Goal: Information Seeking & Learning: Learn about a topic

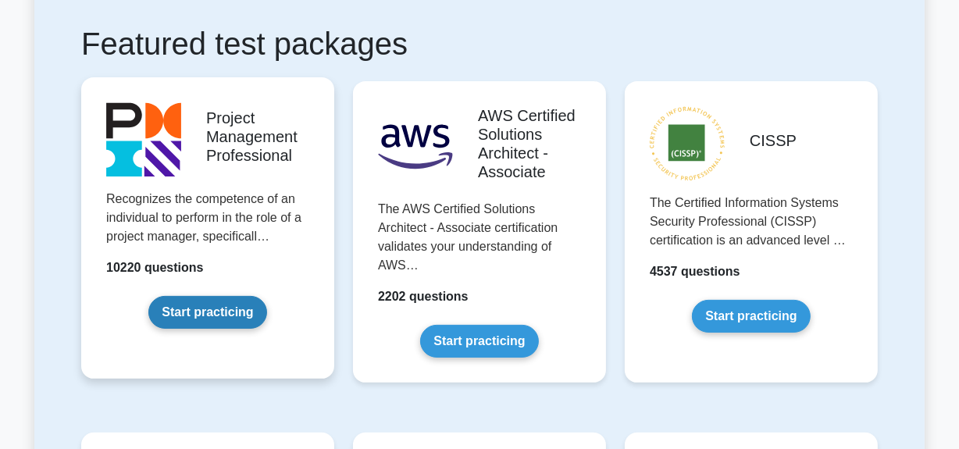
scroll to position [283, 0]
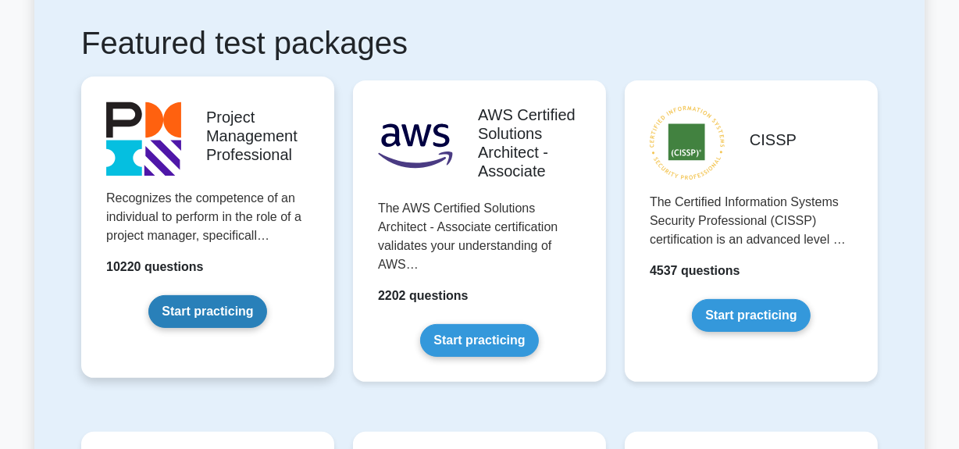
click at [205, 316] on link "Start practicing" at bounding box center [207, 311] width 118 height 33
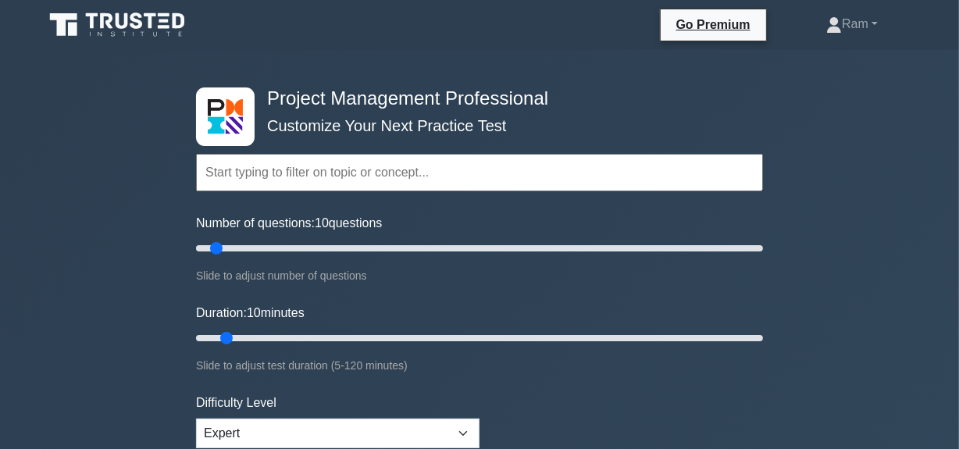
click at [251, 175] on input "text" at bounding box center [479, 172] width 567 height 37
paste input "Build and Lead a Team"
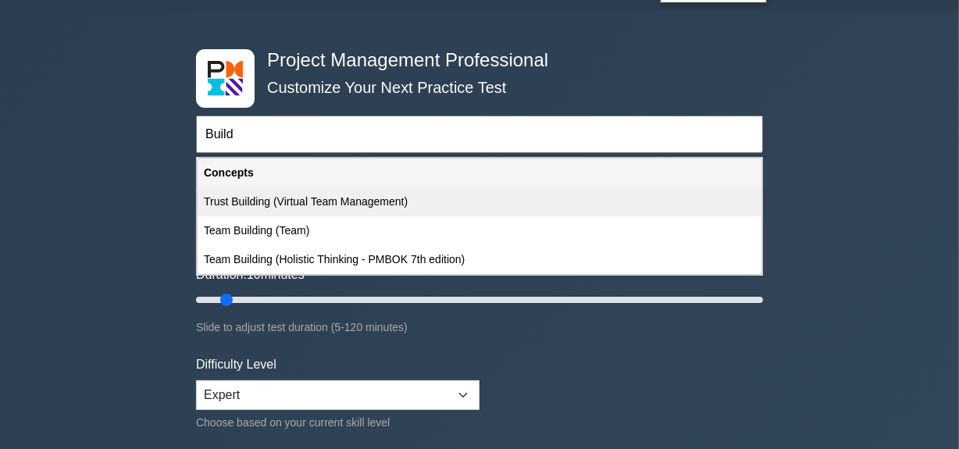
scroll to position [70, 0]
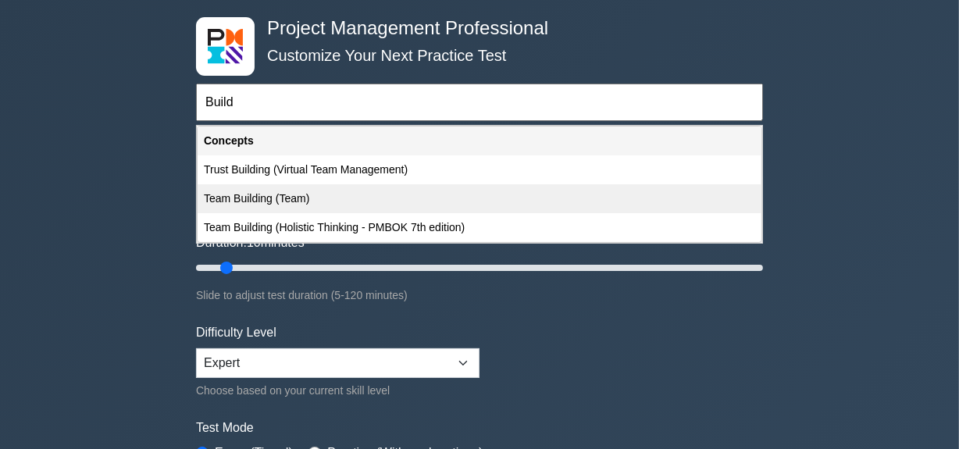
paste input "Build and Lead a Team"
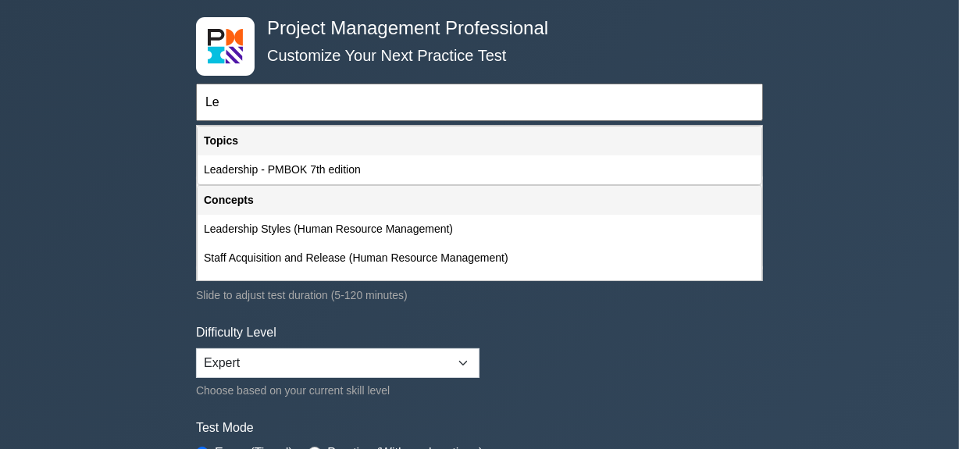
type input "L"
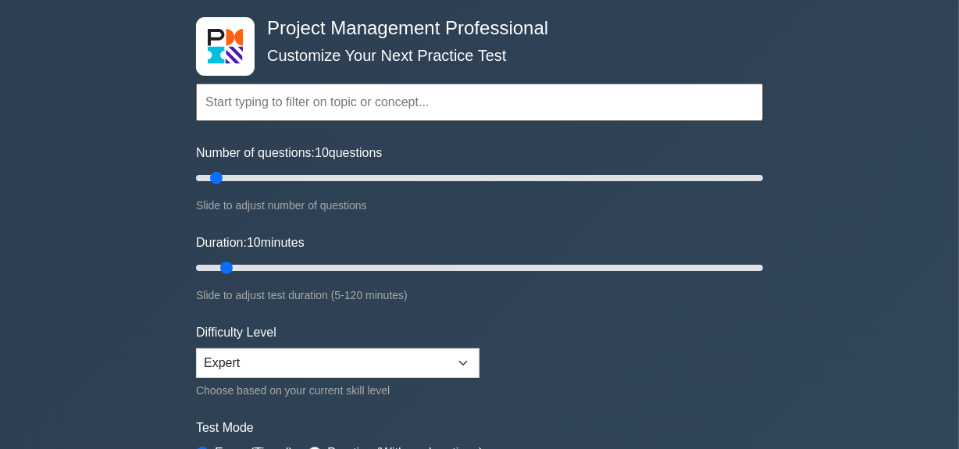
paste input "Build and Lead a Team"
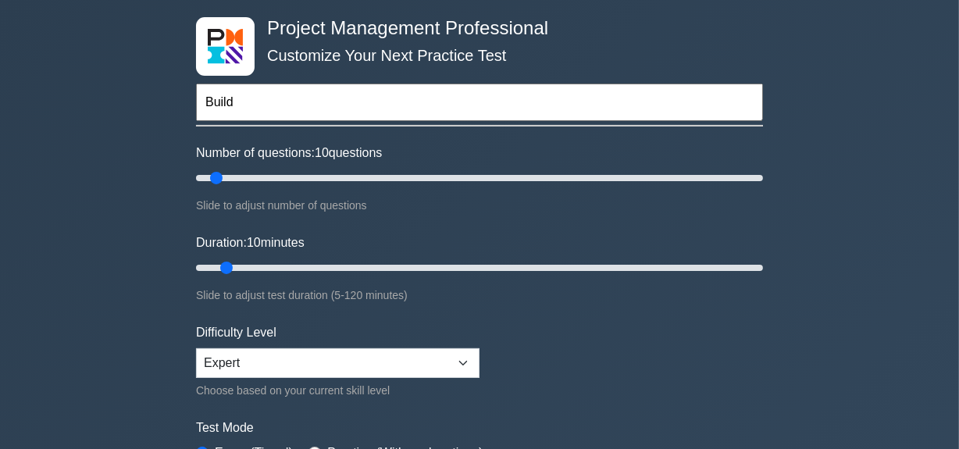
paste input "Build and Lead a Team"
drag, startPoint x: 237, startPoint y: 98, endPoint x: 544, endPoint y: 112, distance: 306.4
click at [544, 112] on input "Build Build and Lead a Team" at bounding box center [479, 102] width 567 height 37
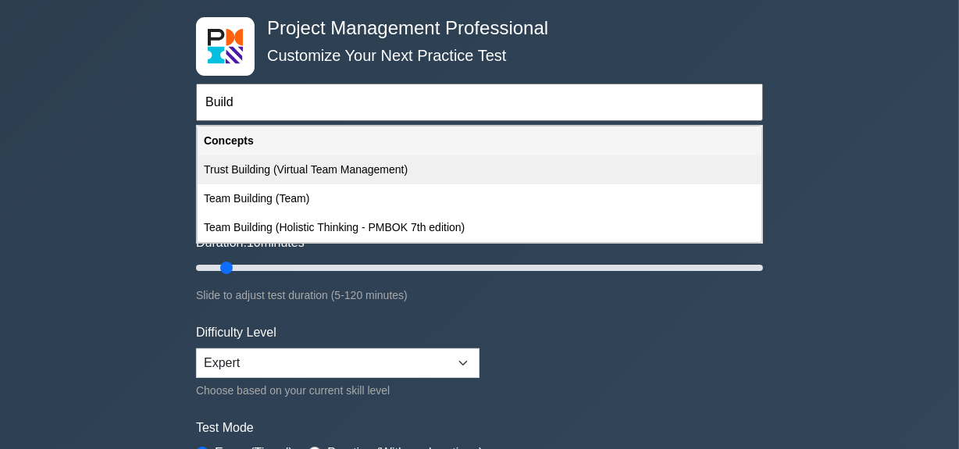
click at [406, 169] on div "Trust Building (Virtual Team Management)" at bounding box center [480, 169] width 564 height 29
type input "Trust Building (Virtual Team Management)"
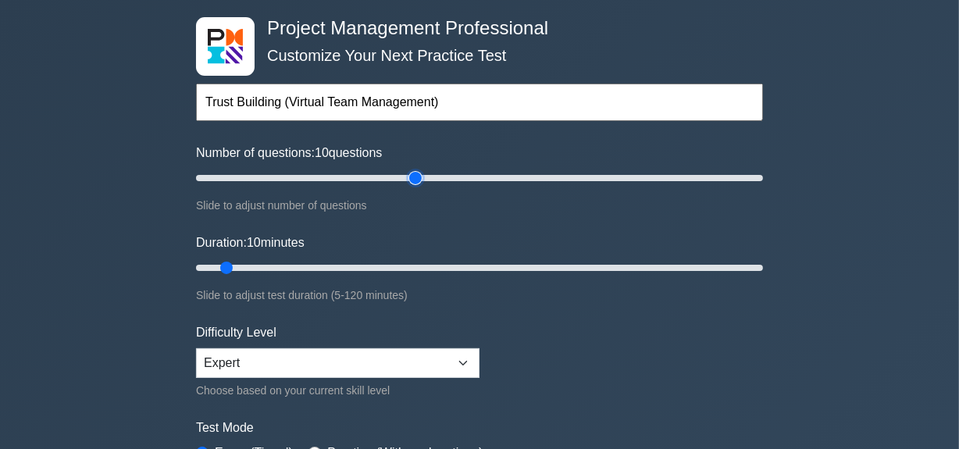
type input "80"
click at [408, 178] on input "Number of questions: 10 questions" at bounding box center [479, 178] width 567 height 19
click at [390, 176] on input "Number of questions: 80 questions" at bounding box center [479, 178] width 567 height 19
click at [330, 178] on input "Number of questions: 50 questions" at bounding box center [479, 178] width 567 height 19
click at [298, 171] on input "Number of questions: 50 questions" at bounding box center [479, 178] width 567 height 19
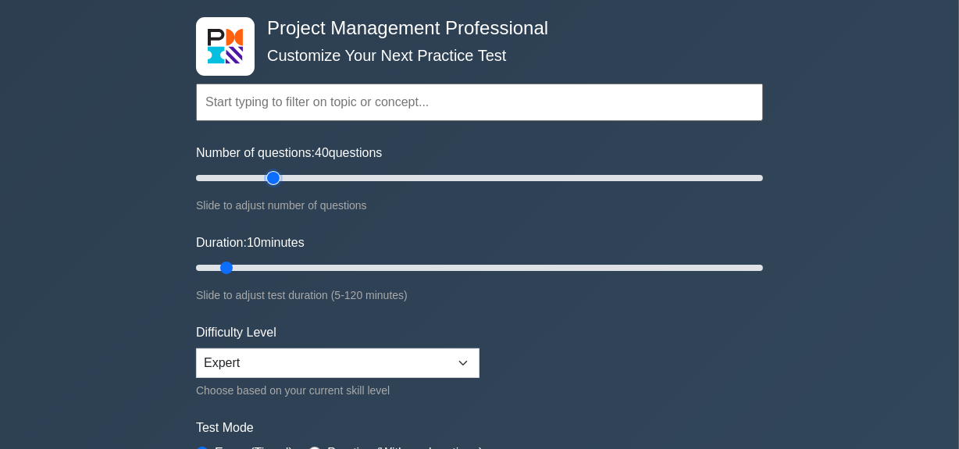
type input "30"
click at [276, 171] on input "Number of questions: 40 questions" at bounding box center [479, 178] width 567 height 19
click at [281, 269] on input "Duration: 10 minutes" at bounding box center [479, 267] width 567 height 19
click at [297, 264] on input "Duration: 20 minutes" at bounding box center [479, 267] width 567 height 19
type input "30"
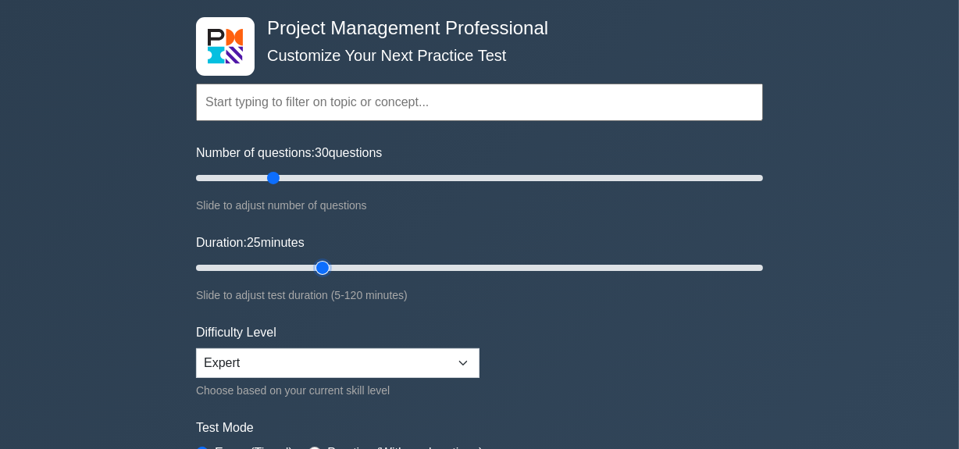
click at [323, 265] on input "Duration: 25 minutes" at bounding box center [479, 267] width 567 height 19
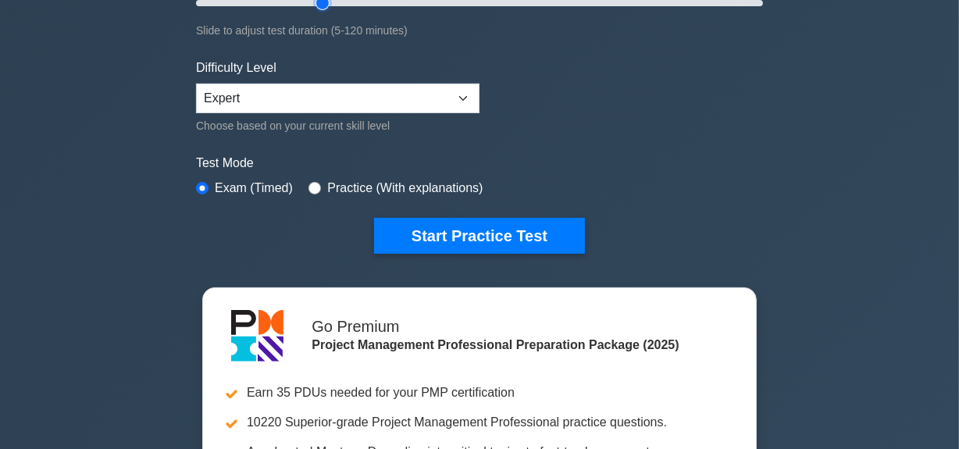
scroll to position [355, 0]
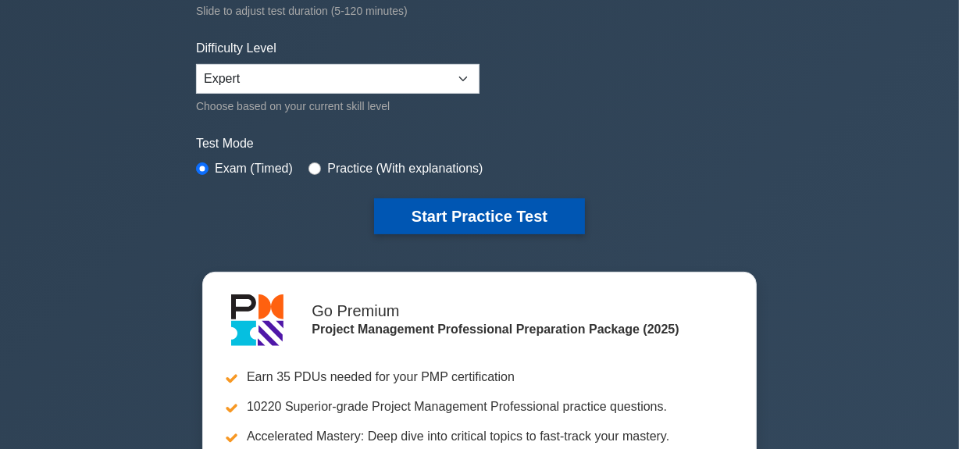
drag, startPoint x: 448, startPoint y: 212, endPoint x: 426, endPoint y: 222, distance: 24.1
click at [448, 212] on button "Start Practice Test" at bounding box center [479, 216] width 211 height 36
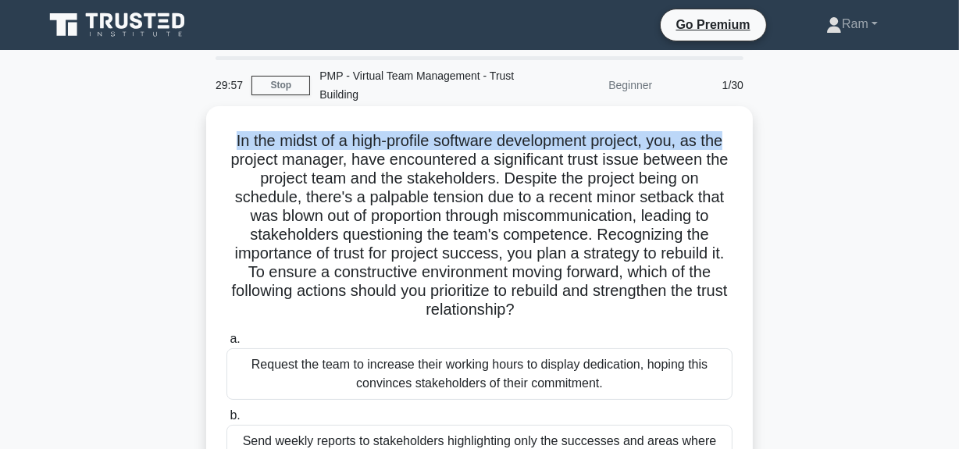
drag, startPoint x: 226, startPoint y: 138, endPoint x: 741, endPoint y: 141, distance: 515.4
click at [741, 141] on div "In the midst of a high-profile software development project, you, as the projec…" at bounding box center [479, 378] width 534 height 533
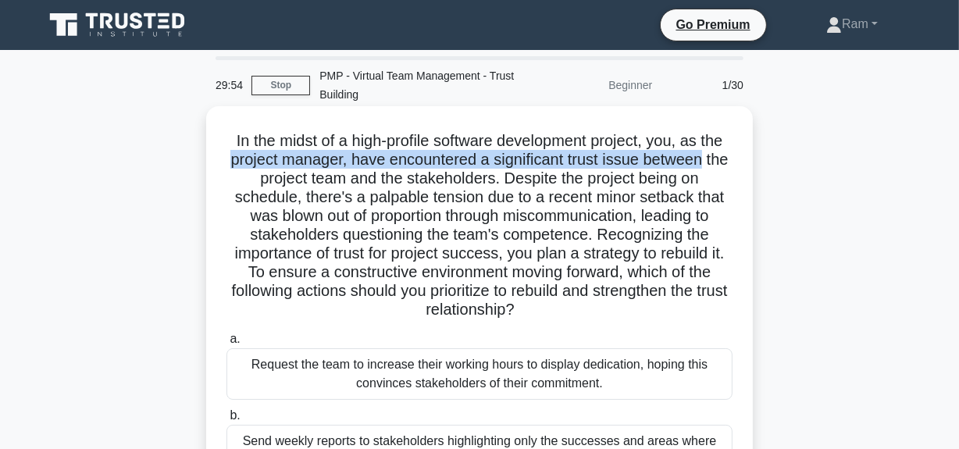
drag, startPoint x: 242, startPoint y: 165, endPoint x: 709, endPoint y: 173, distance: 467.0
click at [744, 164] on div "In the midst of a high-profile software development project, you, as the projec…" at bounding box center [479, 378] width 534 height 533
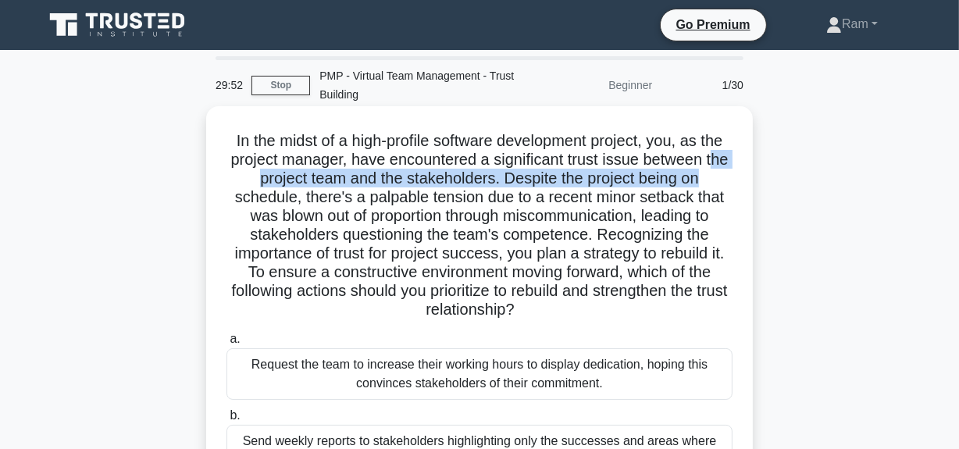
drag, startPoint x: 248, startPoint y: 182, endPoint x: 732, endPoint y: 179, distance: 484.2
click at [732, 179] on h5 "In the midst of a high-profile software development project, you, as the projec…" at bounding box center [479, 225] width 509 height 189
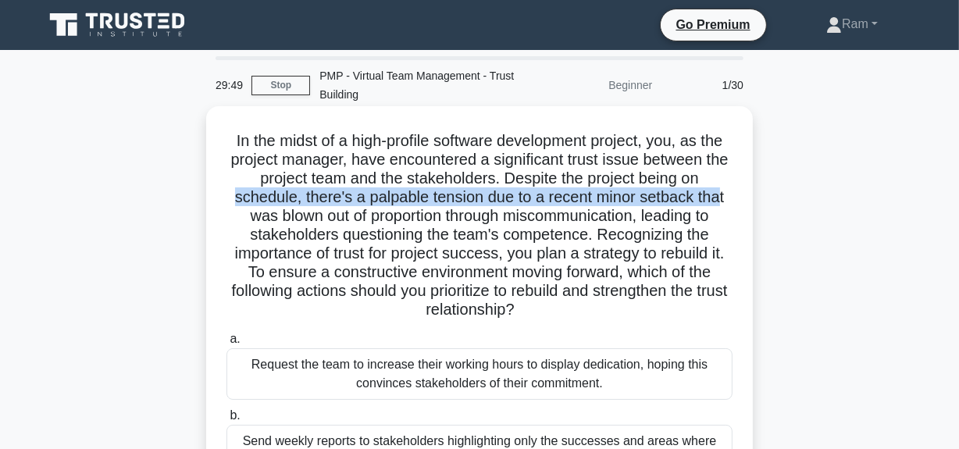
drag, startPoint x: 226, startPoint y: 199, endPoint x: 722, endPoint y: 194, distance: 495.9
click at [725, 193] on h5 "In the midst of a high-profile software development project, you, as the projec…" at bounding box center [479, 225] width 509 height 189
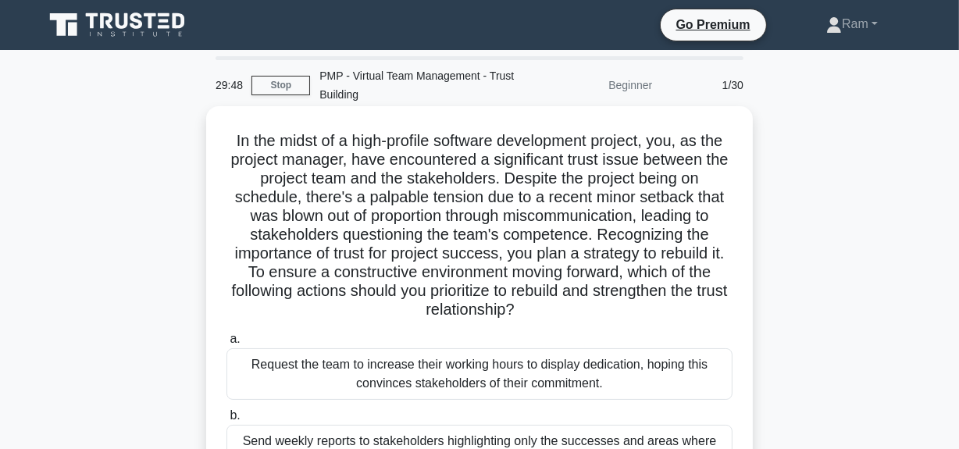
click at [498, 223] on h5 "In the midst of a high-profile software development project, you, as the projec…" at bounding box center [479, 225] width 509 height 189
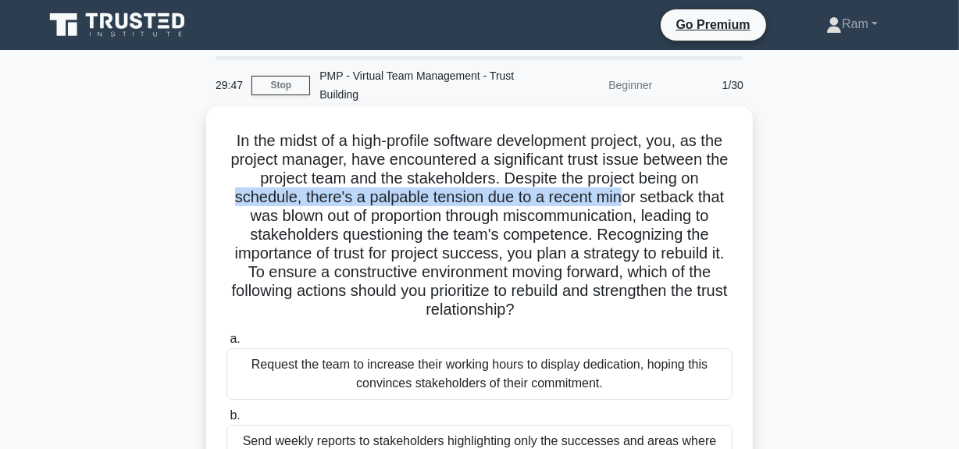
drag, startPoint x: 624, startPoint y: 203, endPoint x: 745, endPoint y: 184, distance: 122.6
click at [745, 184] on div "In the midst of a high-profile software development project, you, as the projec…" at bounding box center [479, 378] width 534 height 533
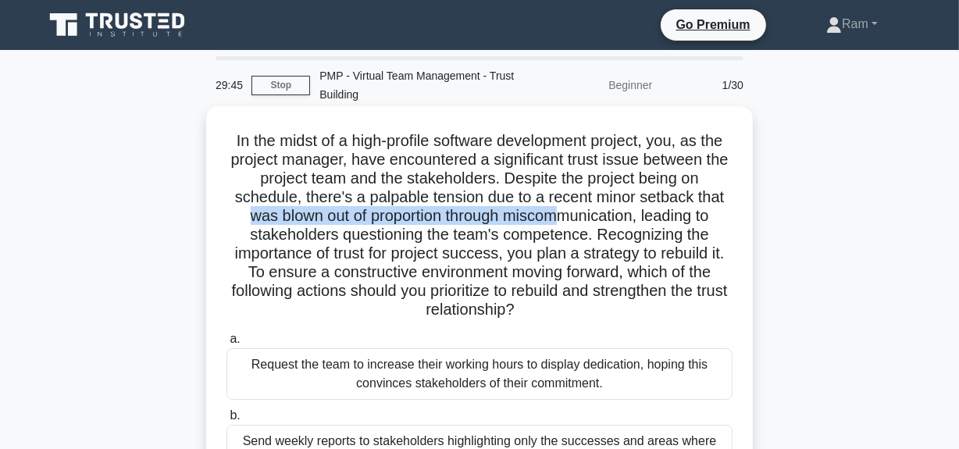
drag, startPoint x: 230, startPoint y: 219, endPoint x: 566, endPoint y: 213, distance: 336.6
click at [566, 213] on h5 "In the midst of a high-profile software development project, you, as the projec…" at bounding box center [479, 225] width 509 height 189
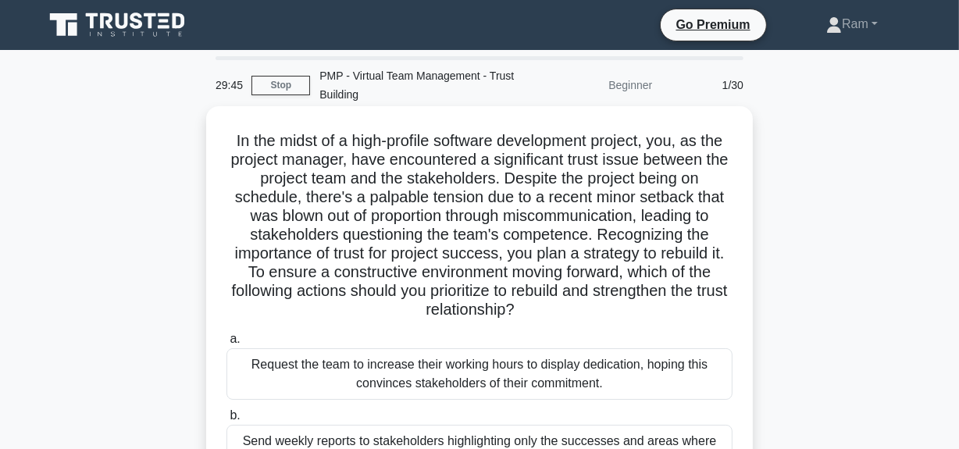
click at [531, 231] on h5 "In the midst of a high-profile software development project, you, as the projec…" at bounding box center [479, 225] width 509 height 189
drag, startPoint x: 515, startPoint y: 219, endPoint x: 635, endPoint y: 214, distance: 119.6
click at [635, 214] on h5 "In the midst of a high-profile software development project, you, as the projec…" at bounding box center [479, 225] width 509 height 189
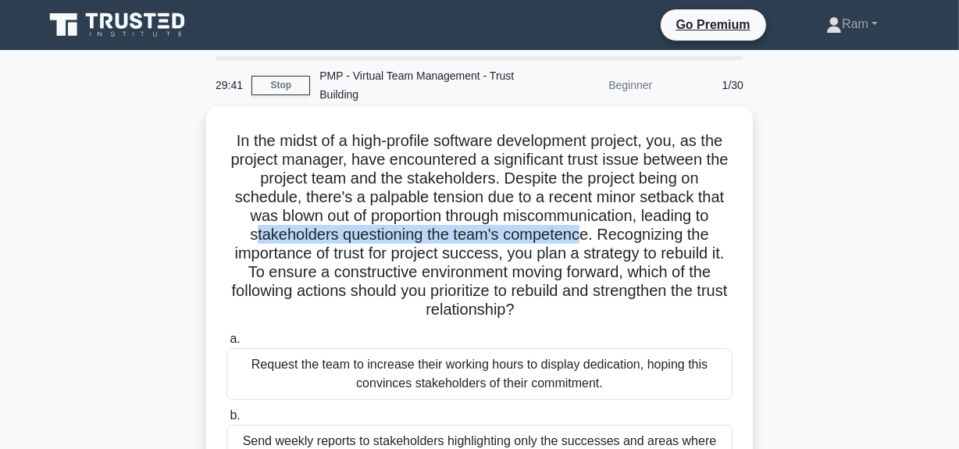
drag, startPoint x: 251, startPoint y: 241, endPoint x: 581, endPoint y: 234, distance: 329.6
click at [581, 234] on h5 "In the midst of a high-profile software development project, you, as the projec…" at bounding box center [479, 225] width 509 height 189
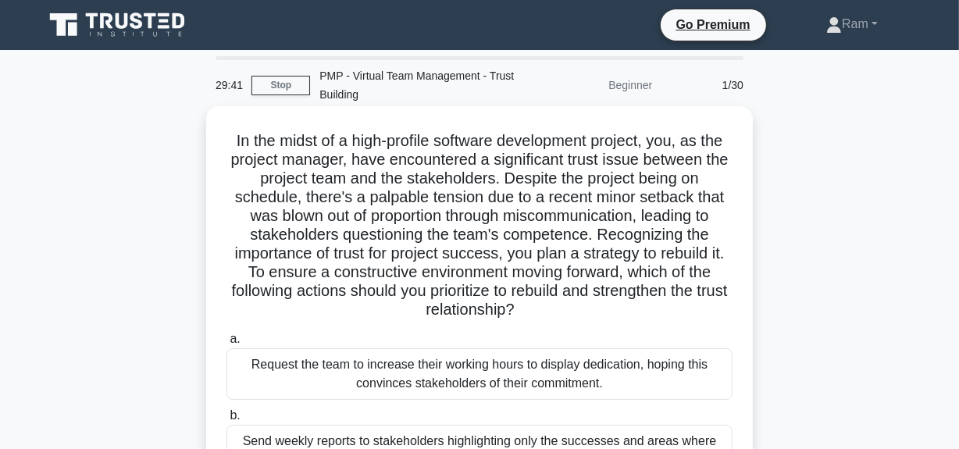
click at [568, 258] on h5 "In the midst of a high-profile software development project, you, as the projec…" at bounding box center [479, 225] width 509 height 189
drag, startPoint x: 604, startPoint y: 240, endPoint x: 733, endPoint y: 233, distance: 129.8
click at [733, 233] on h5 "In the midst of a high-profile software development project, you, as the projec…" at bounding box center [479, 225] width 509 height 189
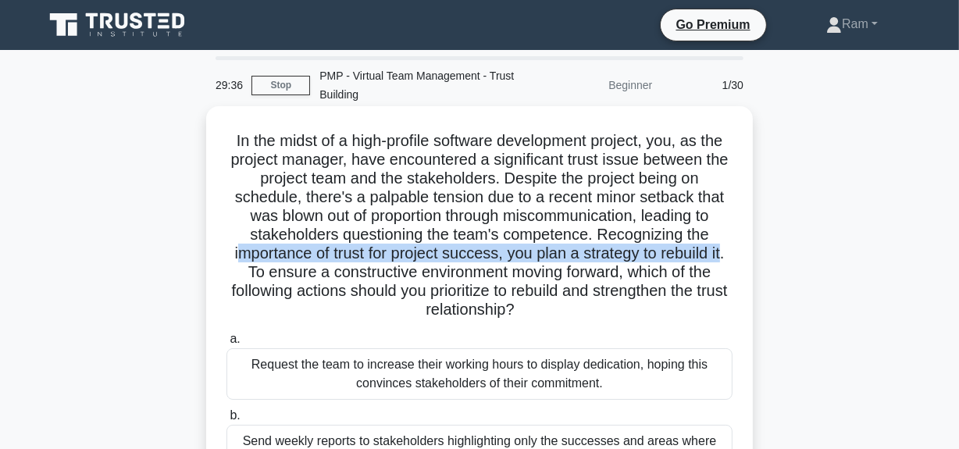
drag, startPoint x: 228, startPoint y: 261, endPoint x: 727, endPoint y: 245, distance: 499.2
click at [727, 245] on h5 "In the midst of a high-profile software development project, you, as the projec…" at bounding box center [479, 225] width 509 height 189
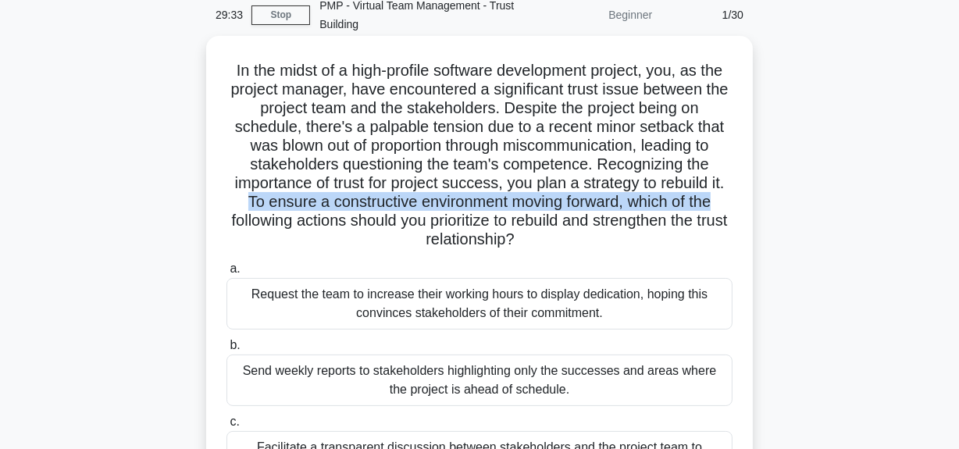
drag, startPoint x: 241, startPoint y: 205, endPoint x: 736, endPoint y: 192, distance: 495.3
click at [736, 192] on div "In the midst of a high-profile software development project, you, as the projec…" at bounding box center [479, 308] width 534 height 533
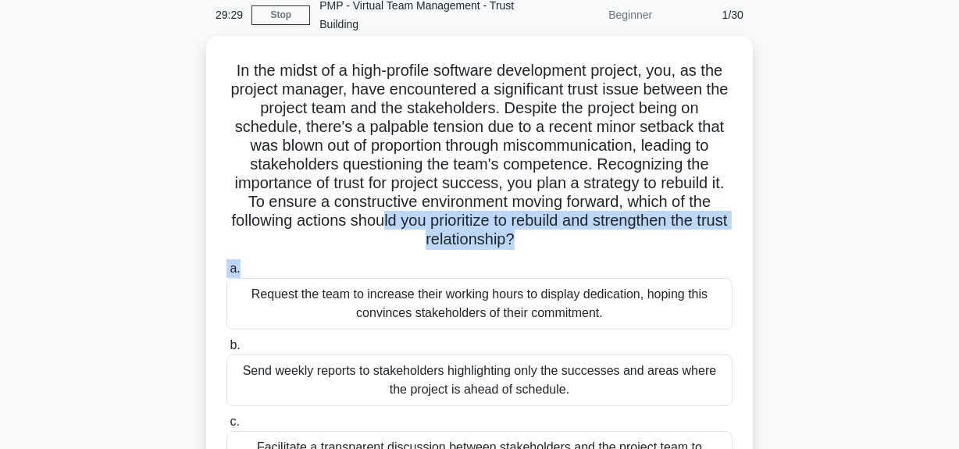
drag, startPoint x: 395, startPoint y: 220, endPoint x: 596, endPoint y: 258, distance: 204.3
click at [596, 258] on div "In the midst of a high-profile software development project, you, as the projec…" at bounding box center [479, 308] width 534 height 533
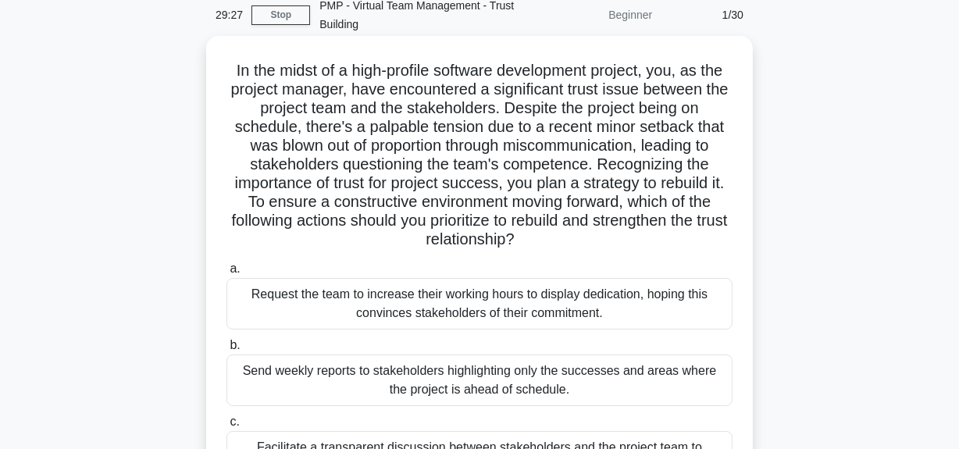
click at [241, 216] on h5 "In the midst of a high-profile software development project, you, as the projec…" at bounding box center [479, 155] width 509 height 189
drag, startPoint x: 236, startPoint y: 220, endPoint x: 611, endPoint y: 250, distance: 376.0
click at [617, 236] on h5 "In the midst of a high-profile software development project, you, as the projec…" at bounding box center [479, 155] width 509 height 189
click at [343, 246] on h5 "In the midst of a high-profile software development project, you, as the projec…" at bounding box center [479, 155] width 509 height 189
drag, startPoint x: 226, startPoint y: 223, endPoint x: 577, endPoint y: 248, distance: 351.5
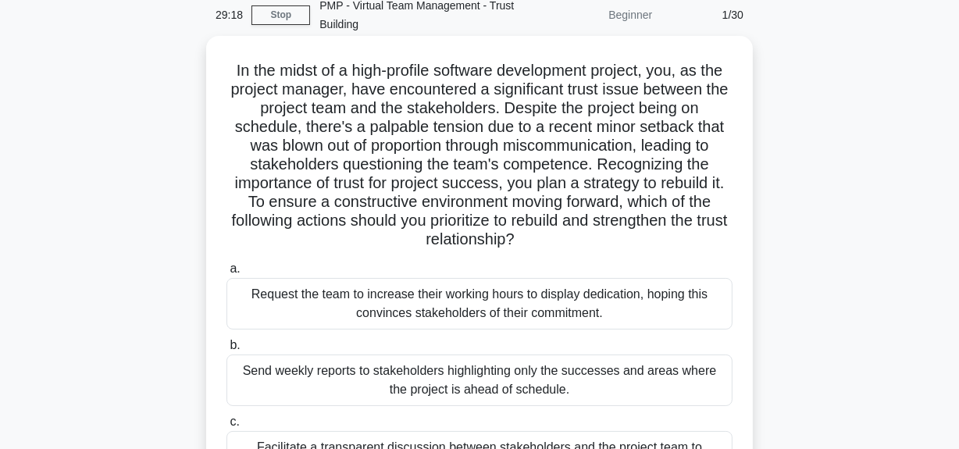
click at [577, 248] on h5 "In the midst of a high-profile software development project, you, as the projec…" at bounding box center [479, 155] width 509 height 189
click at [360, 234] on h5 "In the midst of a high-profile software development project, you, as the projec…" at bounding box center [479, 155] width 509 height 189
drag, startPoint x: 239, startPoint y: 221, endPoint x: 583, endPoint y: 243, distance: 344.3
click at [583, 243] on h5 "In the midst of a high-profile software development project, you, as the projec…" at bounding box center [479, 155] width 509 height 189
click at [570, 254] on div "In the midst of a high-profile software development project, you, as the projec…" at bounding box center [479, 308] width 534 height 533
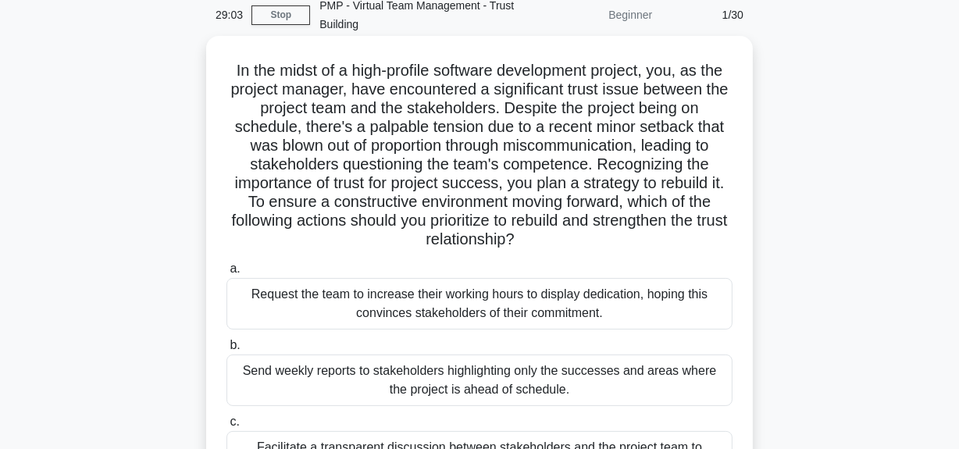
drag, startPoint x: 241, startPoint y: 222, endPoint x: 572, endPoint y: 248, distance: 331.3
click at [572, 248] on h5 "In the midst of a high-profile software development project, you, as the projec…" at bounding box center [479, 155] width 509 height 189
click at [574, 245] on h5 "In the midst of a high-profile software development project, you, as the projec…" at bounding box center [479, 155] width 509 height 189
drag, startPoint x: 230, startPoint y: 218, endPoint x: 608, endPoint y: 283, distance: 383.5
click at [568, 244] on h5 "In the midst of a high-profile software development project, you, as the projec…" at bounding box center [479, 155] width 509 height 189
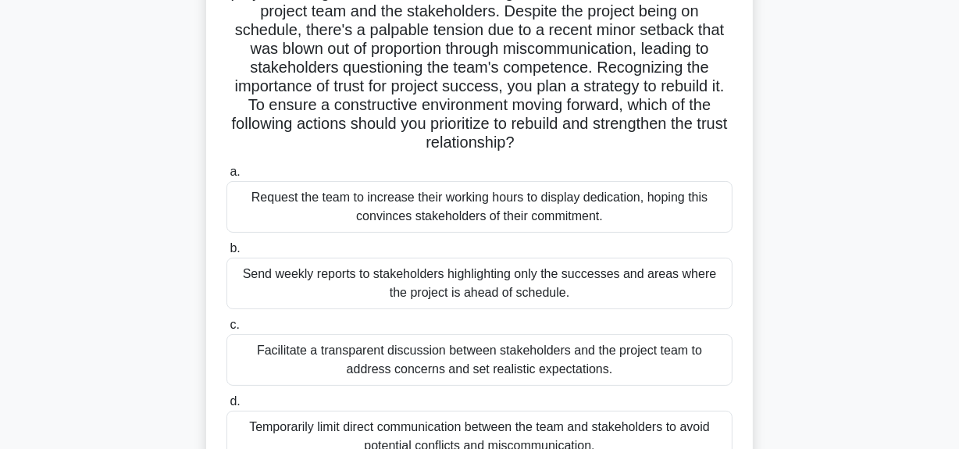
scroll to position [141, 0]
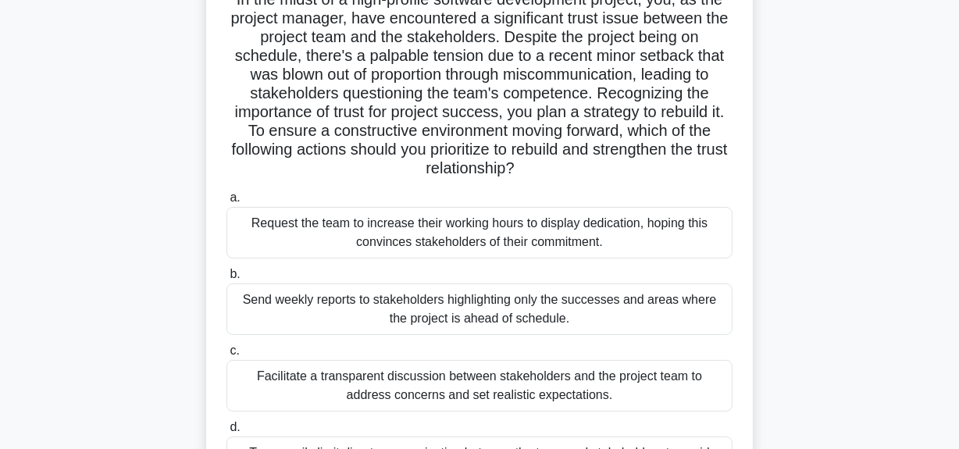
click at [371, 172] on h5 "In the midst of a high-profile software development project, you, as the projec…" at bounding box center [479, 84] width 509 height 189
drag, startPoint x: 229, startPoint y: 151, endPoint x: 586, endPoint y: 173, distance: 357.5
click at [587, 173] on h5 "In the midst of a high-profile software development project, you, as the projec…" at bounding box center [479, 84] width 509 height 189
click at [570, 171] on h5 "In the midst of a high-profile software development project, you, as the projec…" at bounding box center [479, 84] width 509 height 189
drag, startPoint x: 238, startPoint y: 152, endPoint x: 563, endPoint y: 178, distance: 325.9
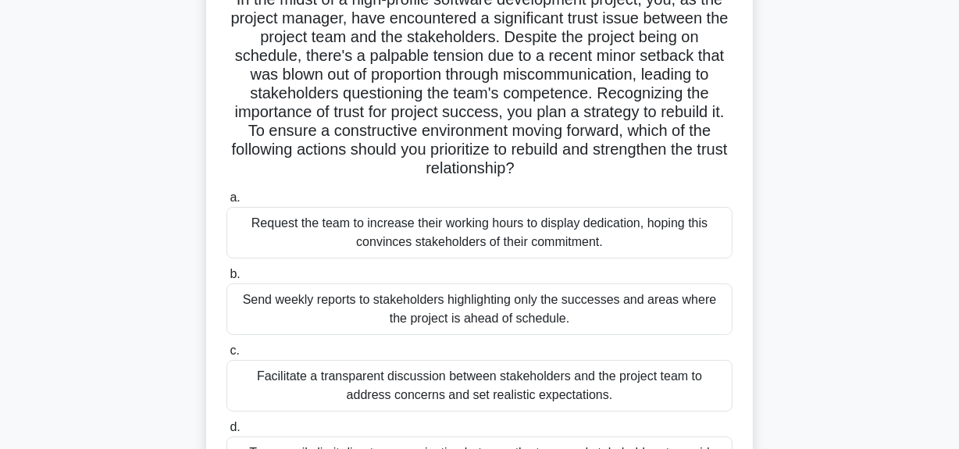
click at [563, 178] on h5 "In the midst of a high-profile software development project, you, as the projec…" at bounding box center [479, 84] width 509 height 189
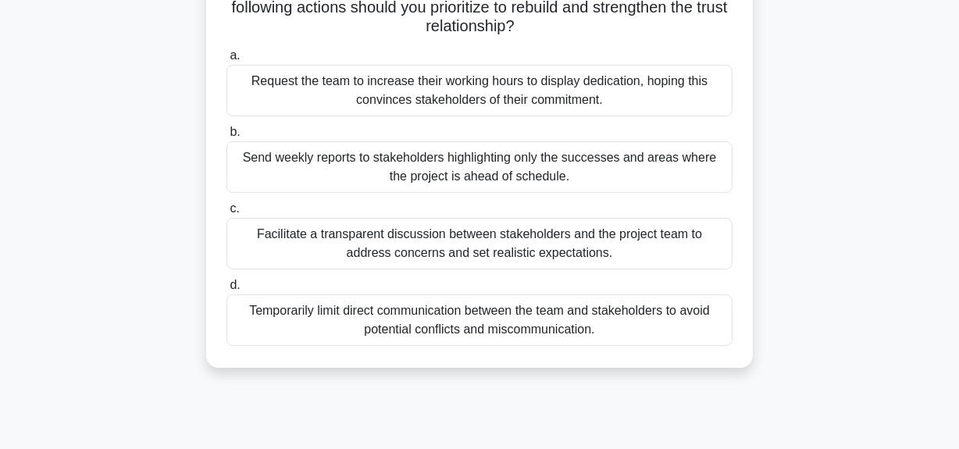
click at [582, 246] on div "Facilitate a transparent discussion between stakeholders and the project team t…" at bounding box center [479, 244] width 506 height 52
click at [226, 214] on input "c. Facilitate a transparent discussion between stakeholders and the project tea…" at bounding box center [226, 209] width 0 height 10
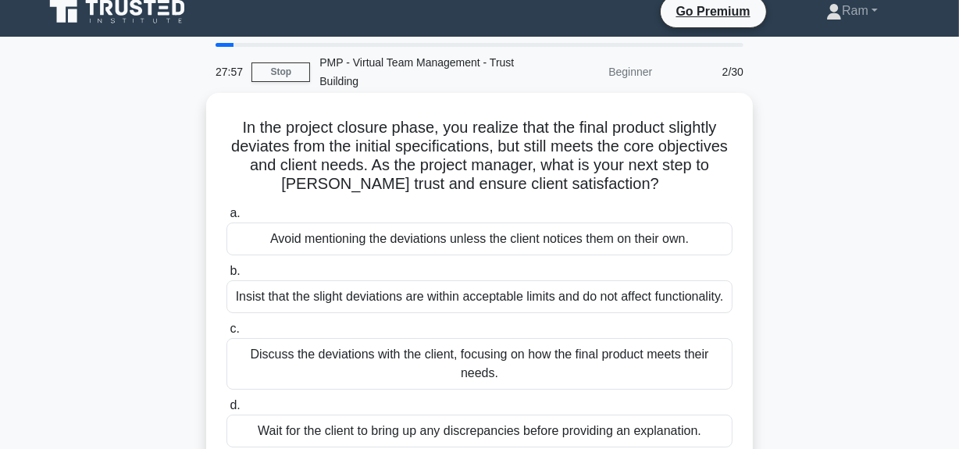
scroll to position [0, 0]
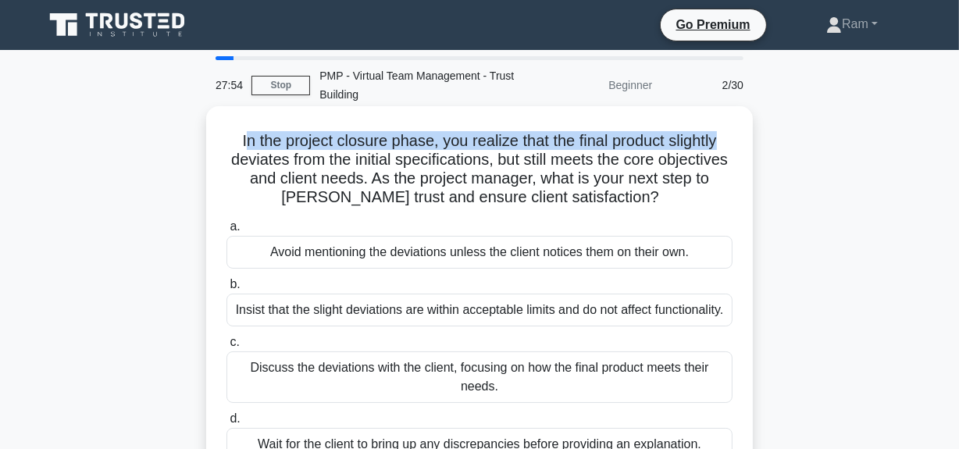
drag, startPoint x: 239, startPoint y: 141, endPoint x: 751, endPoint y: 134, distance: 512.3
click at [754, 132] on div "In the project closure phase, you realize that the final product slightly devia…" at bounding box center [479, 307] width 890 height 395
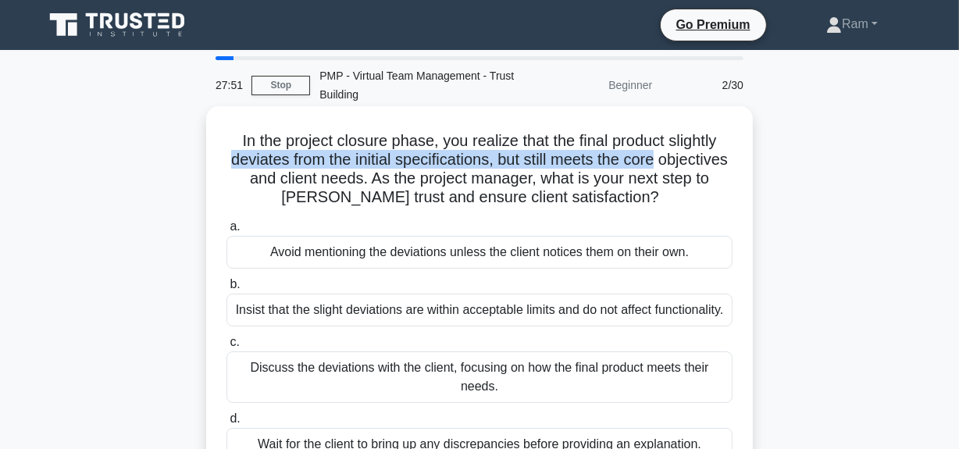
drag, startPoint x: 255, startPoint y: 164, endPoint x: 691, endPoint y: 166, distance: 436.5
click at [741, 155] on div "In the project closure phase, you realize that the final product slightly devia…" at bounding box center [479, 294] width 534 height 364
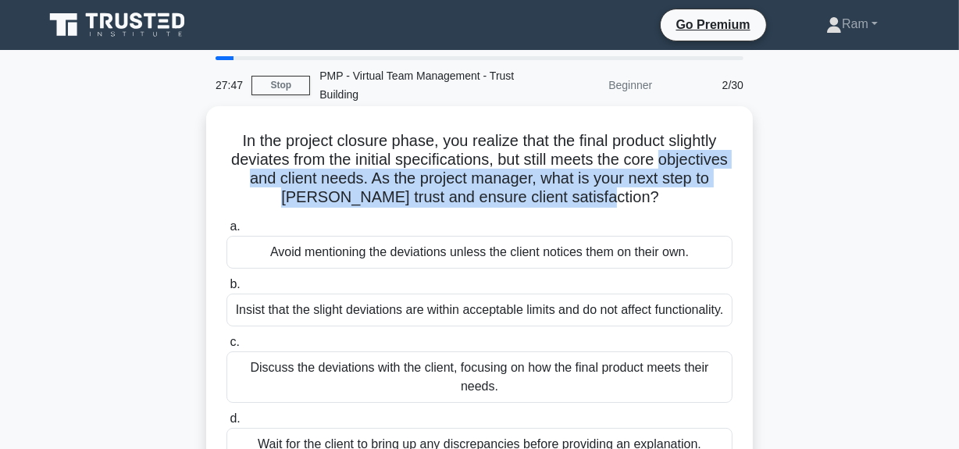
drag, startPoint x: 229, startPoint y: 180, endPoint x: 646, endPoint y: 231, distance: 420.2
click at [680, 192] on h5 "In the project closure phase, you realize that the final product slightly devia…" at bounding box center [479, 169] width 509 height 77
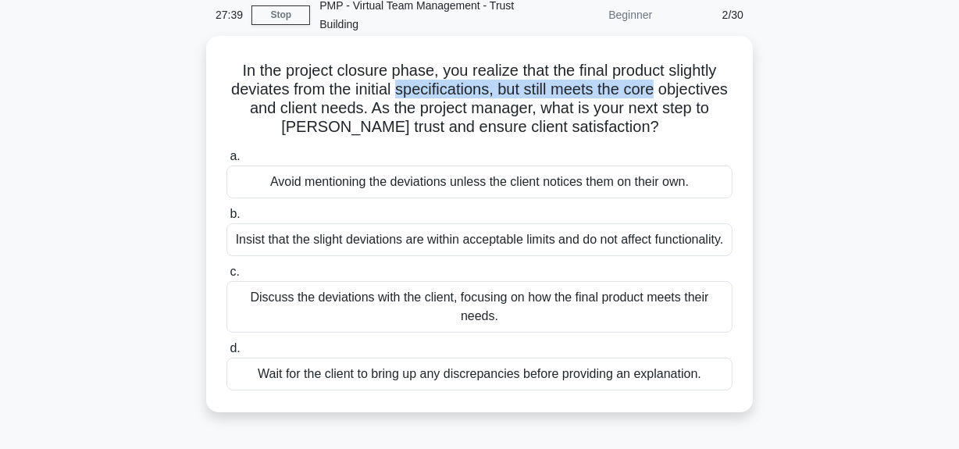
drag, startPoint x: 434, startPoint y: 91, endPoint x: 702, endPoint y: 90, distance: 267.8
click at [702, 90] on h5 "In the project closure phase, you realize that the final product slightly devia…" at bounding box center [479, 99] width 509 height 77
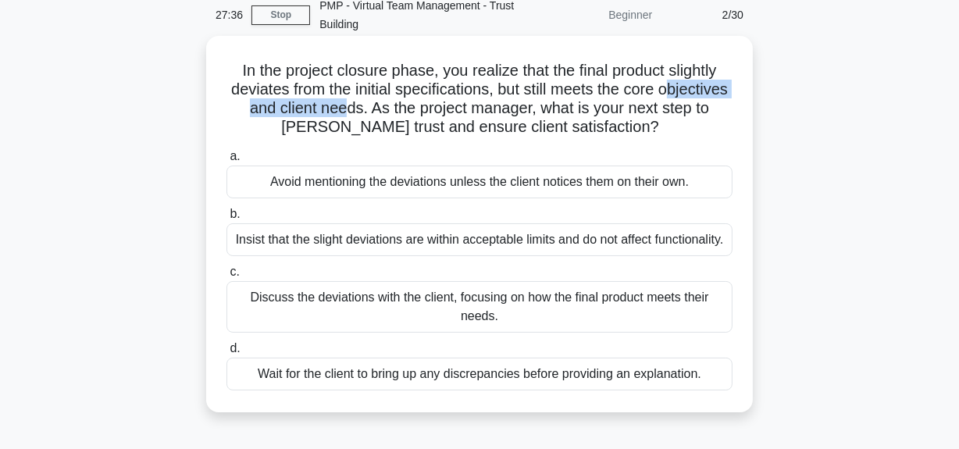
drag, startPoint x: 242, startPoint y: 110, endPoint x: 411, endPoint y: 107, distance: 168.7
click at [411, 107] on h5 "In the project closure phase, you realize that the final product slightly devia…" at bounding box center [479, 99] width 509 height 77
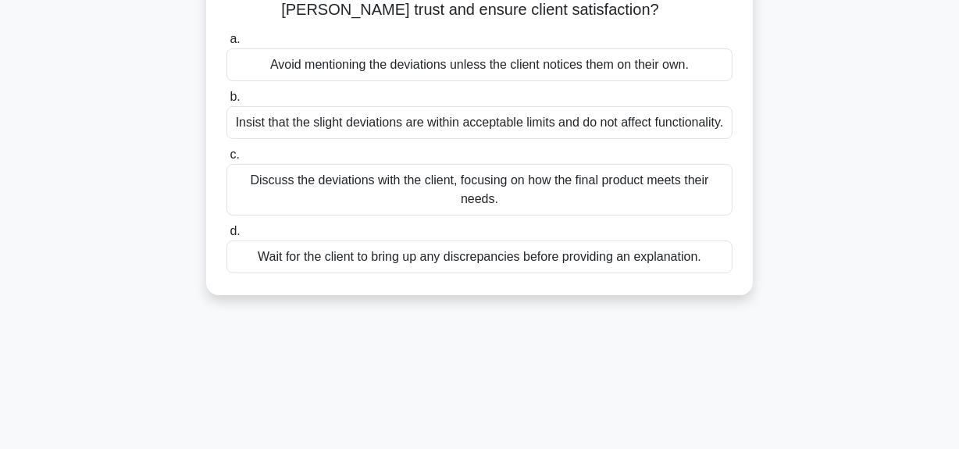
scroll to position [212, 0]
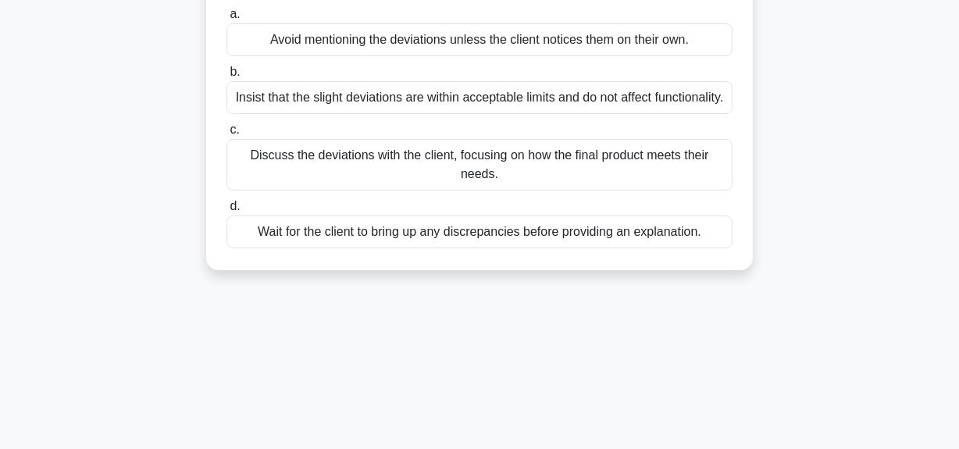
click at [589, 190] on div "Discuss the deviations with the client, focusing on how the final product meets…" at bounding box center [479, 165] width 506 height 52
click at [226, 135] on input "c. Discuss the deviations with the client, focusing on how the final product me…" at bounding box center [226, 130] width 0 height 10
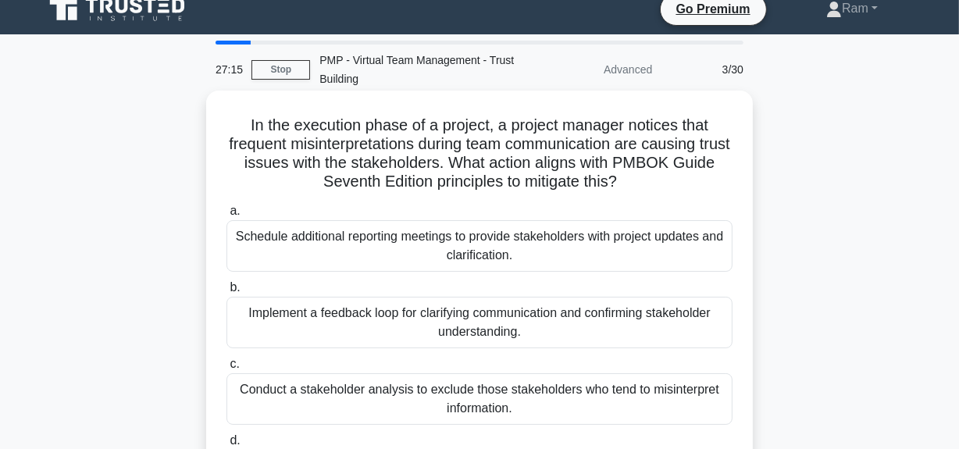
scroll to position [0, 0]
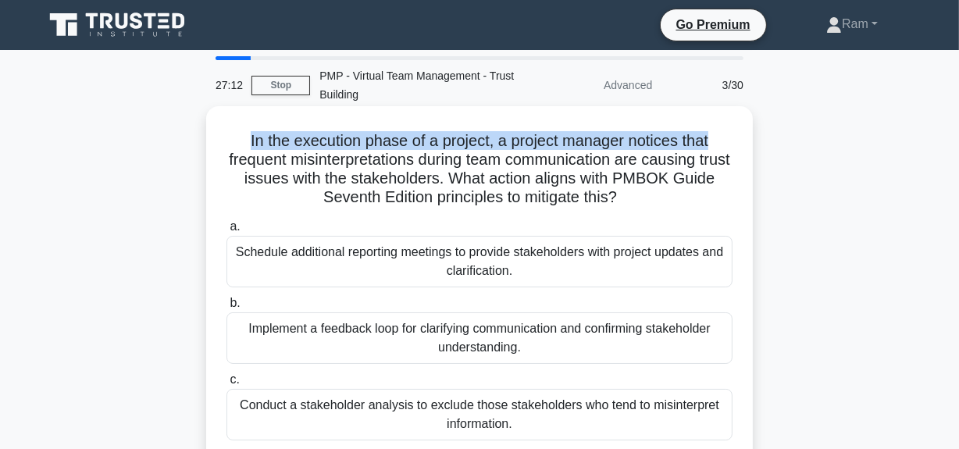
drag, startPoint x: 245, startPoint y: 142, endPoint x: 731, endPoint y: 129, distance: 485.9
click at [731, 129] on div "In the execution phase of a project, a project manager notices that frequent mi…" at bounding box center [479, 322] width 534 height 420
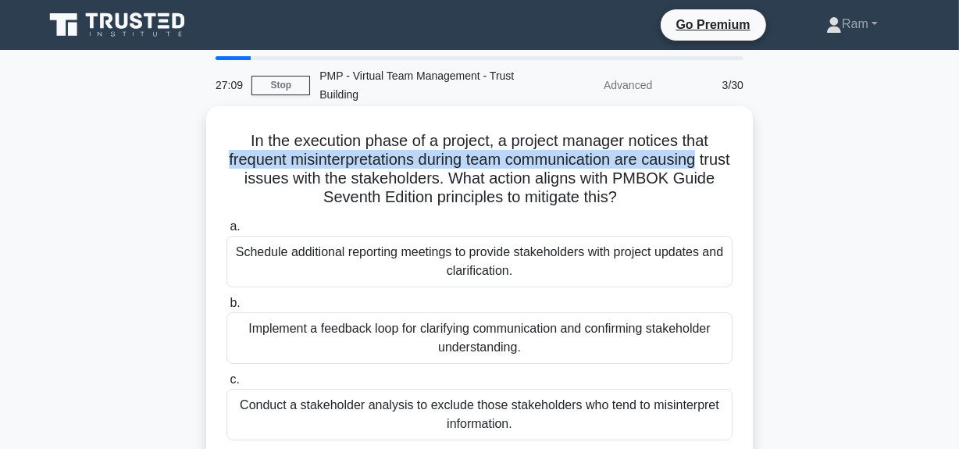
drag, startPoint x: 233, startPoint y: 162, endPoint x: 733, endPoint y: 153, distance: 499.8
click at [733, 153] on h5 "In the execution phase of a project, a project manager notices that frequent mi…" at bounding box center [479, 169] width 509 height 77
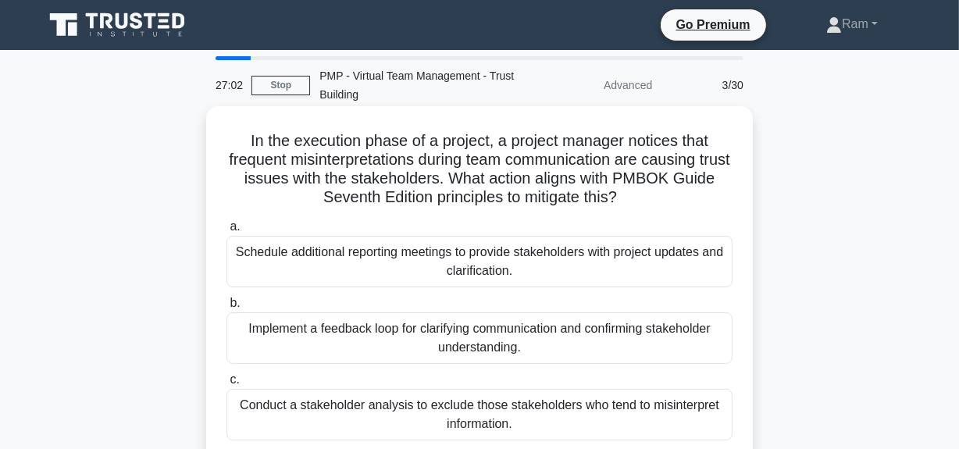
drag, startPoint x: 508, startPoint y: 184, endPoint x: 463, endPoint y: 171, distance: 46.2
click at [508, 184] on h5 "In the execution phase of a project, a project manager notices that frequent mi…" at bounding box center [479, 169] width 509 height 77
drag, startPoint x: 440, startPoint y: 164, endPoint x: 715, endPoint y: 161, distance: 274.1
click at [715, 161] on h5 "In the execution phase of a project, a project manager notices that frequent mi…" at bounding box center [479, 169] width 509 height 77
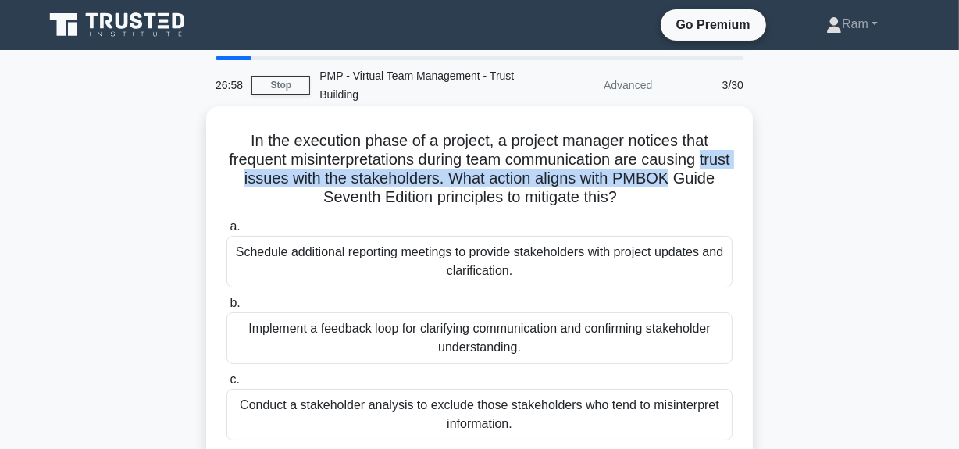
drag, startPoint x: 248, startPoint y: 182, endPoint x: 739, endPoint y: 185, distance: 491.2
click at [739, 185] on div "In the execution phase of a project, a project manager notices that frequent mi…" at bounding box center [479, 322] width 534 height 420
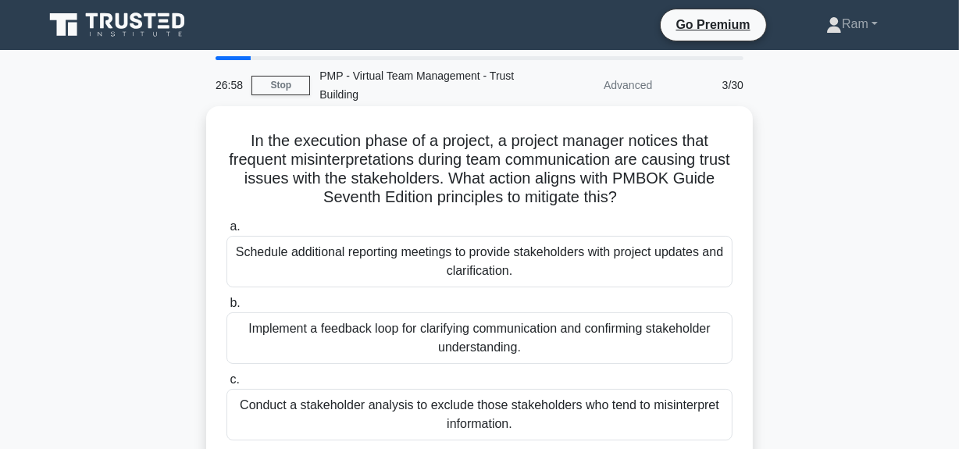
click at [607, 200] on h5 "In the execution phase of a project, a project manager notices that frequent mi…" at bounding box center [479, 169] width 509 height 77
drag, startPoint x: 491, startPoint y: 183, endPoint x: 729, endPoint y: 190, distance: 238.3
click at [729, 190] on h5 "In the execution phase of a project, a project manager notices that frequent mi…" at bounding box center [479, 169] width 509 height 77
drag, startPoint x: 419, startPoint y: 162, endPoint x: 710, endPoint y: 199, distance: 292.9
click at [710, 199] on h5 "In the execution phase of a project, a project manager notices that frequent mi…" at bounding box center [479, 169] width 509 height 77
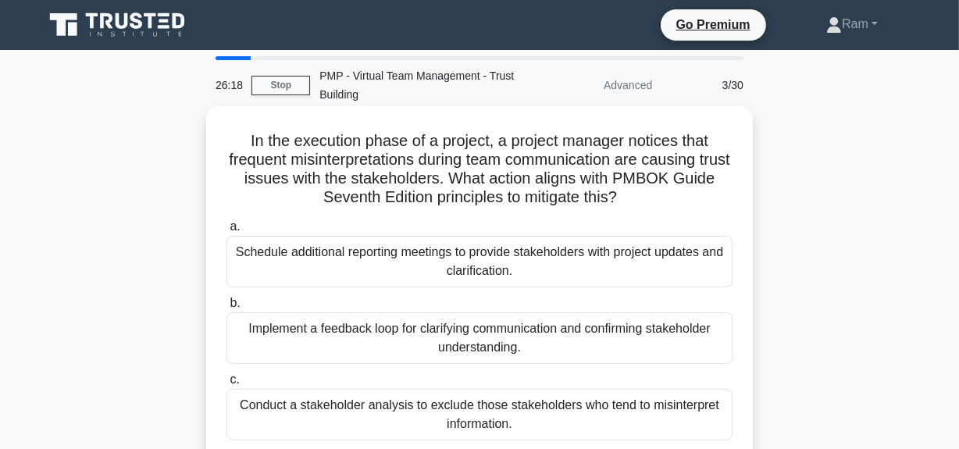
click at [242, 158] on h5 "In the execution phase of a project, a project manager notices that frequent mi…" at bounding box center [479, 169] width 509 height 77
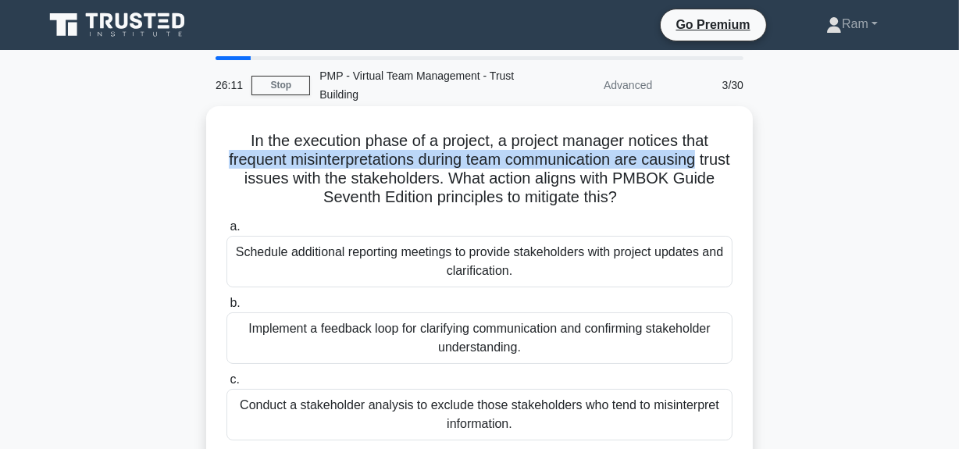
drag, startPoint x: 234, startPoint y: 160, endPoint x: 733, endPoint y: 164, distance: 499.0
click at [733, 164] on h5 "In the execution phase of a project, a project manager notices that frequent mi…" at bounding box center [479, 169] width 509 height 77
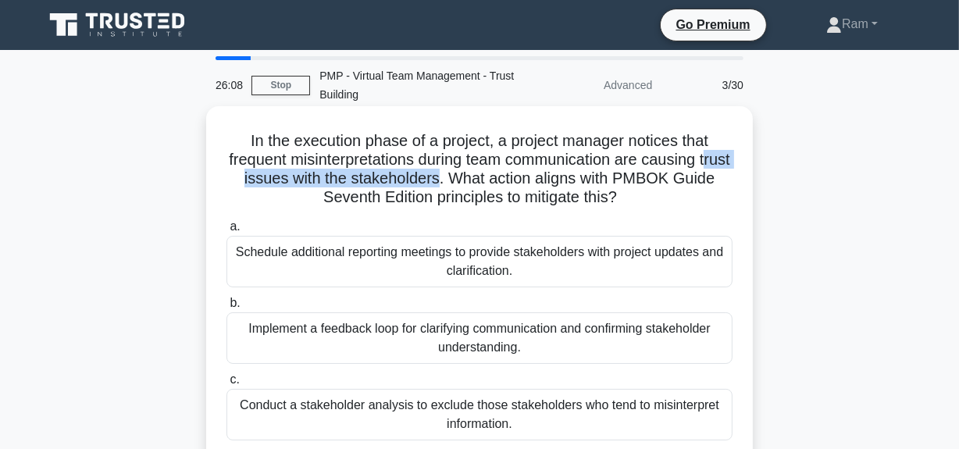
drag, startPoint x: 250, startPoint y: 184, endPoint x: 482, endPoint y: 180, distance: 232.0
click at [482, 180] on h5 "In the execution phase of a project, a project manager notices that frequent mi…" at bounding box center [479, 169] width 509 height 77
drag, startPoint x: 512, startPoint y: 184, endPoint x: 676, endPoint y: 198, distance: 164.5
click at [676, 198] on h5 "In the execution phase of a project, a project manager notices that frequent mi…" at bounding box center [479, 169] width 509 height 77
click at [487, 202] on h5 "In the execution phase of a project, a project manager notices that frequent mi…" at bounding box center [479, 169] width 509 height 77
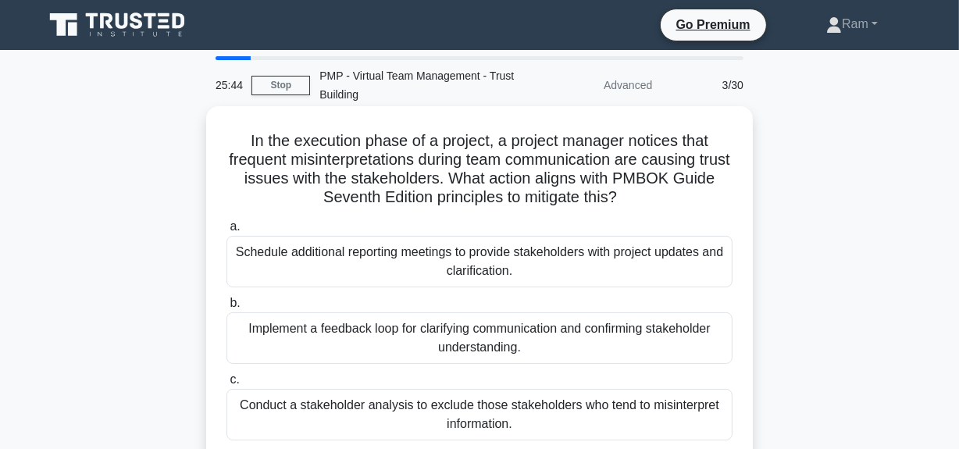
click at [401, 269] on div "Schedule additional reporting meetings to provide stakeholders with project upd…" at bounding box center [479, 262] width 506 height 52
click at [226, 232] on input "a. Schedule additional reporting meetings to provide stakeholders with project …" at bounding box center [226, 227] width 0 height 10
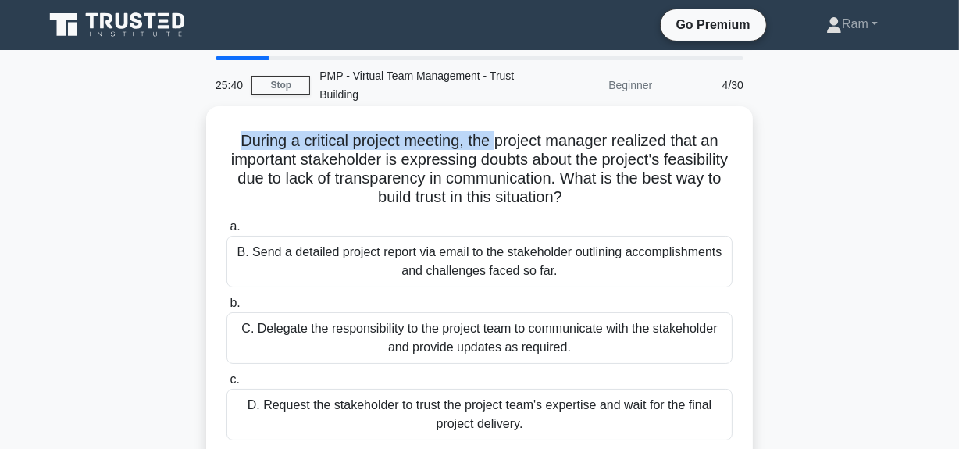
drag, startPoint x: 225, startPoint y: 148, endPoint x: 498, endPoint y: 142, distance: 273.4
click at [498, 142] on h5 "During a critical project meeting, the project manager realized that an importa…" at bounding box center [479, 169] width 509 height 77
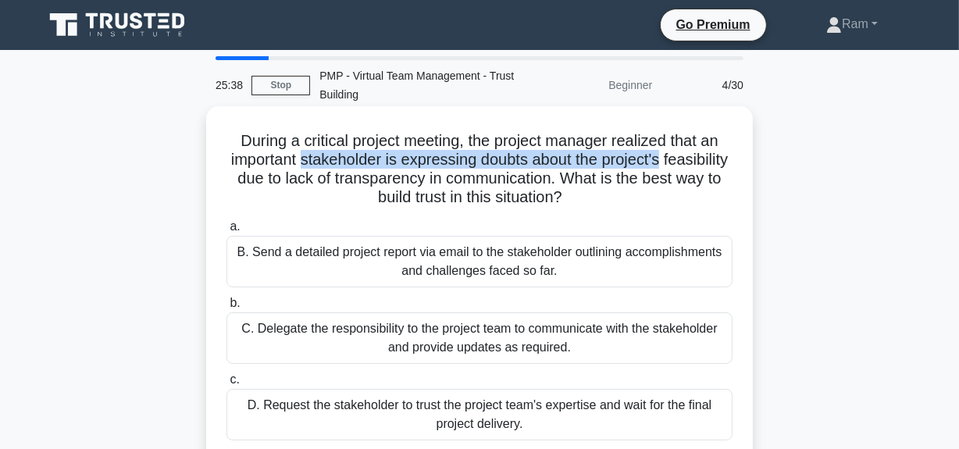
drag, startPoint x: 333, startPoint y: 162, endPoint x: 411, endPoint y: 187, distance: 81.2
click at [722, 163] on h5 "During a critical project meeting, the project manager realized that an importa…" at bounding box center [479, 169] width 509 height 77
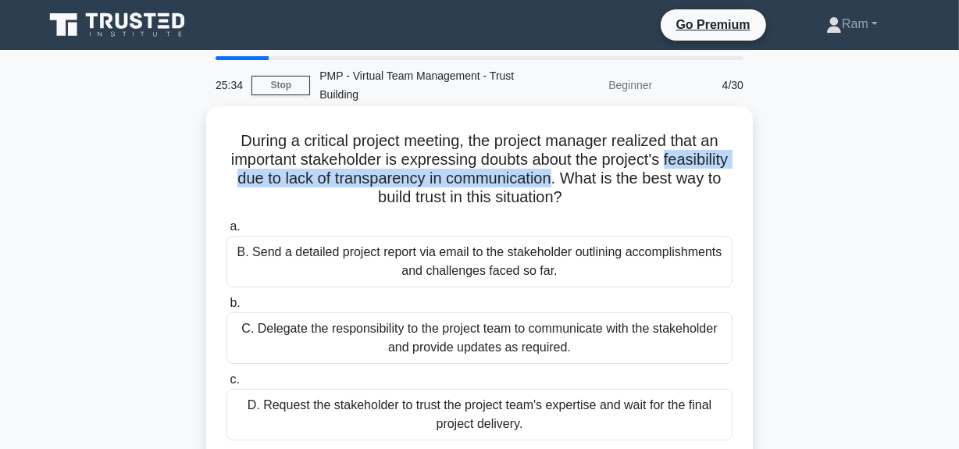
drag, startPoint x: 239, startPoint y: 182, endPoint x: 630, endPoint y: 181, distance: 391.2
click at [630, 181] on h5 "During a critical project meeting, the project manager realized that an importa…" at bounding box center [479, 169] width 509 height 77
drag, startPoint x: 339, startPoint y: 199, endPoint x: 625, endPoint y: 205, distance: 285.9
click at [625, 205] on h5 "During a critical project meeting, the project manager realized that an importa…" at bounding box center [479, 169] width 509 height 77
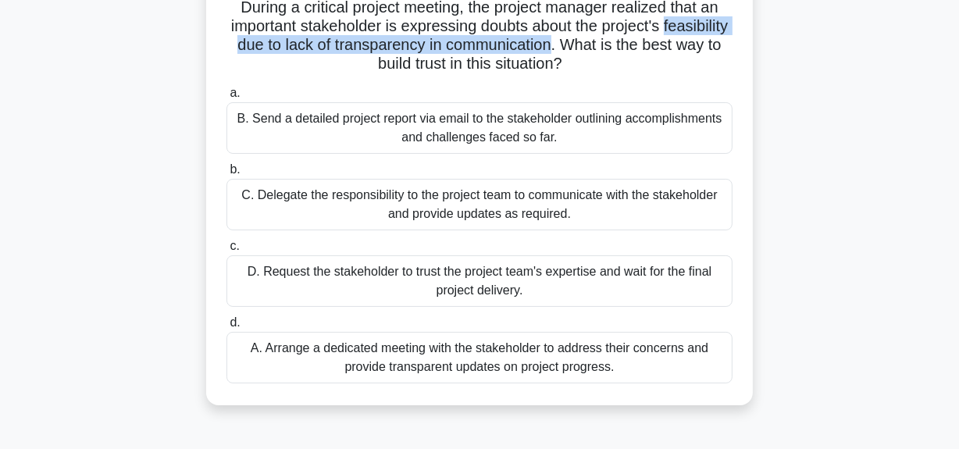
scroll to position [141, 0]
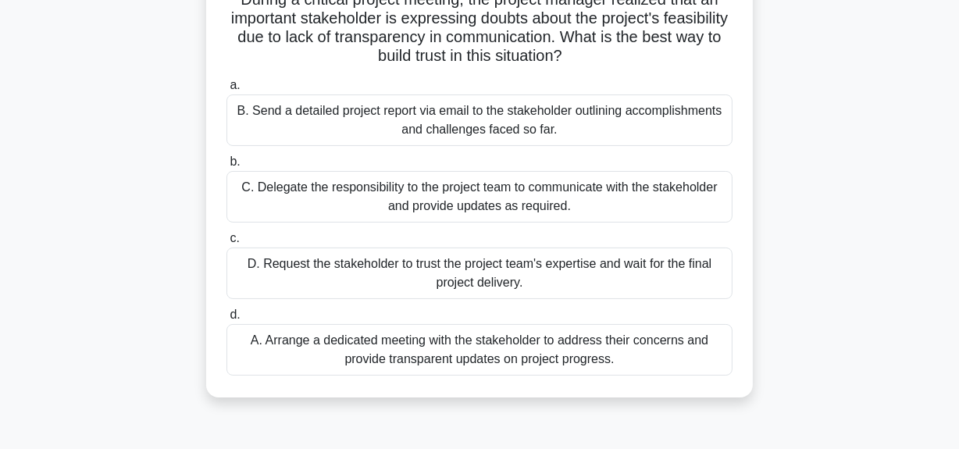
click at [469, 351] on div "A. Arrange a dedicated meeting with the stakeholder to address their concerns a…" at bounding box center [479, 350] width 506 height 52
click at [226, 320] on input "d. A. Arrange a dedicated meeting with the stakeholder to address their concern…" at bounding box center [226, 315] width 0 height 10
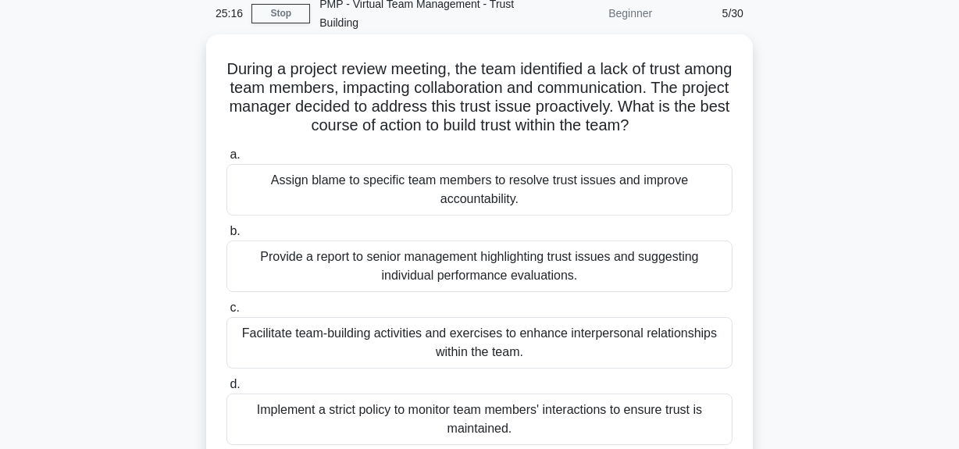
scroll to position [0, 0]
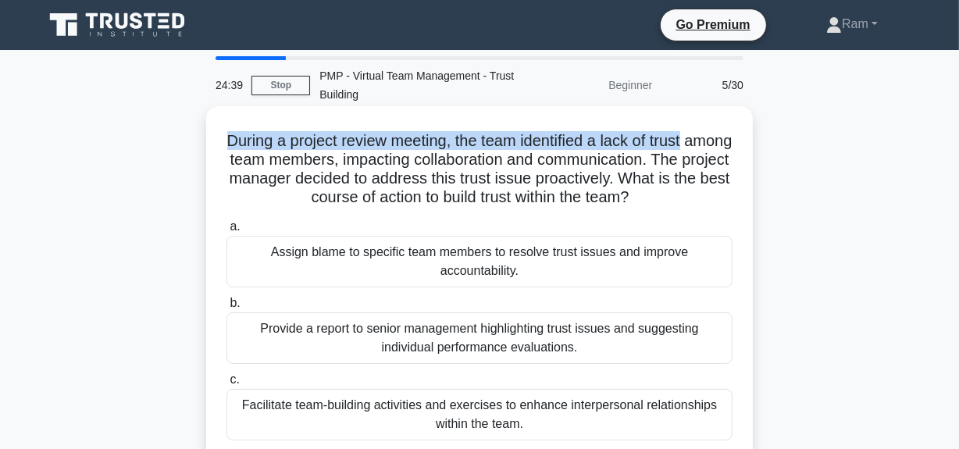
drag, startPoint x: 244, startPoint y: 144, endPoint x: 742, endPoint y: 136, distance: 497.5
click at [742, 136] on div "During a project review meeting, the team identified a lack of trust among team…" at bounding box center [479, 322] width 534 height 420
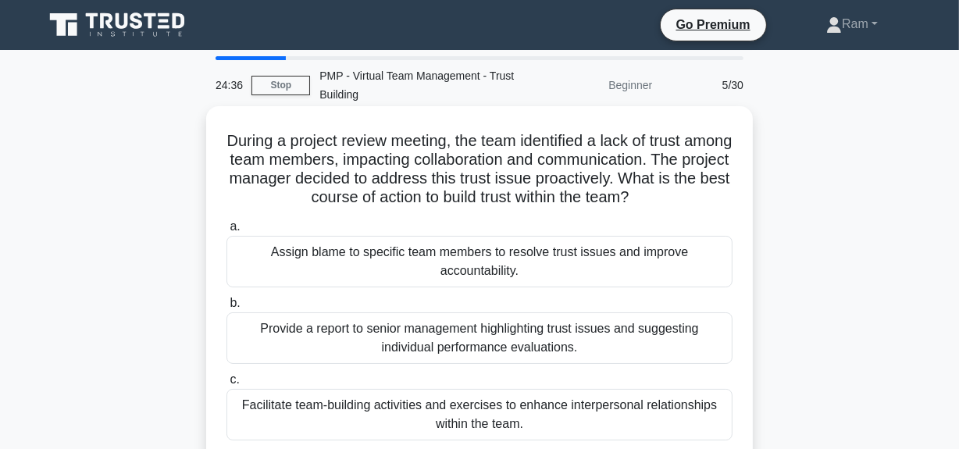
click at [302, 170] on h5 "During a project review meeting, the team identified a lack of trust among team…" at bounding box center [479, 169] width 509 height 77
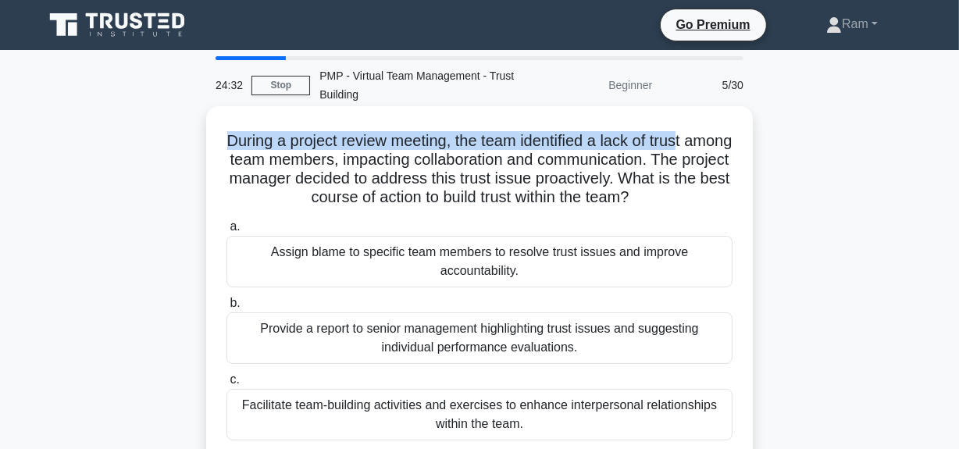
drag, startPoint x: 243, startPoint y: 141, endPoint x: 712, endPoint y: 123, distance: 469.6
click at [712, 123] on div "During a project review meeting, the team identified a lack of trust among team…" at bounding box center [479, 322] width 534 height 420
drag, startPoint x: 237, startPoint y: 180, endPoint x: 728, endPoint y: 201, distance: 490.9
click at [726, 198] on h5 "During a project review meeting, the team identified a lack of trust among team…" at bounding box center [479, 169] width 509 height 77
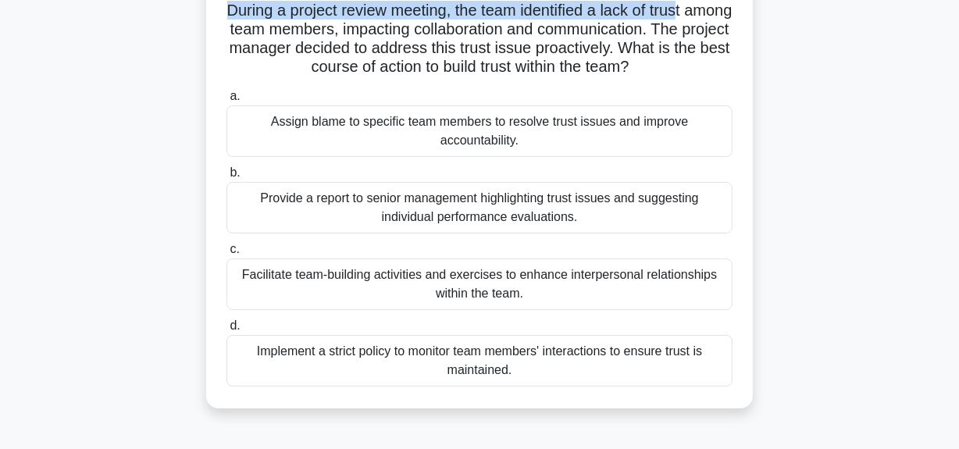
scroll to position [141, 0]
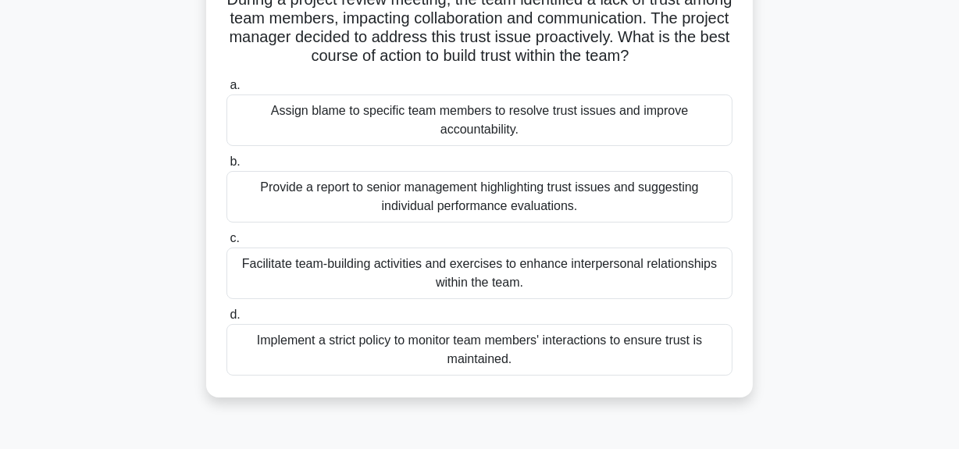
click at [451, 267] on div "Facilitate team-building activities and exercises to enhance interpersonal rela…" at bounding box center [479, 274] width 506 height 52
click at [226, 244] on input "c. Facilitate team-building activities and exercises to enhance interpersonal r…" at bounding box center [226, 238] width 0 height 10
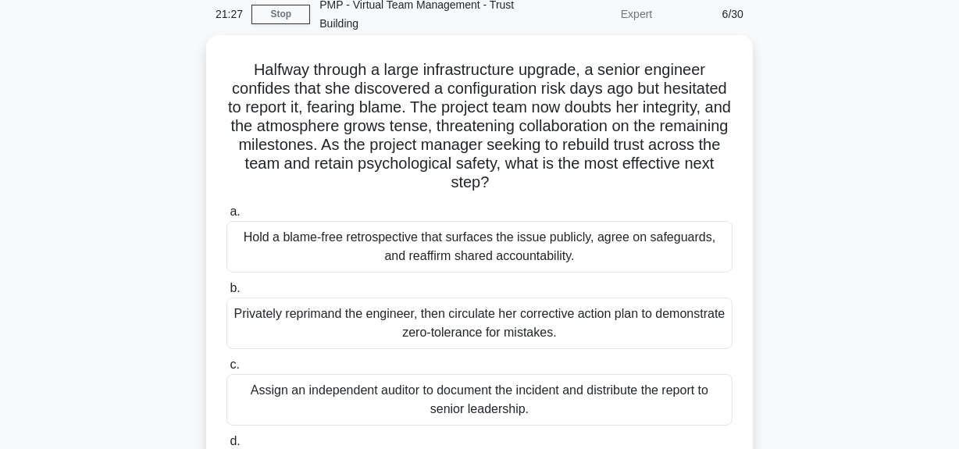
scroll to position [0, 0]
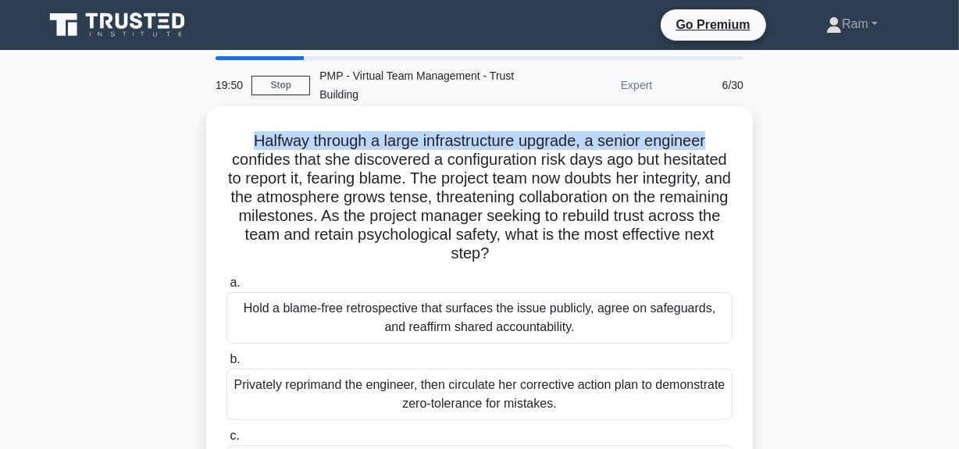
drag, startPoint x: 251, startPoint y: 143, endPoint x: 462, endPoint y: 144, distance: 210.8
click at [718, 114] on div "Halfway through a large infrastructure upgrade, a senior engineer confides that…" at bounding box center [479, 350] width 534 height 476
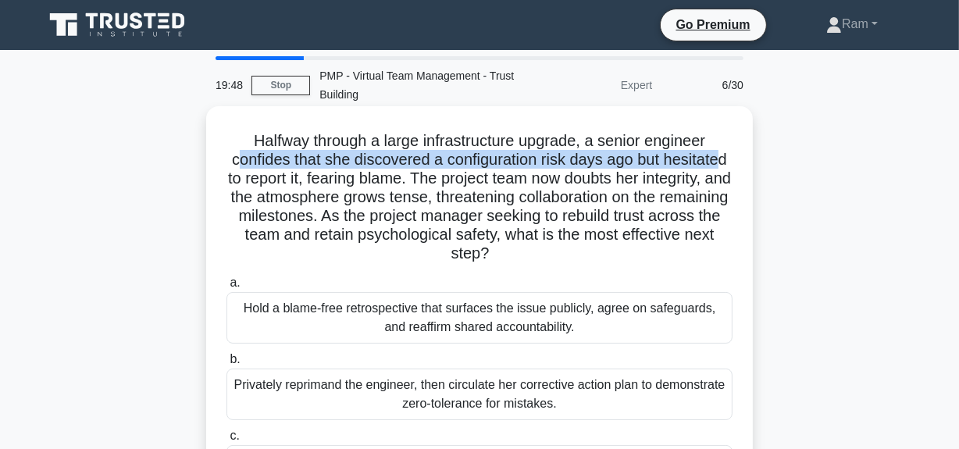
drag, startPoint x: 237, startPoint y: 159, endPoint x: 497, endPoint y: 194, distance: 262.5
click at [728, 155] on h5 "Halfway through a large infrastructure upgrade, a senior engineer confides that…" at bounding box center [479, 197] width 509 height 133
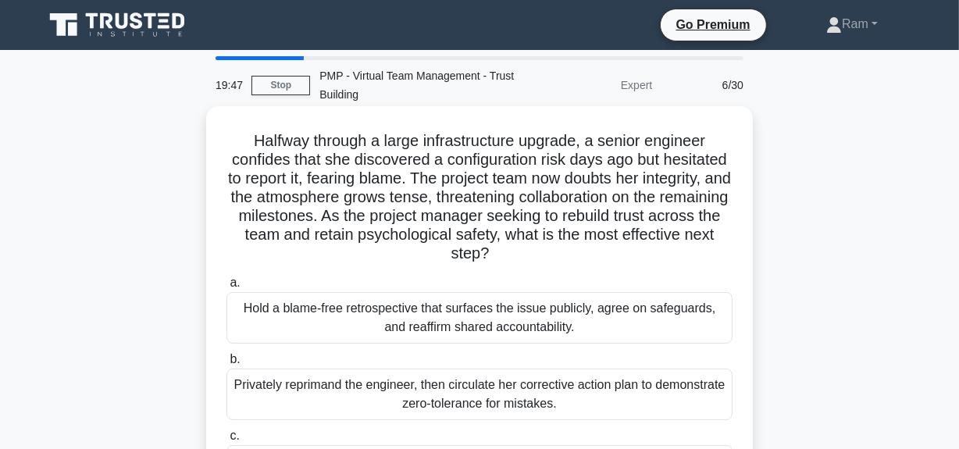
click at [437, 200] on h5 "Halfway through a large infrastructure upgrade, a senior engineer confides that…" at bounding box center [479, 197] width 509 height 133
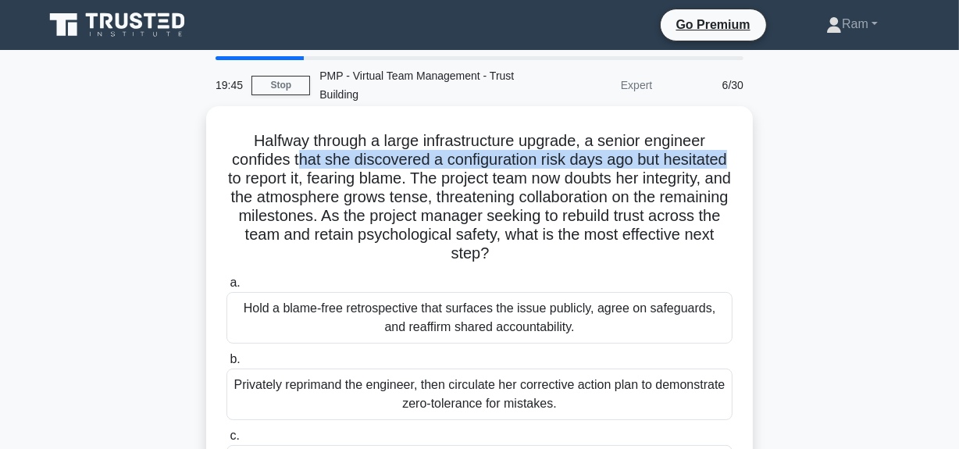
drag, startPoint x: 294, startPoint y: 164, endPoint x: 738, endPoint y: 161, distance: 444.3
click at [738, 161] on div "Halfway through a large infrastructure upgrade, a senior engineer confides that…" at bounding box center [479, 350] width 534 height 476
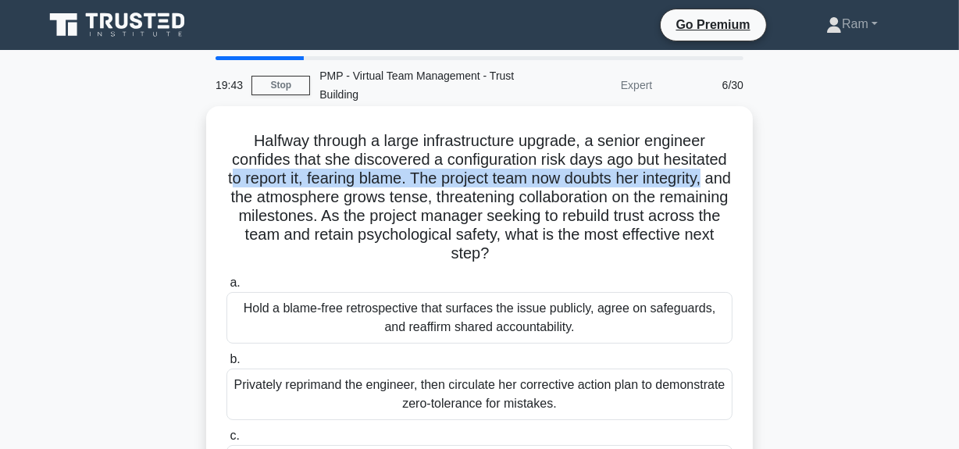
drag, startPoint x: 235, startPoint y: 180, endPoint x: 736, endPoint y: 190, distance: 501.4
click at [757, 184] on div "Halfway through a large infrastructure upgrade, a senior engineer confides that…" at bounding box center [479, 364] width 890 height 508
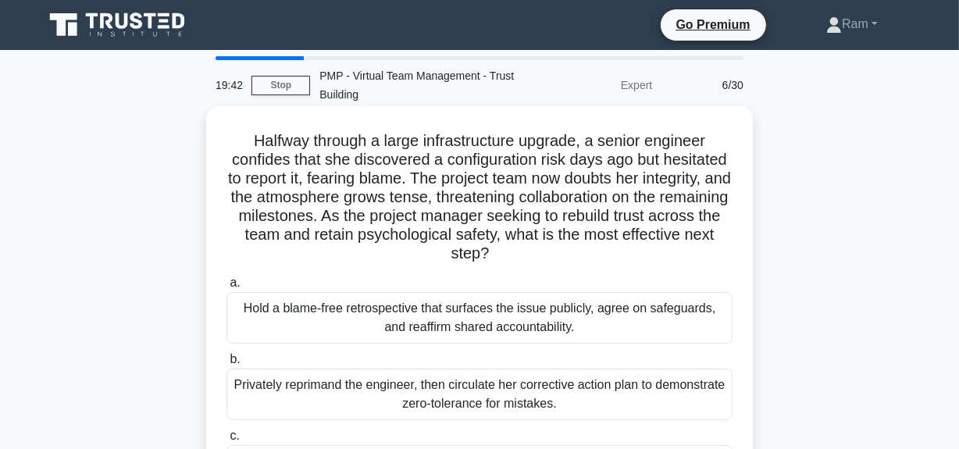
click at [604, 212] on h5 "Halfway through a large infrastructure upgrade, a senior engineer confides that…" at bounding box center [479, 197] width 509 height 133
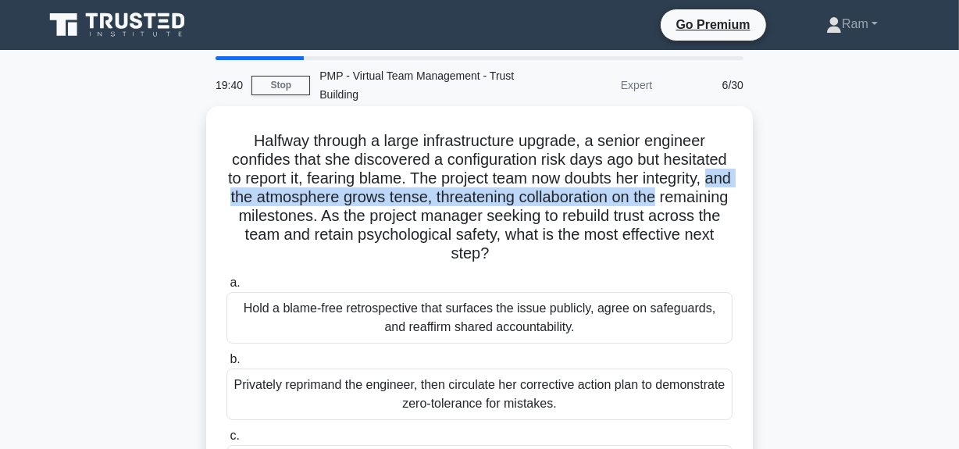
drag, startPoint x: 245, startPoint y: 201, endPoint x: 712, endPoint y: 191, distance: 467.1
click at [712, 191] on h5 "Halfway through a large infrastructure upgrade, a senior engineer confides that…" at bounding box center [479, 197] width 509 height 133
drag, startPoint x: 390, startPoint y: 211, endPoint x: 633, endPoint y: 258, distance: 247.3
click at [636, 251] on h5 "Halfway through a large infrastructure upgrade, a senior engineer confides that…" at bounding box center [479, 197] width 509 height 133
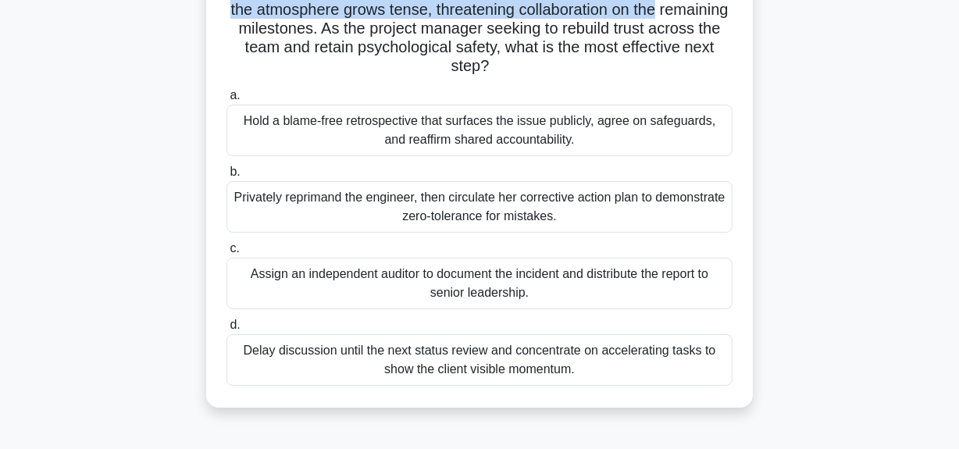
scroll to position [212, 0]
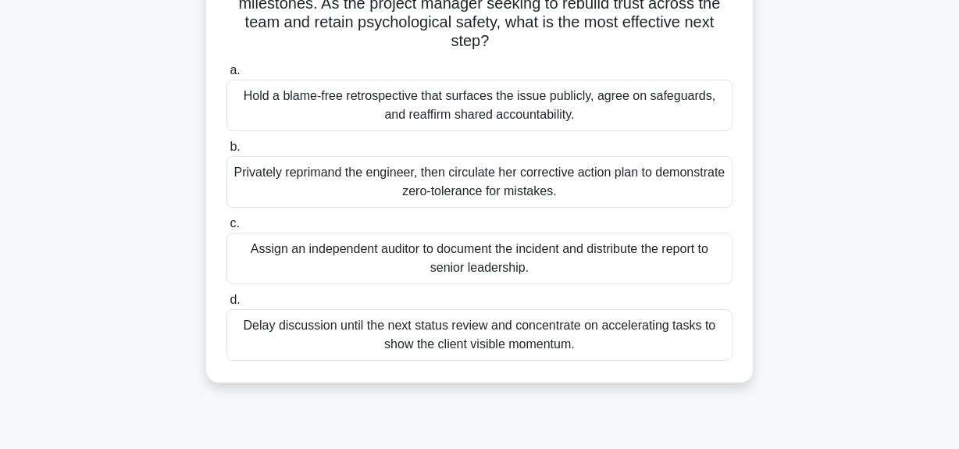
click at [547, 194] on div "Privately reprimand the engineer, then circulate her corrective action plan to …" at bounding box center [479, 182] width 506 height 52
click at [226, 152] on input "b. Privately reprimand the engineer, then circulate her corrective action plan …" at bounding box center [226, 147] width 0 height 10
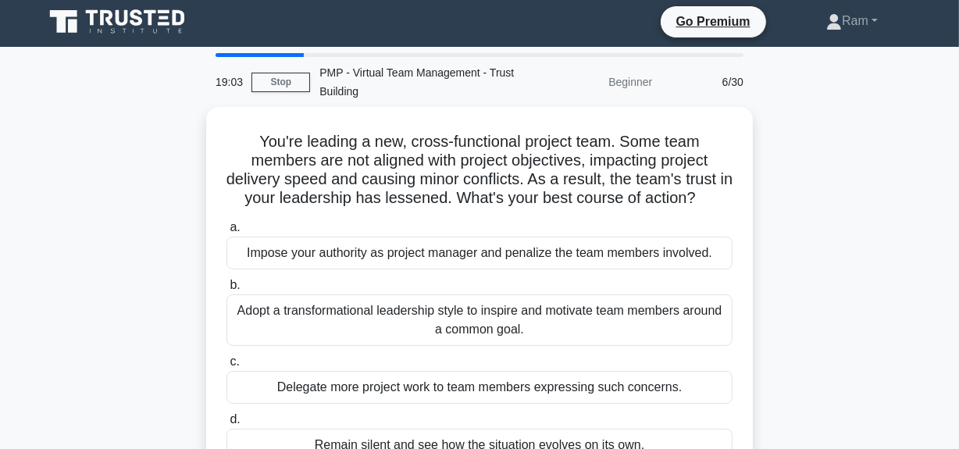
scroll to position [0, 0]
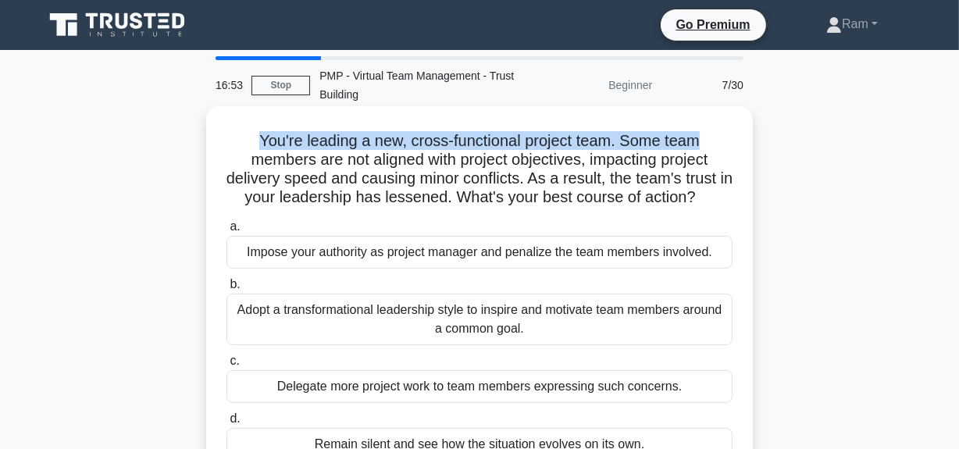
drag, startPoint x: 251, startPoint y: 144, endPoint x: 729, endPoint y: 141, distance: 477.9
click at [729, 141] on h5 "You're leading a new, cross-functional project team. Some team members are not …" at bounding box center [479, 169] width 509 height 77
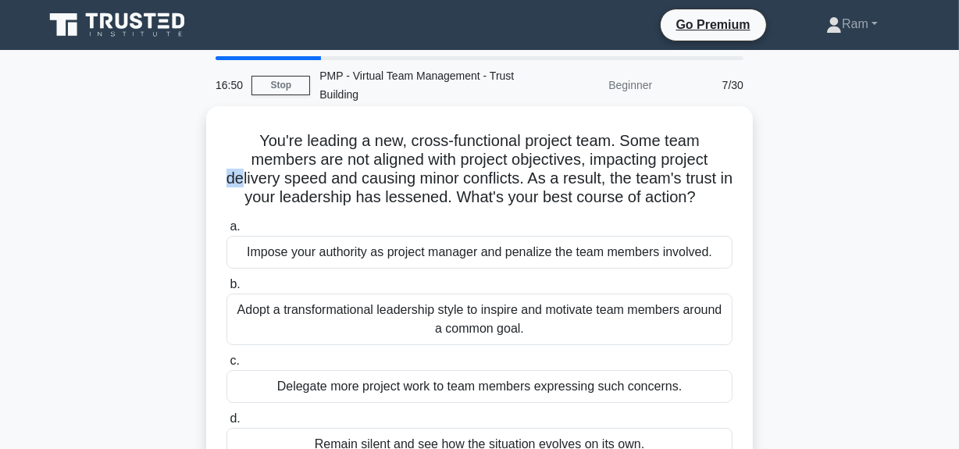
drag, startPoint x: 244, startPoint y: 176, endPoint x: 750, endPoint y: 158, distance: 505.6
click at [750, 158] on div "You're leading a new, cross-functional project team. Some team members are not …" at bounding box center [479, 294] width 547 height 376
click at [308, 182] on h5 "You're leading a new, cross-functional project team. Some team members are not …" at bounding box center [479, 169] width 509 height 77
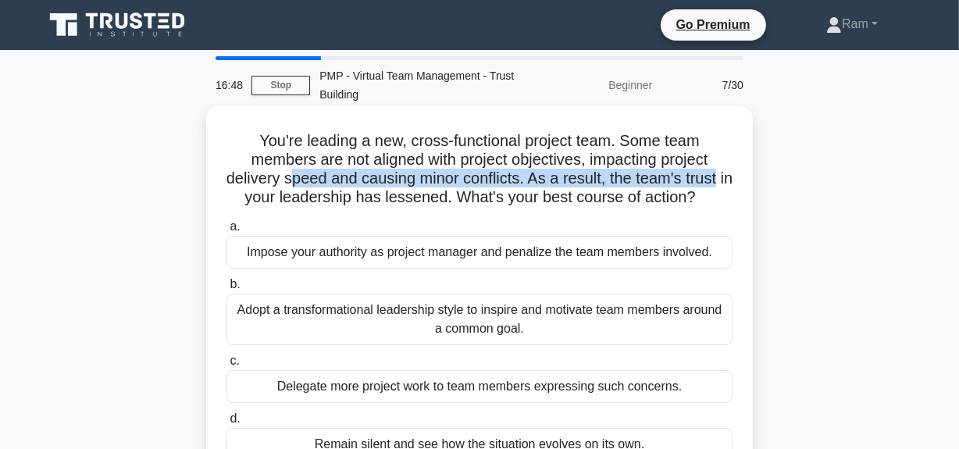
drag, startPoint x: 299, startPoint y: 182, endPoint x: 747, endPoint y: 187, distance: 448.3
click at [747, 187] on div "You're leading a new, cross-functional project team. Some team members are not …" at bounding box center [479, 294] width 547 height 376
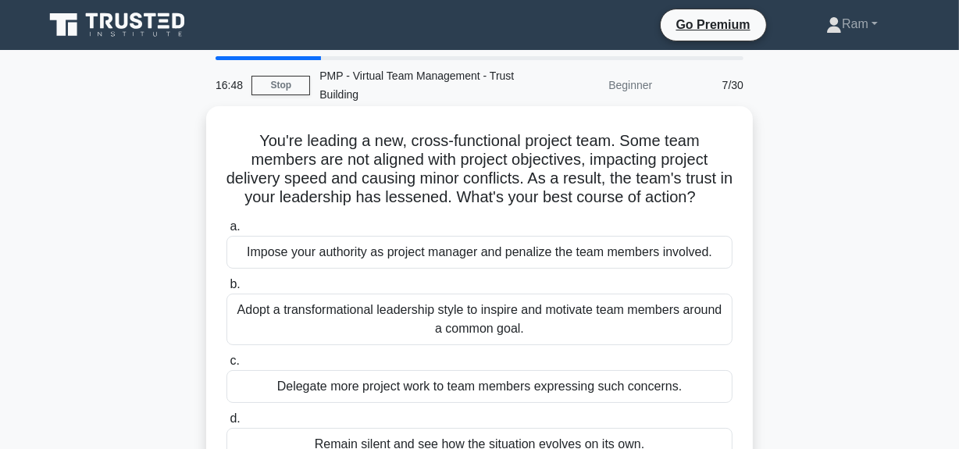
click at [639, 205] on h5 "You're leading a new, cross-functional project team. Some team members are not …" at bounding box center [479, 169] width 509 height 77
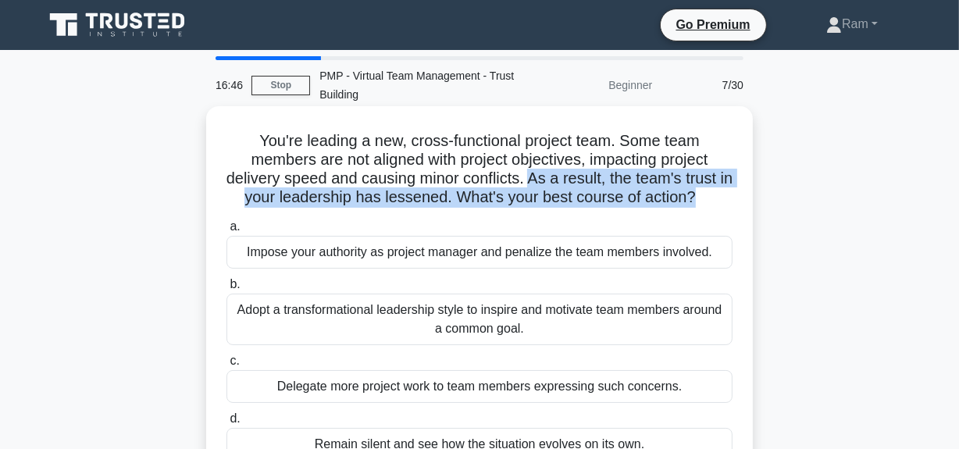
drag, startPoint x: 538, startPoint y: 181, endPoint x: 704, endPoint y: 194, distance: 166.8
click at [704, 194] on h5 "You're leading a new, cross-functional project team. Some team members are not …" at bounding box center [479, 169] width 509 height 77
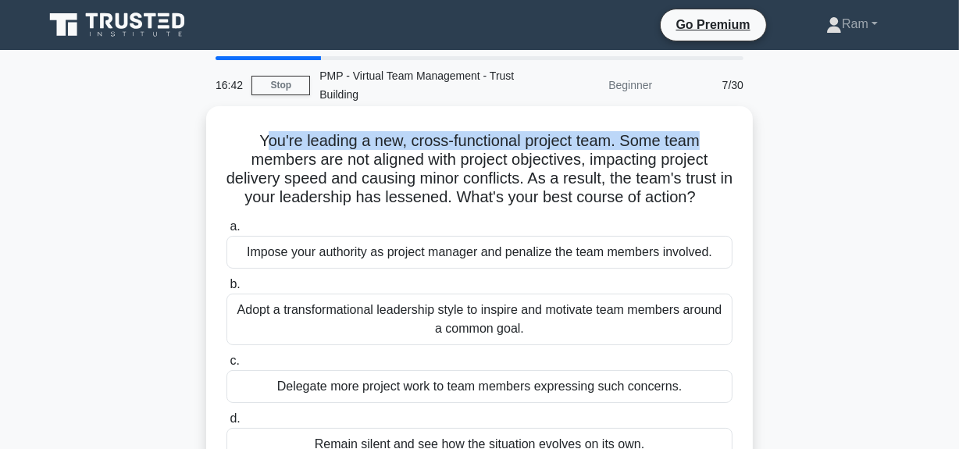
drag, startPoint x: 263, startPoint y: 141, endPoint x: 727, endPoint y: 145, distance: 463.9
click at [727, 145] on h5 "You're leading a new, cross-functional project team. Some team members are not …" at bounding box center [479, 169] width 509 height 77
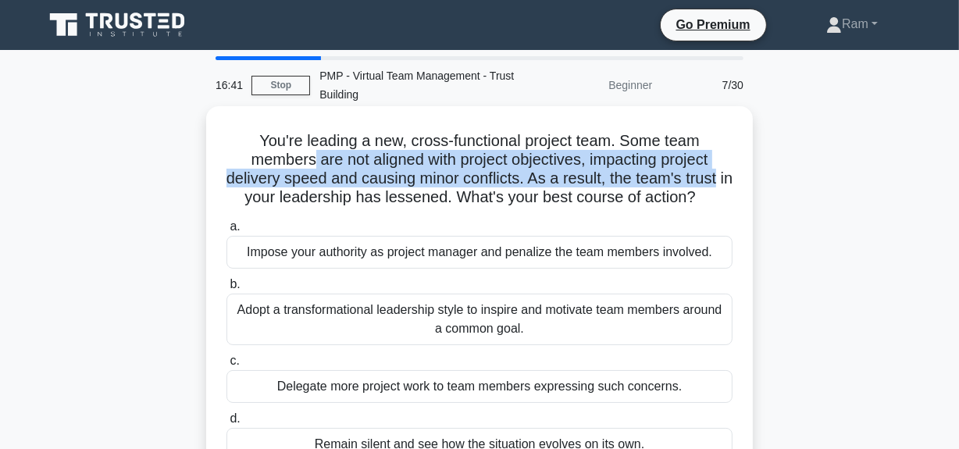
drag, startPoint x: 310, startPoint y: 162, endPoint x: 727, endPoint y: 168, distance: 417.0
click at [727, 168] on h5 "You're leading a new, cross-functional project team. Some team members are not …" at bounding box center [479, 169] width 509 height 77
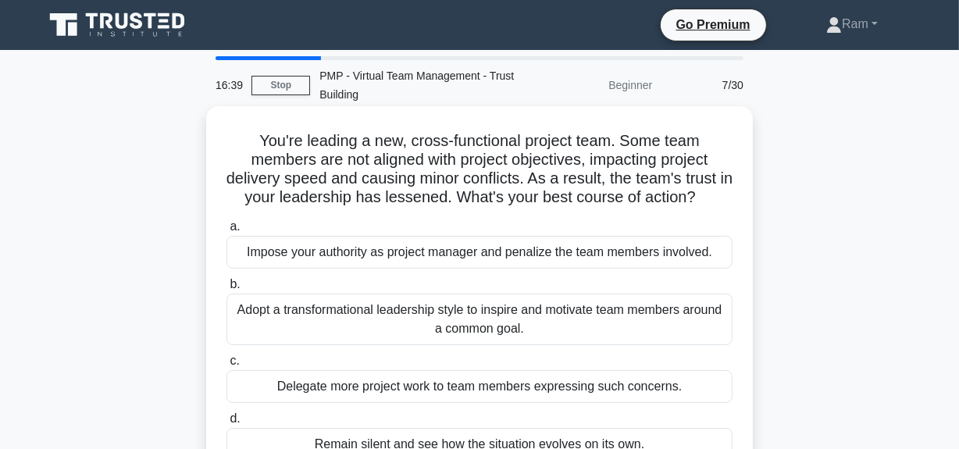
click at [347, 196] on h5 "You're leading a new, cross-functional project team. Some team members are not …" at bounding box center [479, 169] width 509 height 77
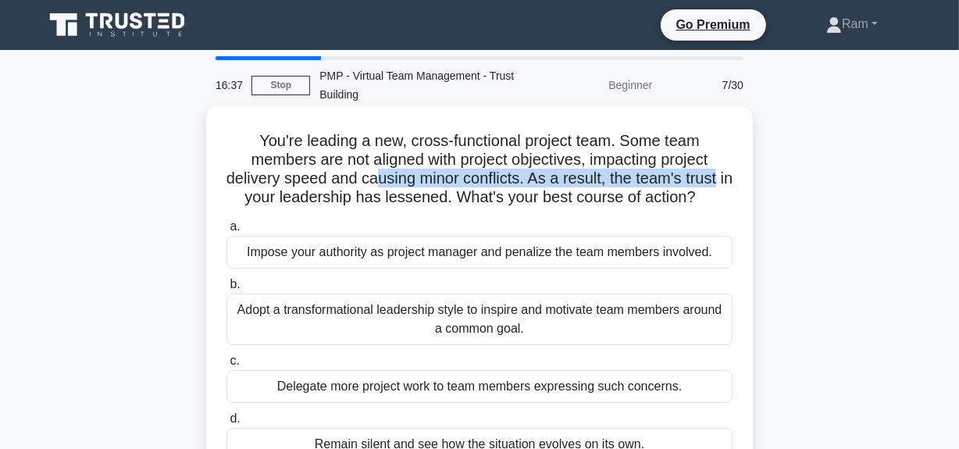
drag, startPoint x: 383, startPoint y: 175, endPoint x: 746, endPoint y: 180, distance: 363.1
click at [746, 180] on div "You're leading a new, cross-functional project team. Some team members are not …" at bounding box center [479, 294] width 534 height 364
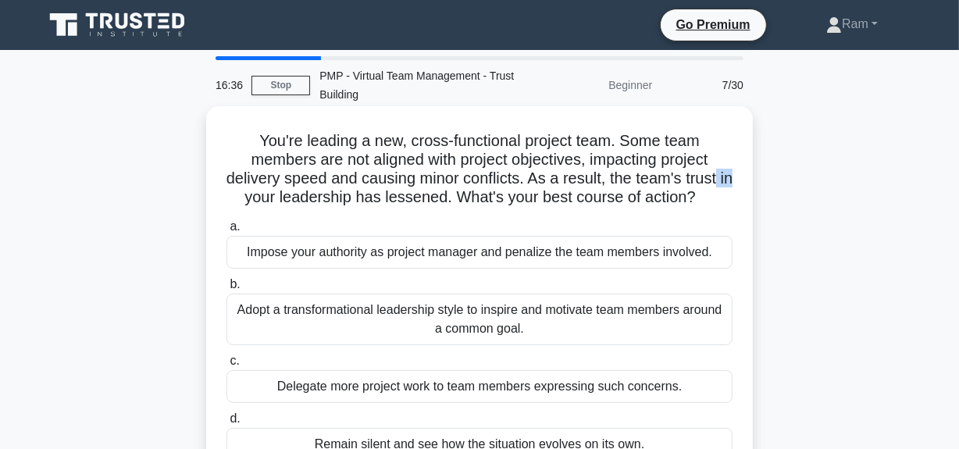
drag, startPoint x: 243, startPoint y: 198, endPoint x: 612, endPoint y: 227, distance: 370.6
click at [764, 189] on div "You're leading a new, cross-functional project team. Some team members are not …" at bounding box center [479, 307] width 890 height 395
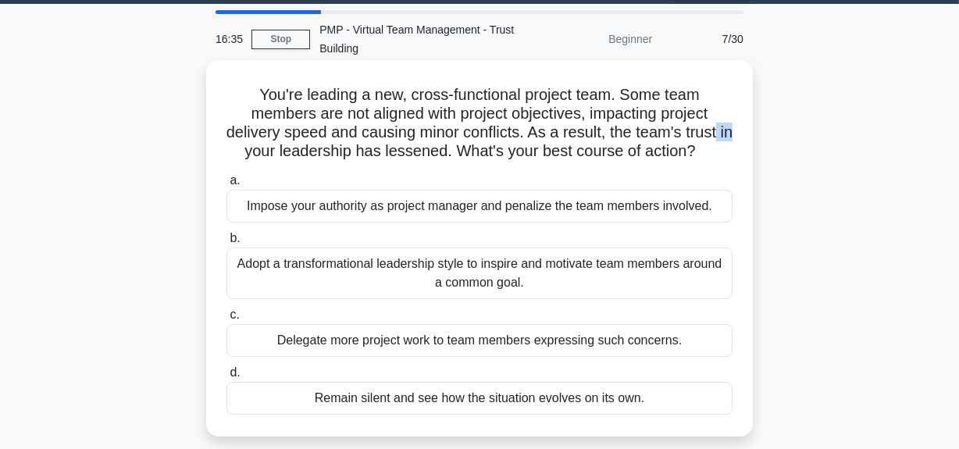
scroll to position [70, 0]
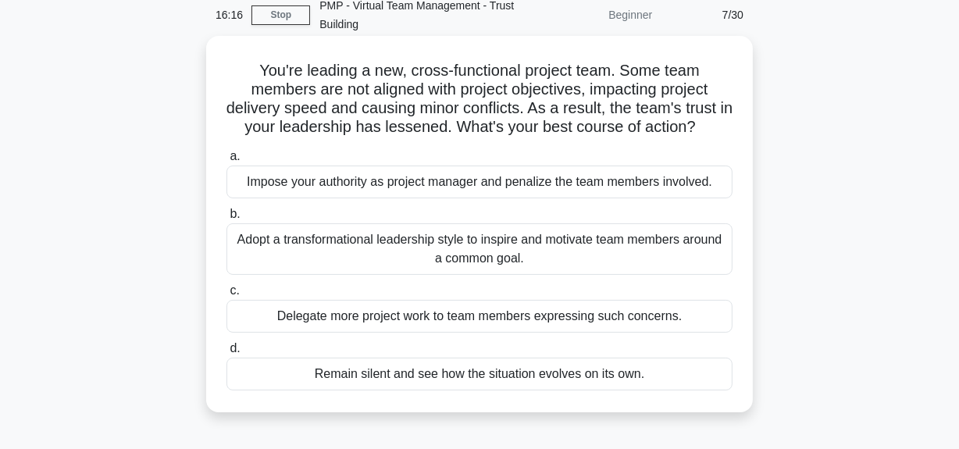
click at [520, 243] on div "Adopt a transformational leadership style to inspire and motivate team members …" at bounding box center [479, 249] width 506 height 52
click at [226, 219] on input "b. Adopt a transformational leadership style to inspire and motivate team membe…" at bounding box center [226, 214] width 0 height 10
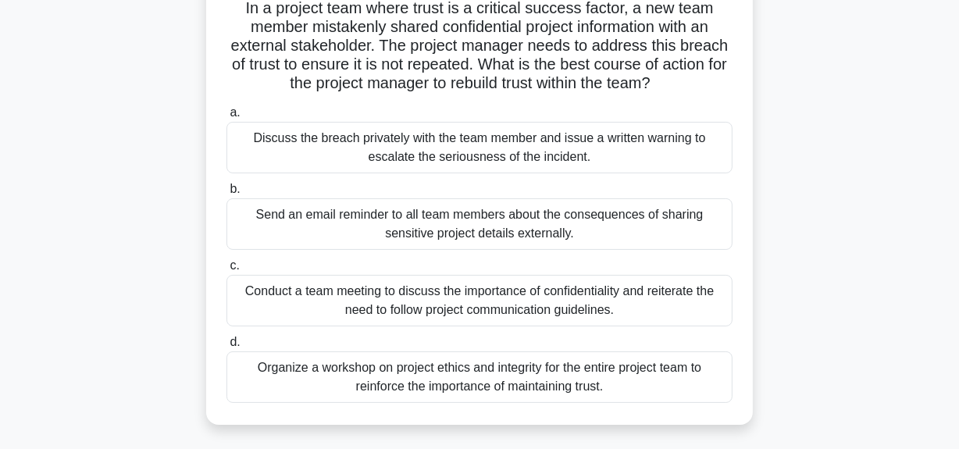
scroll to position [166, 0]
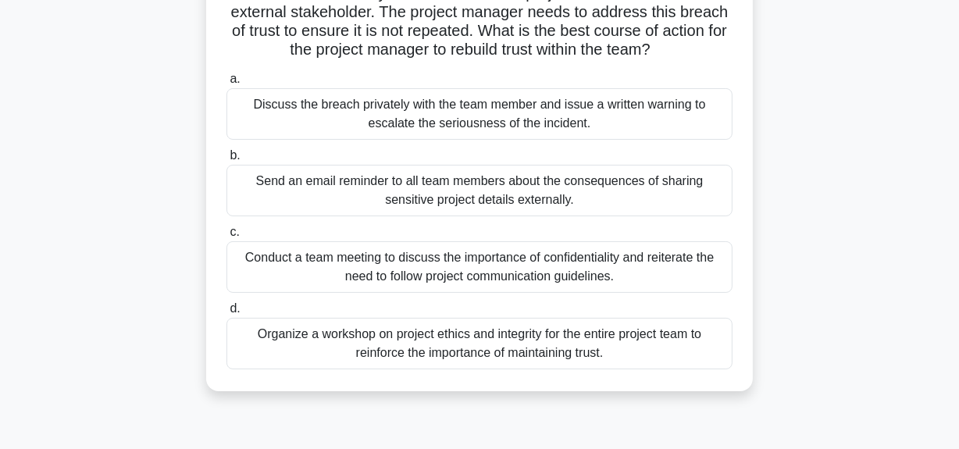
click at [512, 274] on div "Conduct a team meeting to discuss the importance of confidentiality and reitera…" at bounding box center [479, 267] width 506 height 52
click at [226, 237] on input "c. Conduct a team meeting to discuss the importance of confidentiality and reit…" at bounding box center [226, 232] width 0 height 10
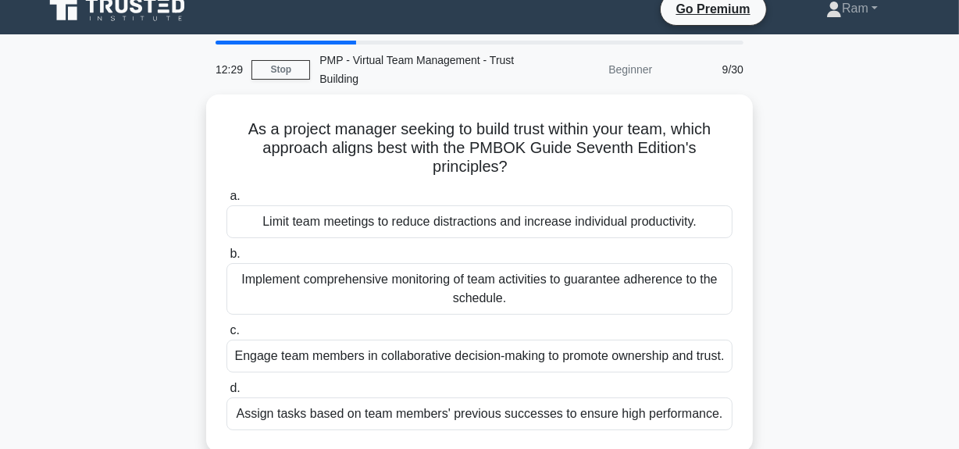
scroll to position [0, 0]
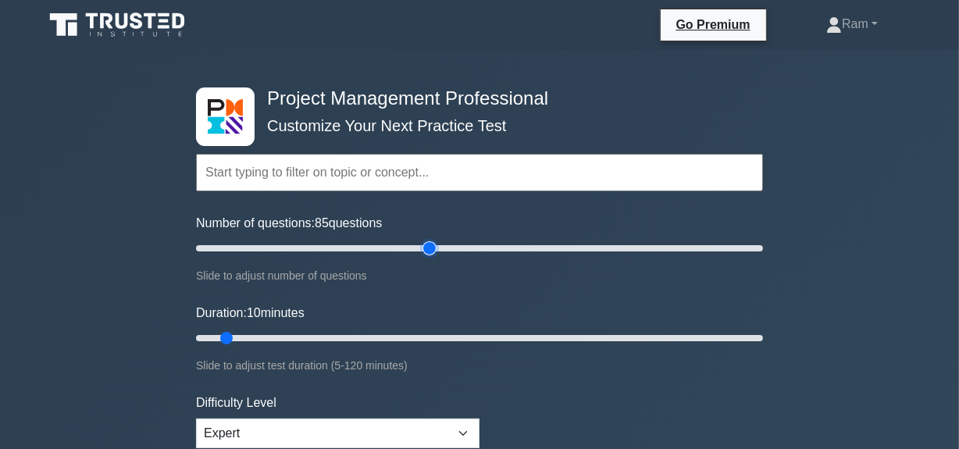
click at [436, 250] on input "Number of questions: 85 questions" at bounding box center [479, 248] width 567 height 19
drag, startPoint x: 430, startPoint y: 242, endPoint x: 960, endPoint y: 228, distance: 529.6
type input "200"
click at [763, 239] on input "Number of questions: 200 questions" at bounding box center [479, 248] width 567 height 19
drag, startPoint x: 326, startPoint y: 337, endPoint x: 921, endPoint y: 328, distance: 594.3
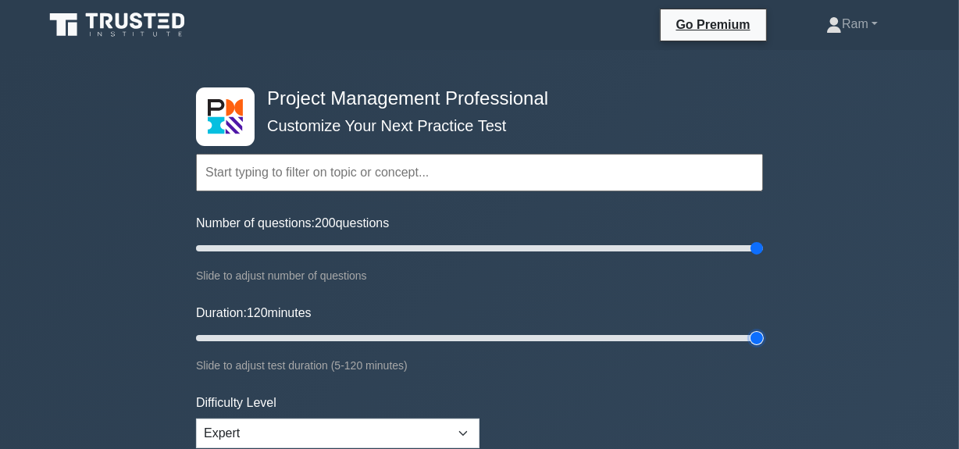
type input "120"
click at [763, 329] on input "Duration: 120 minutes" at bounding box center [479, 338] width 567 height 19
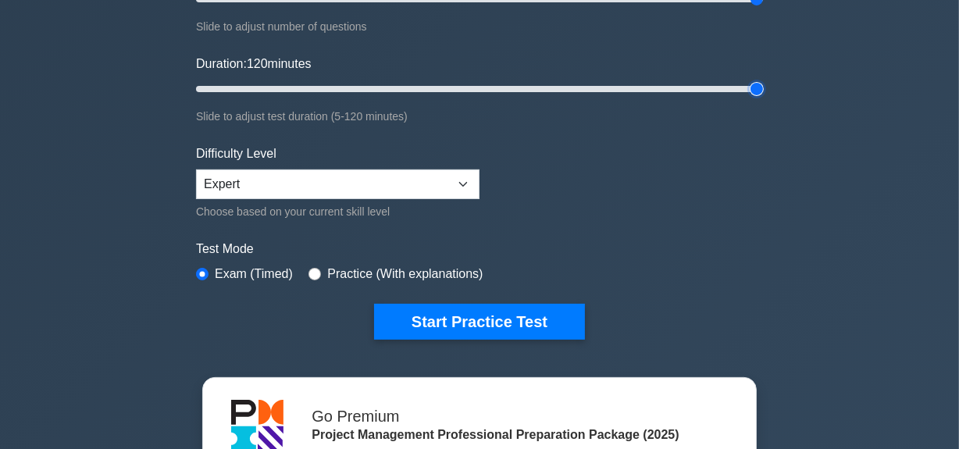
scroll to position [283, 0]
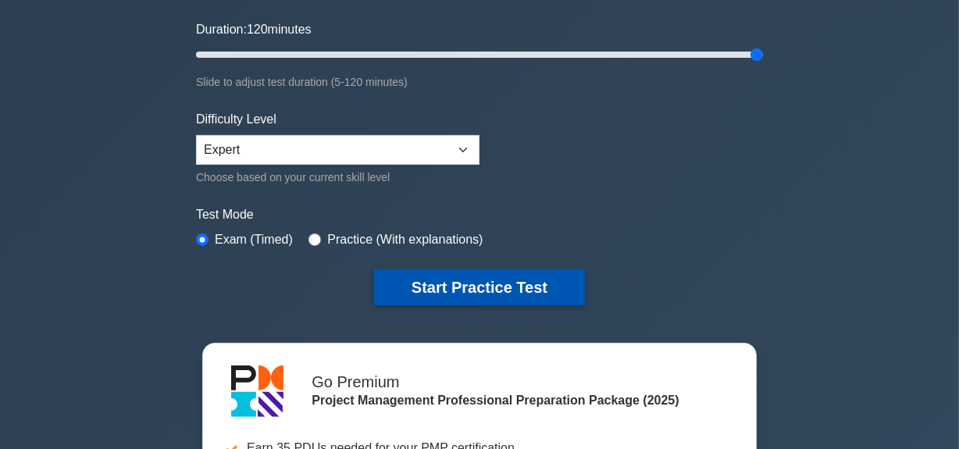
click at [517, 286] on button "Start Practice Test" at bounding box center [479, 287] width 211 height 36
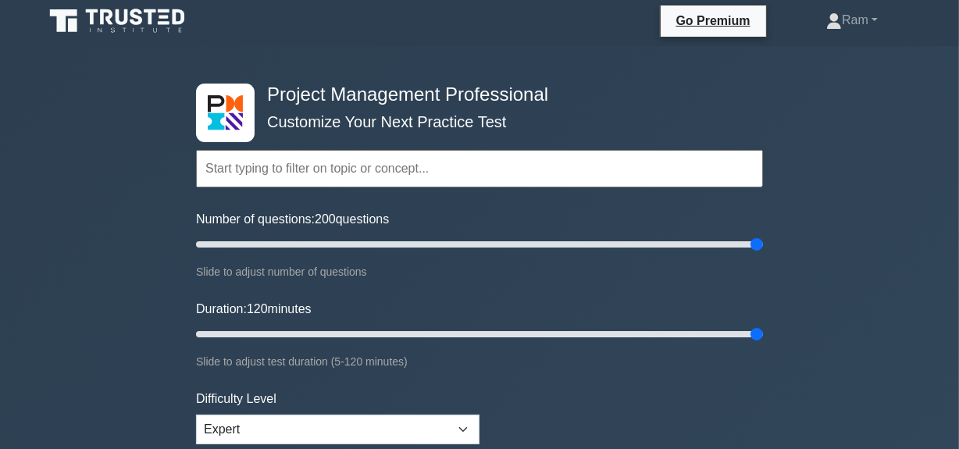
scroll to position [0, 0]
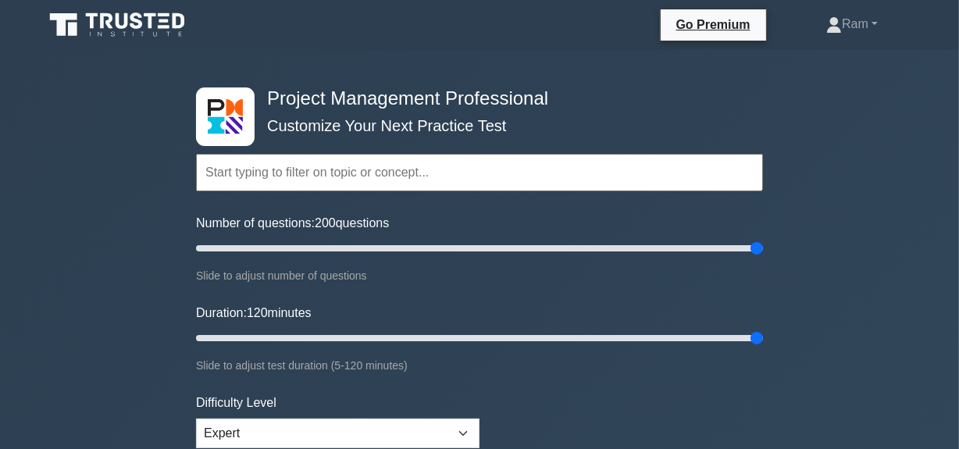
click at [343, 175] on input "text" at bounding box center [479, 172] width 567 height 37
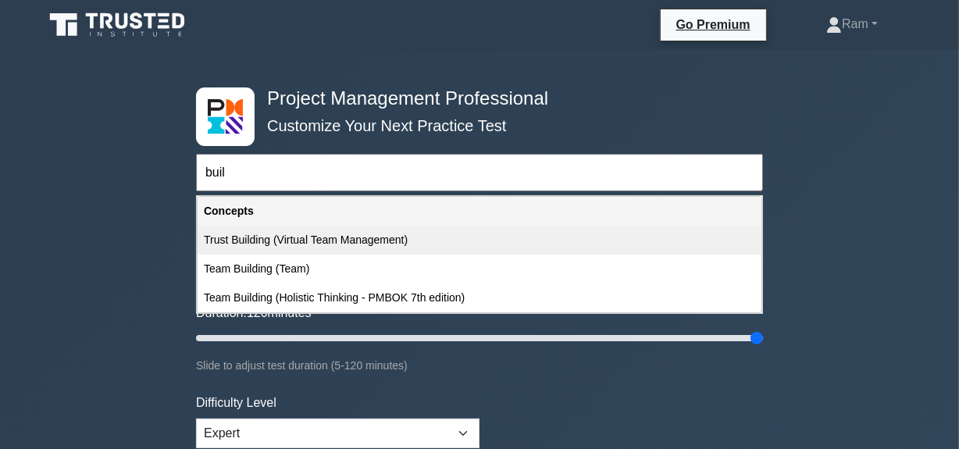
click at [315, 238] on div "Trust Building (Virtual Team Management)" at bounding box center [480, 240] width 564 height 29
type input "Trust Building (Virtual Team Management)"
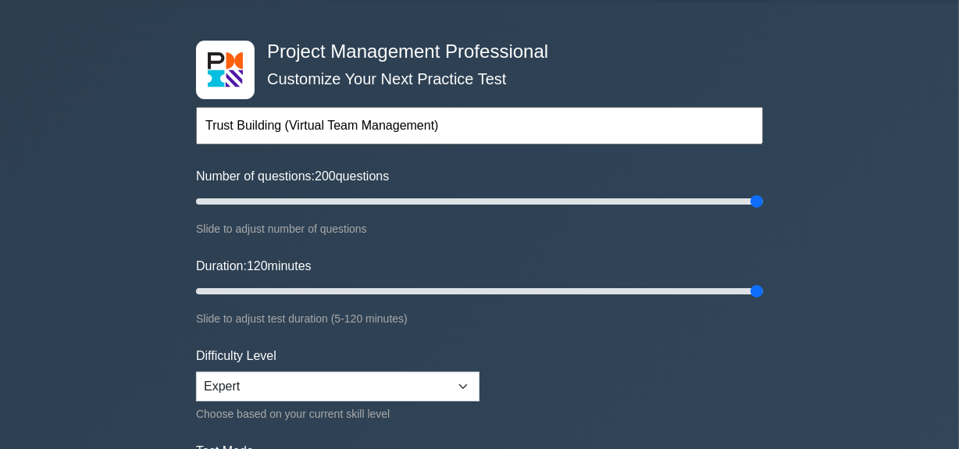
scroll to position [70, 0]
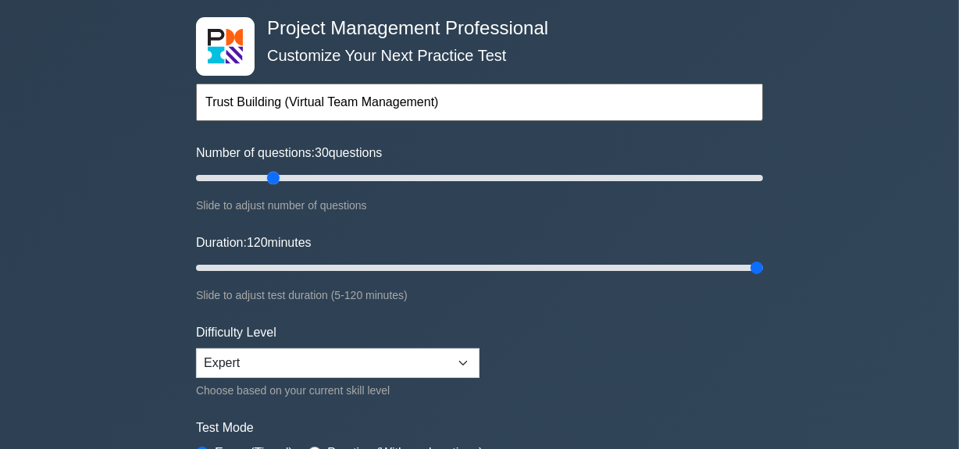
drag, startPoint x: 749, startPoint y: 176, endPoint x: 266, endPoint y: 184, distance: 482.7
type input "30"
click at [266, 184] on input "Number of questions: 30 questions" at bounding box center [479, 178] width 567 height 19
click at [273, 264] on input "Duration: 120 minutes" at bounding box center [479, 267] width 567 height 19
drag, startPoint x: 280, startPoint y: 263, endPoint x: 325, endPoint y: 267, distance: 45.5
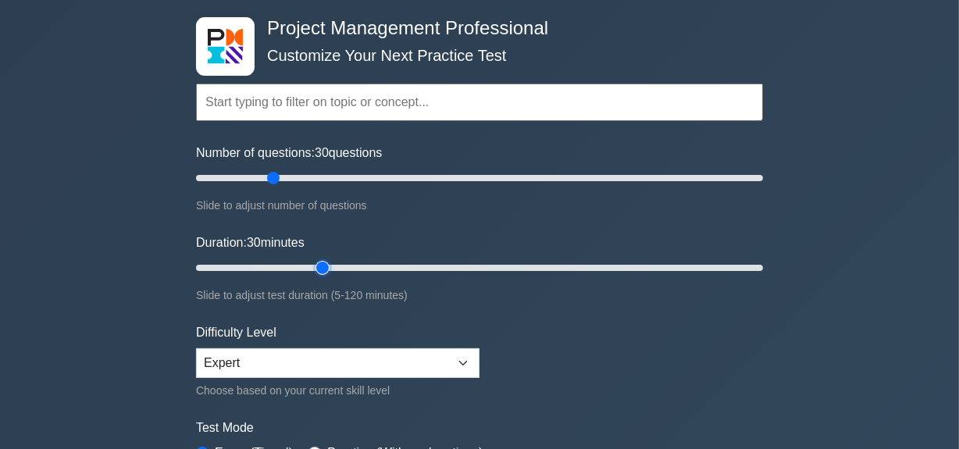
type input "30"
click at [325, 267] on input "Duration: 30 minutes" at bounding box center [479, 267] width 567 height 19
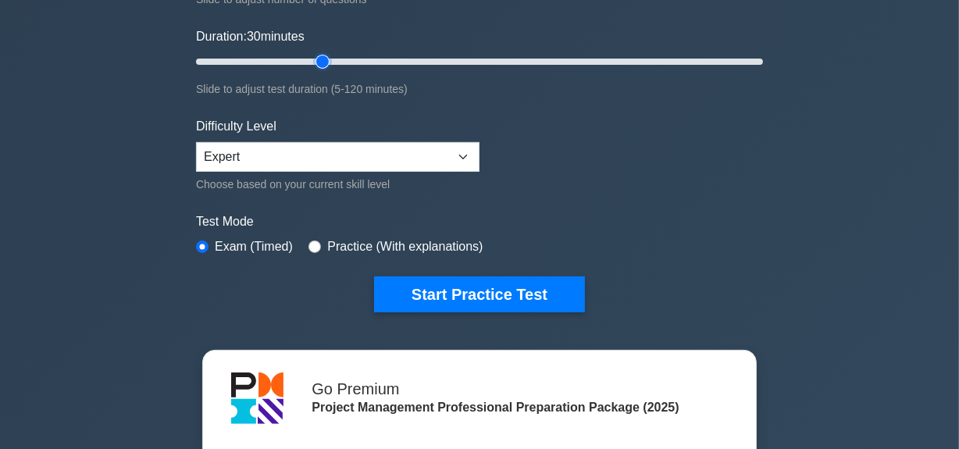
scroll to position [283, 0]
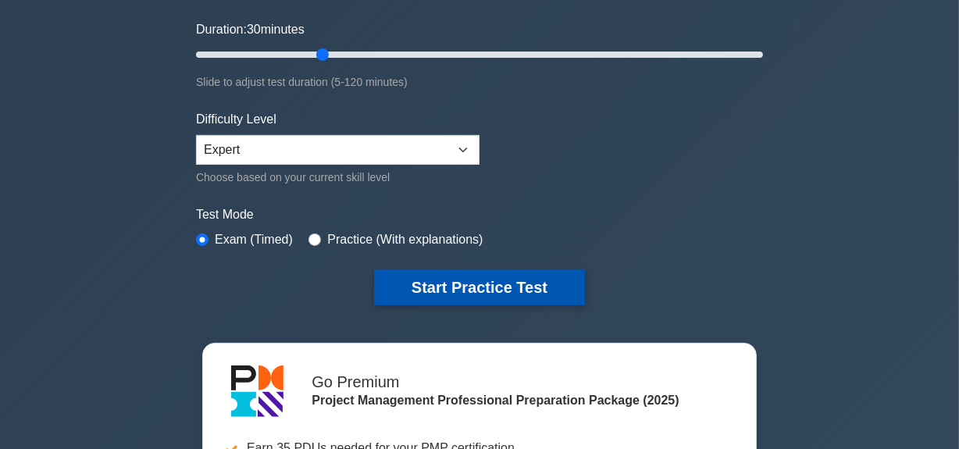
click at [406, 281] on button "Start Practice Test" at bounding box center [479, 287] width 211 height 36
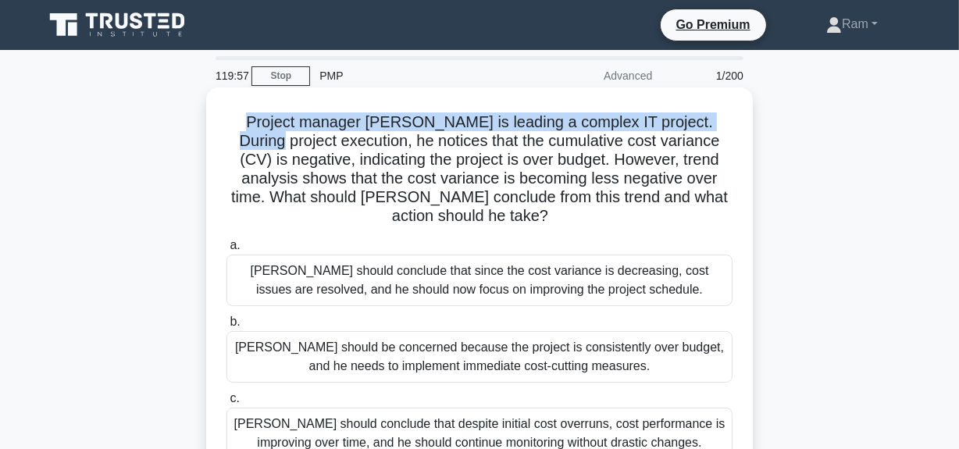
drag, startPoint x: 236, startPoint y: 125, endPoint x: 729, endPoint y: 107, distance: 493.1
click at [729, 107] on div "Project manager [PERSON_NAME] is leading a complex IT project. During project e…" at bounding box center [479, 323] width 534 height 458
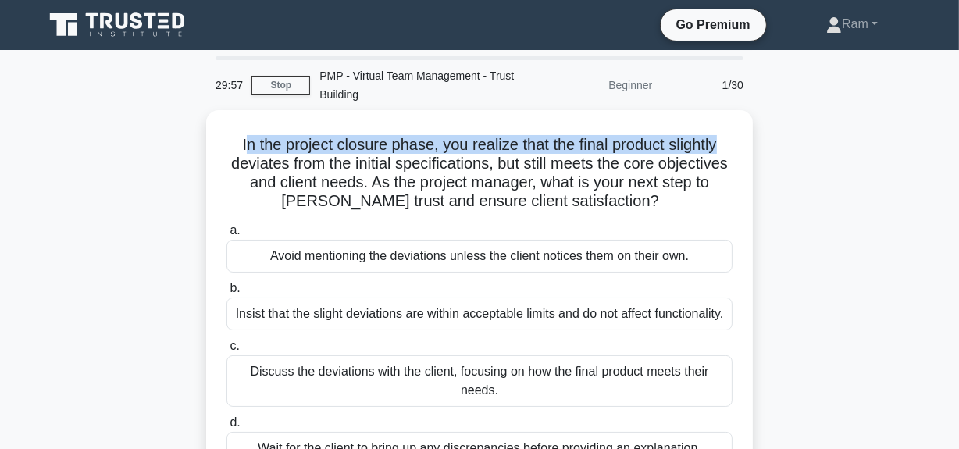
drag, startPoint x: 236, startPoint y: 142, endPoint x: 777, endPoint y: 139, distance: 541.2
click at [777, 139] on div "In the project closure phase, you realize that the final product slightly devia…" at bounding box center [479, 307] width 890 height 395
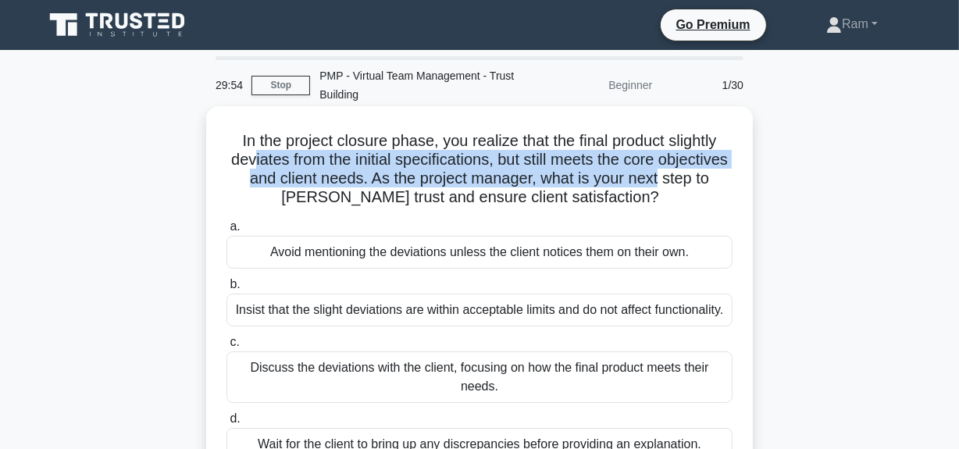
drag, startPoint x: 288, startPoint y: 165, endPoint x: 738, endPoint y: 176, distance: 449.9
click at [738, 176] on div "In the project closure phase, you realize that the final product slightly devia…" at bounding box center [479, 294] width 534 height 364
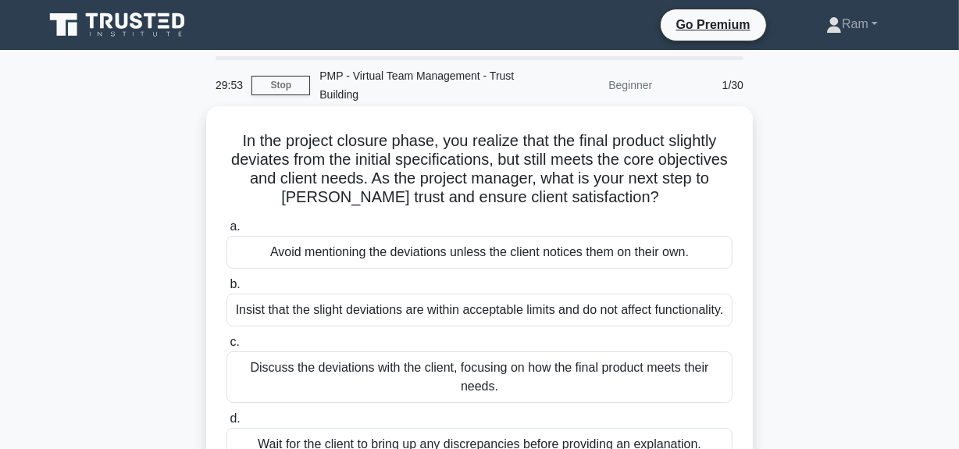
click at [486, 191] on h5 "In the project closure phase, you realize that the final product slightly devia…" at bounding box center [479, 169] width 509 height 77
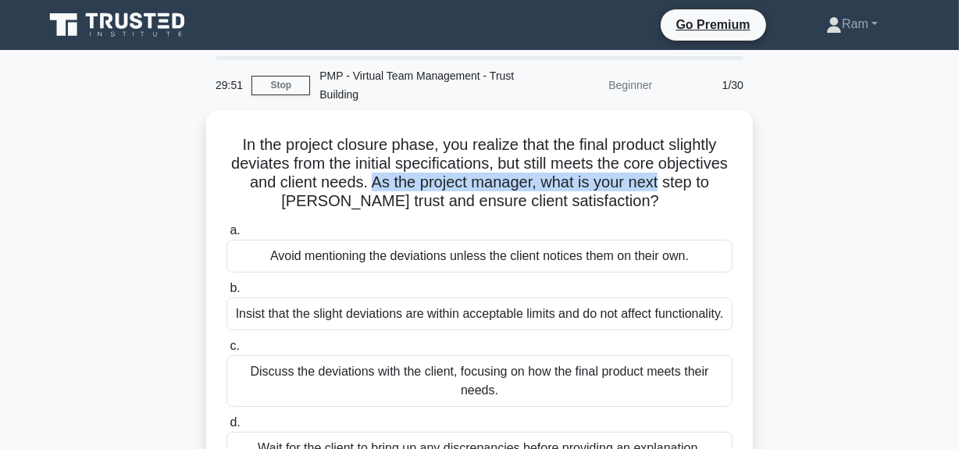
drag, startPoint x: 434, startPoint y: 176, endPoint x: 764, endPoint y: 186, distance: 330.5
click at [764, 186] on div "In the project closure phase, you realize that the final product slightly devia…" at bounding box center [479, 307] width 890 height 395
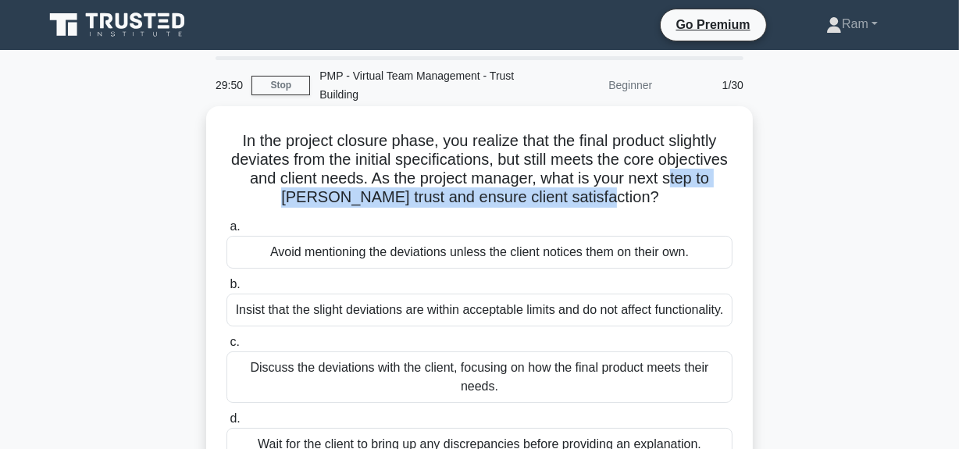
drag, startPoint x: 297, startPoint y: 199, endPoint x: 673, endPoint y: 205, distance: 376.4
click at [673, 205] on h5 "In the project closure phase, you realize that the final product slightly devia…" at bounding box center [479, 169] width 509 height 77
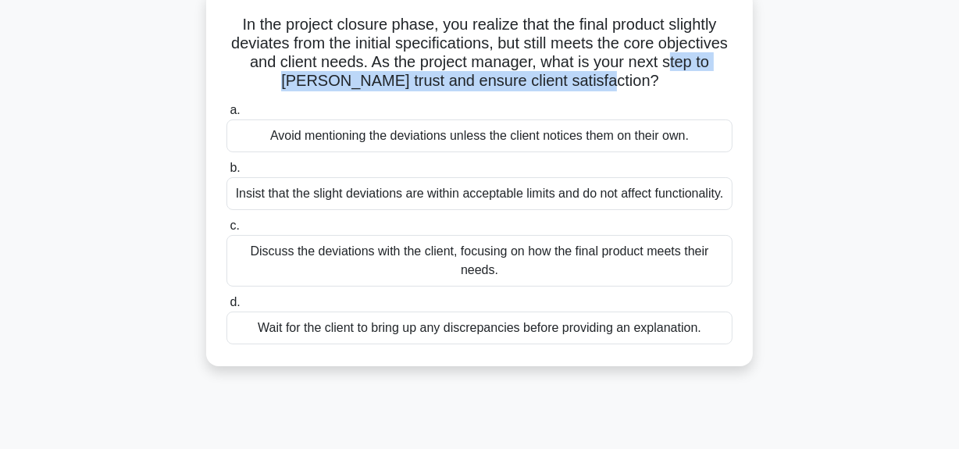
scroll to position [141, 0]
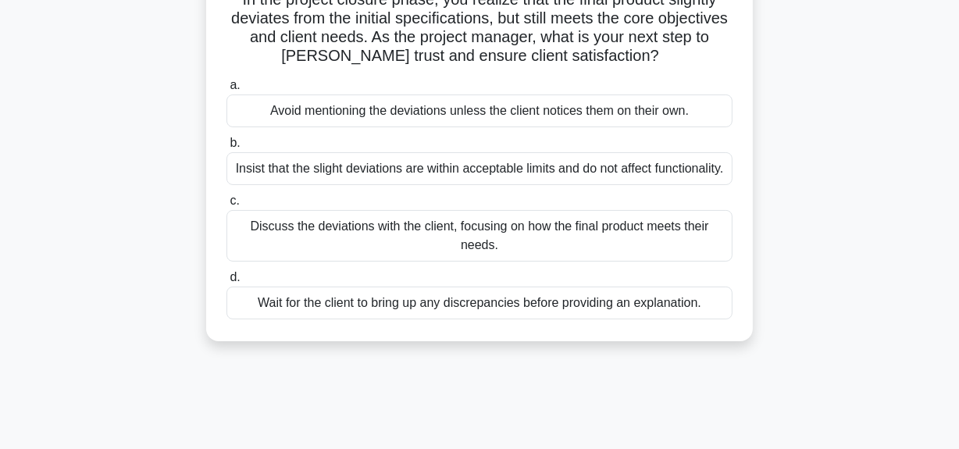
click at [478, 257] on div "Discuss the deviations with the client, focusing on how the final product meets…" at bounding box center [479, 236] width 506 height 52
click at [226, 206] on input "c. Discuss the deviations with the client, focusing on how the final product me…" at bounding box center [226, 201] width 0 height 10
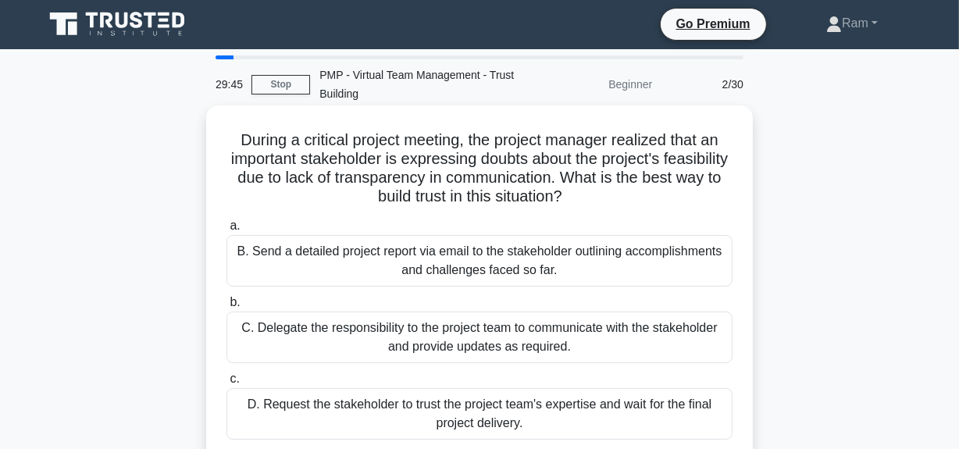
scroll to position [0, 0]
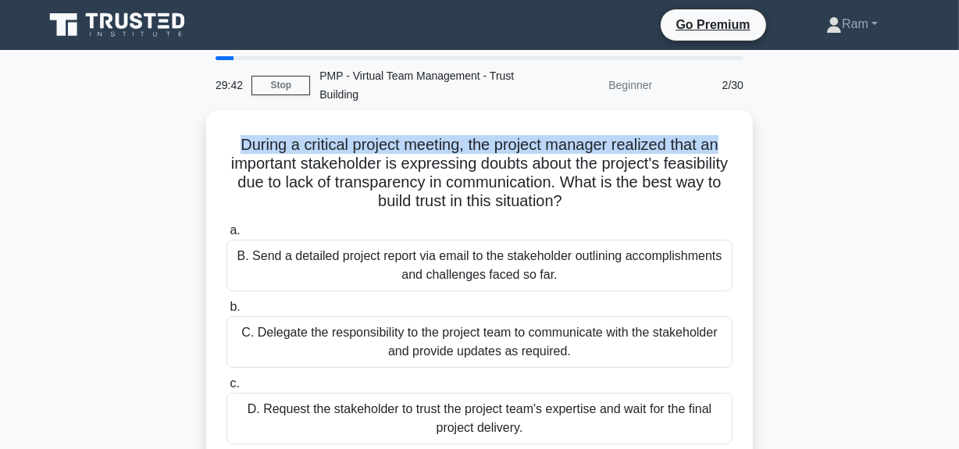
drag, startPoint x: 234, startPoint y: 141, endPoint x: 777, endPoint y: 148, distance: 542.8
click at [777, 148] on div "During a critical project meeting, the project manager realized that an importa…" at bounding box center [479, 335] width 890 height 451
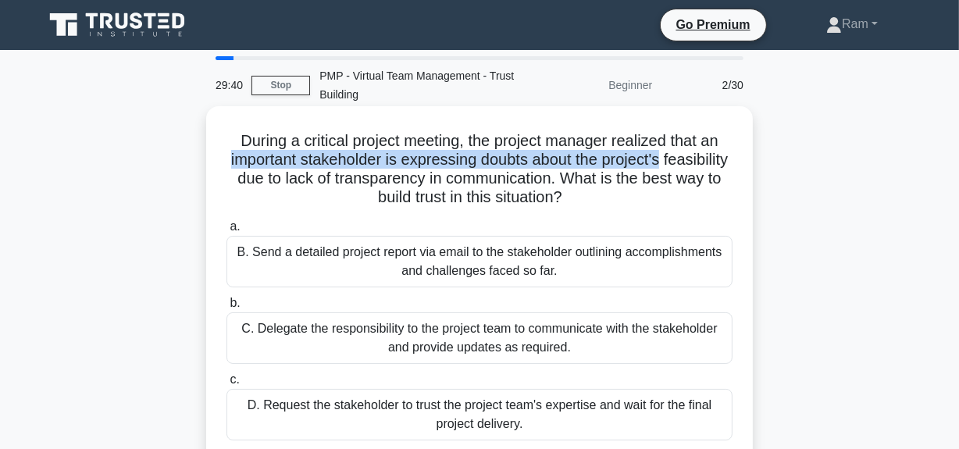
drag, startPoint x: 258, startPoint y: 162, endPoint x: 708, endPoint y: 164, distance: 449.8
click at [708, 164] on h5 "During a critical project meeting, the project manager realized that an importa…" at bounding box center [479, 169] width 509 height 77
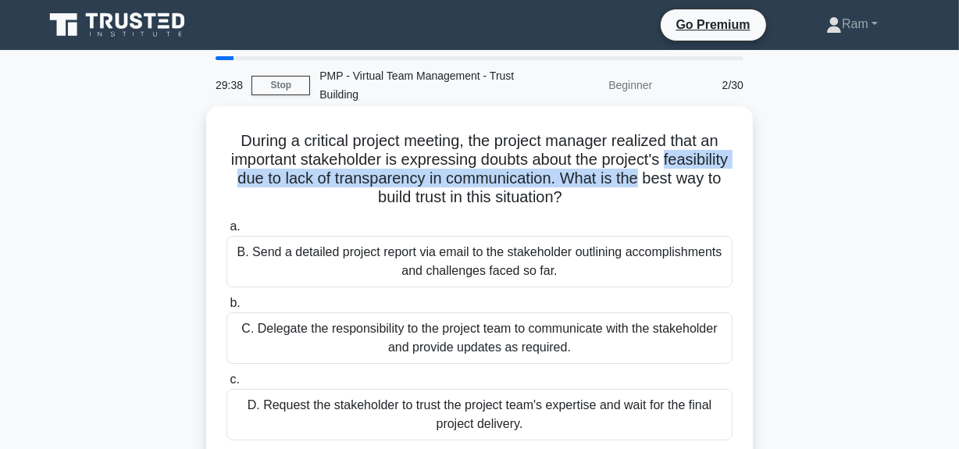
drag, startPoint x: 232, startPoint y: 183, endPoint x: 544, endPoint y: 221, distance: 314.7
click at [721, 186] on h5 "During a critical project meeting, the project manager realized that an importa…" at bounding box center [479, 169] width 509 height 77
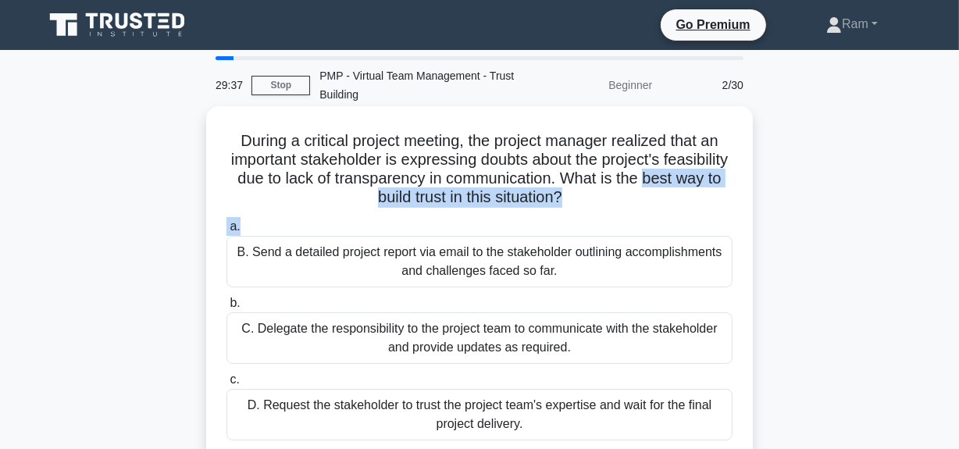
drag, startPoint x: 333, startPoint y: 205, endPoint x: 522, endPoint y: 241, distance: 193.3
click at [633, 217] on div "During a critical project meeting, the project manager realized that an importa…" at bounding box center [479, 322] width 534 height 420
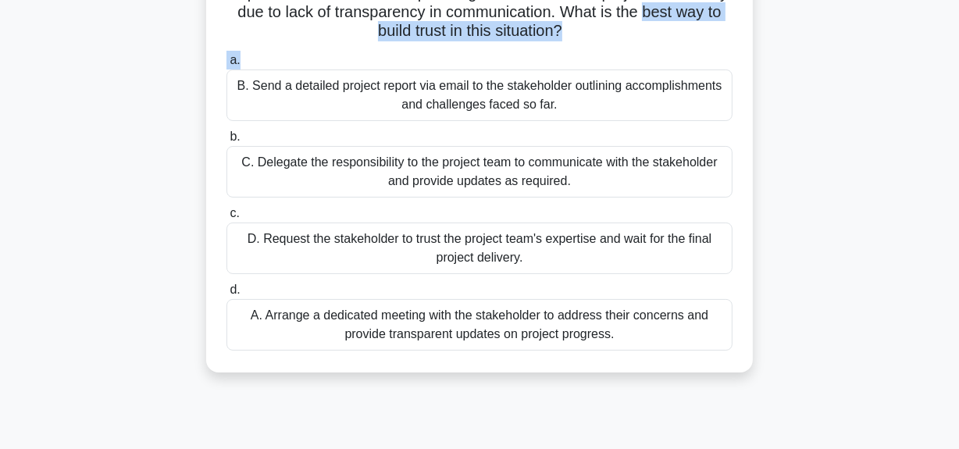
scroll to position [141, 0]
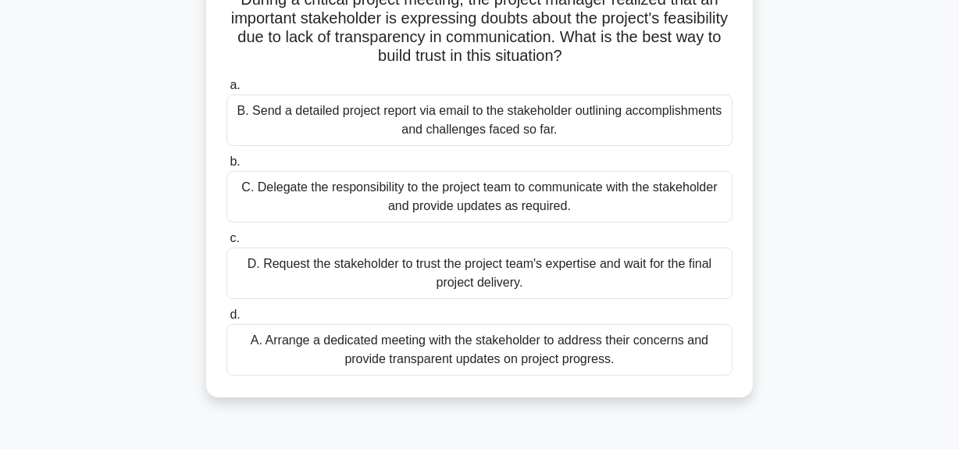
click at [493, 358] on div "A. Arrange a dedicated meeting with the stakeholder to address their concerns a…" at bounding box center [479, 350] width 506 height 52
click at [226, 320] on input "d. A. Arrange a dedicated meeting with the stakeholder to address their concern…" at bounding box center [226, 315] width 0 height 10
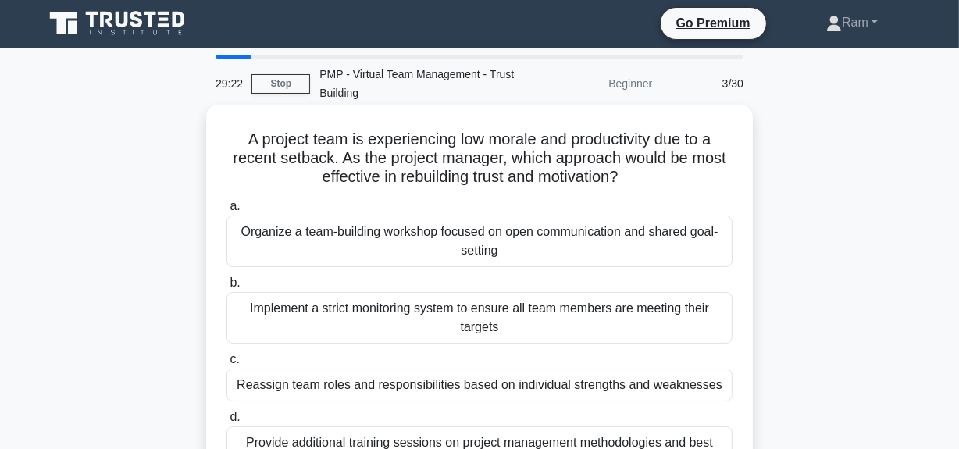
scroll to position [0, 0]
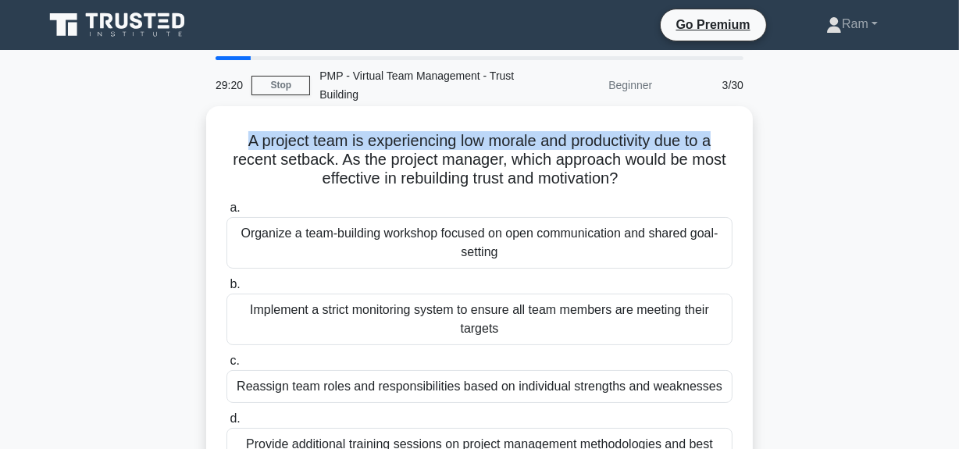
drag, startPoint x: 240, startPoint y: 144, endPoint x: 736, endPoint y: 131, distance: 496.8
click at [736, 131] on div "A project team is experiencing low morale and productivity due to a recent setb…" at bounding box center [479, 303] width 534 height 383
drag, startPoint x: 233, startPoint y: 161, endPoint x: 630, endPoint y: 181, distance: 397.2
click at [630, 181] on h5 "A project team is experiencing low morale and productivity due to a recent setb…" at bounding box center [479, 160] width 509 height 58
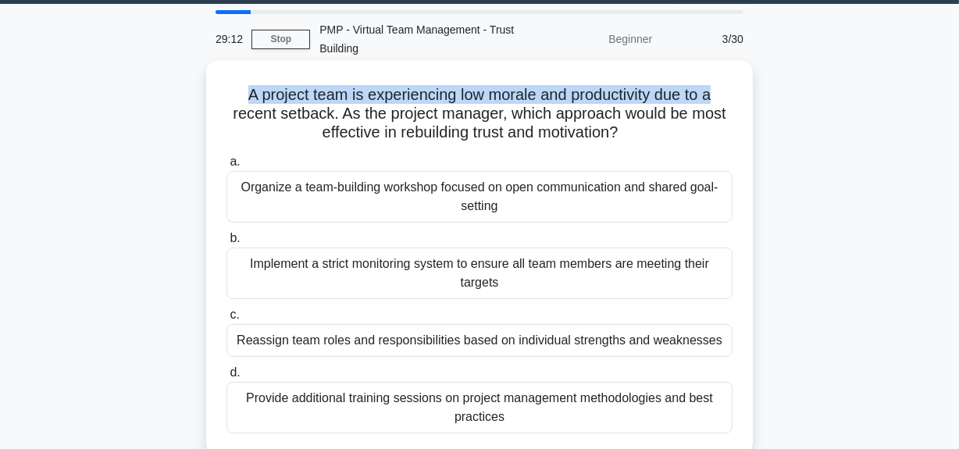
scroll to position [70, 0]
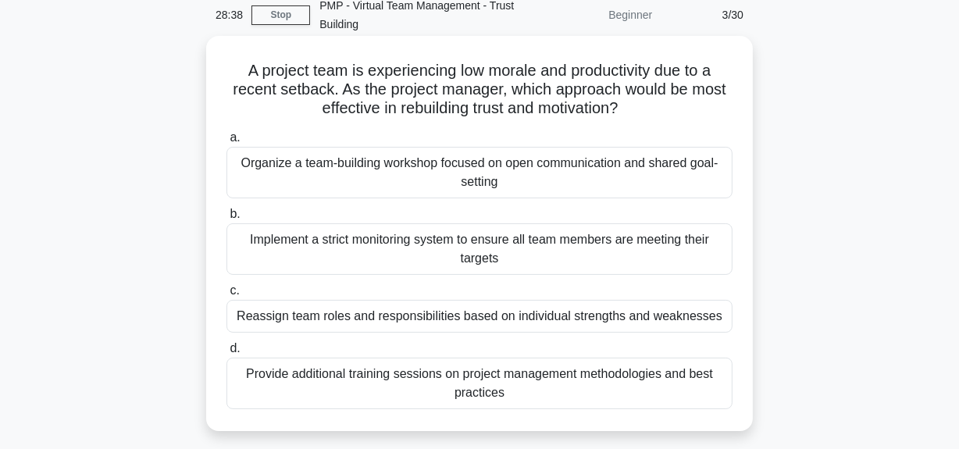
click at [521, 177] on div "Organize a team-building workshop focused on open communication and shared goal…" at bounding box center [479, 173] width 506 height 52
click at [226, 143] on input "a. Organize a team-building workshop focused on open communication and shared g…" at bounding box center [226, 138] width 0 height 10
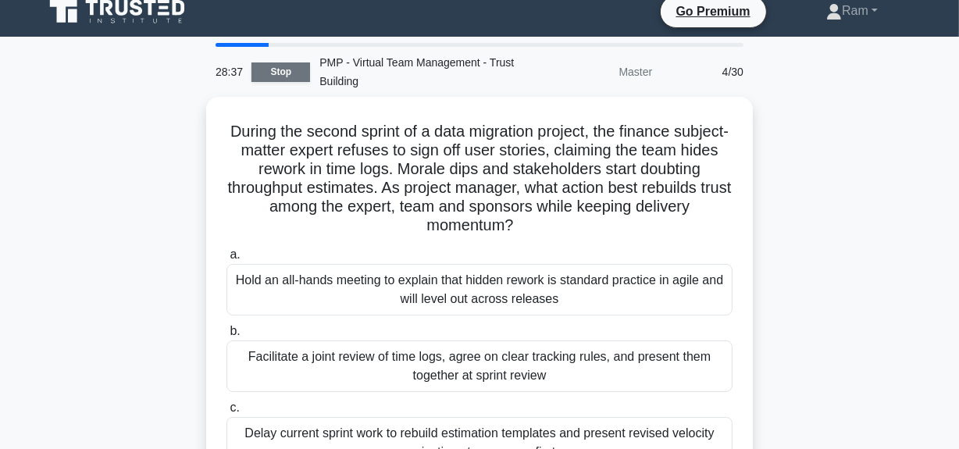
scroll to position [0, 0]
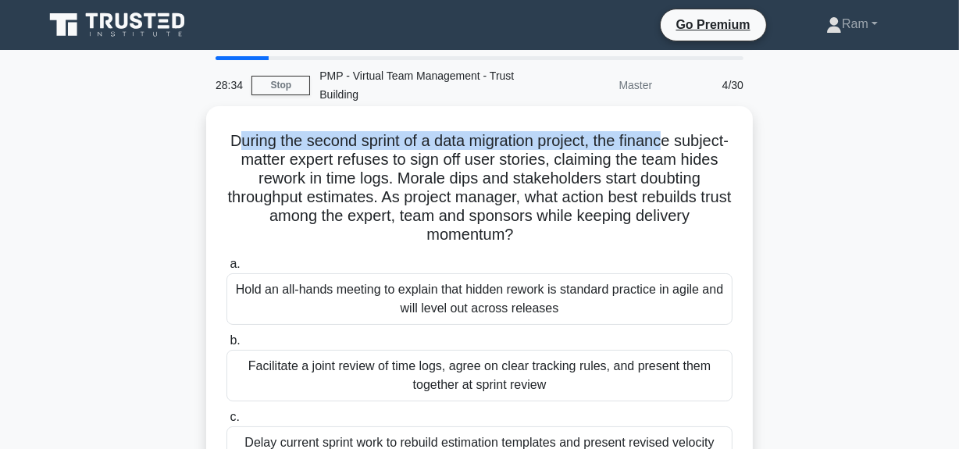
drag, startPoint x: 257, startPoint y: 141, endPoint x: 679, endPoint y: 130, distance: 421.8
click at [700, 122] on div "During the second sprint of a data migration project, the finance subject-matte…" at bounding box center [479, 341] width 534 height 458
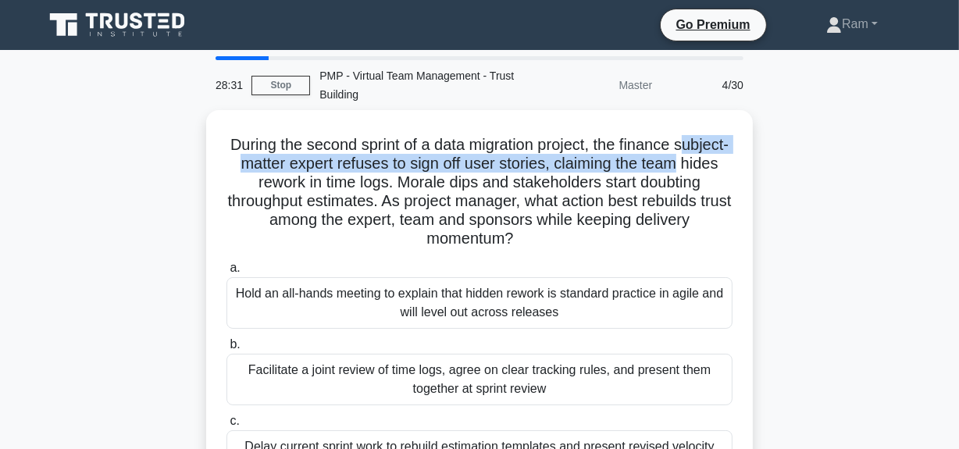
drag, startPoint x: 232, startPoint y: 161, endPoint x: 758, endPoint y: 162, distance: 526.3
click at [758, 162] on div "During the second sprint of a data migration project, the finance subject-matte…" at bounding box center [479, 354] width 890 height 489
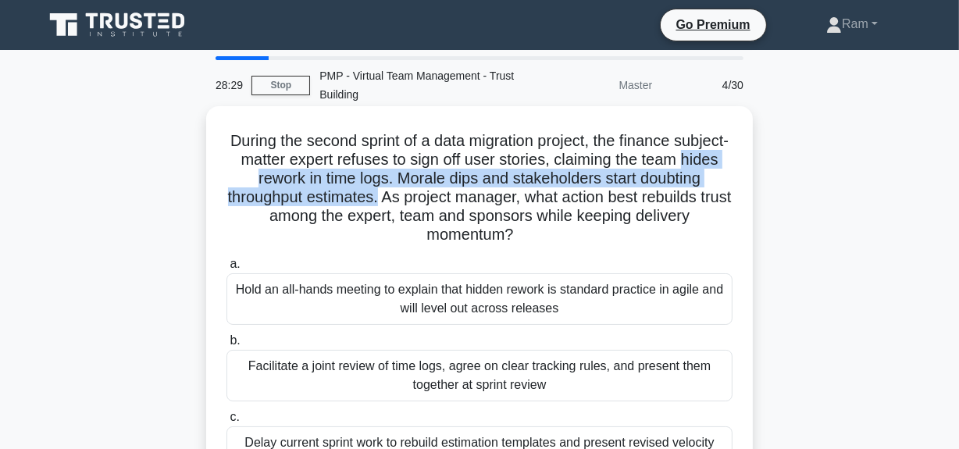
drag, startPoint x: 229, startPoint y: 184, endPoint x: 394, endPoint y: 189, distance: 165.6
click at [394, 189] on h5 "During the second sprint of a data migration project, the finance subject-matte…" at bounding box center [479, 188] width 509 height 114
click at [433, 184] on h5 "During the second sprint of a data migration project, the finance subject-matte…" at bounding box center [479, 188] width 509 height 114
click at [422, 184] on h5 "During the second sprint of a data migration project, the finance subject-matte…" at bounding box center [479, 188] width 509 height 114
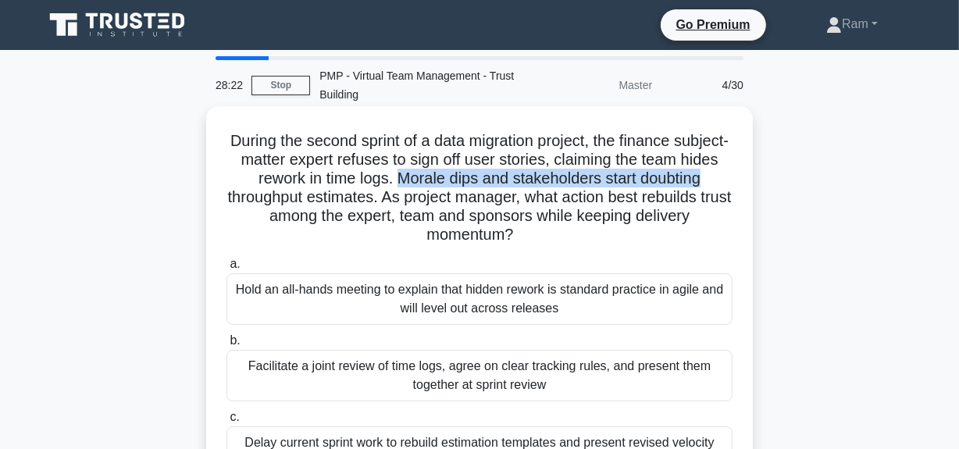
drag, startPoint x: 422, startPoint y: 180, endPoint x: 611, endPoint y: 204, distance: 190.4
click at [789, 180] on div "During the second sprint of a data migration project, the finance subject-matte…" at bounding box center [479, 354] width 890 height 489
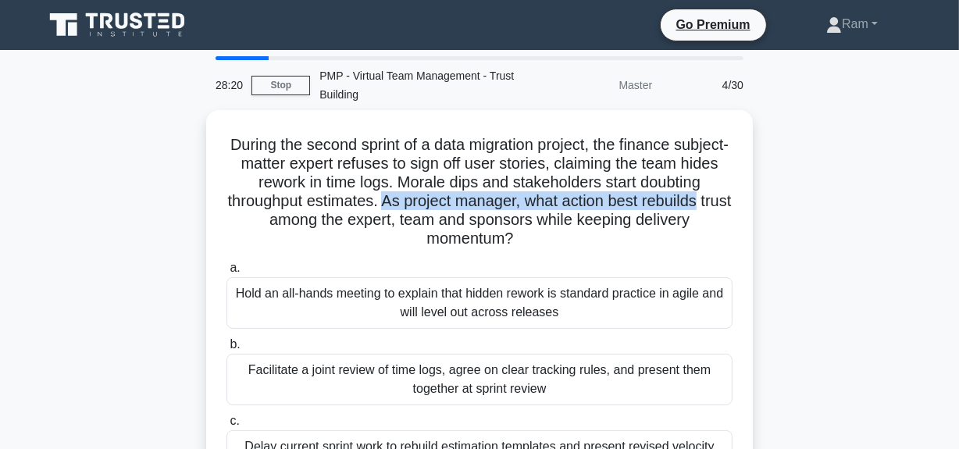
drag, startPoint x: 401, startPoint y: 197, endPoint x: 756, endPoint y: 200, distance: 354.5
click at [756, 200] on div "During the second sprint of a data migration project, the finance subject-matte…" at bounding box center [479, 354] width 890 height 489
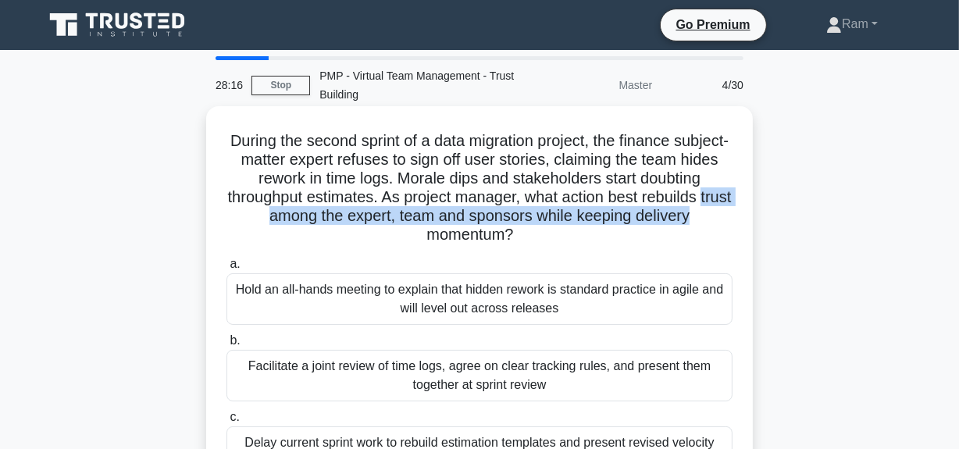
drag, startPoint x: 247, startPoint y: 222, endPoint x: 679, endPoint y: 232, distance: 432.7
click at [731, 216] on h5 "During the second sprint of a data migration project, the finance subject-matte…" at bounding box center [479, 188] width 509 height 114
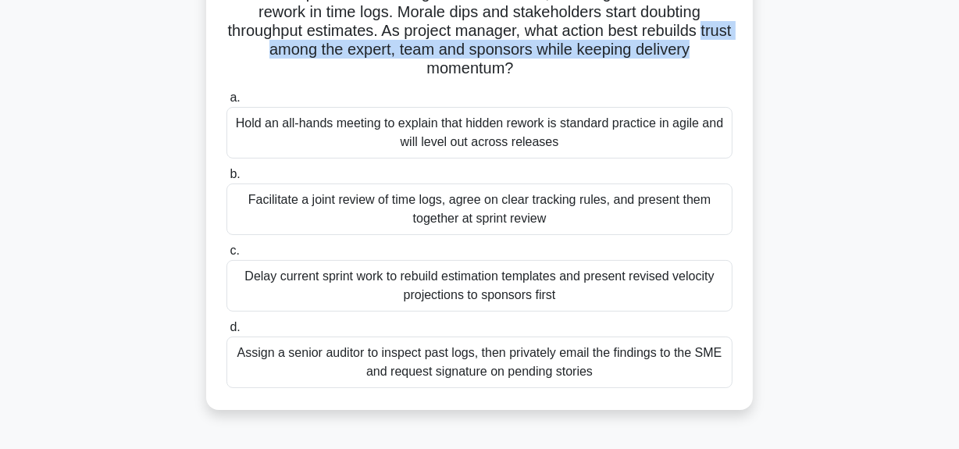
scroll to position [141, 0]
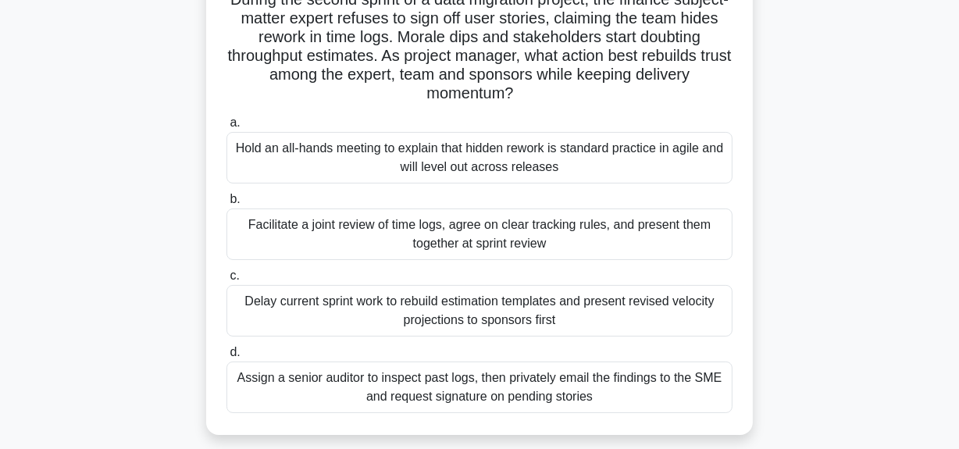
click at [515, 238] on div "Facilitate a joint review of time logs, agree on clear tracking rules, and pres…" at bounding box center [479, 234] width 506 height 52
click at [226, 205] on input "b. Facilitate a joint review of time logs, agree on clear tracking rules, and p…" at bounding box center [226, 199] width 0 height 10
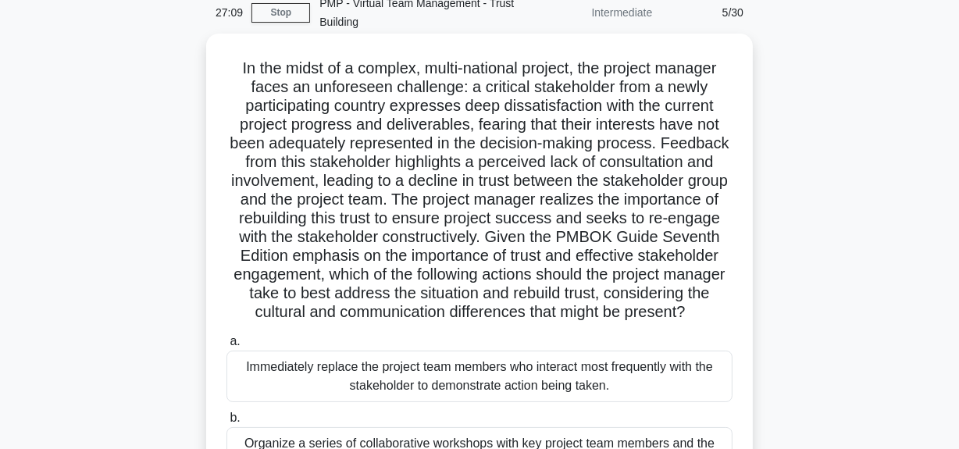
scroll to position [0, 0]
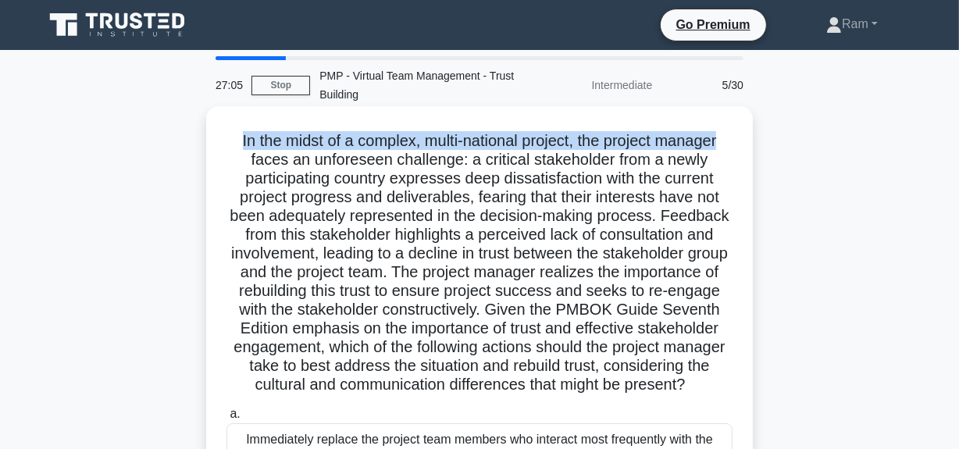
drag, startPoint x: 233, startPoint y: 137, endPoint x: 749, endPoint y: 120, distance: 516.5
click at [749, 120] on div ".spinner_0XTQ{transform-origin:center;animation:spinner_y6GP .75s linear infini…" at bounding box center [479, 435] width 547 height 658
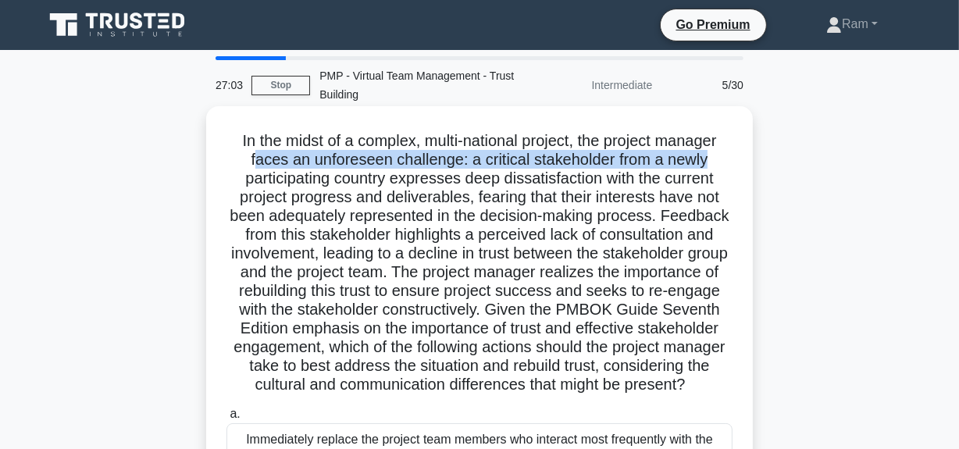
drag, startPoint x: 254, startPoint y: 166, endPoint x: 534, endPoint y: 169, distance: 280.4
click at [717, 163] on h5 "In the midst of a complex, multi-national project, the project manager faces an…" at bounding box center [479, 263] width 509 height 264
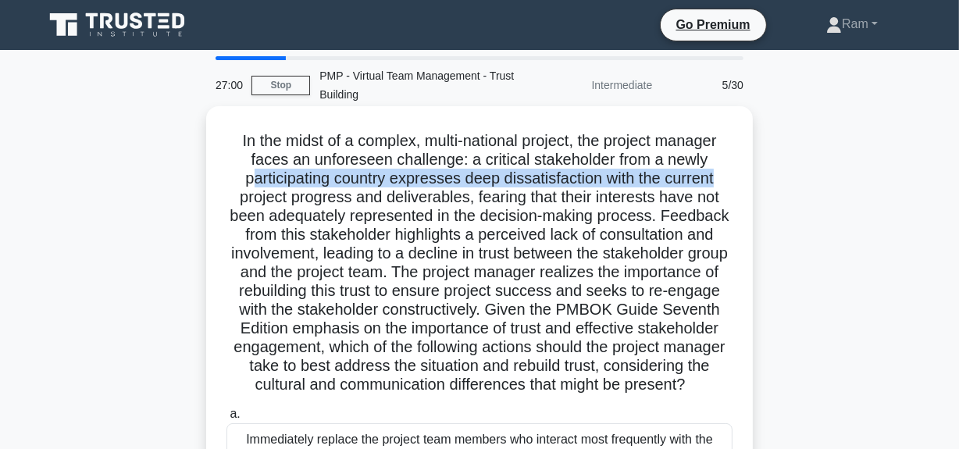
drag, startPoint x: 247, startPoint y: 184, endPoint x: 750, endPoint y: 178, distance: 502.9
click at [750, 178] on div ".spinner_0XTQ{transform-origin:center;animation:spinner_y6GP .75s linear infini…" at bounding box center [479, 435] width 547 height 658
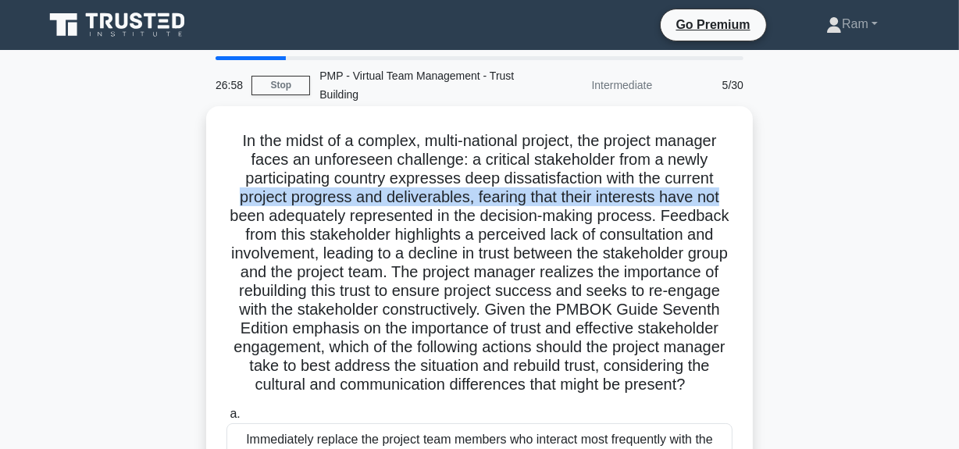
drag, startPoint x: 223, startPoint y: 205, endPoint x: 740, endPoint y: 200, distance: 516.2
click at [740, 200] on div "In the midst of a complex, multi-national project, the project manager faces an…" at bounding box center [479, 434] width 534 height 645
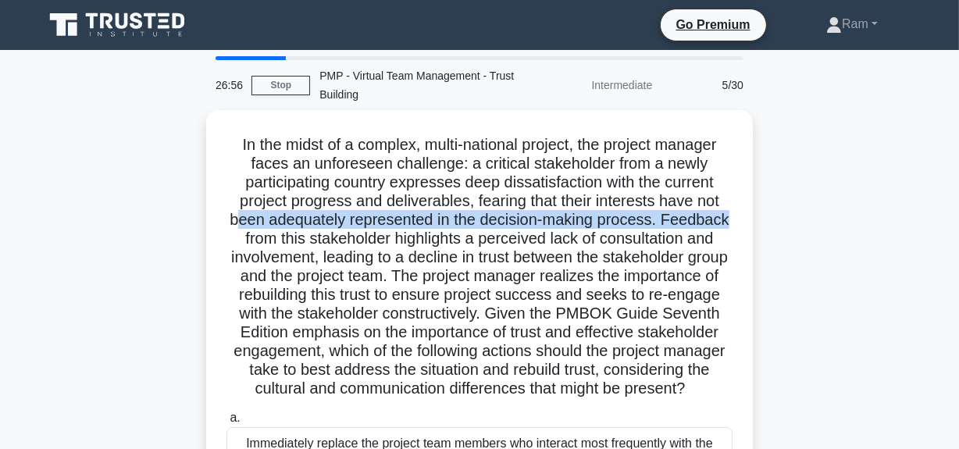
drag, startPoint x: 231, startPoint y: 219, endPoint x: 758, endPoint y: 213, distance: 527.1
click at [758, 213] on div ".spinner_0XTQ{transform-origin:center;animation:spinner_y6GP .75s linear infini…" at bounding box center [479, 448] width 890 height 676
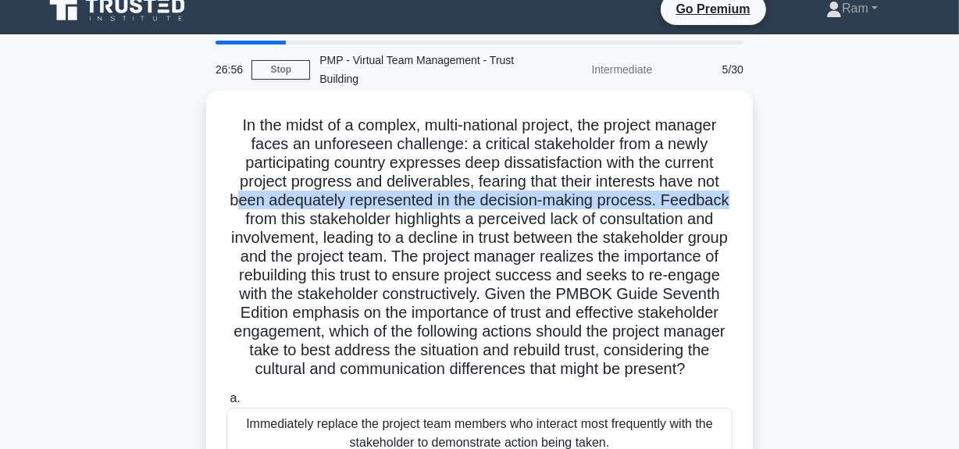
scroll to position [70, 0]
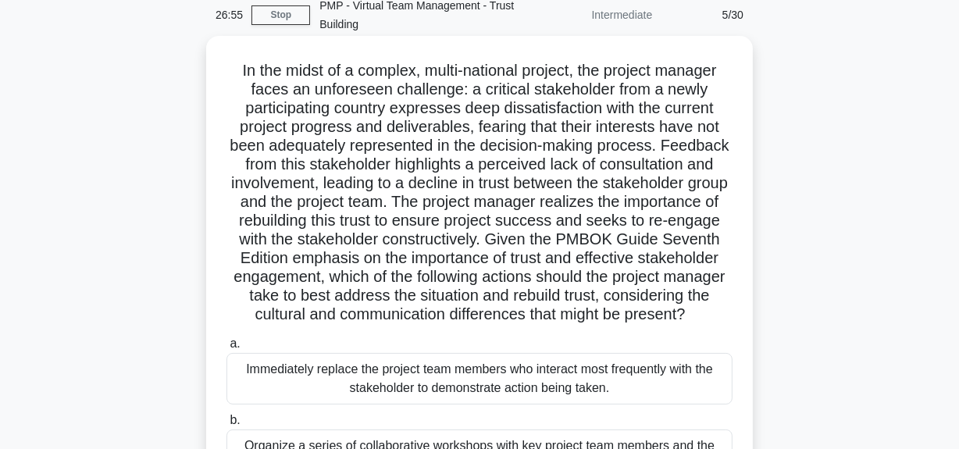
click at [474, 156] on h5 "In the midst of a complex, multi-national project, the project manager faces an…" at bounding box center [479, 193] width 509 height 264
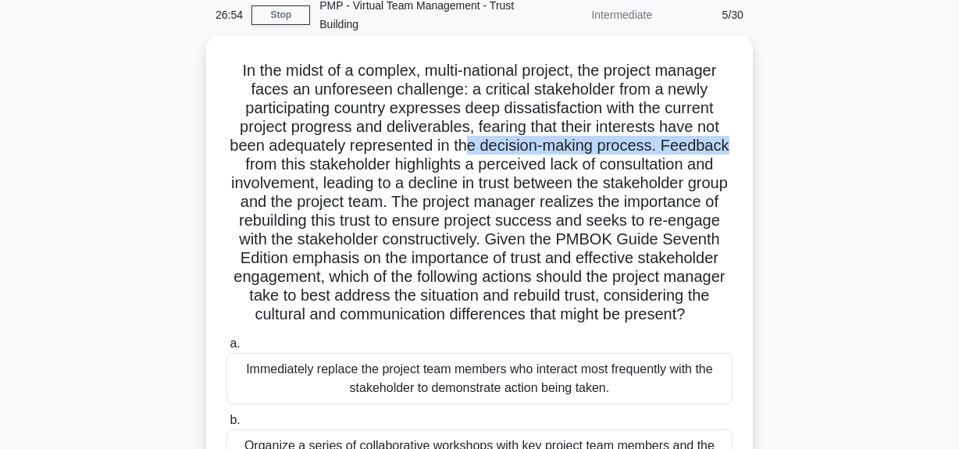
drag, startPoint x: 467, startPoint y: 143, endPoint x: 730, endPoint y: 140, distance: 263.2
click at [730, 140] on h5 "In the midst of a complex, multi-national project, the project manager faces an…" at bounding box center [479, 193] width 509 height 264
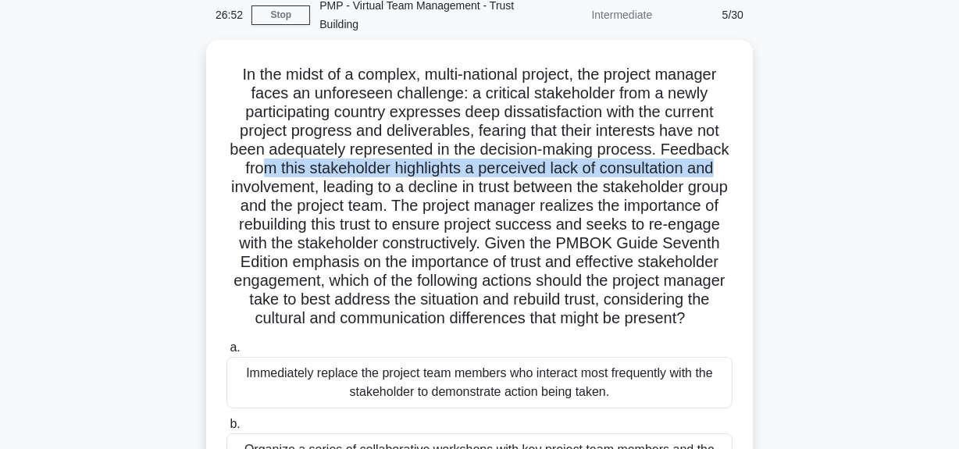
drag, startPoint x: 253, startPoint y: 167, endPoint x: 757, endPoint y: 168, distance: 503.7
click at [758, 165] on div ".spinner_0XTQ{transform-origin:center;animation:spinner_y6GP .75s linear infini…" at bounding box center [479, 378] width 890 height 676
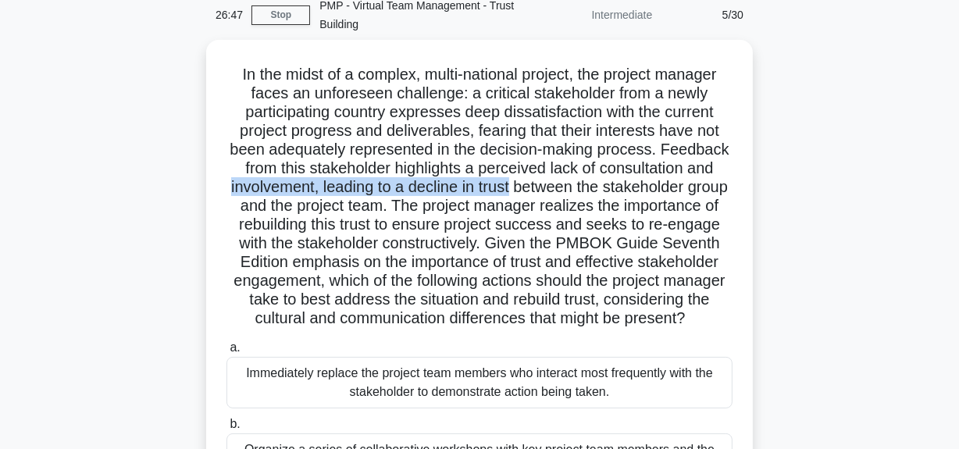
drag, startPoint x: 535, startPoint y: 186, endPoint x: 757, endPoint y: 176, distance: 222.0
click at [757, 176] on div ".spinner_0XTQ{transform-origin:center;animation:spinner_y6GP .75s linear infini…" at bounding box center [479, 378] width 890 height 676
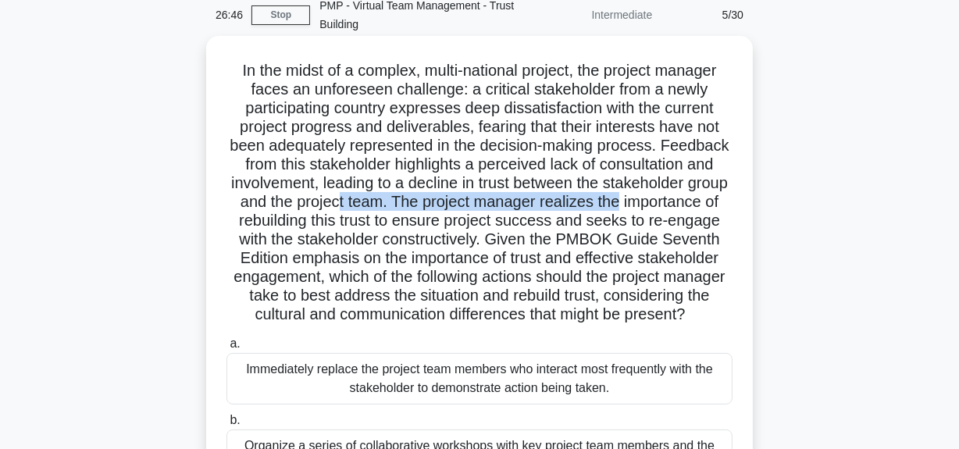
drag, startPoint x: 411, startPoint y: 205, endPoint x: 704, endPoint y: 198, distance: 292.9
click at [704, 198] on h5 "In the midst of a complex, multi-national project, the project manager faces an…" at bounding box center [479, 193] width 509 height 264
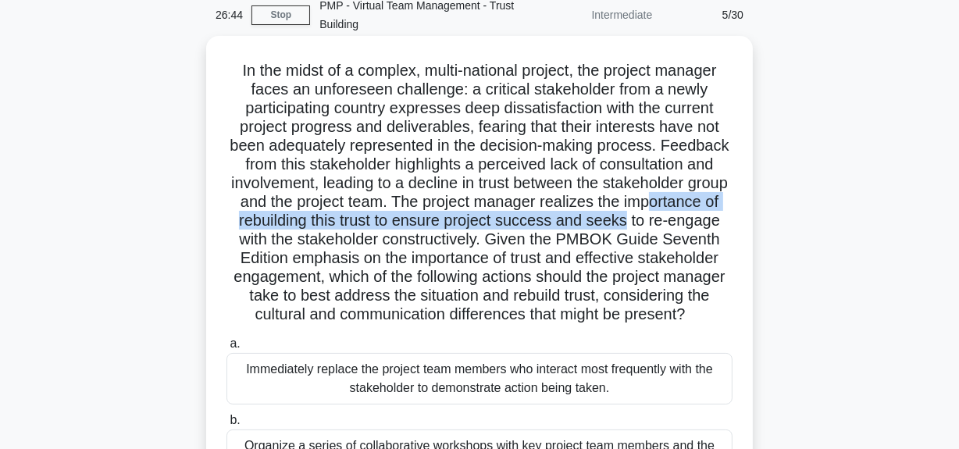
drag, startPoint x: 266, startPoint y: 226, endPoint x: 657, endPoint y: 245, distance: 390.9
click at [743, 223] on div "In the midst of a complex, multi-national project, the project manager faces an…" at bounding box center [479, 364] width 534 height 645
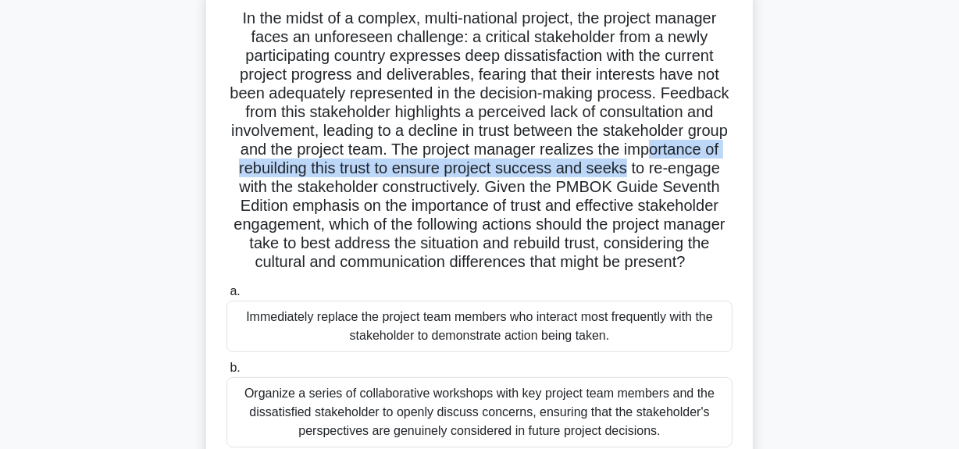
scroll to position [212, 0]
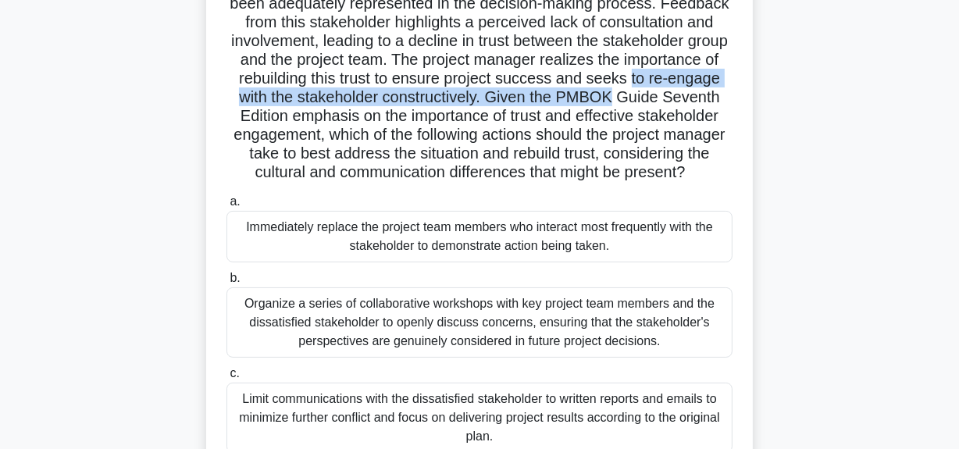
drag, startPoint x: 242, startPoint y: 94, endPoint x: 694, endPoint y: 106, distance: 452.3
click at [726, 93] on h5 "In the midst of a complex, multi-national project, the project manager faces an…" at bounding box center [479, 51] width 509 height 264
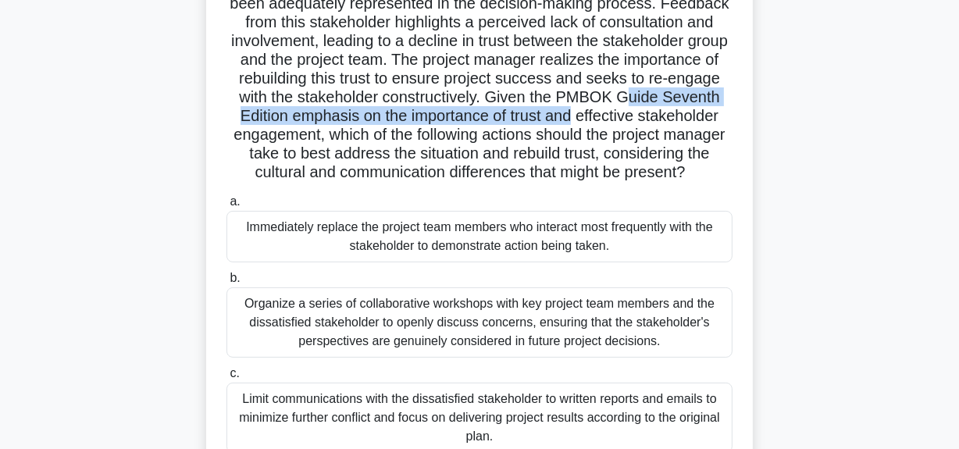
drag, startPoint x: 269, startPoint y: 116, endPoint x: 729, endPoint y: 123, distance: 460.0
click at [729, 123] on h5 "In the midst of a complex, multi-national project, the project manager faces an…" at bounding box center [479, 51] width 509 height 264
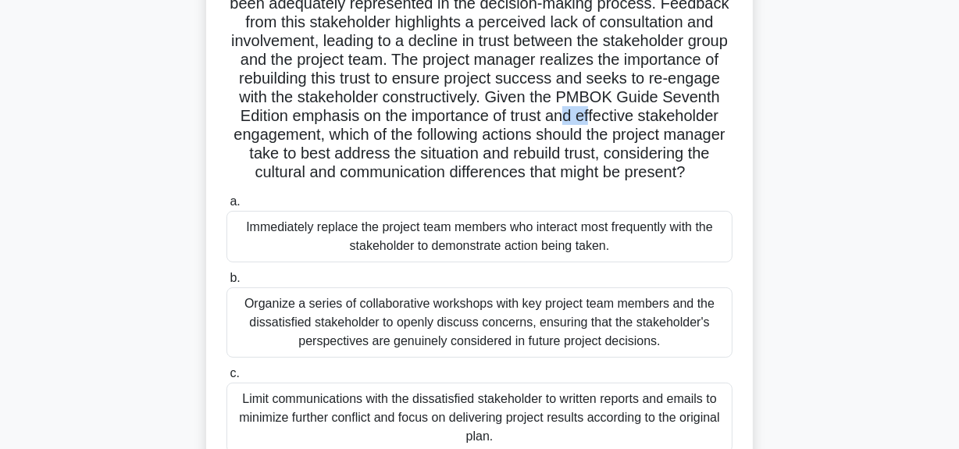
drag, startPoint x: 262, startPoint y: 131, endPoint x: 690, endPoint y: 121, distance: 428.1
click at [690, 121] on h5 "In the midst of a complex, multi-national project, the project manager faces an…" at bounding box center [479, 51] width 509 height 264
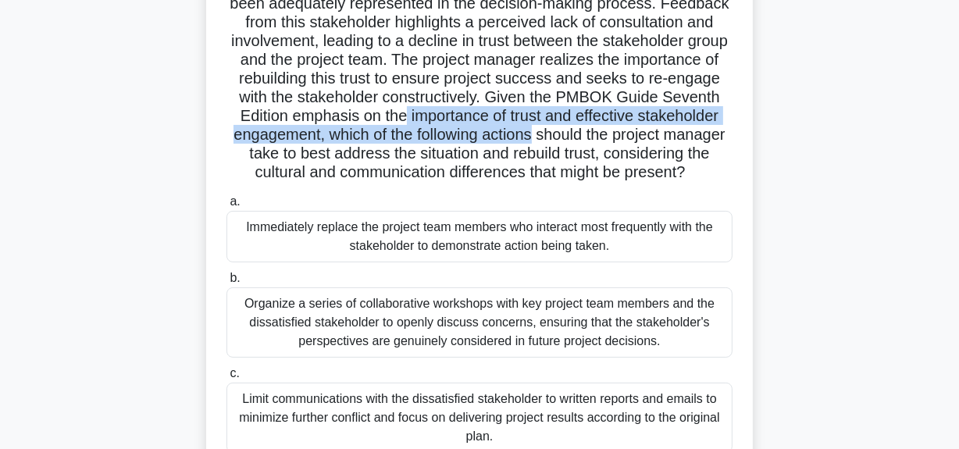
drag, startPoint x: 533, startPoint y: 116, endPoint x: 720, endPoint y: 135, distance: 188.4
click at [720, 135] on h5 "In the midst of a complex, multi-national project, the project manager faces an…" at bounding box center [479, 51] width 509 height 264
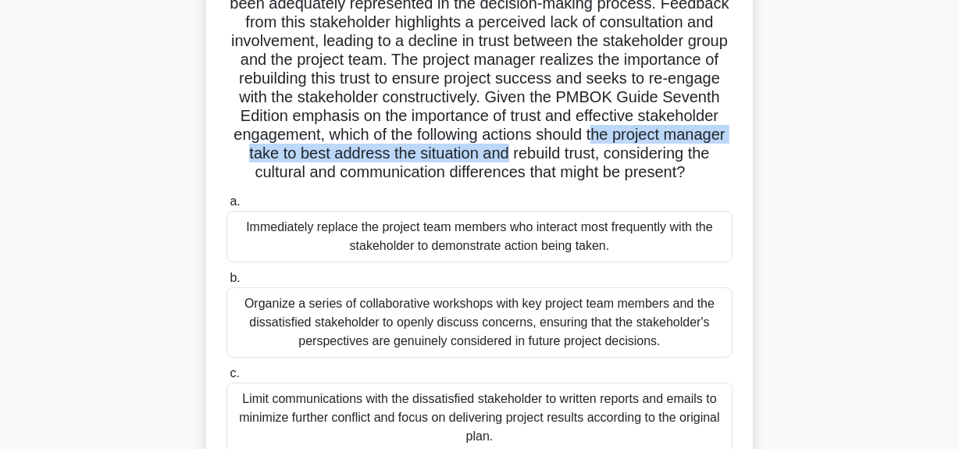
drag, startPoint x: 308, startPoint y: 149, endPoint x: 723, endPoint y: 160, distance: 415.6
click at [723, 160] on h5 "In the midst of a complex, multi-national project, the project manager faces an…" at bounding box center [479, 51] width 509 height 264
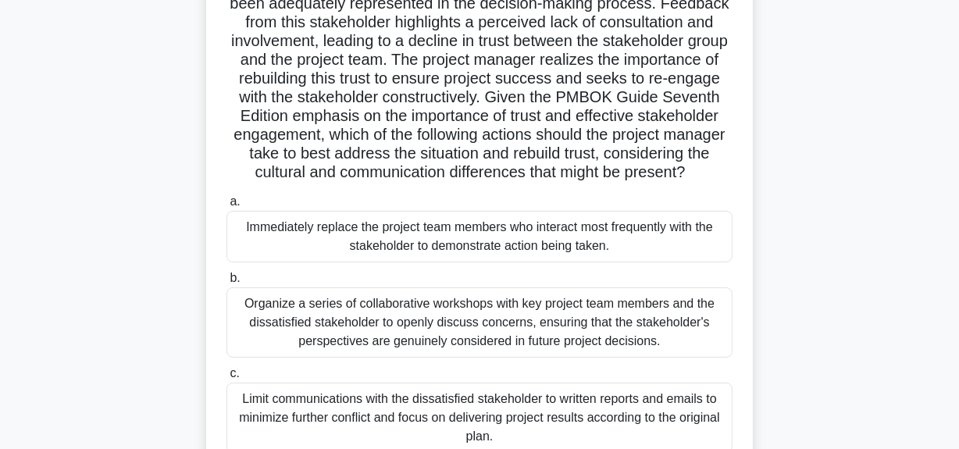
click at [526, 171] on h5 "In the midst of a complex, multi-national project, the project manager faces an…" at bounding box center [479, 51] width 509 height 264
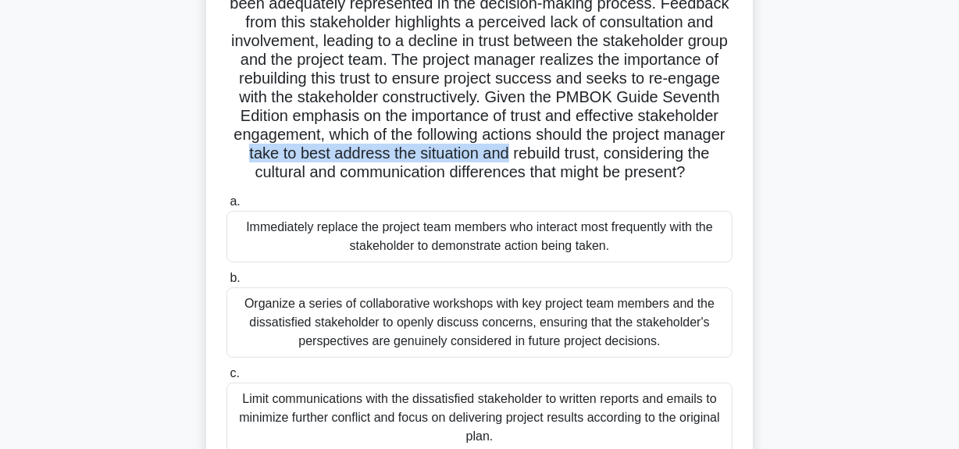
drag, startPoint x: 446, startPoint y: 155, endPoint x: 710, endPoint y: 157, distance: 264.0
click at [710, 157] on h5 "In the midst of a complex, multi-national project, the project manager faces an…" at bounding box center [479, 51] width 509 height 264
drag, startPoint x: 235, startPoint y: 177, endPoint x: 605, endPoint y: 187, distance: 370.3
click at [605, 183] on h5 "In the midst of a complex, multi-national project, the project manager faces an…" at bounding box center [479, 51] width 509 height 264
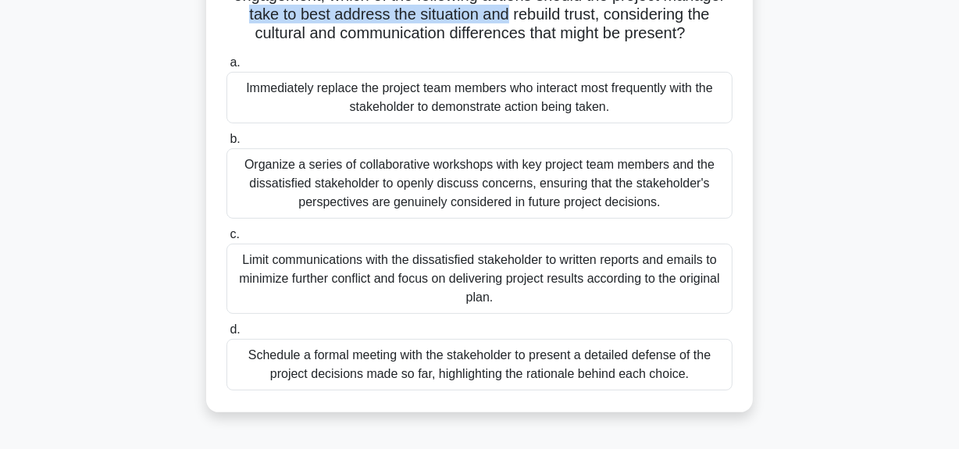
scroll to position [355, 0]
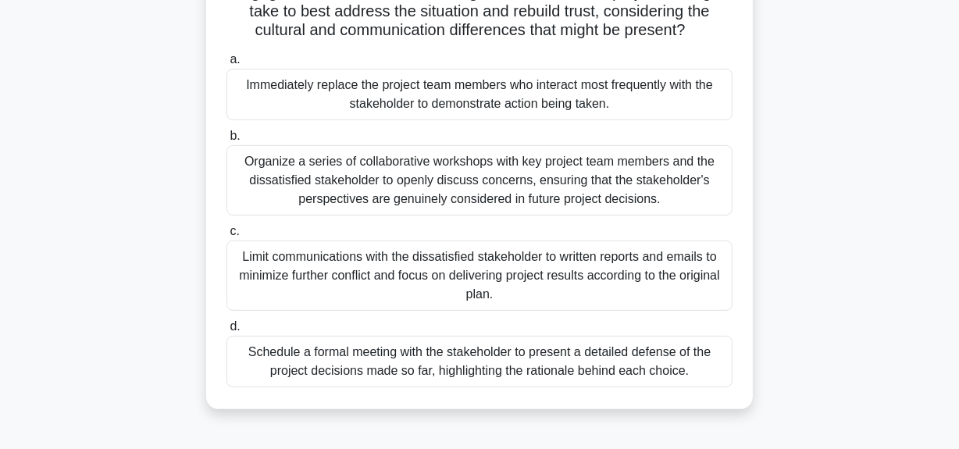
click at [562, 199] on div "Organize a series of collaborative workshops with key project team members and …" at bounding box center [479, 180] width 506 height 70
click at [226, 141] on input "b. Organize a series of collaborative workshops with key project team members a…" at bounding box center [226, 136] width 0 height 10
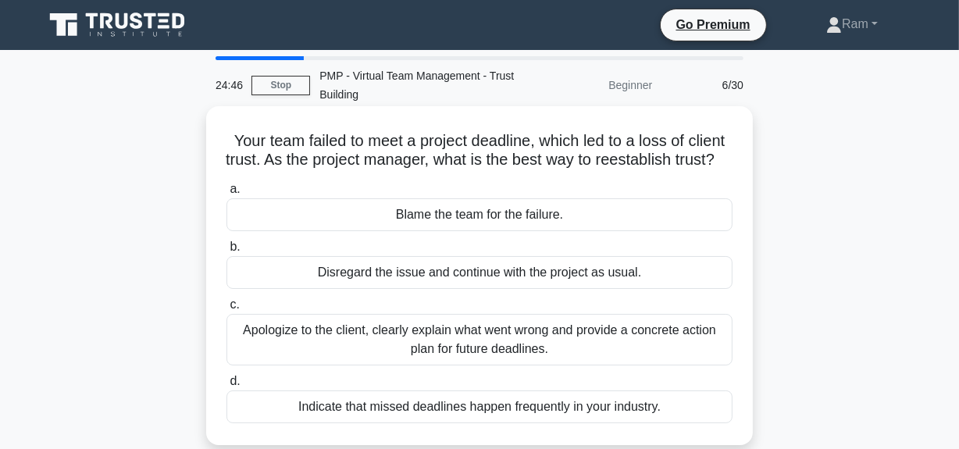
scroll to position [70, 0]
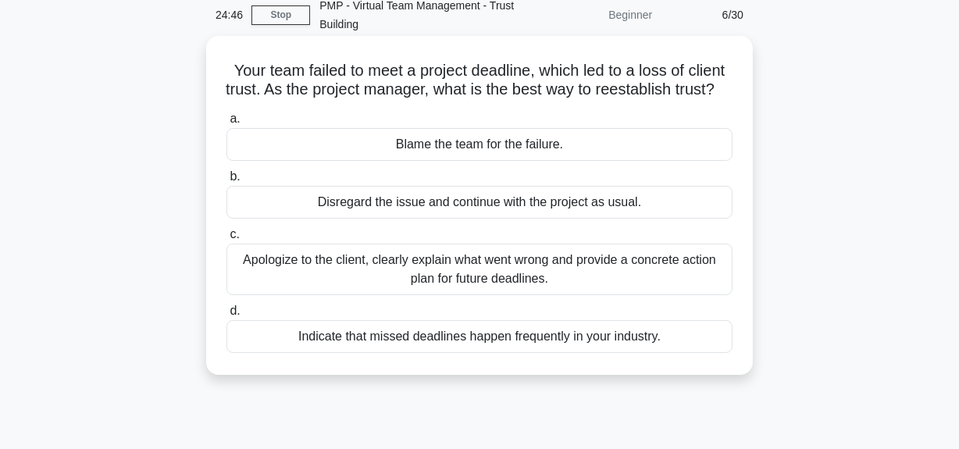
click at [511, 289] on div "Apologize to the client, clearly explain what went wrong and provide a concrete…" at bounding box center [479, 270] width 506 height 52
click at [226, 240] on input "c. Apologize to the client, clearly explain what went wrong and provide a concr…" at bounding box center [226, 235] width 0 height 10
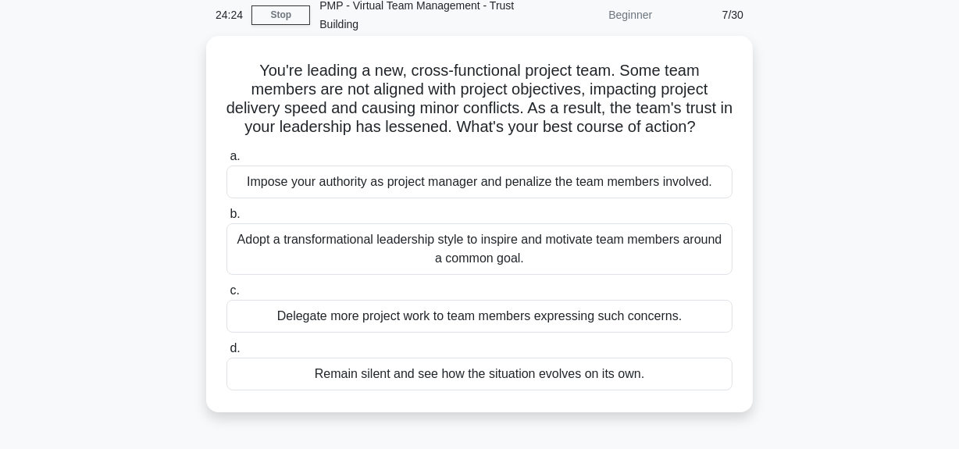
click at [510, 256] on div "Adopt a transformational leadership style to inspire and motivate team members …" at bounding box center [479, 249] width 506 height 52
click at [226, 219] on input "b. Adopt a transformational leadership style to inspire and motivate team membe…" at bounding box center [226, 214] width 0 height 10
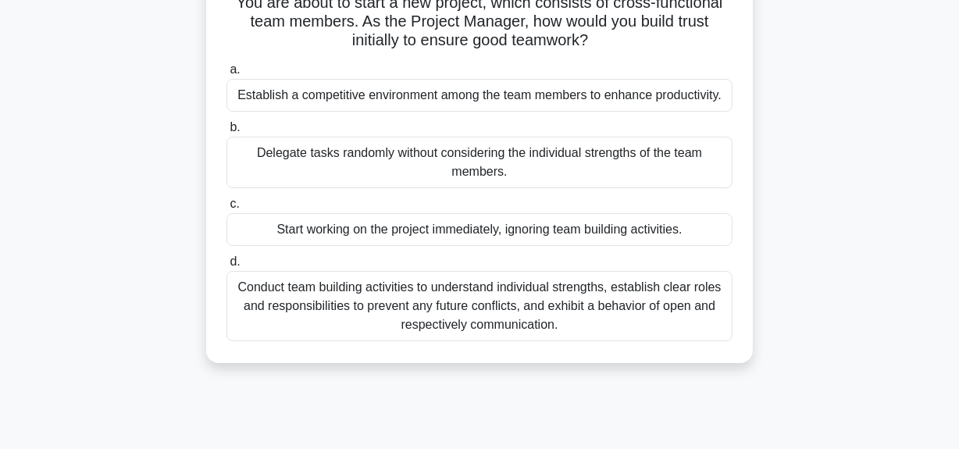
scroll to position [141, 0]
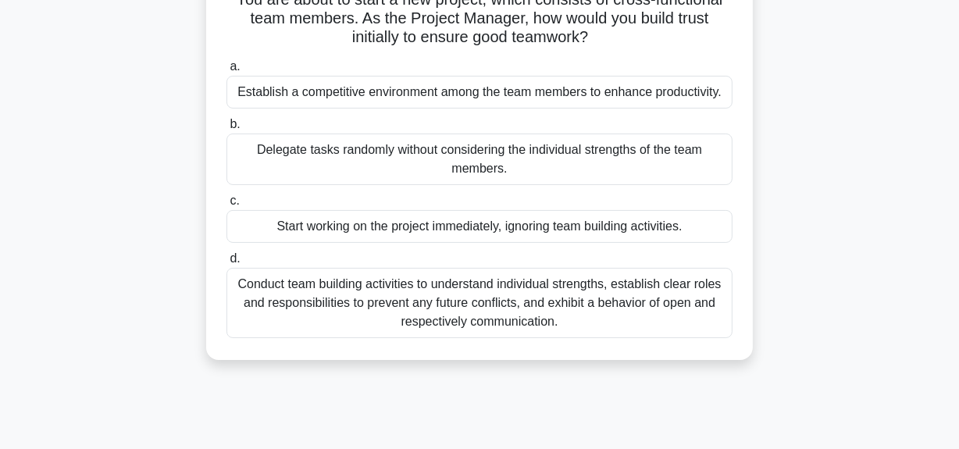
click at [544, 305] on div "Conduct team building activities to understand individual strengths, establish …" at bounding box center [479, 303] width 506 height 70
click at [226, 264] on input "d. Conduct team building activities to understand individual strengths, establi…" at bounding box center [226, 259] width 0 height 10
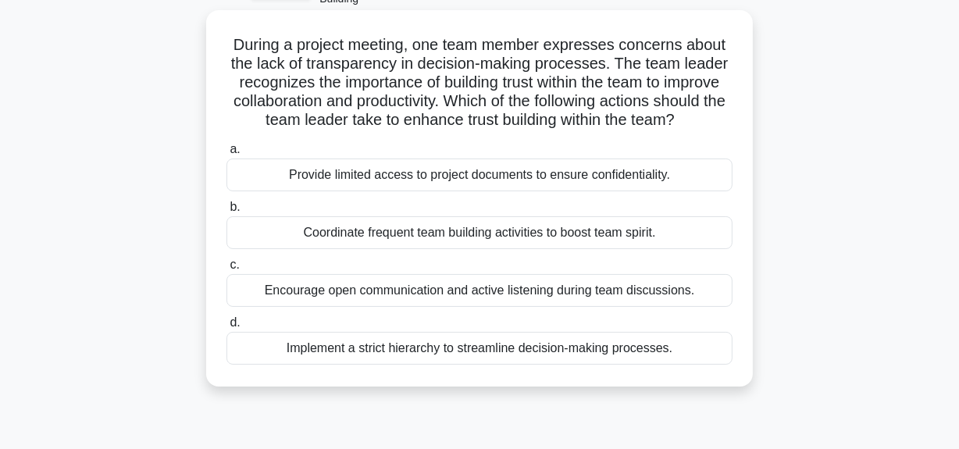
scroll to position [70, 0]
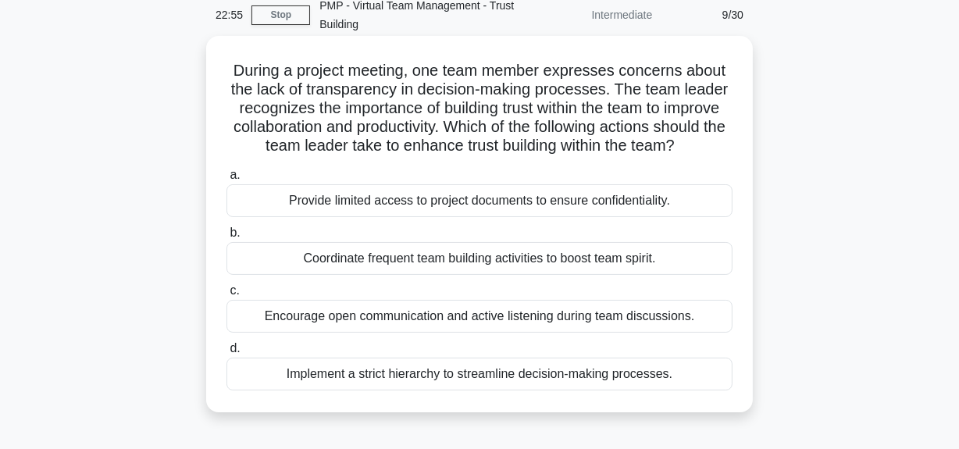
click at [532, 262] on div "Coordinate frequent team building activities to boost team spirit." at bounding box center [479, 258] width 506 height 33
click at [226, 238] on input "b. Coordinate frequent team building activities to boost team spirit." at bounding box center [226, 233] width 0 height 10
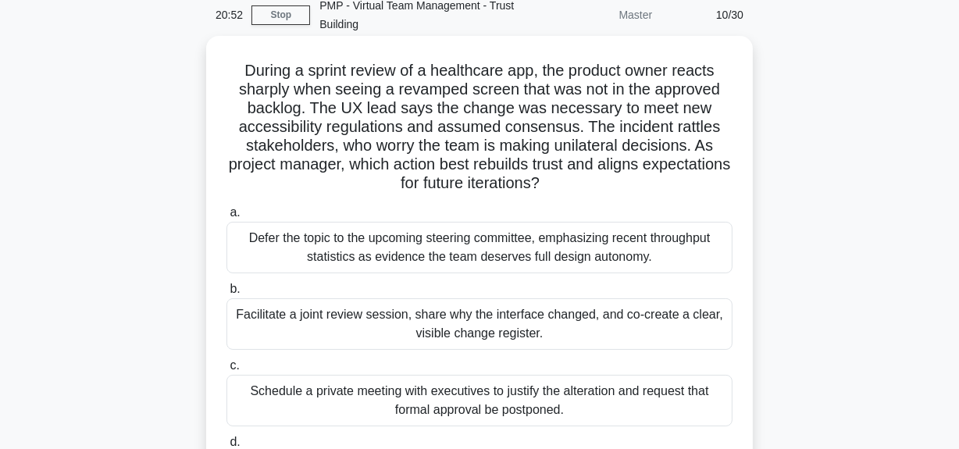
drag, startPoint x: 390, startPoint y: 165, endPoint x: 628, endPoint y: 182, distance: 238.8
click at [628, 182] on h5 "During a sprint review of a healthcare app, the product owner reacts sharply wh…" at bounding box center [479, 127] width 509 height 133
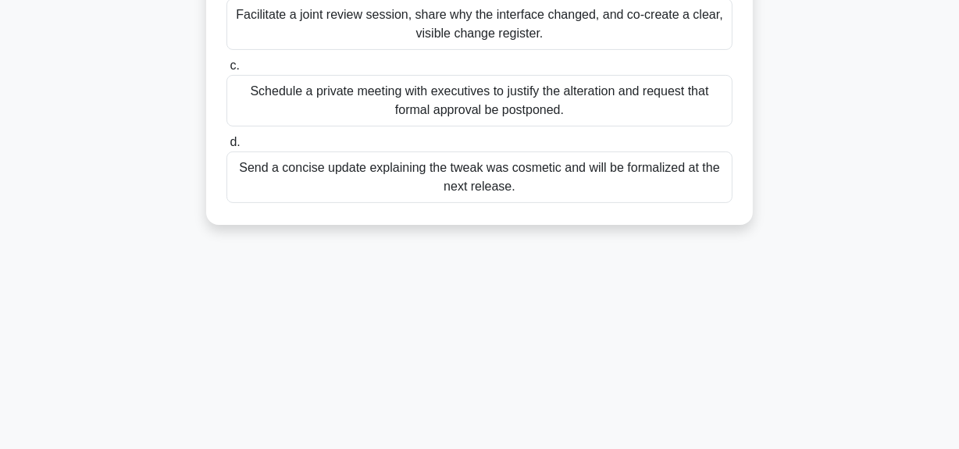
scroll to position [394, 0]
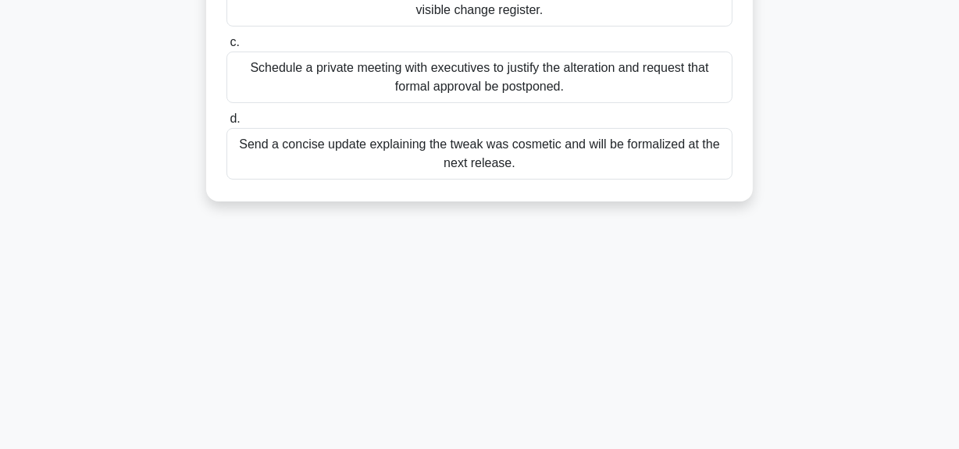
drag, startPoint x: 241, startPoint y: 74, endPoint x: 564, endPoint y: 198, distance: 346.3
copy div "During a sprint review of a healthcare app, the product owner reacts sharply wh…"
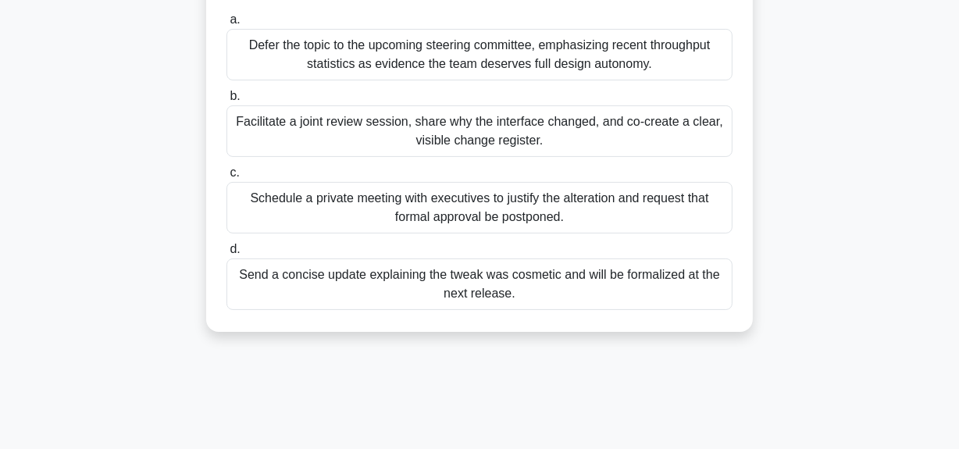
scroll to position [109, 0]
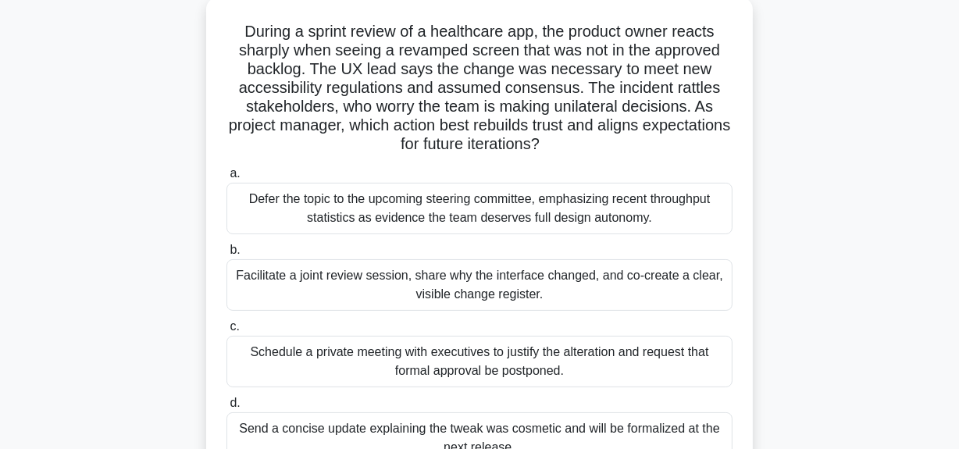
click at [459, 281] on div "Facilitate a joint review session, share why the interface changed, and co-crea…" at bounding box center [479, 285] width 506 height 52
click at [226, 255] on input "b. Facilitate a joint review session, share why the interface changed, and co-c…" at bounding box center [226, 250] width 0 height 10
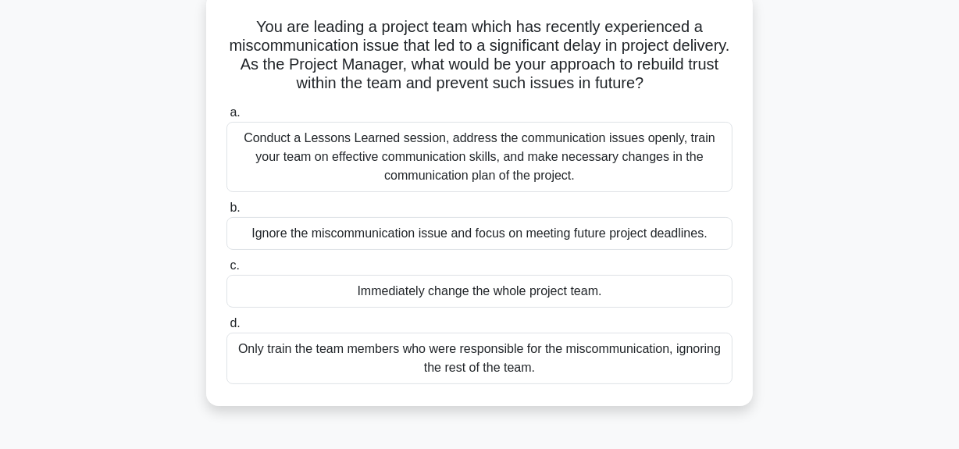
scroll to position [70, 0]
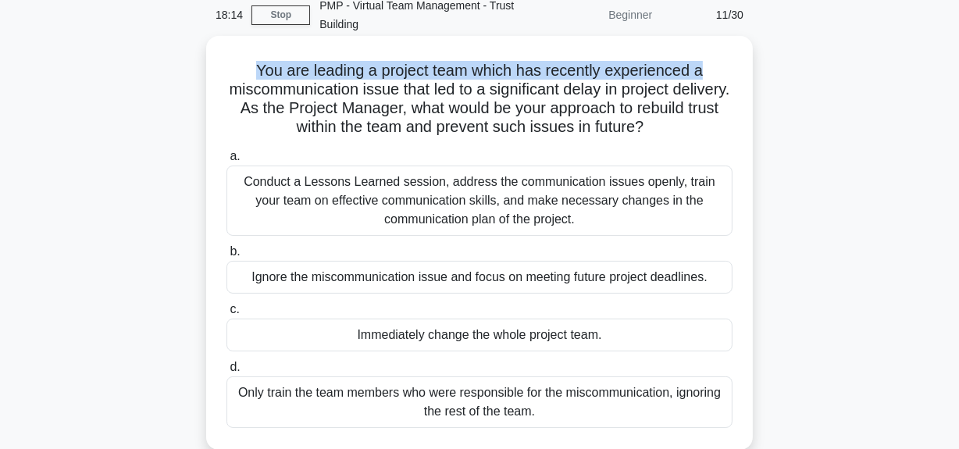
drag, startPoint x: 255, startPoint y: 69, endPoint x: 733, endPoint y: 63, distance: 477.9
click at [733, 63] on h5 "You are leading a project team which has recently experienced a miscommunicatio…" at bounding box center [479, 99] width 509 height 77
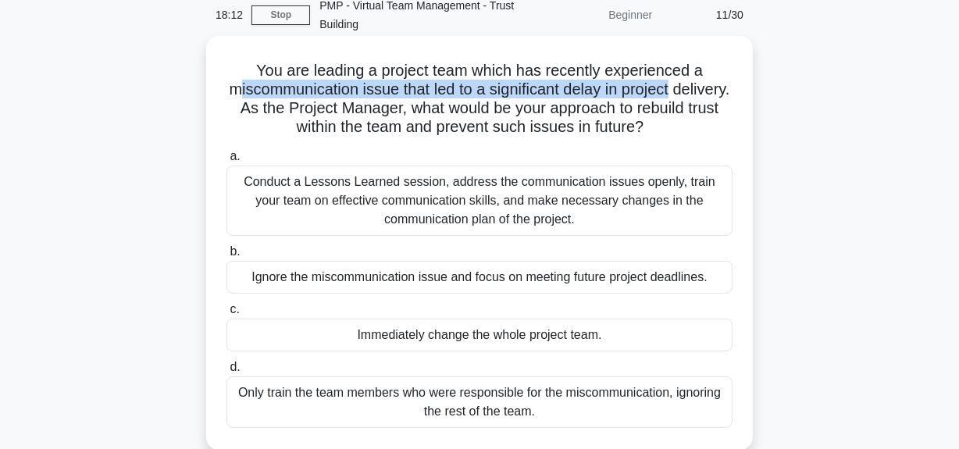
drag, startPoint x: 262, startPoint y: 90, endPoint x: 711, endPoint y: 84, distance: 449.8
click at [711, 84] on h5 "You are leading a project team which has recently experienced a miscommunicatio…" at bounding box center [479, 99] width 509 height 77
drag, startPoint x: 326, startPoint y: 106, endPoint x: 725, endPoint y: 119, distance: 398.5
click at [725, 119] on h5 "You are leading a project team which has recently experienced a miscommunicatio…" at bounding box center [479, 99] width 509 height 77
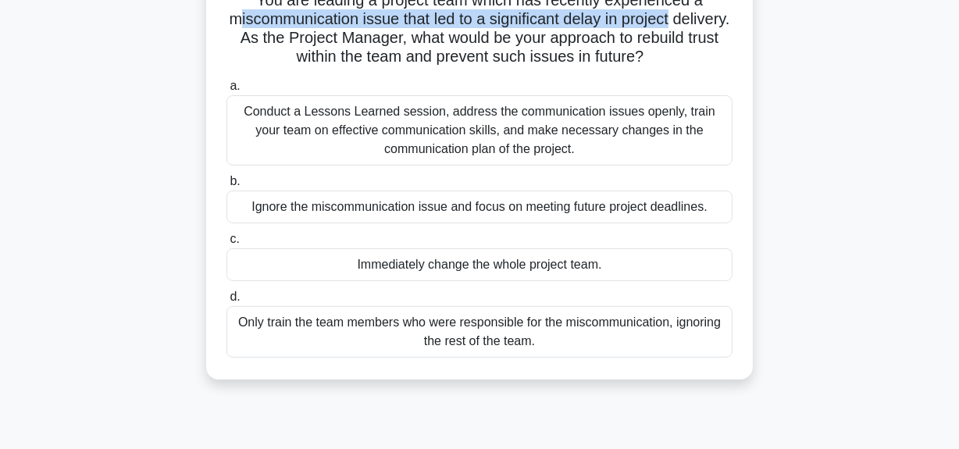
scroll to position [141, 0]
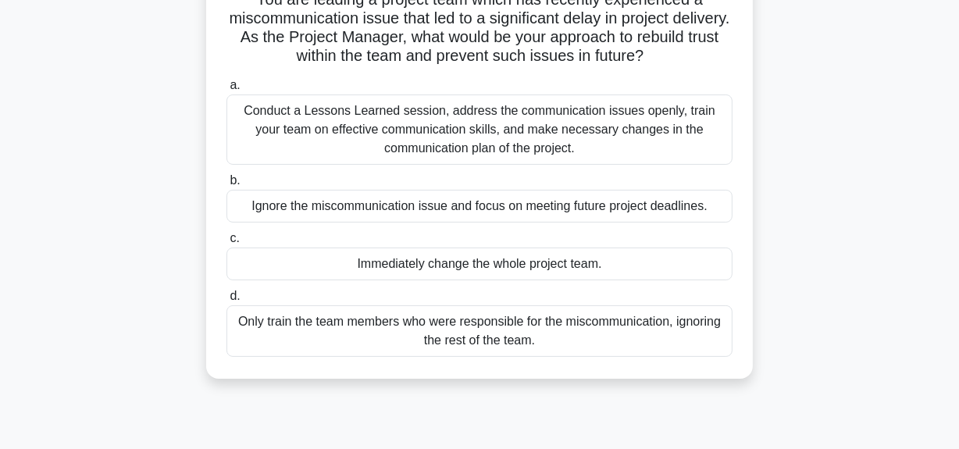
click at [415, 131] on div "Conduct a Lessons Learned session, address the communication issues openly, tra…" at bounding box center [479, 129] width 506 height 70
click at [226, 91] on input "a. Conduct a Lessons Learned session, address the communication issues openly, …" at bounding box center [226, 85] width 0 height 10
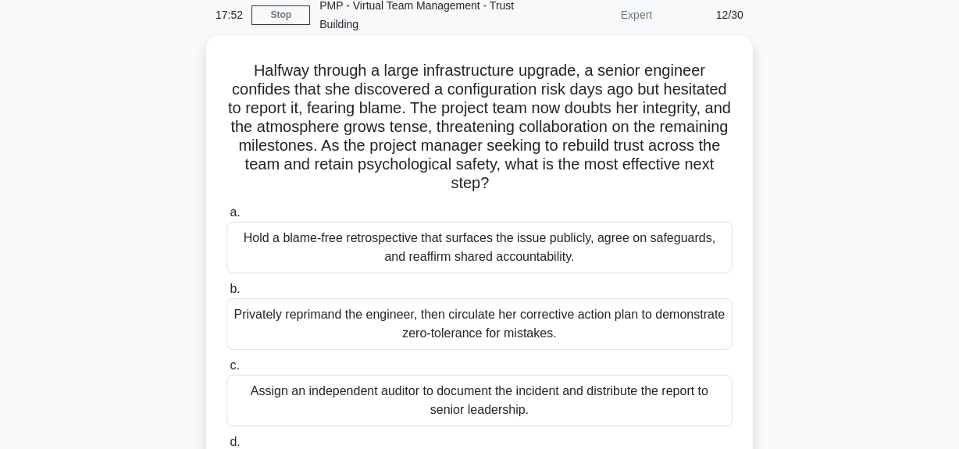
scroll to position [0, 0]
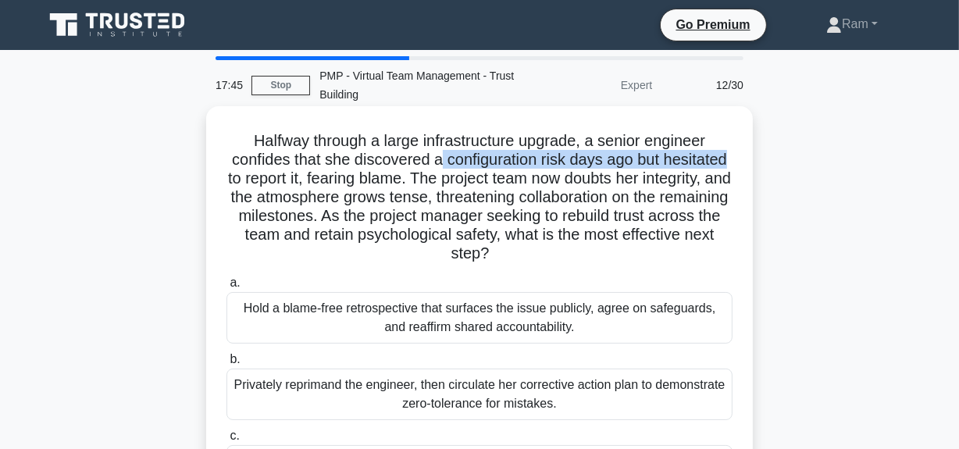
drag, startPoint x: 443, startPoint y: 163, endPoint x: 737, endPoint y: 168, distance: 294.4
click at [737, 168] on div "Halfway through a large infrastructure upgrade, a senior engineer confides that…" at bounding box center [479, 350] width 534 height 476
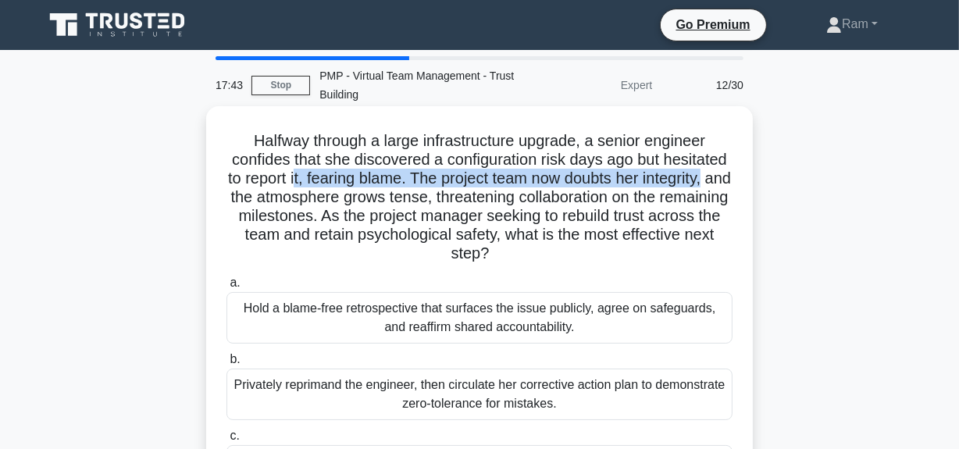
drag, startPoint x: 305, startPoint y: 178, endPoint x: 741, endPoint y: 179, distance: 436.5
click at [741, 179] on div "Halfway through a large infrastructure upgrade, a senior engineer confides that…" at bounding box center [479, 350] width 534 height 476
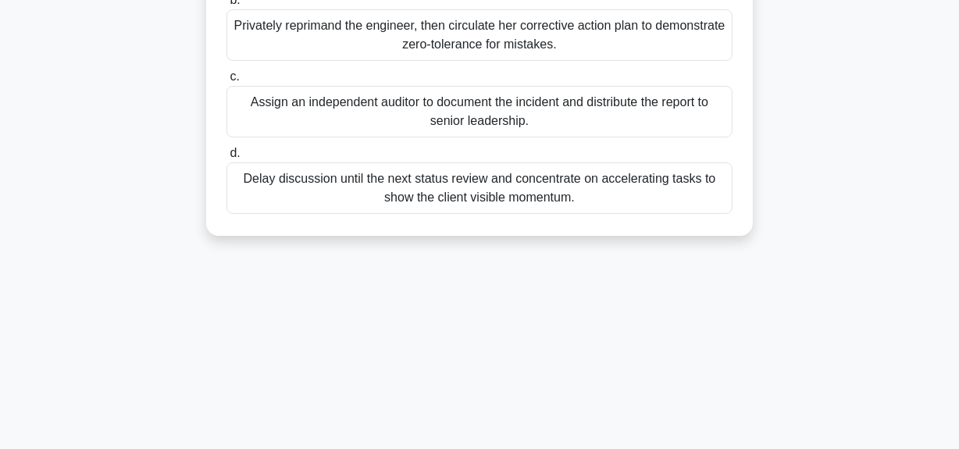
scroll to position [394, 0]
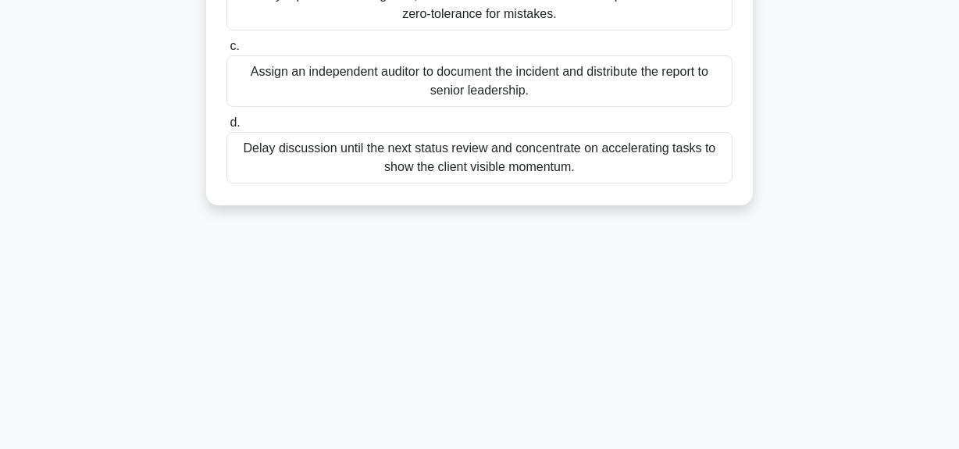
drag, startPoint x: 248, startPoint y: 139, endPoint x: 625, endPoint y: 212, distance: 383.3
copy div "Halfway through a large infrastructure upgrade, a senior engineer confides that…"
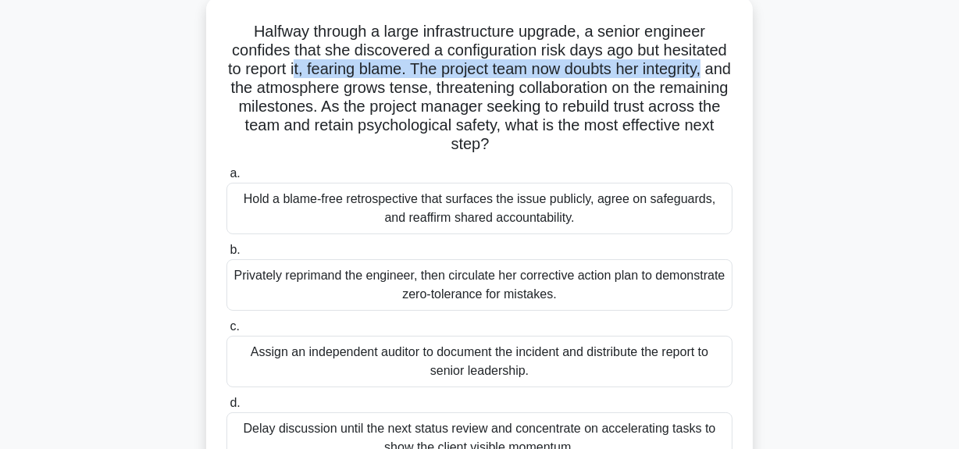
scroll to position [180, 0]
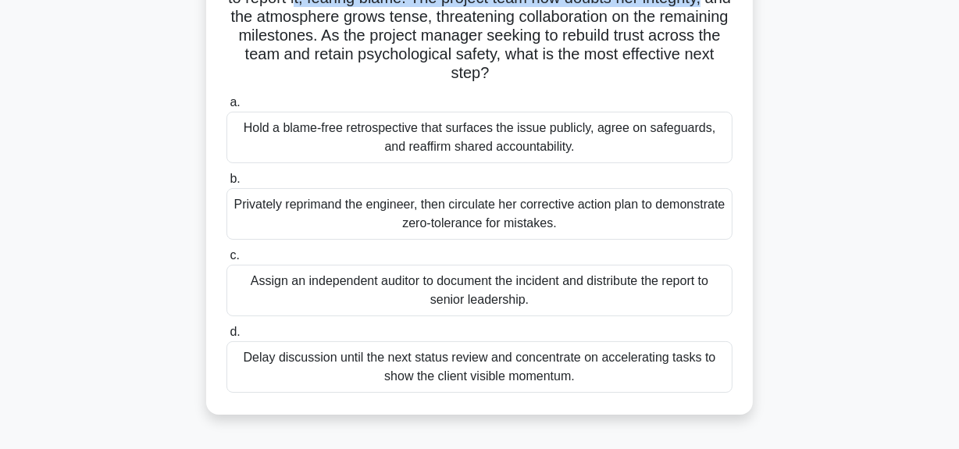
click at [211, 212] on div "Halfway through a large infrastructure upgrade, a senior engineer confides that…" at bounding box center [479, 170] width 547 height 489
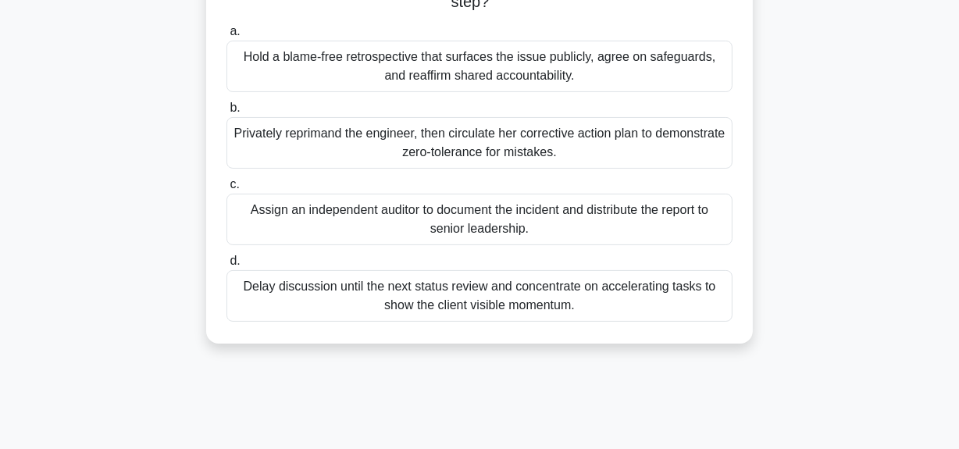
click at [415, 56] on div "Hold a blame-free retrospective that surfaces the issue publicly, agree on safe…" at bounding box center [479, 67] width 506 height 52
click at [226, 37] on input "a. Hold a blame-free retrospective that surfaces the issue publicly, agree on s…" at bounding box center [226, 32] width 0 height 10
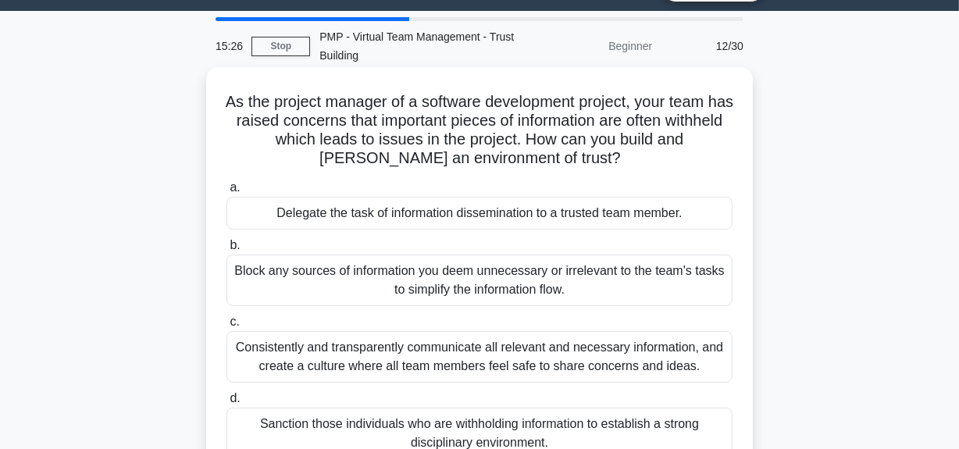
scroll to position [0, 0]
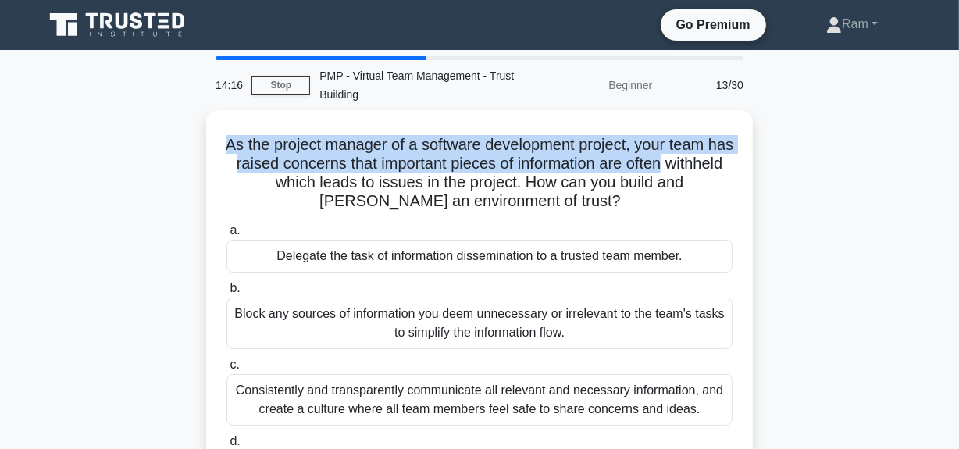
drag, startPoint x: 227, startPoint y: 145, endPoint x: 753, endPoint y: 172, distance: 526.2
click at [753, 172] on div "As the project manager of a software development project, your team has raised …" at bounding box center [479, 326] width 890 height 433
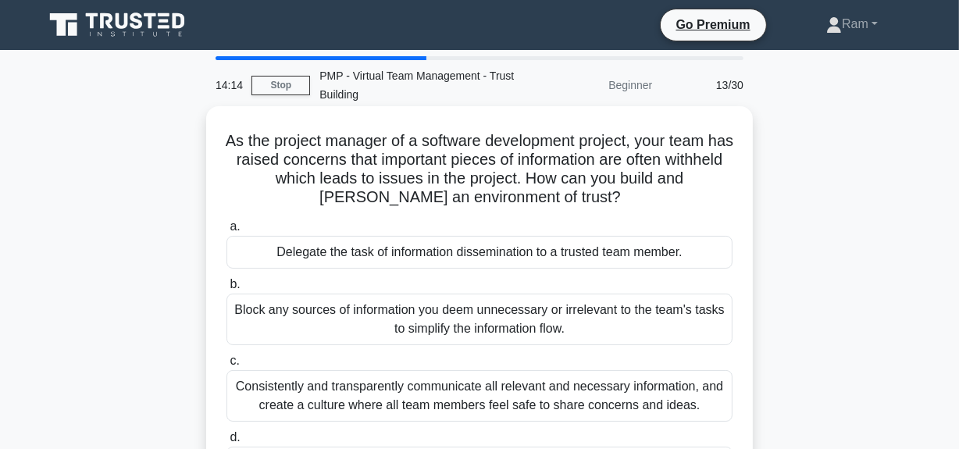
click at [624, 177] on h5 "As the project manager of a software development project, your team has raised …" at bounding box center [479, 169] width 509 height 77
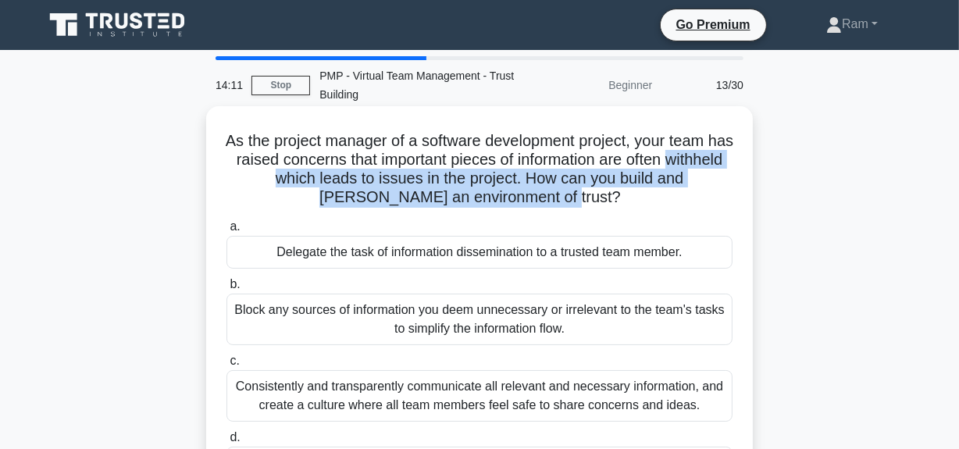
drag, startPoint x: 241, startPoint y: 182, endPoint x: 640, endPoint y: 210, distance: 400.0
click at [711, 205] on h5 "As the project manager of a software development project, your team has raised …" at bounding box center [479, 169] width 509 height 77
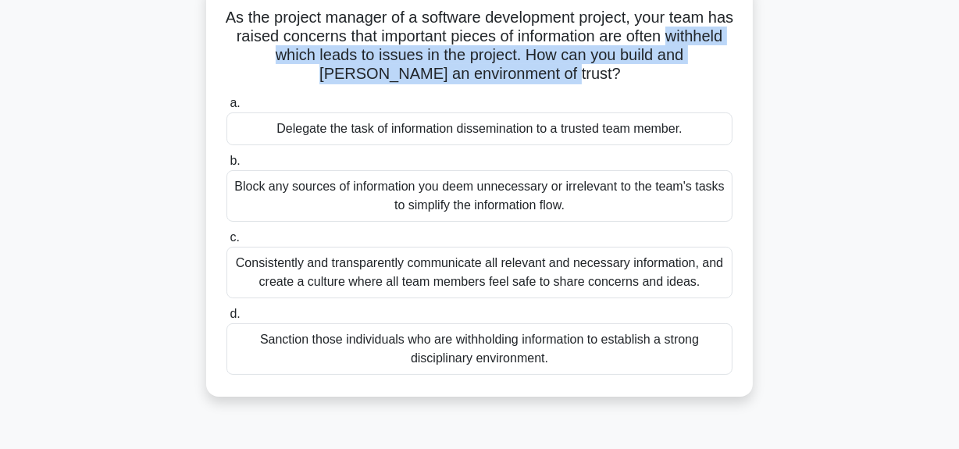
scroll to position [141, 0]
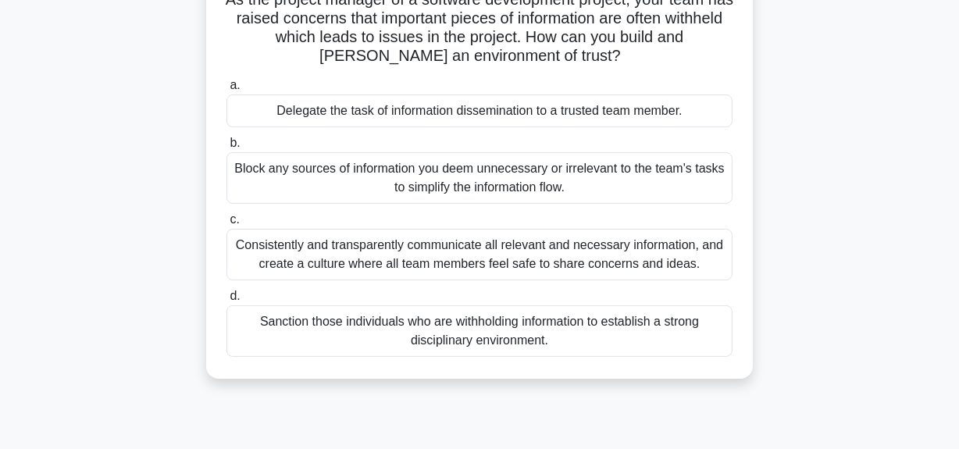
click at [528, 262] on div "Consistently and transparently communicate all relevant and necessary informati…" at bounding box center [479, 255] width 506 height 52
click at [226, 225] on input "c. Consistently and transparently communicate all relevant and necessary inform…" at bounding box center [226, 220] width 0 height 10
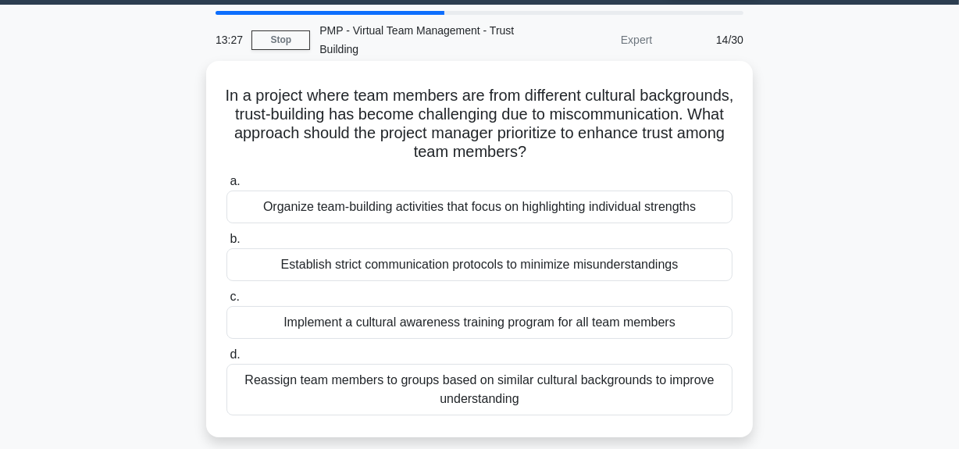
scroll to position [70, 0]
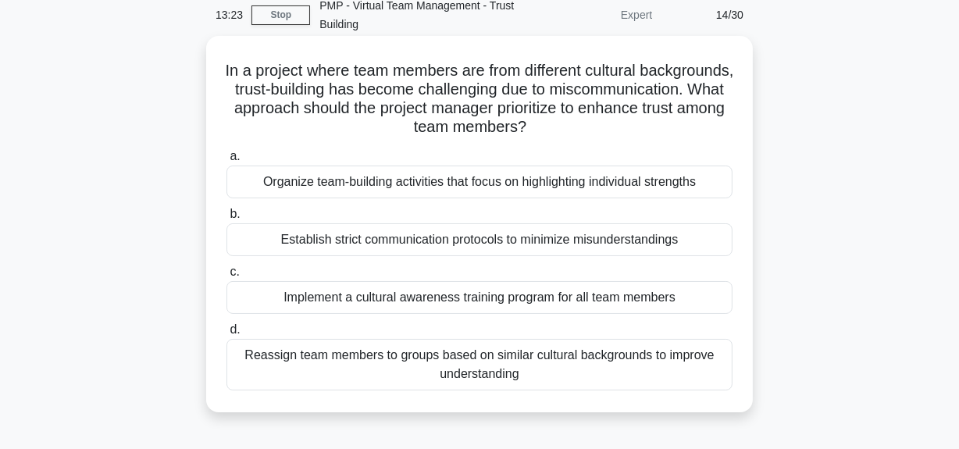
drag, startPoint x: 258, startPoint y: 70, endPoint x: 568, endPoint y: 374, distance: 434.6
click at [567, 374] on div "In a project where team members are from different cultural backgrounds, trust-…" at bounding box center [479, 224] width 534 height 364
copy div "In a project where team members are from different cultural backgrounds, trust-…"
click at [451, 155] on label "a. Organize team-building activities that focus on highlighting individual stre…" at bounding box center [479, 173] width 506 height 52
click at [226, 155] on input "a. Organize team-building activities that focus on highlighting individual stre…" at bounding box center [226, 156] width 0 height 10
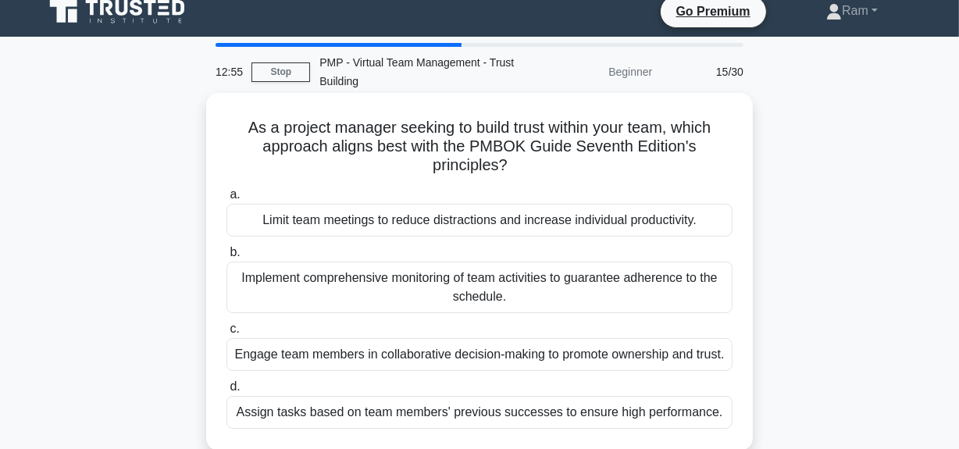
scroll to position [0, 0]
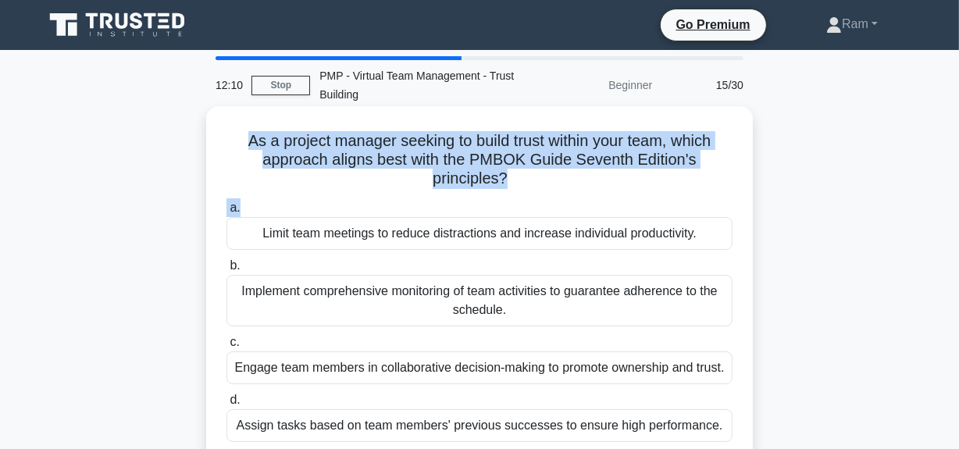
drag, startPoint x: 237, startPoint y: 143, endPoint x: 652, endPoint y: 208, distance: 419.7
click at [655, 203] on div "As a project manager seeking to build trust within your team, which approach al…" at bounding box center [479, 284] width 534 height 345
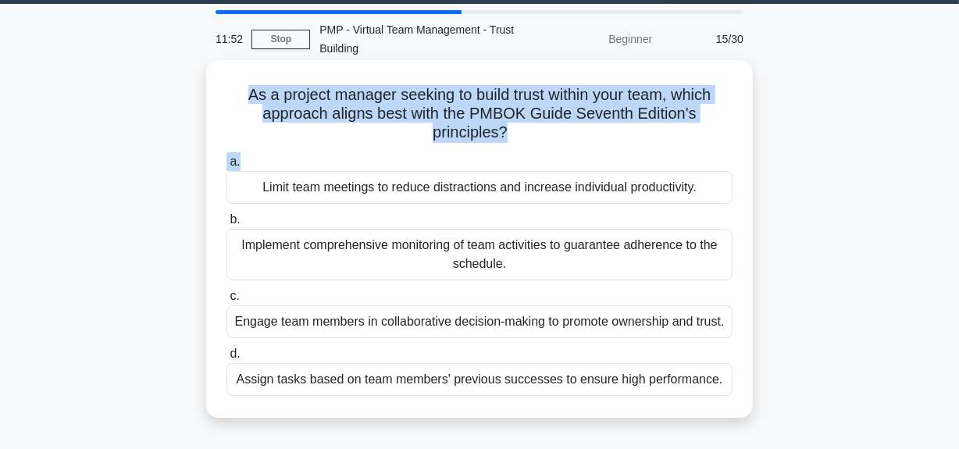
scroll to position [70, 0]
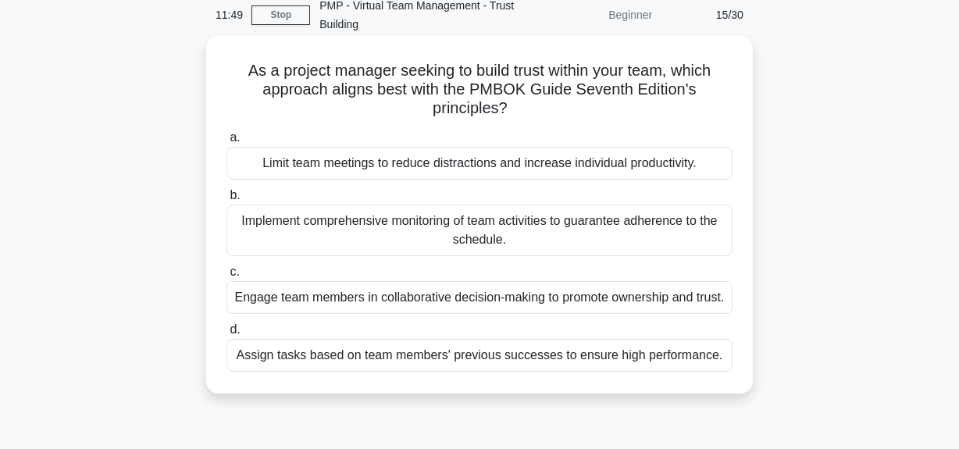
click at [668, 305] on div "Engage team members in collaborative decision-making to promote ownership and t…" at bounding box center [479, 297] width 506 height 33
click at [226, 277] on input "c. Engage team members in collaborative decision-making to promote ownership an…" at bounding box center [226, 272] width 0 height 10
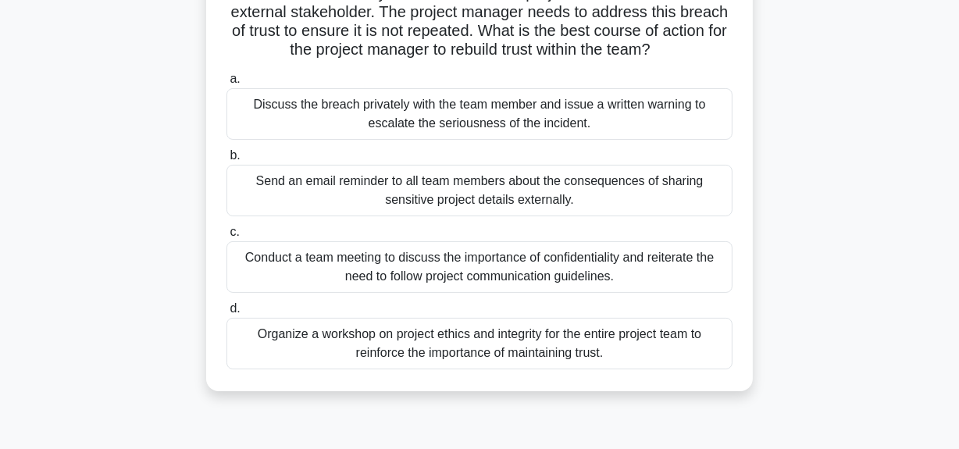
scroll to position [187, 0]
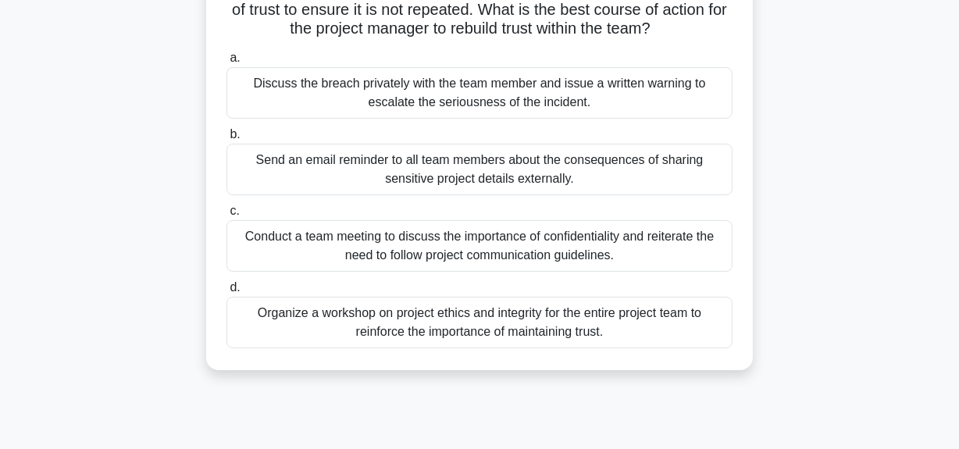
drag, startPoint x: 240, startPoint y: 141, endPoint x: 632, endPoint y: 335, distance: 437.2
click at [632, 335] on div "In a project team where trust is a critical success factor, a new team member m…" at bounding box center [479, 144] width 534 height 439
copy div "In a project team where trust is a critical success factor, a new team member m…"
click at [408, 326] on div "Organize a workshop on project ethics and integrity for the entire project team…" at bounding box center [479, 323] width 506 height 52
click at [226, 293] on input "d. Organize a workshop on project ethics and integrity for the entire project t…" at bounding box center [226, 288] width 0 height 10
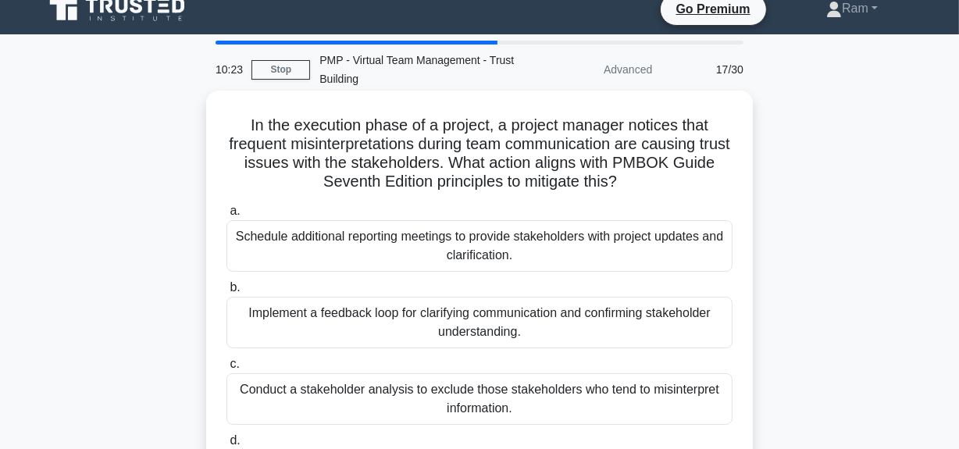
scroll to position [0, 0]
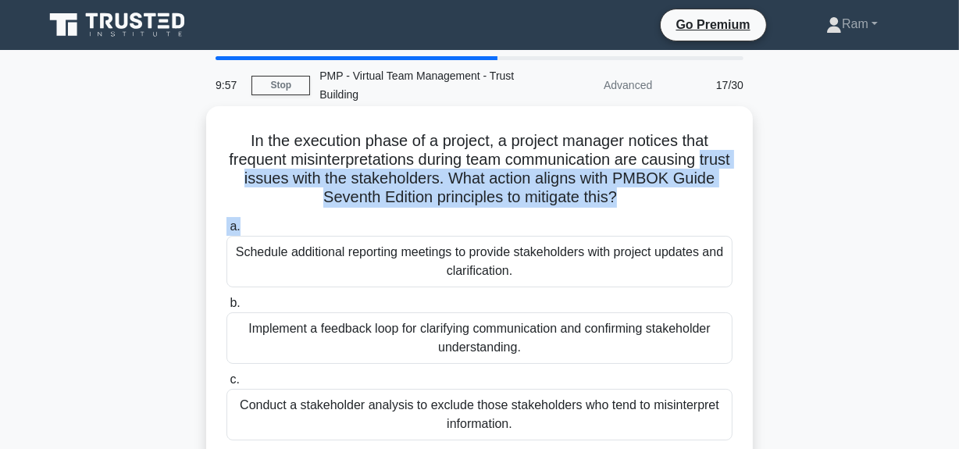
drag, startPoint x: 248, startPoint y: 178, endPoint x: 636, endPoint y: 216, distance: 389.9
click at [636, 216] on div "In the execution phase of a project, a project manager notices that frequent mi…" at bounding box center [479, 322] width 534 height 420
click at [636, 214] on div "a. Schedule additional reporting meetings to provide stakeholders with project …" at bounding box center [479, 367] width 525 height 306
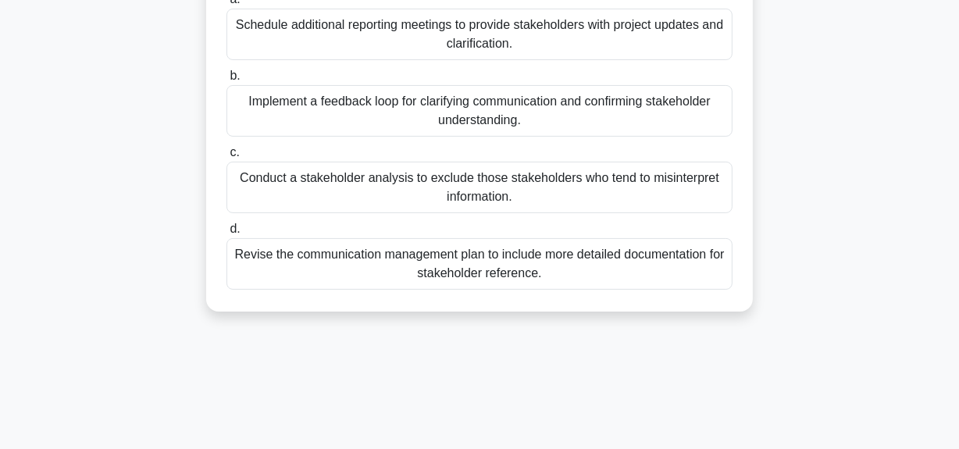
scroll to position [262, 0]
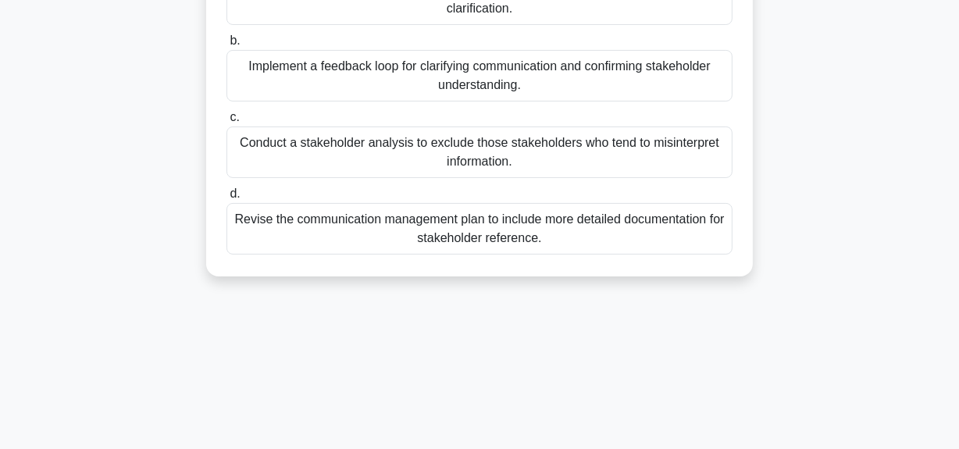
drag, startPoint x: 244, startPoint y: 140, endPoint x: 574, endPoint y: 261, distance: 351.1
click at [573, 262] on div "In the execution phase of a project, a project manager notices that frequent mi…" at bounding box center [479, 60] width 534 height 420
copy div "In the execution phase of a project, a project manager notices that frequent mi…"
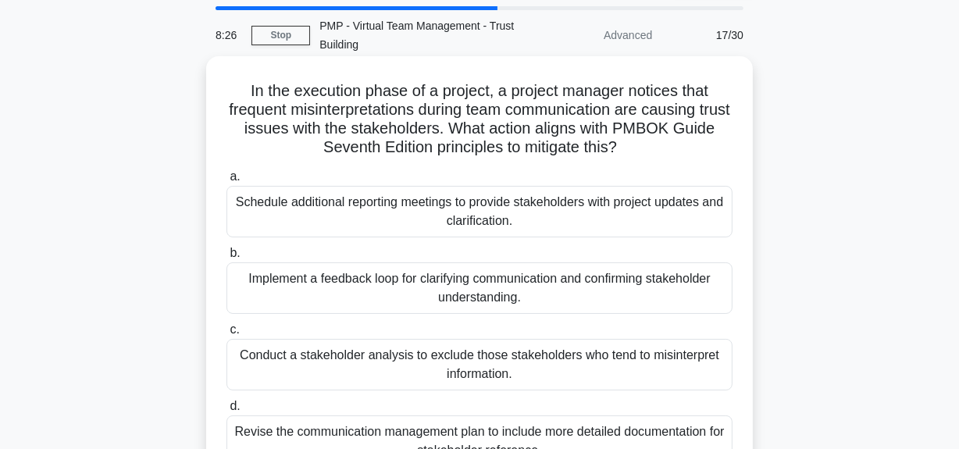
scroll to position [49, 0]
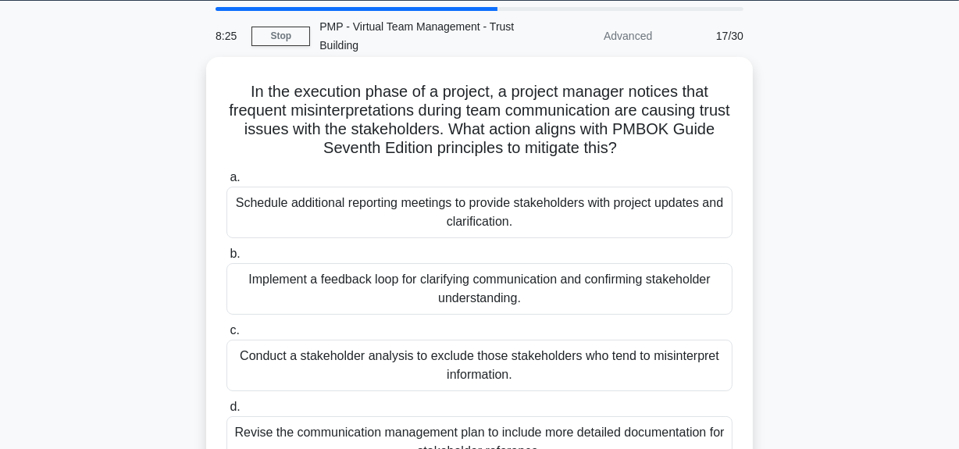
click at [433, 286] on div "Implement a feedback loop for clarifying communication and confirming stakehold…" at bounding box center [479, 289] width 506 height 52
click at [226, 259] on input "b. Implement a feedback loop for clarifying communication and confirming stakeh…" at bounding box center [226, 254] width 0 height 10
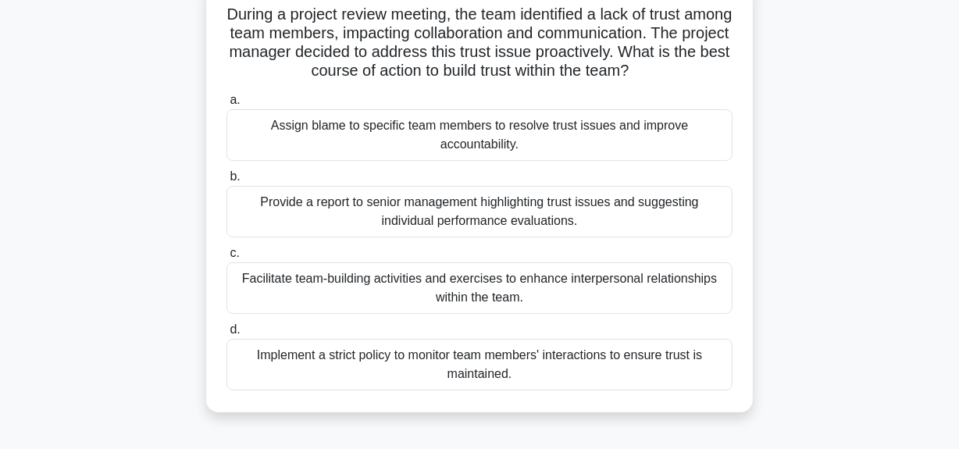
scroll to position [141, 0]
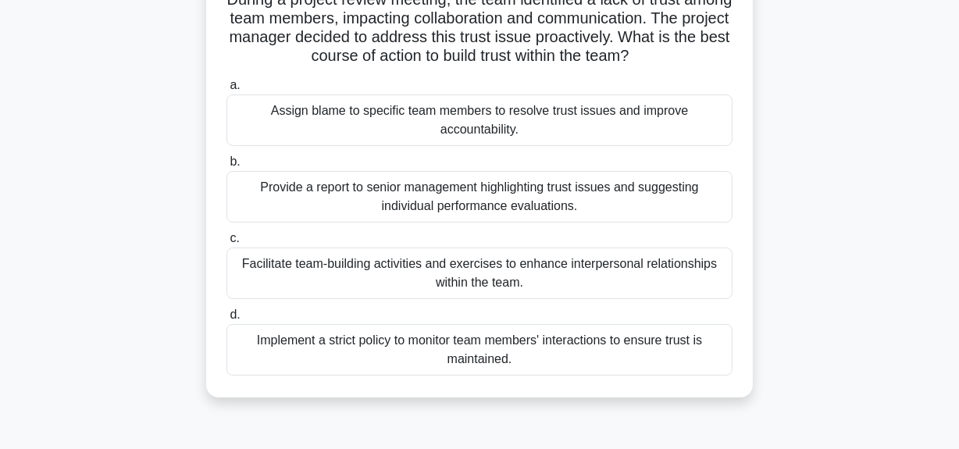
click at [504, 280] on div "Facilitate team-building activities and exercises to enhance interpersonal rela…" at bounding box center [479, 274] width 506 height 52
click at [226, 244] on input "c. Facilitate team-building activities and exercises to enhance interpersonal r…" at bounding box center [226, 238] width 0 height 10
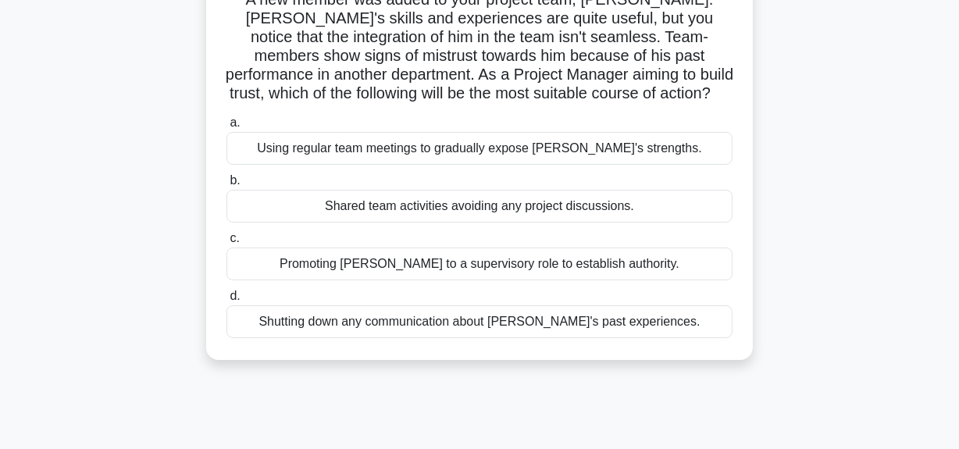
click at [557, 156] on div "Using regular team meetings to gradually expose Jay's strengths." at bounding box center [479, 148] width 506 height 33
click at [226, 128] on input "a. Using regular team meetings to gradually expose Jay's strengths." at bounding box center [226, 123] width 0 height 10
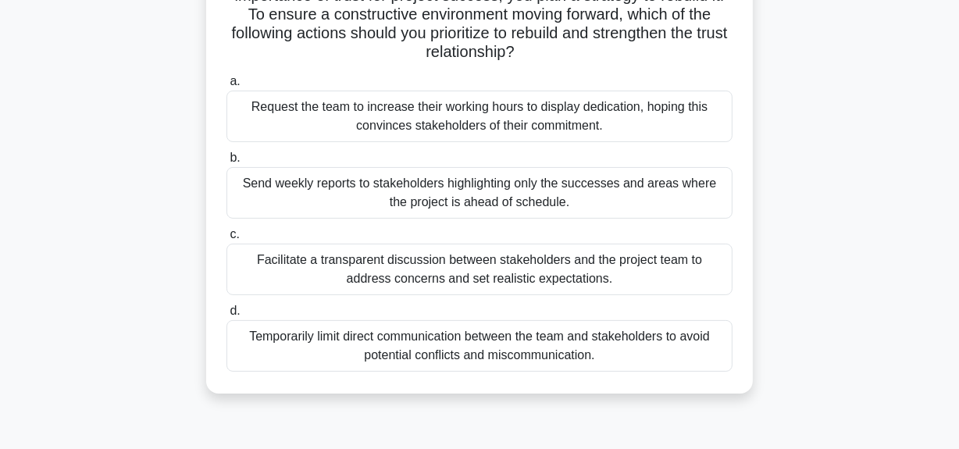
scroll to position [283, 0]
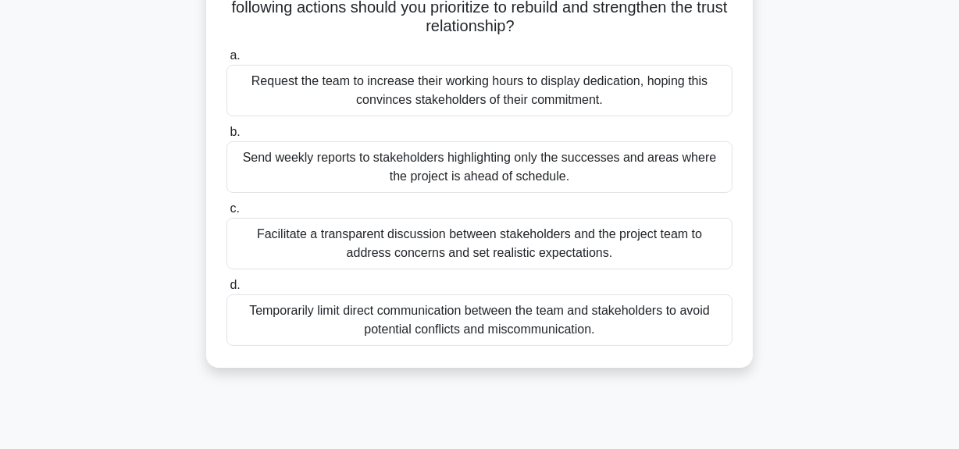
click at [539, 258] on div "Facilitate a transparent discussion between stakeholders and the project team t…" at bounding box center [479, 244] width 506 height 52
click at [226, 214] on input "c. Facilitate a transparent discussion between stakeholders and the project tea…" at bounding box center [226, 209] width 0 height 10
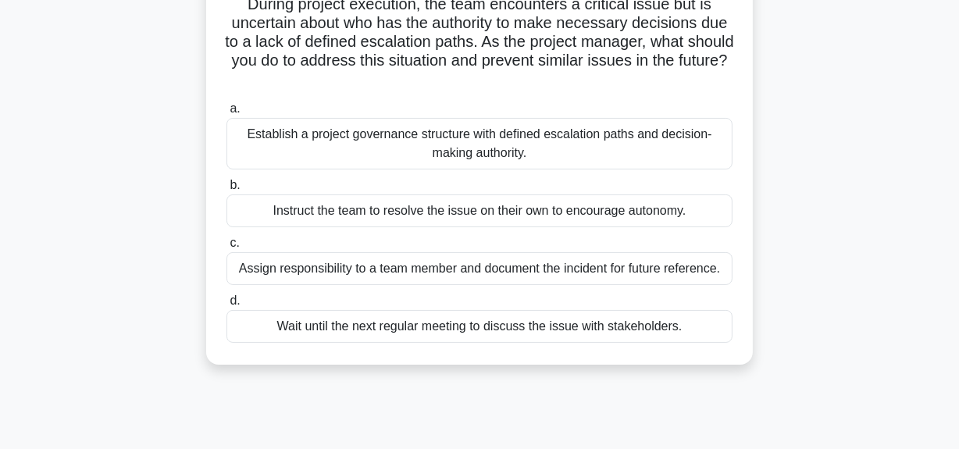
scroll to position [0, 0]
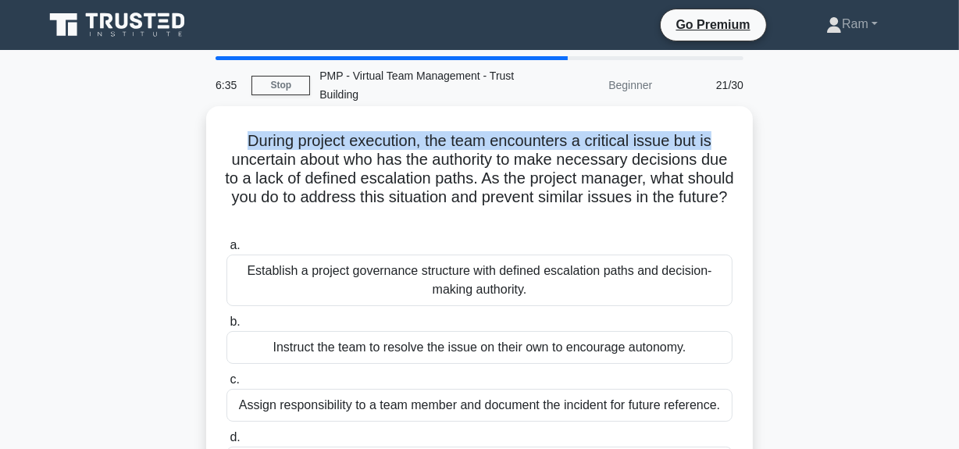
drag, startPoint x: 244, startPoint y: 141, endPoint x: 741, endPoint y: 148, distance: 496.7
click at [741, 148] on div "During project execution, the team encounters a critical issue but is uncertain…" at bounding box center [479, 303] width 534 height 383
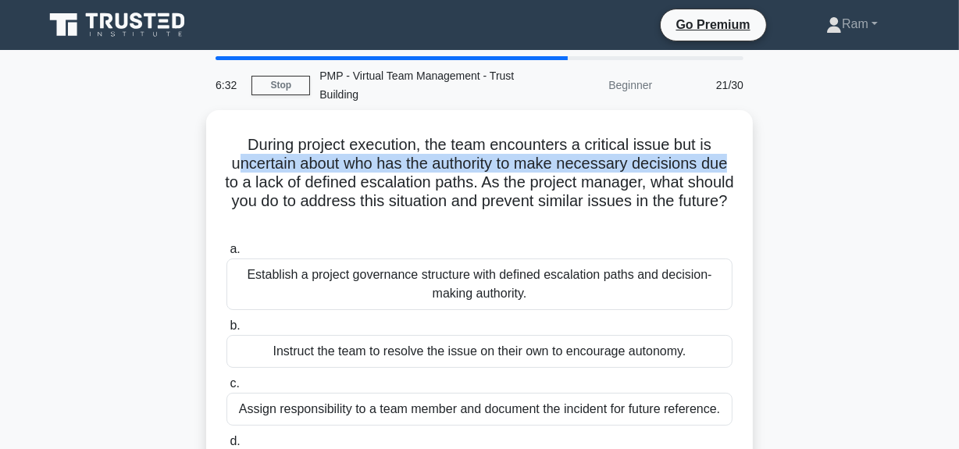
drag, startPoint x: 235, startPoint y: 156, endPoint x: 754, endPoint y: 158, distance: 518.5
click at [754, 158] on div "During project execution, the team encounters a critical issue but is uncertain…" at bounding box center [479, 317] width 890 height 414
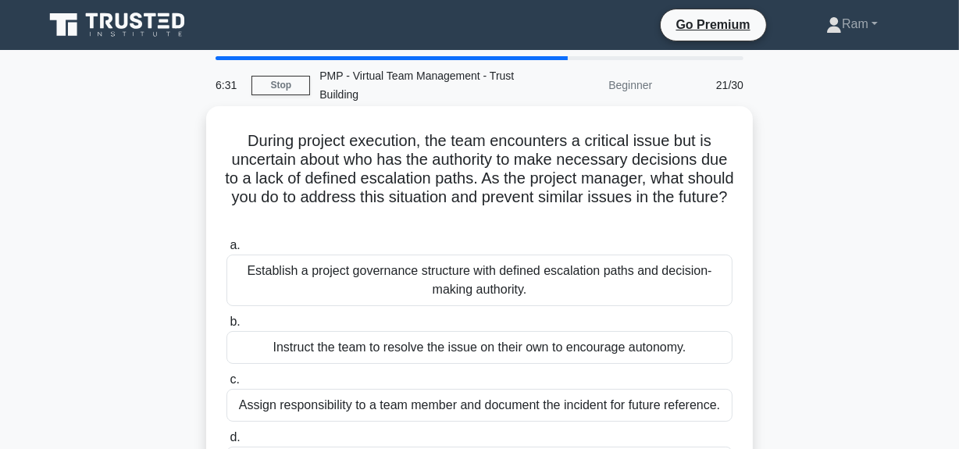
click at [471, 186] on h5 "During project execution, the team encounters a critical issue but is uncertain…" at bounding box center [479, 178] width 509 height 95
drag, startPoint x: 445, startPoint y: 164, endPoint x: 614, endPoint y: 187, distance: 170.2
click at [755, 168] on div "During project execution, the team encounters a critical issue but is uncertain…" at bounding box center [479, 317] width 890 height 414
drag, startPoint x: 253, startPoint y: 177, endPoint x: 697, endPoint y: 217, distance: 446.1
click at [698, 217] on h5 "During project execution, the team encounters a critical issue but is uncertain…" at bounding box center [479, 178] width 509 height 95
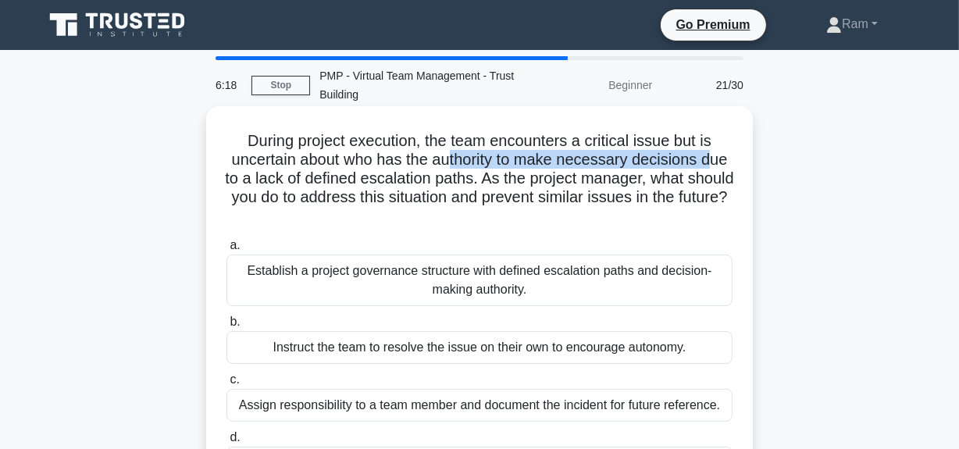
drag, startPoint x: 447, startPoint y: 164, endPoint x: 719, endPoint y: 160, distance: 271.8
click at [719, 160] on h5 "During project execution, the team encounters a critical issue but is uncertain…" at bounding box center [479, 178] width 509 height 95
drag, startPoint x: 313, startPoint y: 164, endPoint x: 448, endPoint y: 183, distance: 136.4
click at [738, 156] on div "During project execution, the team encounters a critical issue but is uncertain…" at bounding box center [479, 303] width 534 height 383
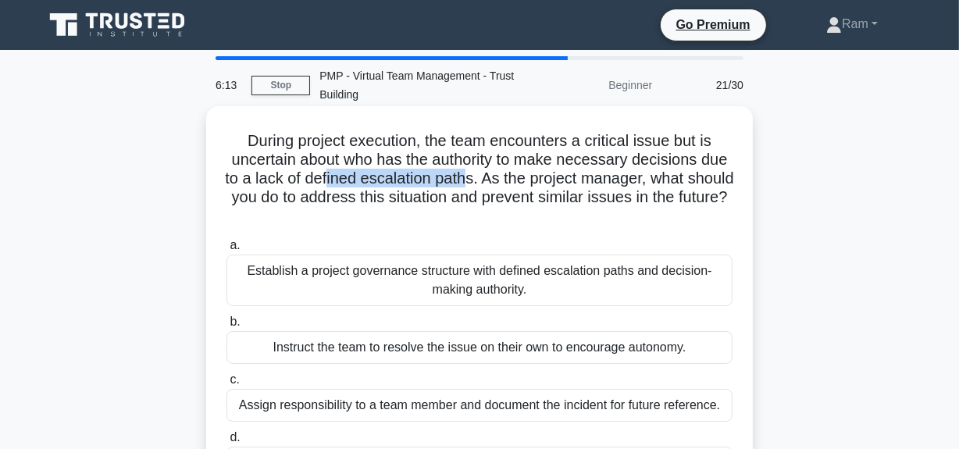
drag, startPoint x: 347, startPoint y: 176, endPoint x: 494, endPoint y: 171, distance: 146.9
click at [494, 171] on h5 "During project execution, the team encounters a critical issue but is uncertain…" at bounding box center [479, 178] width 509 height 95
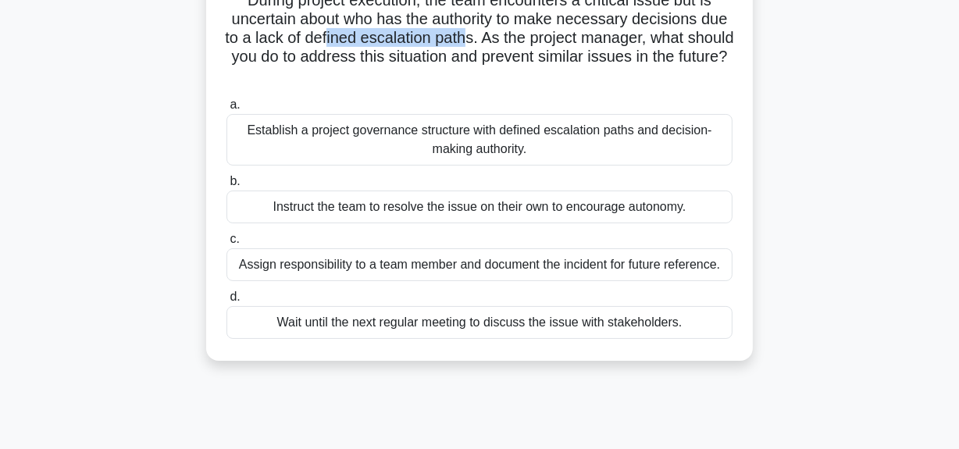
scroll to position [141, 0]
click at [497, 134] on div "Establish a project governance structure with defined escalation paths and deci…" at bounding box center [479, 139] width 506 height 52
click at [226, 109] on input "a. Establish a project governance structure with defined escalation paths and d…" at bounding box center [226, 104] width 0 height 10
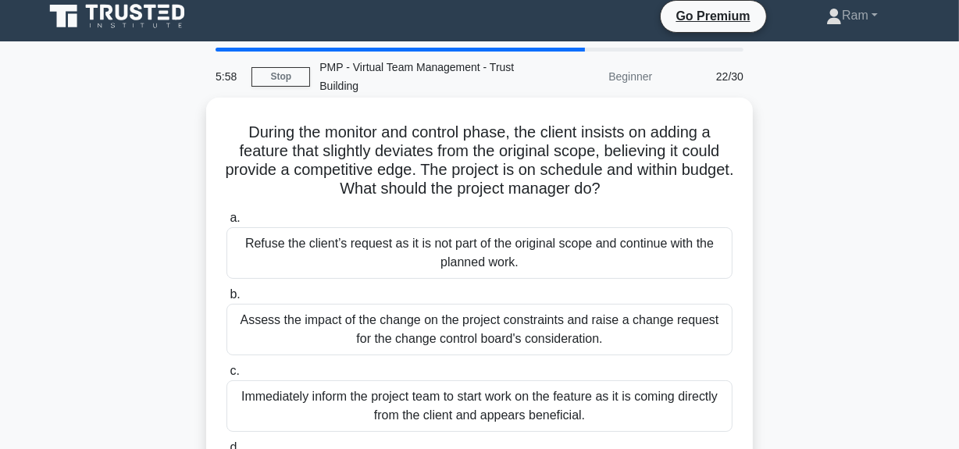
scroll to position [70, 0]
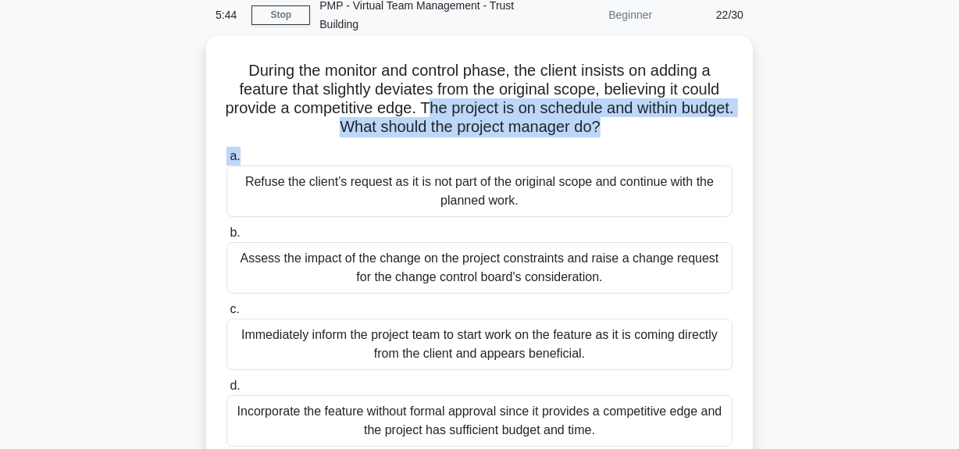
drag, startPoint x: 461, startPoint y: 107, endPoint x: 702, endPoint y: 142, distance: 243.8
click at [702, 142] on div "During the monitor and control phase, the client insists on adding a feature th…" at bounding box center [479, 252] width 534 height 420
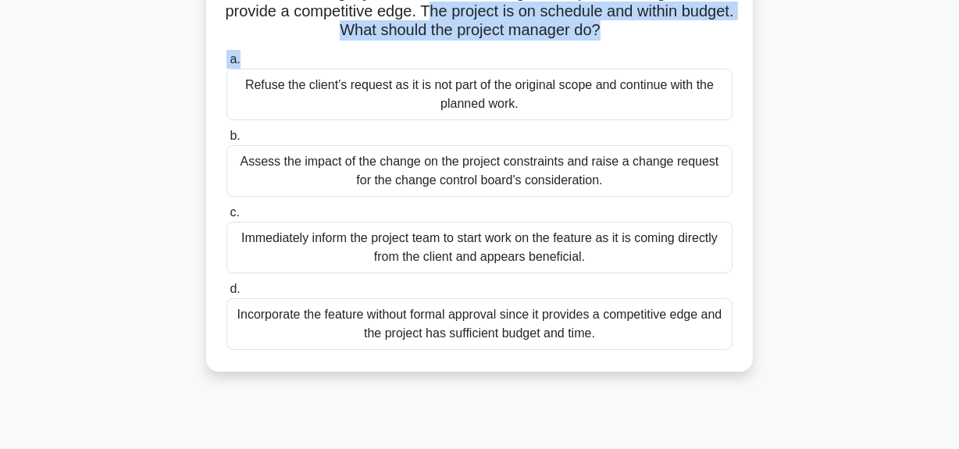
scroll to position [141, 0]
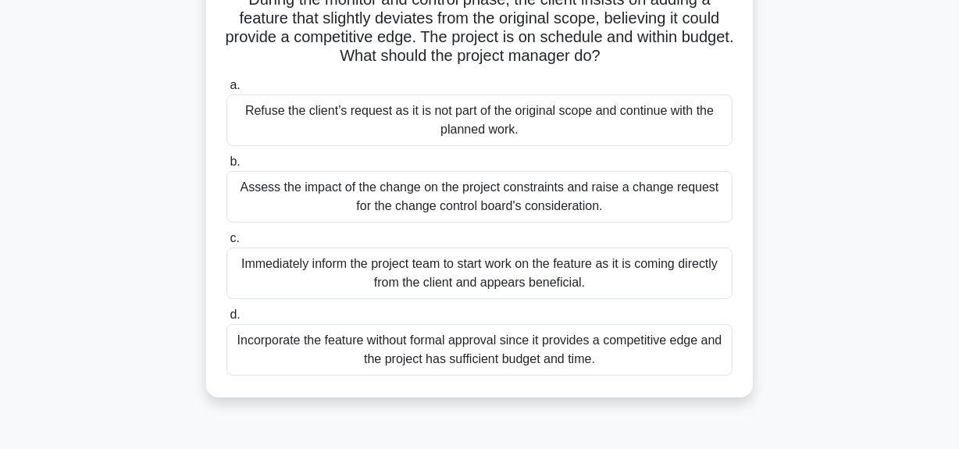
click at [535, 199] on div "Assess the impact of the change on the project constraints and raise a change r…" at bounding box center [479, 197] width 506 height 52
click at [226, 167] on input "b. Assess the impact of the change on the project constraints and raise a chang…" at bounding box center [226, 162] width 0 height 10
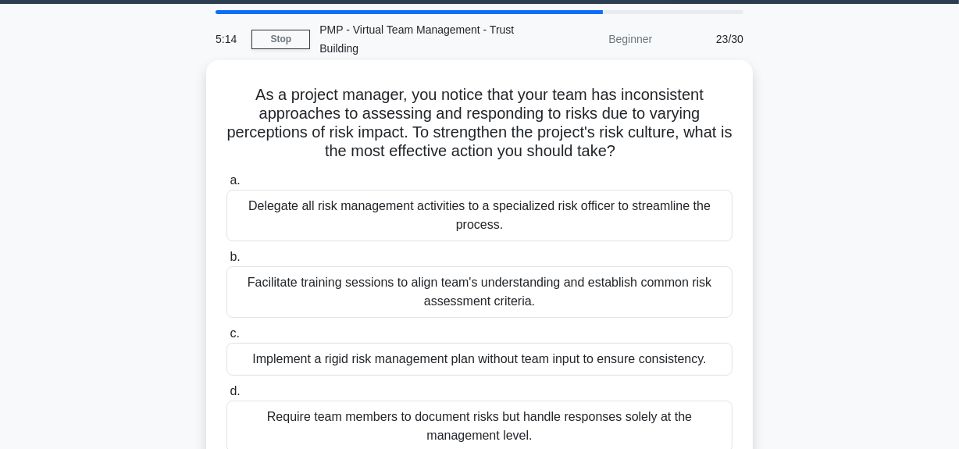
scroll to position [70, 0]
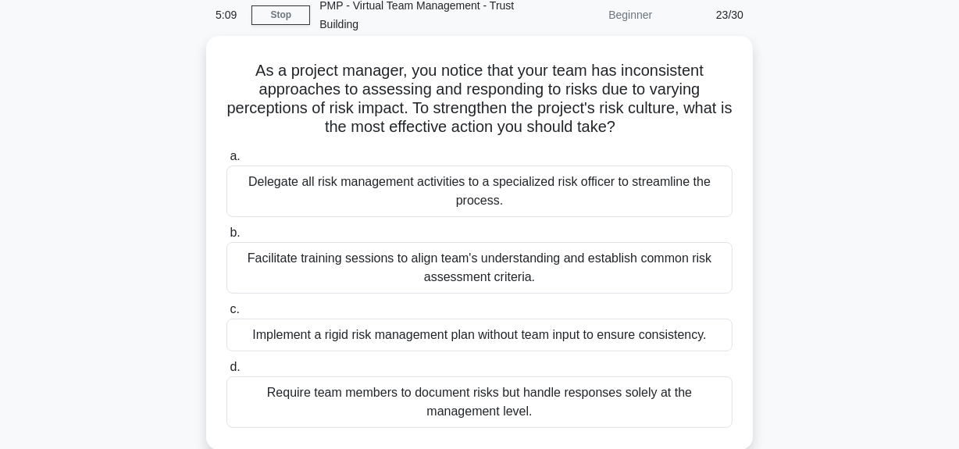
click at [604, 266] on div "Facilitate training sessions to align team's understanding and establish common…" at bounding box center [479, 268] width 506 height 52
click at [226, 238] on input "b. Facilitate training sessions to align team's understanding and establish com…" at bounding box center [226, 233] width 0 height 10
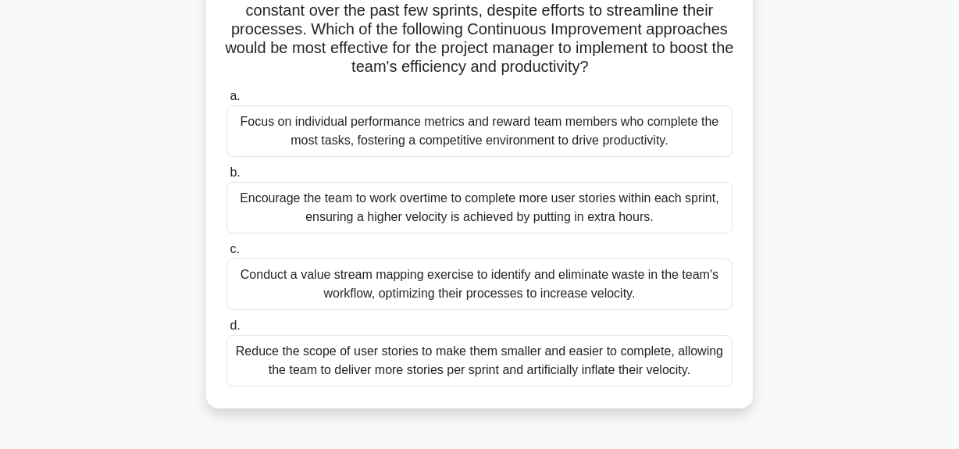
scroll to position [212, 0]
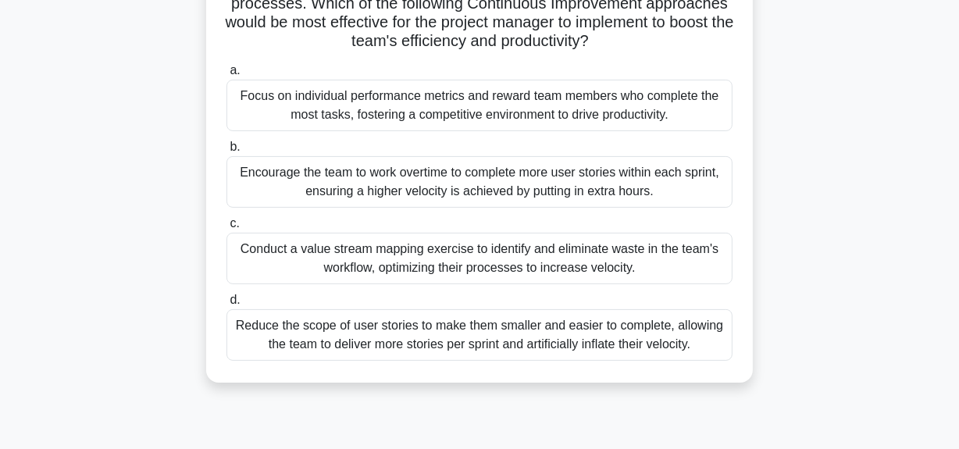
click at [583, 284] on div "Conduct a value stream mapping exercise to identify and eliminate waste in the …" at bounding box center [479, 259] width 506 height 52
click at [226, 229] on input "c. Conduct a value stream mapping exercise to identify and eliminate waste in t…" at bounding box center [226, 224] width 0 height 10
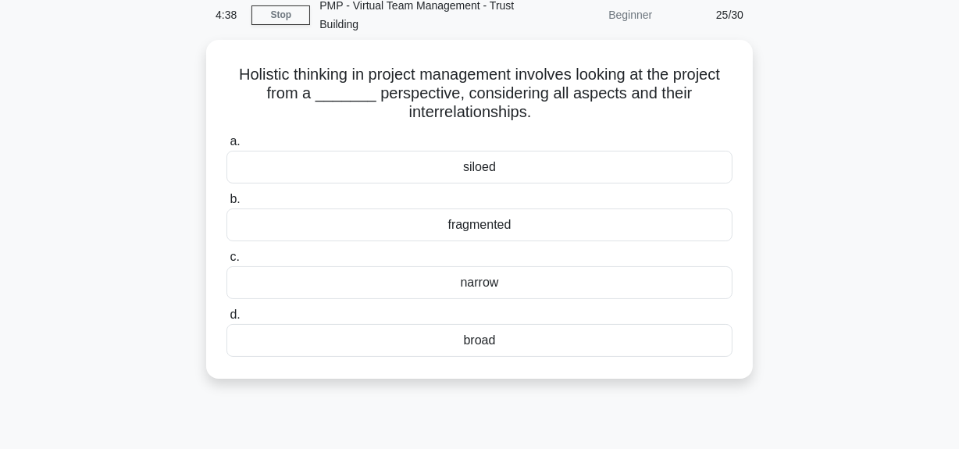
scroll to position [0, 0]
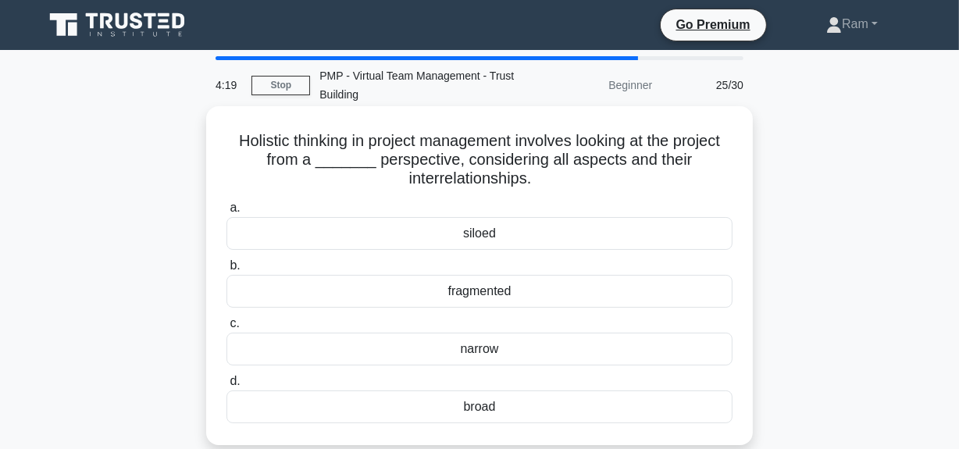
drag, startPoint x: 225, startPoint y: 141, endPoint x: 553, endPoint y: 191, distance: 331.6
click at [554, 187] on h5 "Holistic thinking in project management involves looking at the project from a …" at bounding box center [479, 160] width 509 height 58
copy h5 "Holistic thinking in project management involves looking at the project from a …"
click at [561, 161] on h5 "Holistic thinking in project management involves looking at the project from a …" at bounding box center [479, 160] width 509 height 58
click at [490, 234] on div "siloed" at bounding box center [479, 233] width 506 height 33
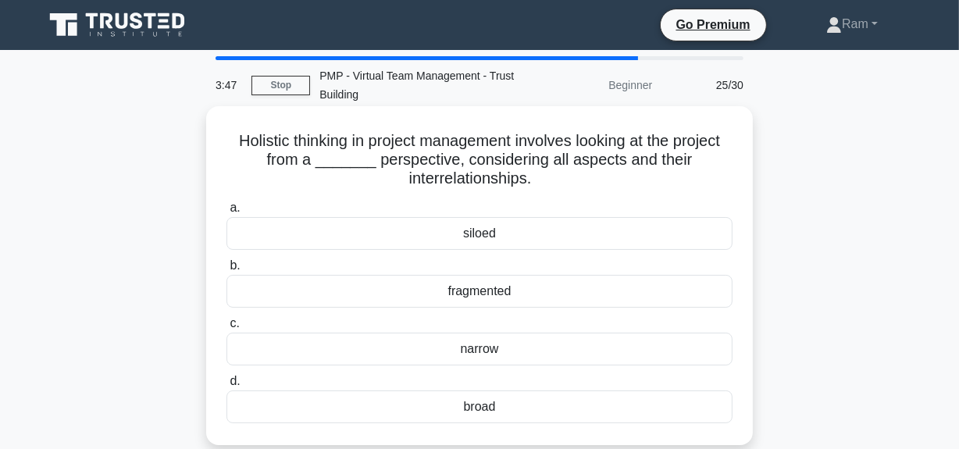
click at [226, 213] on input "a. siloed" at bounding box center [226, 208] width 0 height 10
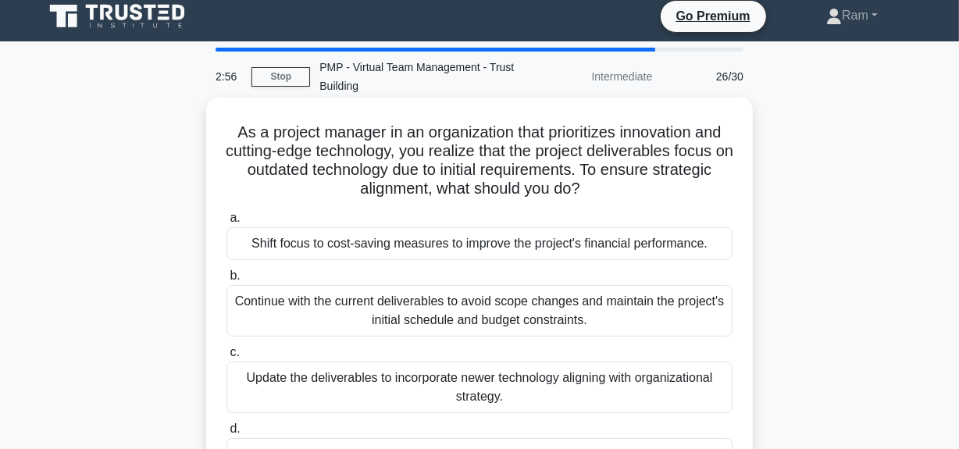
scroll to position [70, 0]
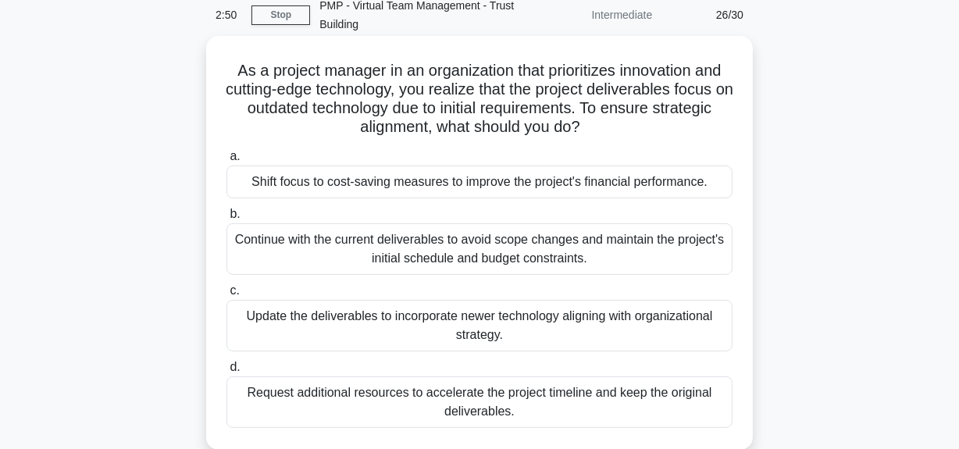
click at [517, 257] on div "Continue with the current deliverables to avoid scope changes and maintain the …" at bounding box center [479, 249] width 506 height 52
click at [226, 219] on input "b. Continue with the current deliverables to avoid scope changes and maintain t…" at bounding box center [226, 214] width 0 height 10
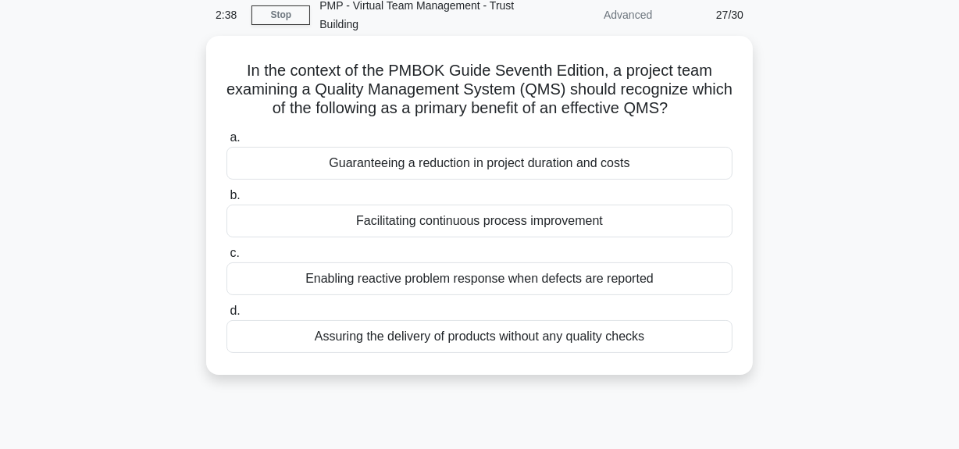
scroll to position [141, 0]
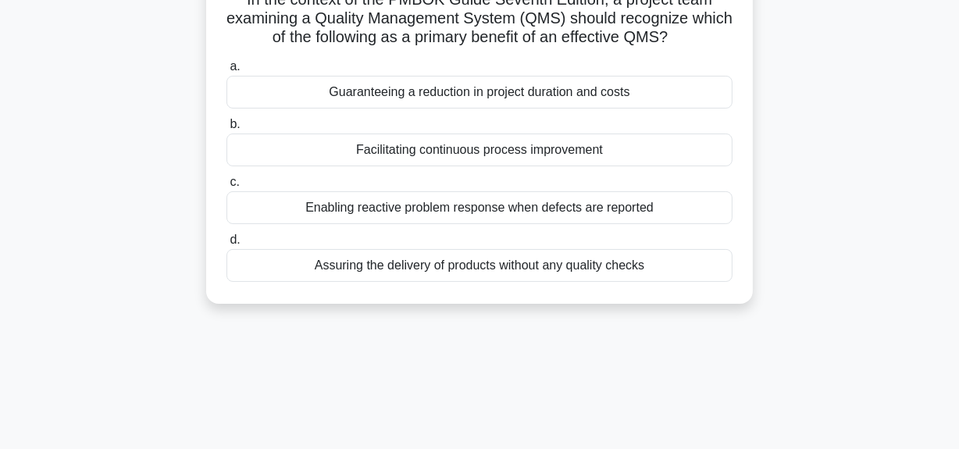
click at [465, 148] on div "Facilitating continuous process improvement" at bounding box center [479, 150] width 506 height 33
click at [226, 130] on input "b. Facilitating continuous process improvement" at bounding box center [226, 124] width 0 height 10
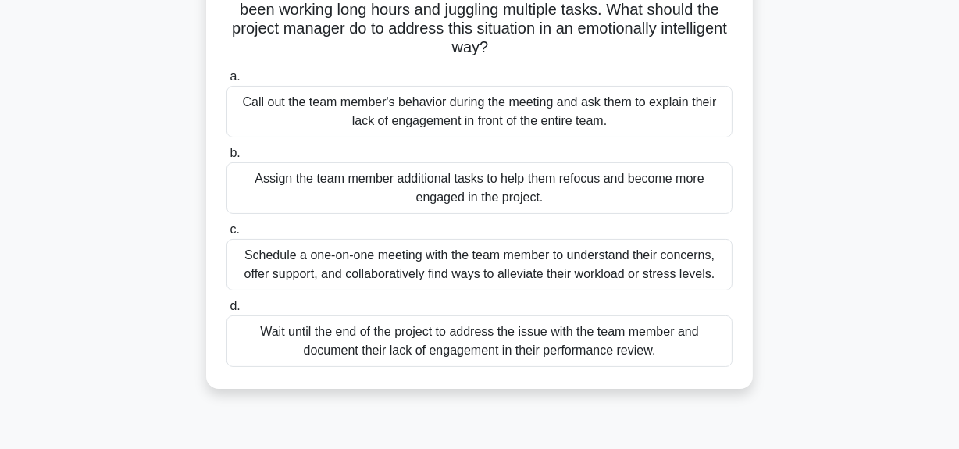
scroll to position [212, 0]
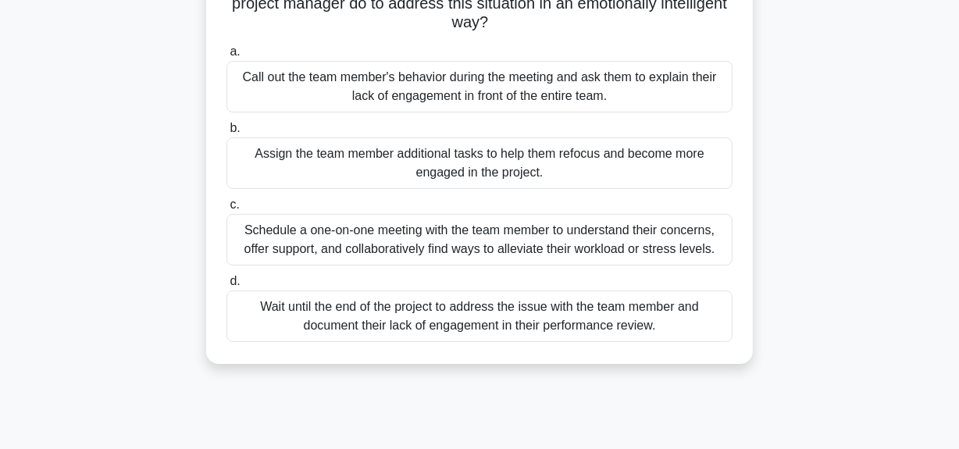
click at [470, 246] on div "Schedule a one-on-one meeting with the team member to understand their concerns…" at bounding box center [479, 240] width 506 height 52
click at [226, 210] on input "c. Schedule a one-on-one meeting with the team member to understand their conce…" at bounding box center [226, 205] width 0 height 10
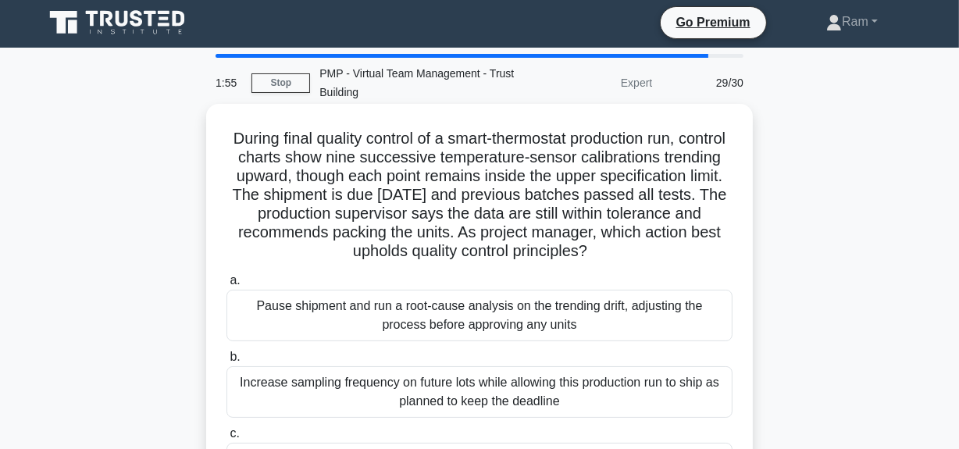
scroll to position [0, 0]
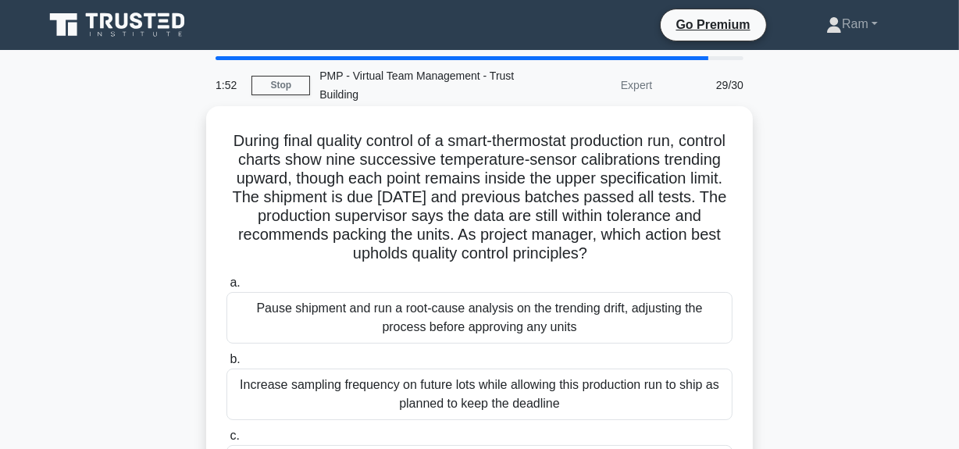
drag, startPoint x: 246, startPoint y: 141, endPoint x: 667, endPoint y: 261, distance: 437.7
click at [667, 261] on h5 "During final quality control of a smart-thermostat production run, control char…" at bounding box center [479, 197] width 509 height 133
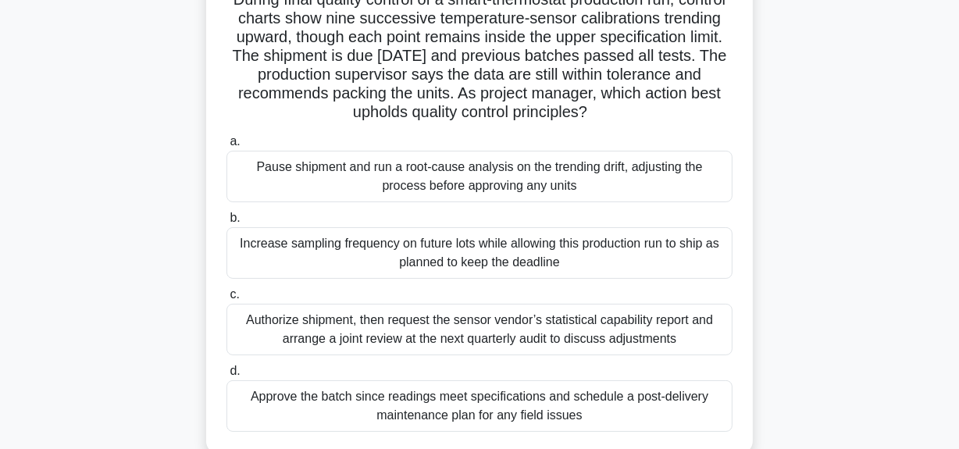
scroll to position [212, 0]
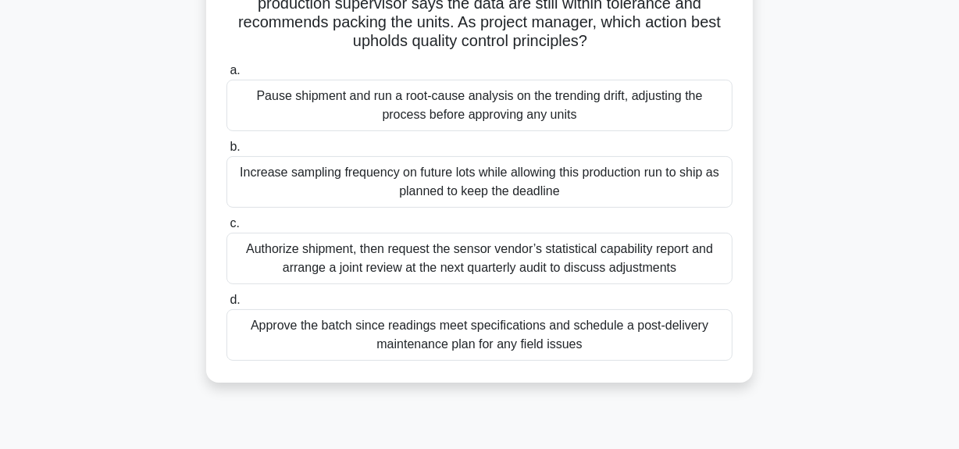
click at [554, 189] on div "Increase sampling frequency on future lots while allowing this production run t…" at bounding box center [479, 182] width 506 height 52
click at [226, 152] on input "b. Increase sampling frequency on future lots while allowing this production ru…" at bounding box center [226, 147] width 0 height 10
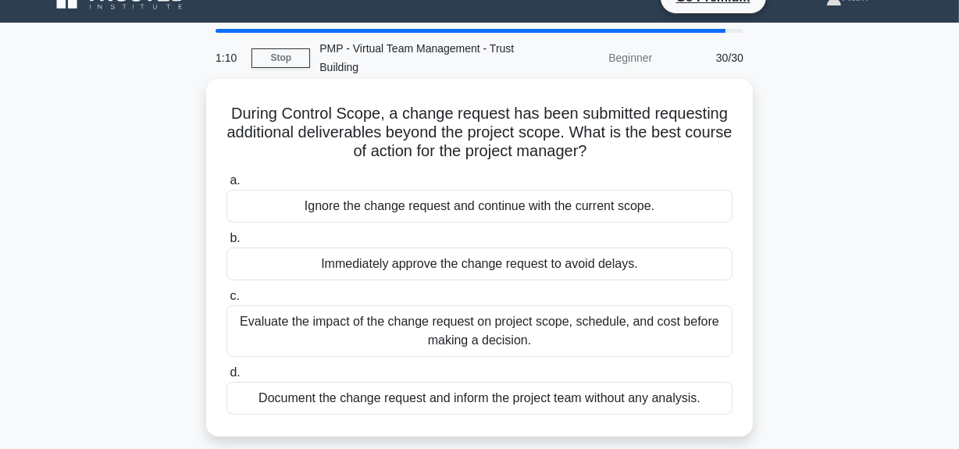
scroll to position [0, 0]
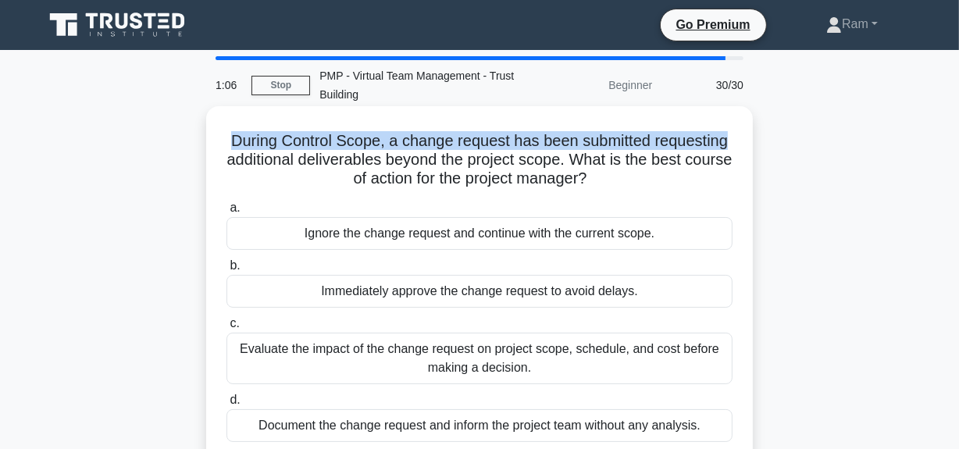
drag, startPoint x: 226, startPoint y: 141, endPoint x: 733, endPoint y: 125, distance: 507.0
click at [733, 125] on div "During Control Scope, a change request has been submitted requesting additional…" at bounding box center [479, 284] width 534 height 345
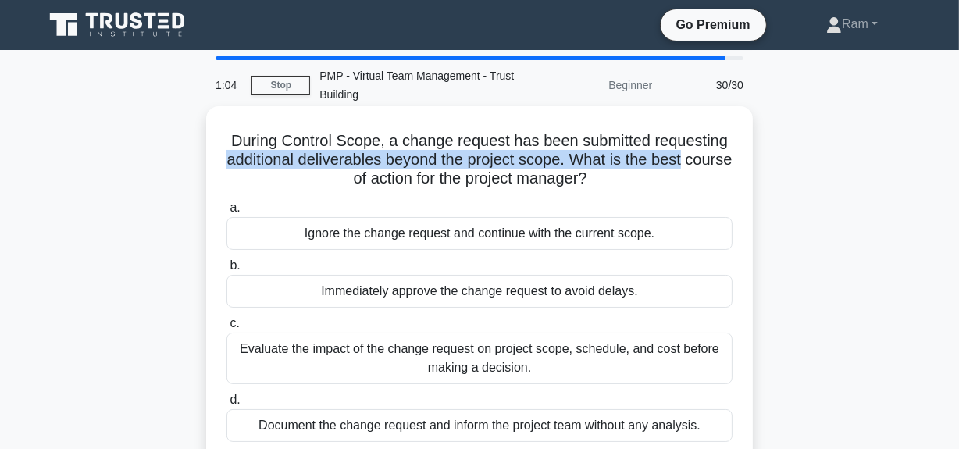
drag, startPoint x: 245, startPoint y: 160, endPoint x: 724, endPoint y: 163, distance: 478.7
click at [729, 163] on h5 "During Control Scope, a change request has been submitted requesting additional…" at bounding box center [479, 160] width 509 height 58
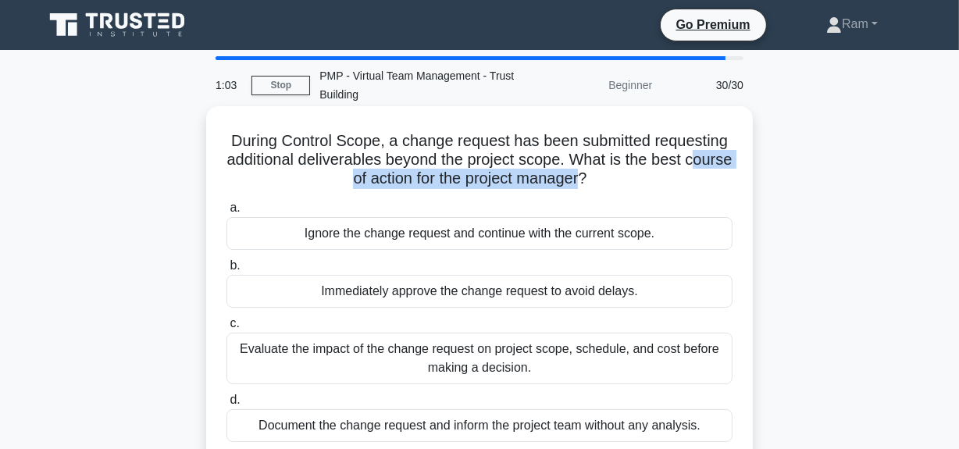
drag, startPoint x: 325, startPoint y: 188, endPoint x: 604, endPoint y: 190, distance: 278.8
click at [610, 190] on div "During Control Scope, a change request has been submitted requesting additional…" at bounding box center [479, 284] width 534 height 345
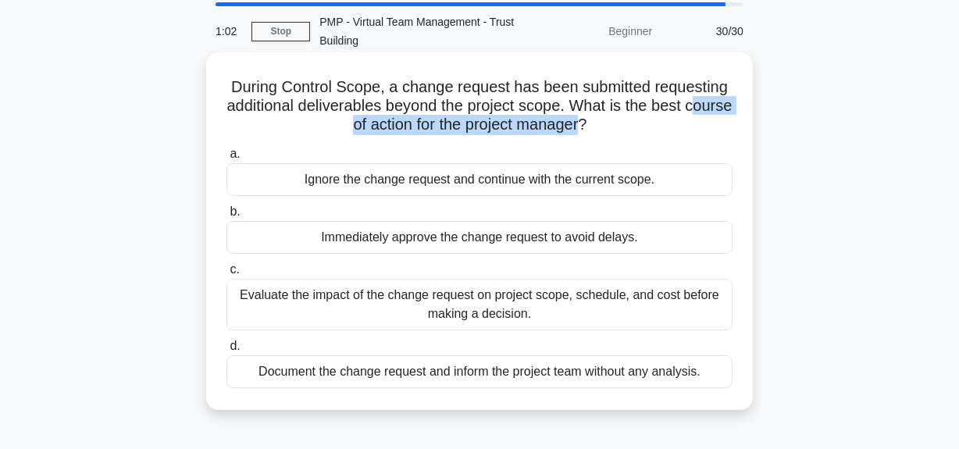
scroll to position [141, 0]
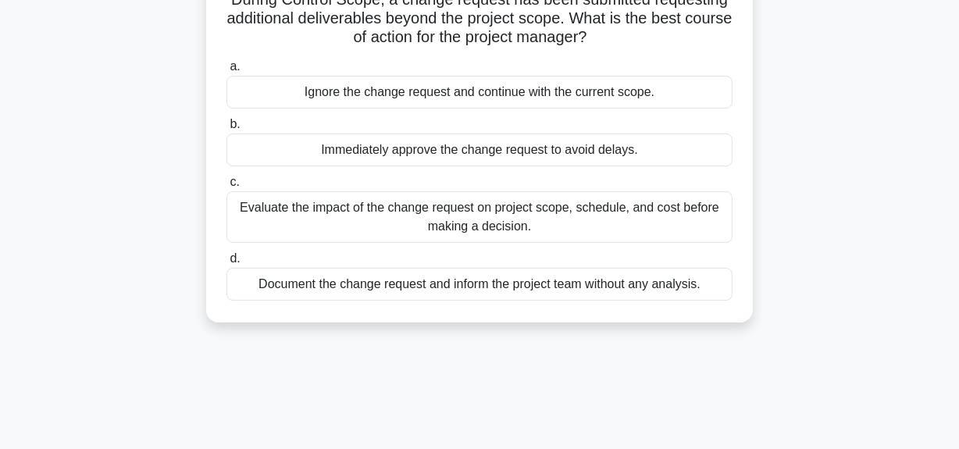
click at [504, 225] on div "Evaluate the impact of the change request on project scope, schedule, and cost …" at bounding box center [479, 217] width 506 height 52
click at [226, 187] on input "c. Evaluate the impact of the change request on project scope, schedule, and co…" at bounding box center [226, 182] width 0 height 10
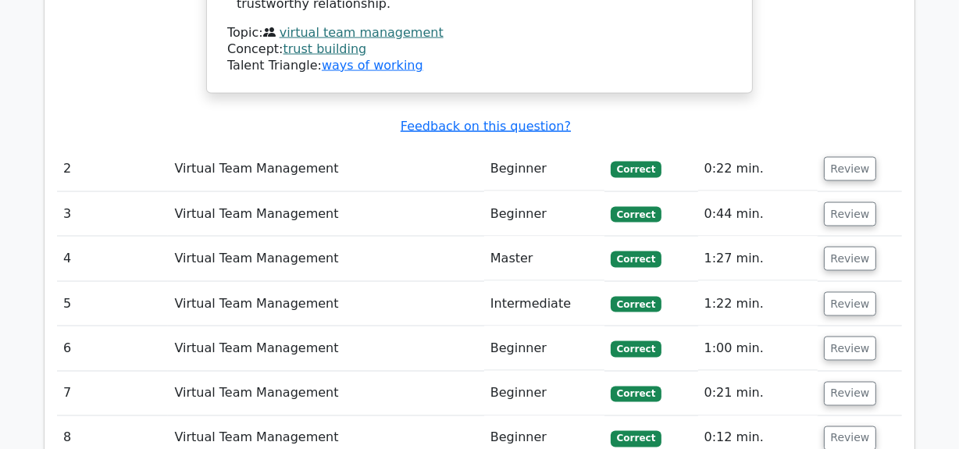
scroll to position [2343, 0]
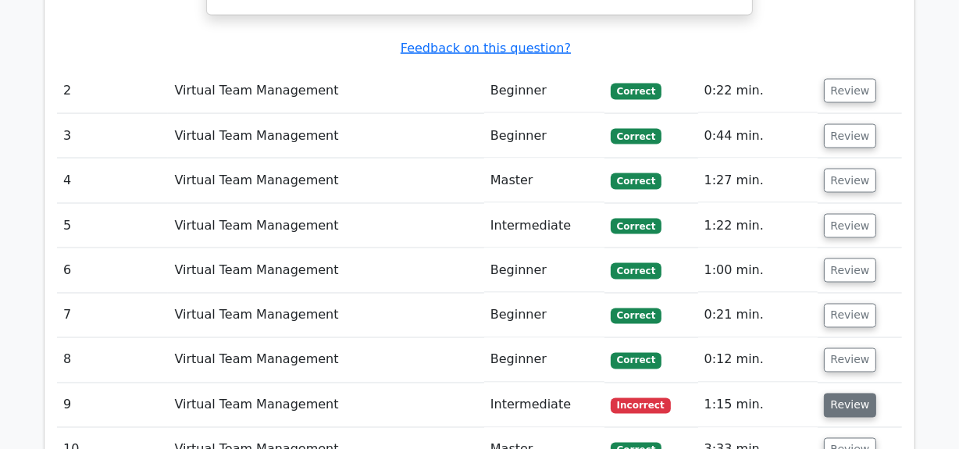
click at [845, 394] on button "Review" at bounding box center [850, 406] width 53 height 24
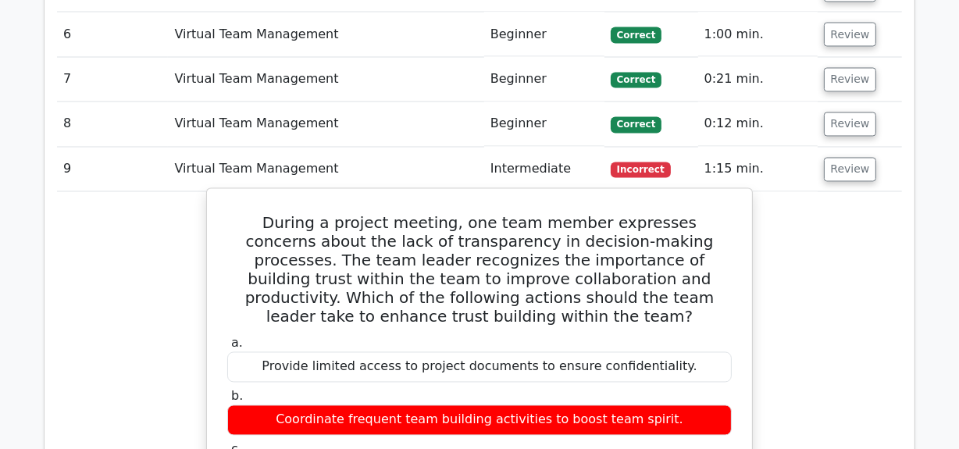
scroll to position [2555, 0]
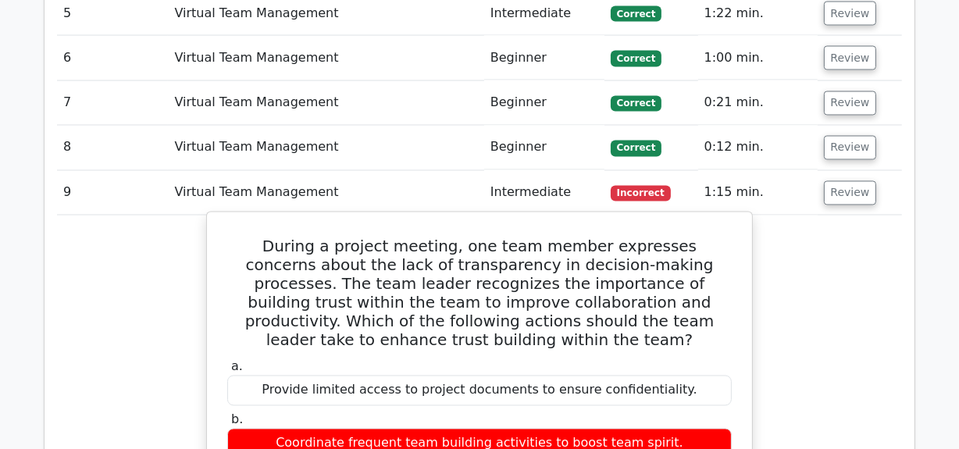
drag, startPoint x: 228, startPoint y: 80, endPoint x: 721, endPoint y: 368, distance: 570.8
copy div "During a project meeting, one team member expresses concerns about the lack of …"
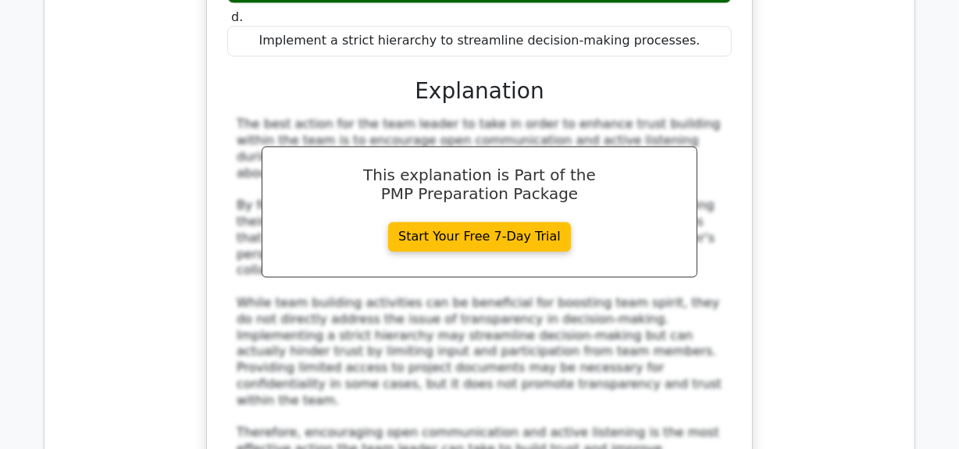
scroll to position [3336, 0]
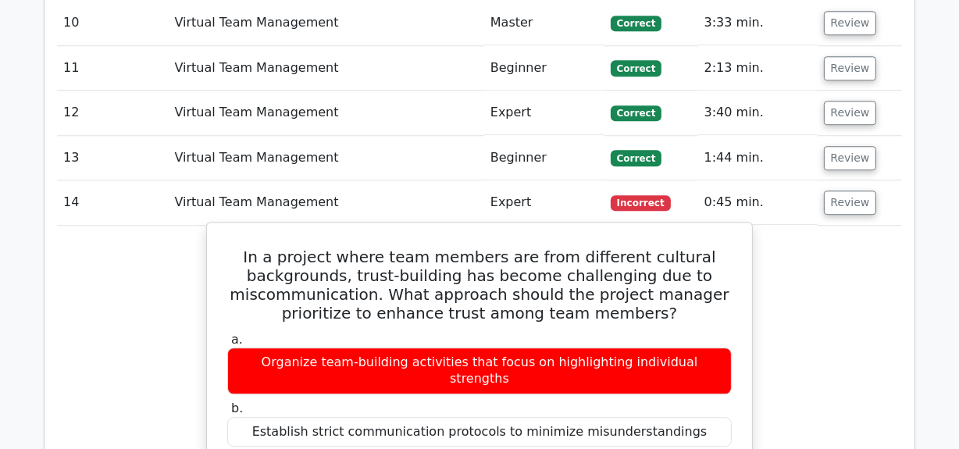
scroll to position [3549, 0]
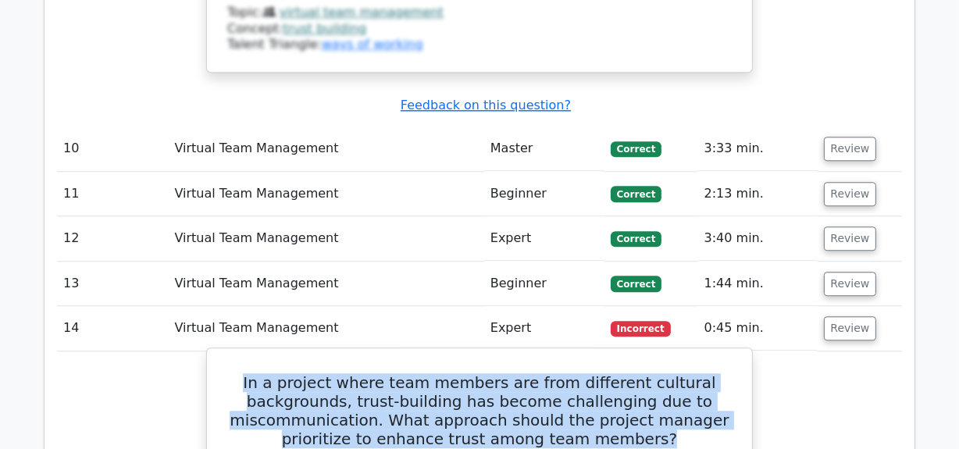
drag, startPoint x: 267, startPoint y: 169, endPoint x: 680, endPoint y: 228, distance: 417.3
click at [680, 373] on h5 "In a project where team members are from different cultural backgrounds, trust-…" at bounding box center [480, 410] width 508 height 75
click at [232, 373] on h5 "In a project where team members are from different cultural backgrounds, trust-…" at bounding box center [480, 410] width 508 height 75
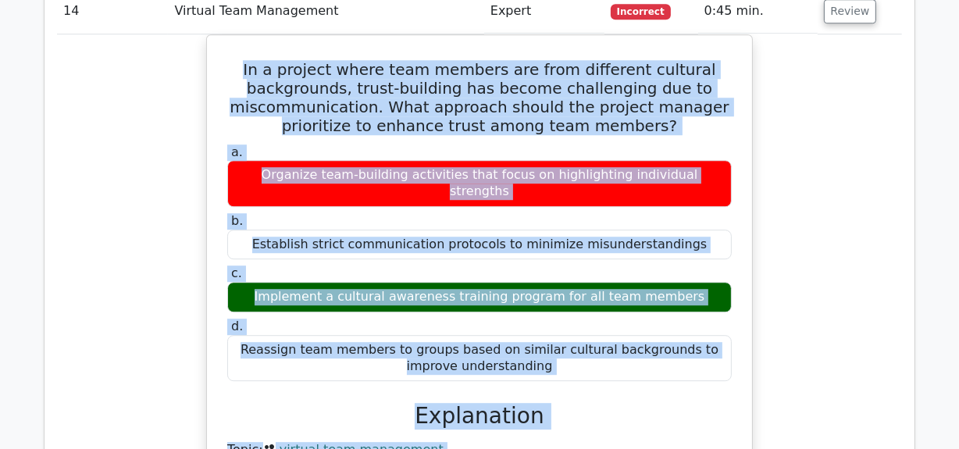
scroll to position [3880, 0]
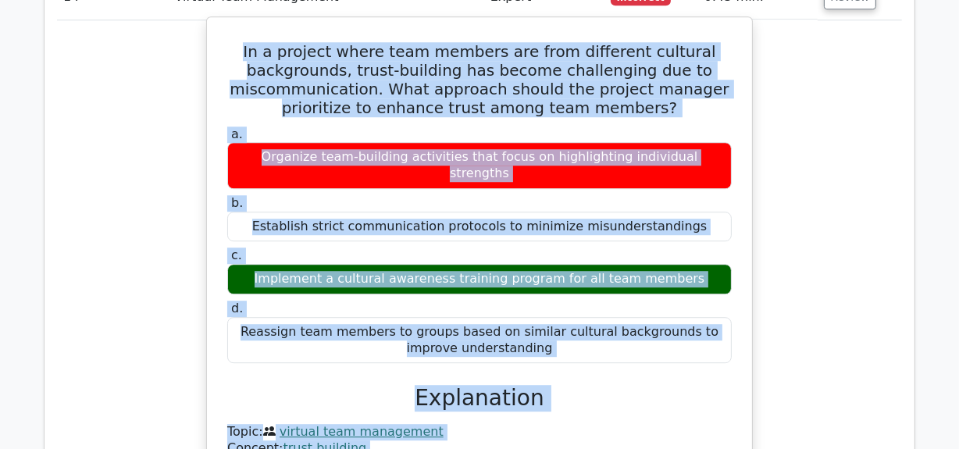
drag, startPoint x: 258, startPoint y: 170, endPoint x: 611, endPoint y: 109, distance: 357.4
click at [611, 109] on div "In a project where team members are from different cultural backgrounds, trust-…" at bounding box center [479, 254] width 533 height 462
copy div "In a project where team members are from different cultural backgrounds, trust-…"
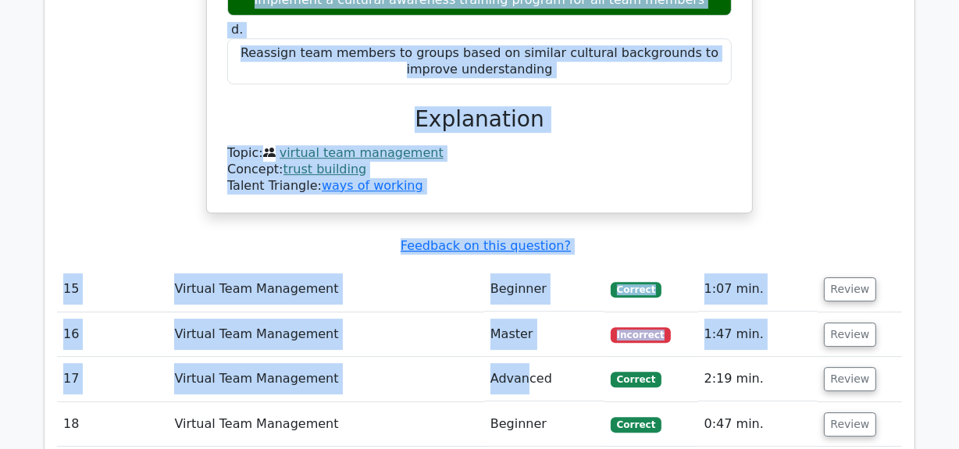
scroll to position [4164, 0]
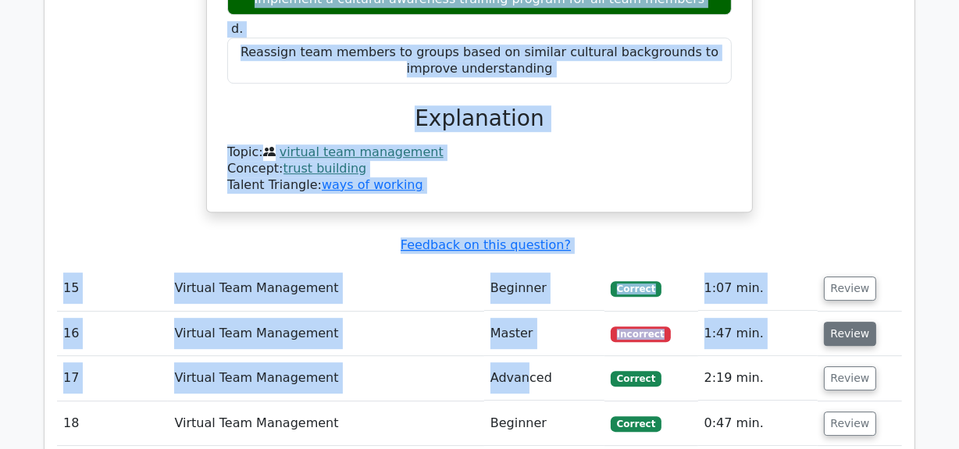
click at [839, 322] on button "Review" at bounding box center [850, 334] width 53 height 24
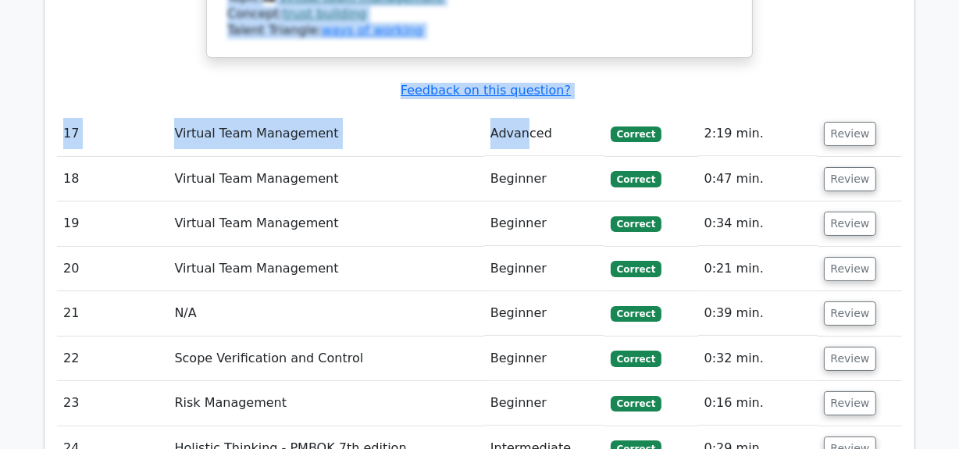
scroll to position [5300, 0]
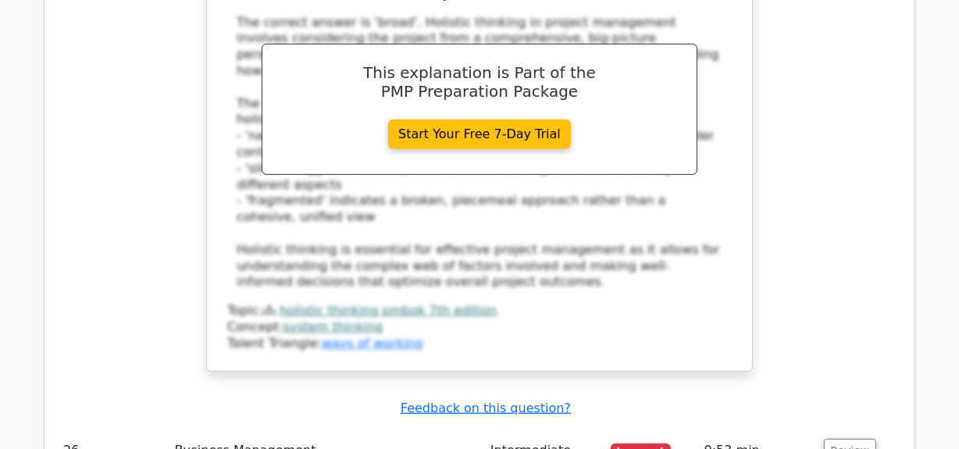
scroll to position [6152, 0]
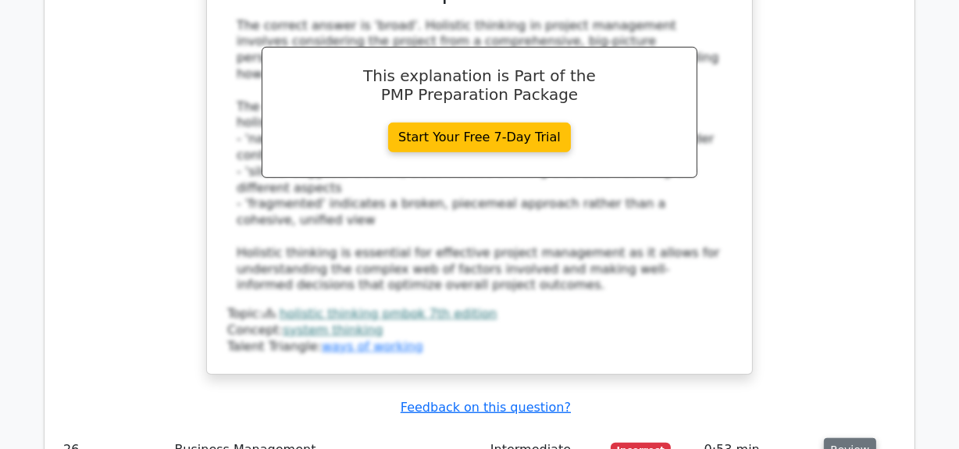
click at [850, 438] on button "Review" at bounding box center [850, 450] width 53 height 24
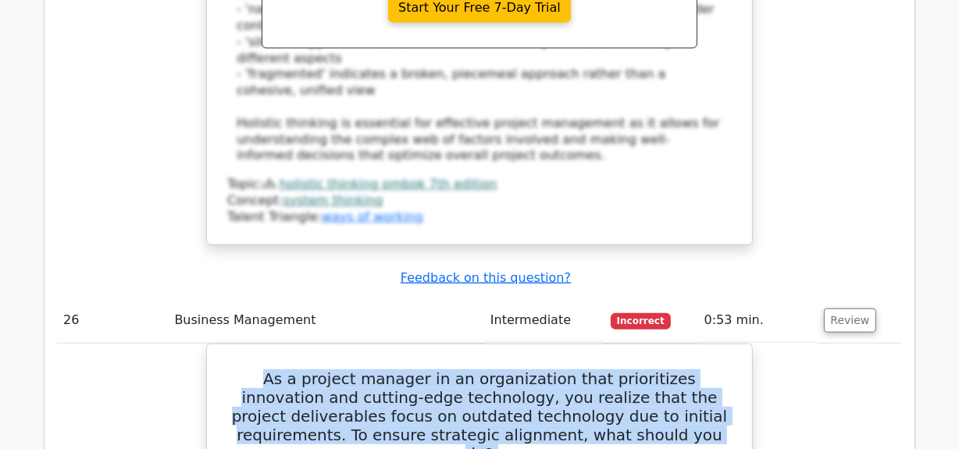
scroll to position [6430, 0]
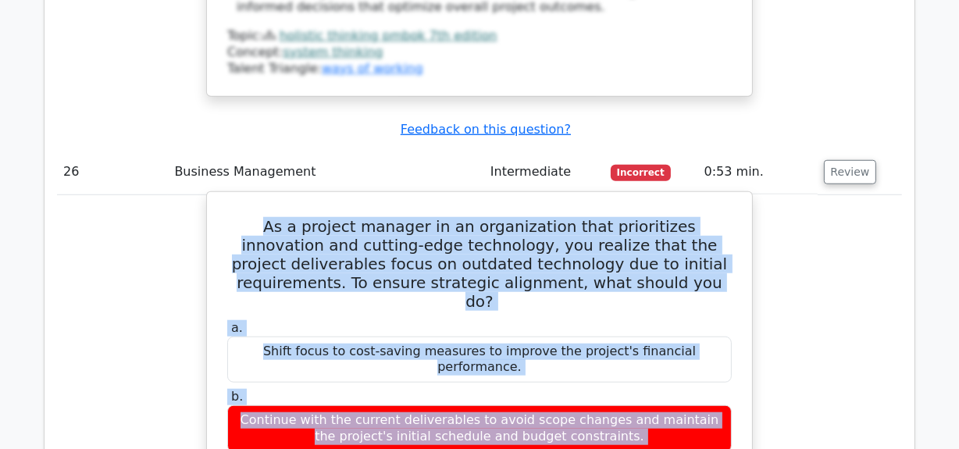
drag, startPoint x: 226, startPoint y: 194, endPoint x: 545, endPoint y: 243, distance: 322.3
copy div "As a project manager in an organization that prioritizes innovation and cutting…"
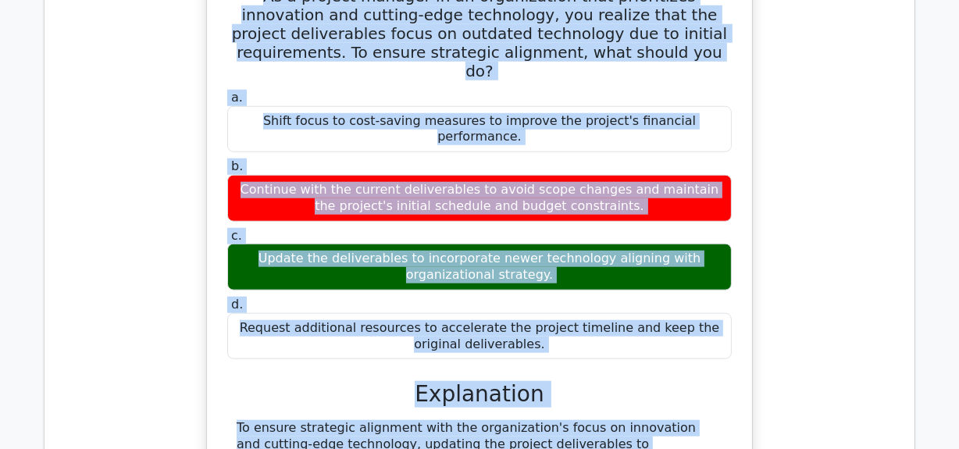
scroll to position [6856, 0]
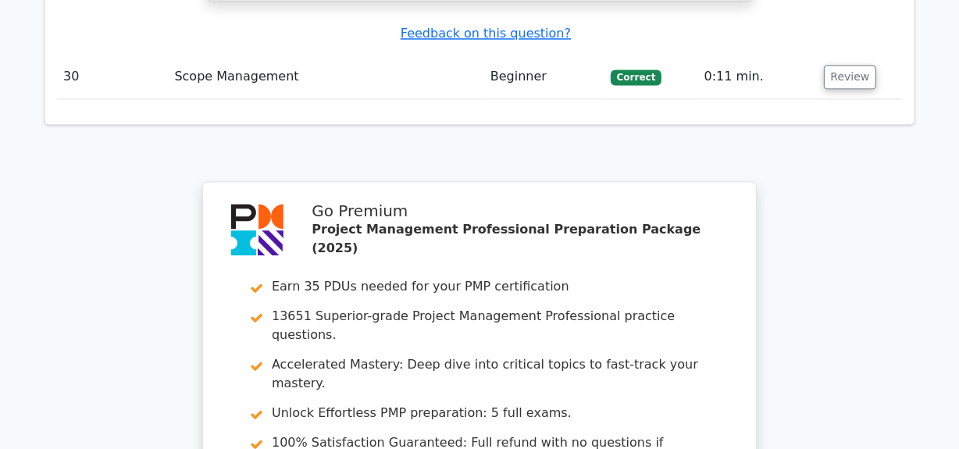
scroll to position [8451, 0]
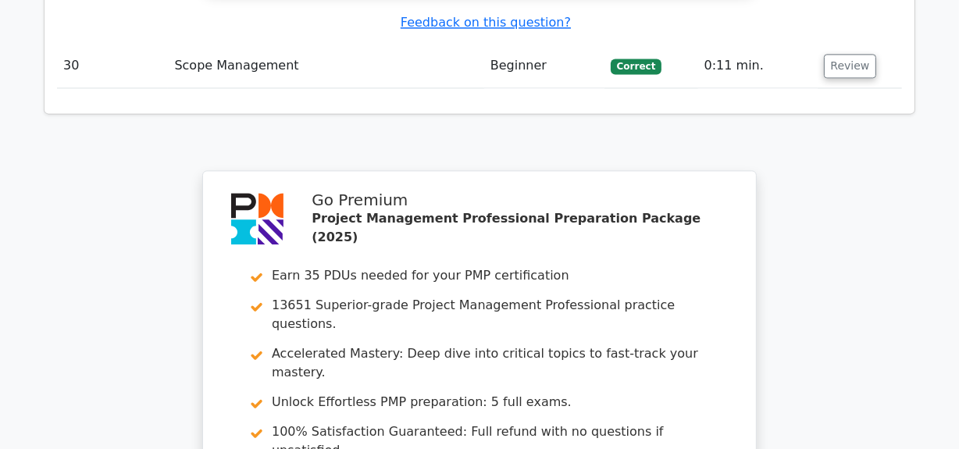
drag, startPoint x: 413, startPoint y: 217, endPoint x: 414, endPoint y: 230, distance: 12.5
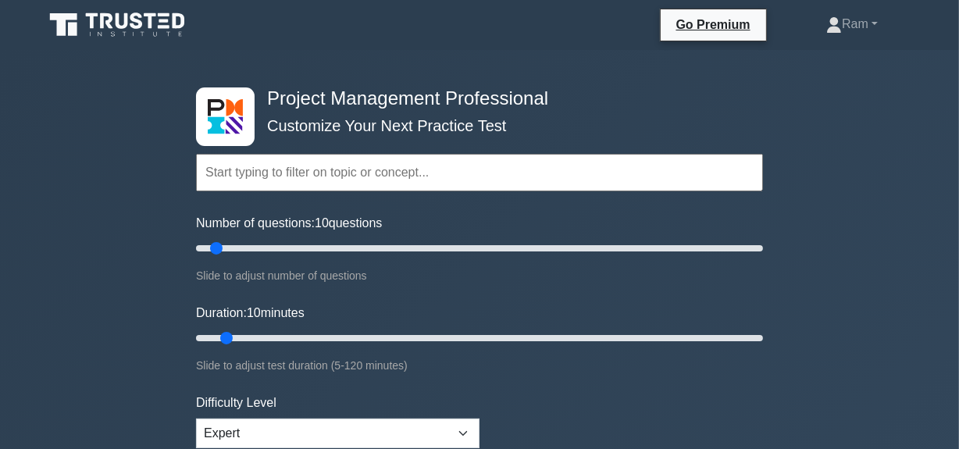
click at [361, 174] on input "text" at bounding box center [479, 172] width 567 height 37
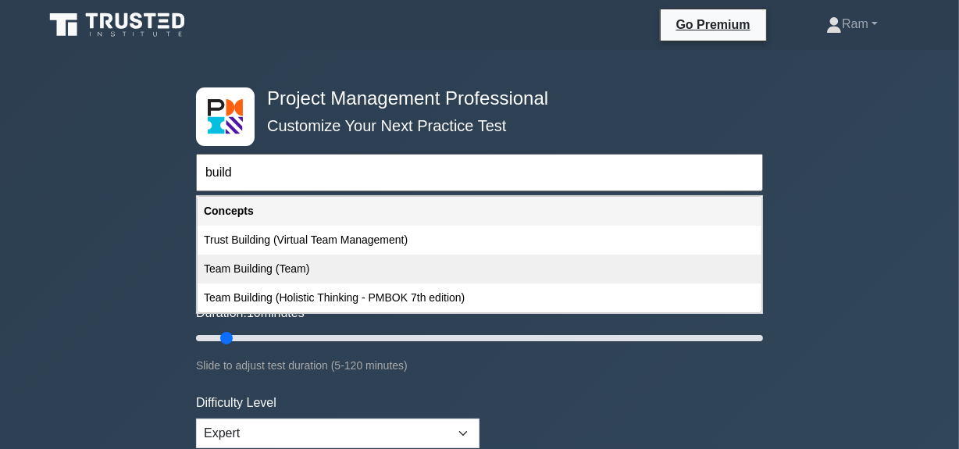
click at [289, 276] on div "Team Building (Team)" at bounding box center [480, 269] width 564 height 29
type input "Team Building (Team)"
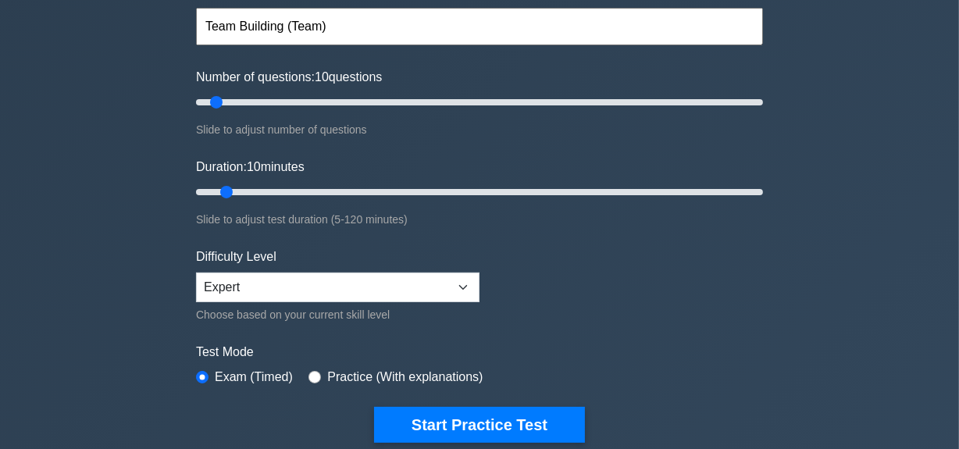
scroll to position [70, 0]
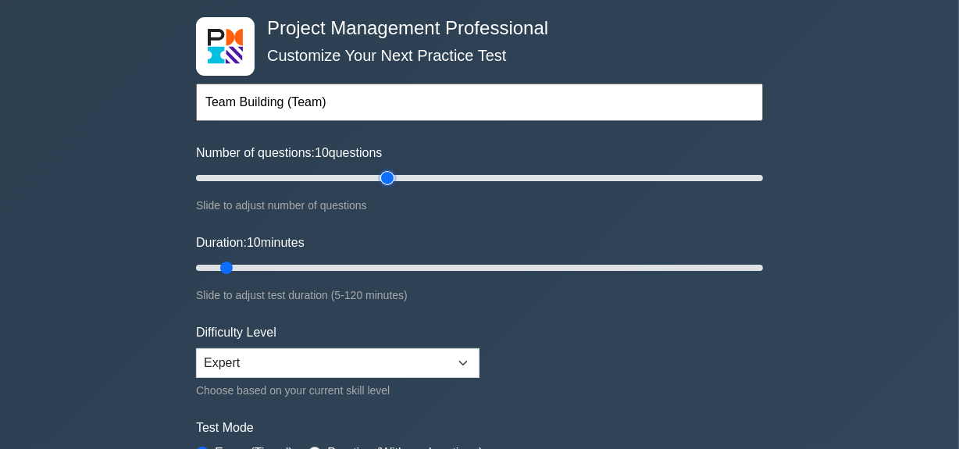
type input "70"
click at [382, 176] on input "Number of questions: 10 questions" at bounding box center [479, 178] width 567 height 19
click at [366, 171] on input "Number of questions: 65 questions" at bounding box center [479, 178] width 567 height 19
type input "60"
click at [363, 172] on input "Number of questions: 60 questions" at bounding box center [479, 178] width 567 height 19
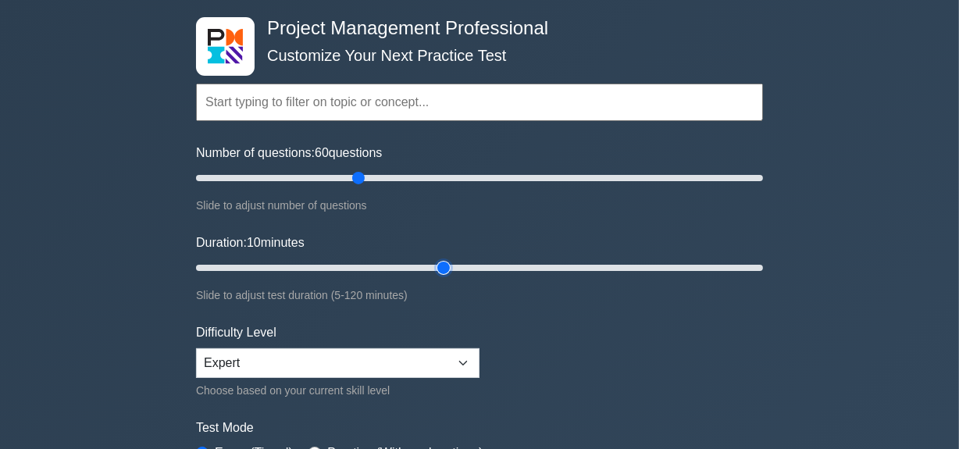
click at [446, 263] on input "Duration: 10 minutes" at bounding box center [479, 267] width 567 height 19
type input "60"
click at [475, 267] on input "Duration: 60 minutes" at bounding box center [479, 267] width 567 height 19
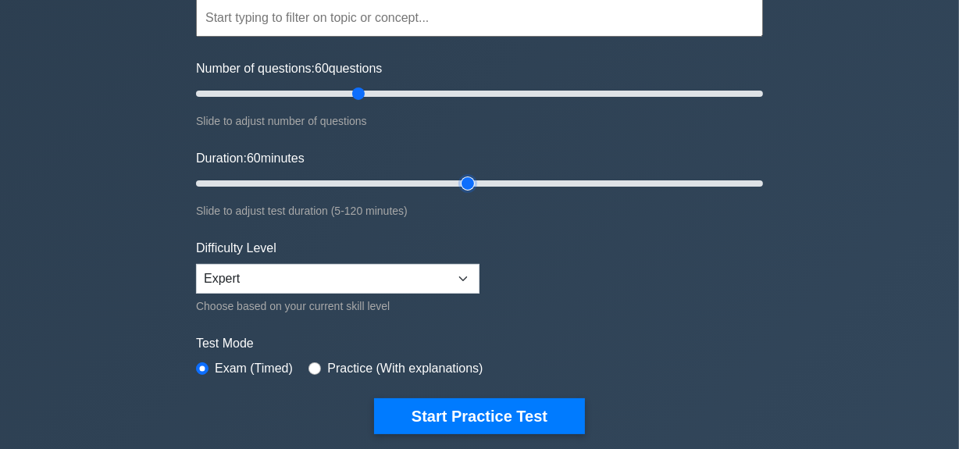
scroll to position [283, 0]
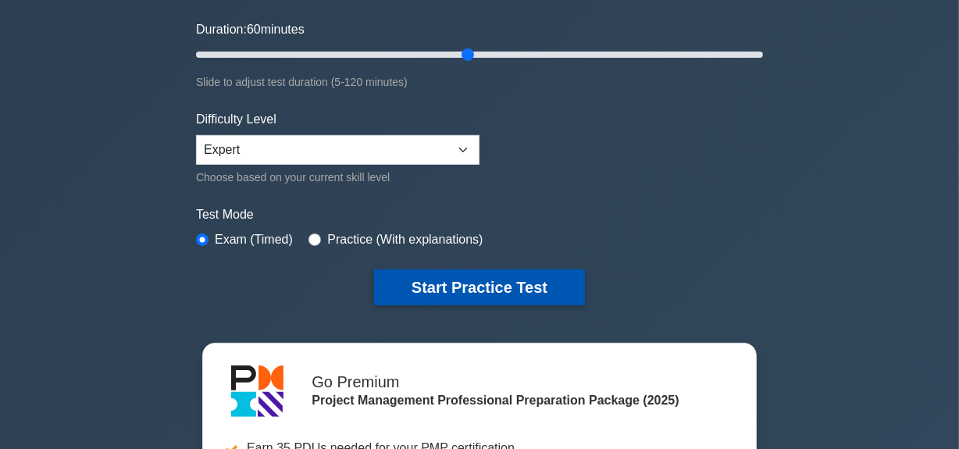
click at [463, 283] on button "Start Practice Test" at bounding box center [479, 287] width 211 height 36
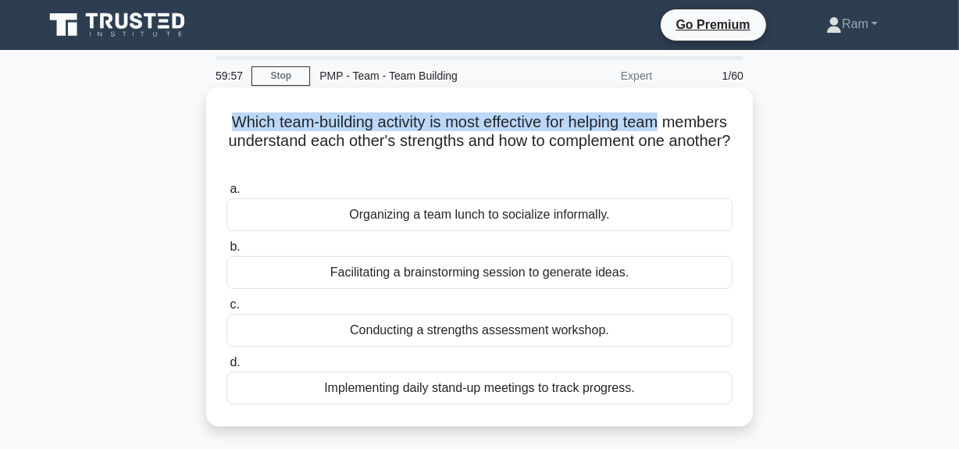
drag, startPoint x: 258, startPoint y: 123, endPoint x: 717, endPoint y: 120, distance: 458.4
click at [721, 116] on h5 "Which team-building activity is most effective for helping team members underst…" at bounding box center [479, 141] width 509 height 58
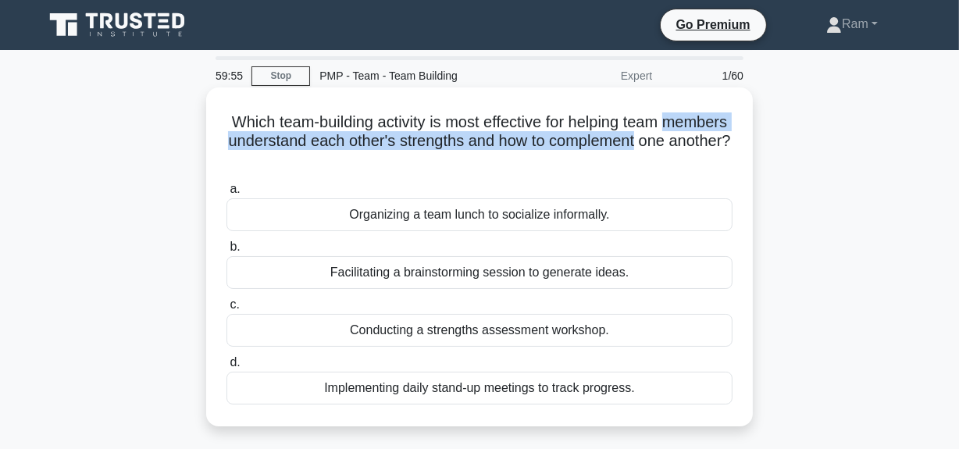
drag, startPoint x: 230, startPoint y: 147, endPoint x: 615, endPoint y: 155, distance: 385.1
click at [736, 133] on div "Which team-building activity is most effective for helping team members underst…" at bounding box center [479, 257] width 534 height 326
drag, startPoint x: 414, startPoint y: 170, endPoint x: 529, endPoint y: 177, distance: 115.0
click at [556, 153] on h5 "Which team-building activity is most effective for helping team members underst…" at bounding box center [479, 141] width 509 height 58
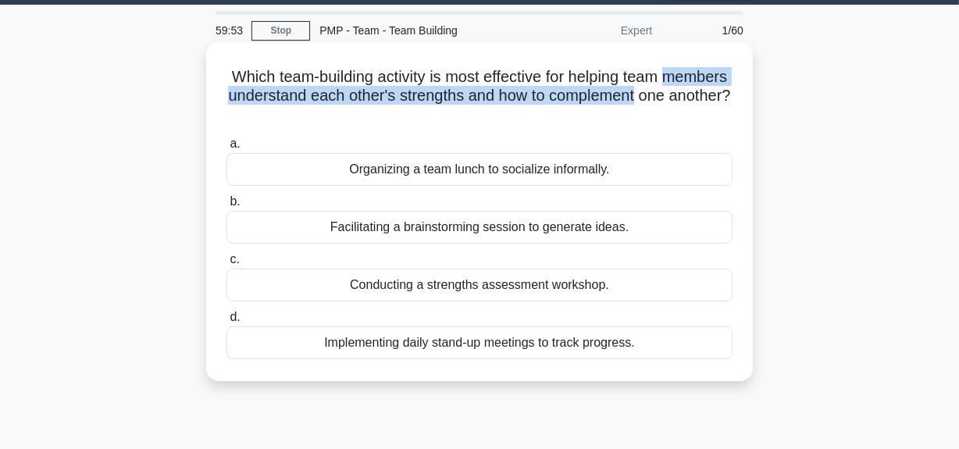
scroll to position [70, 0]
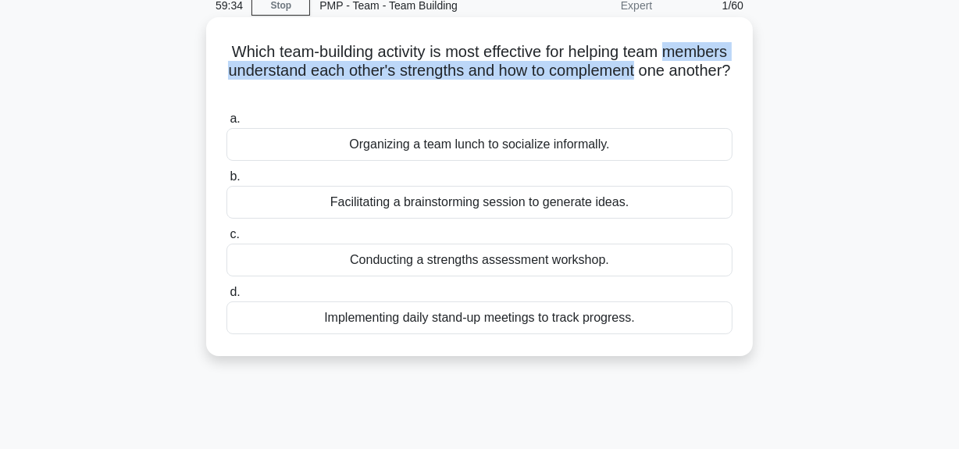
drag, startPoint x: 264, startPoint y: 49, endPoint x: 654, endPoint y: 333, distance: 482.3
click at [654, 333] on div "Which team-building activity is most effective for helping team members underst…" at bounding box center [479, 186] width 534 height 326
copy div "hich team-building activity is most effective for helping team members understa…"
click at [267, 55] on h5 "Which team-building activity is most effective for helping team members underst…" at bounding box center [479, 71] width 509 height 58
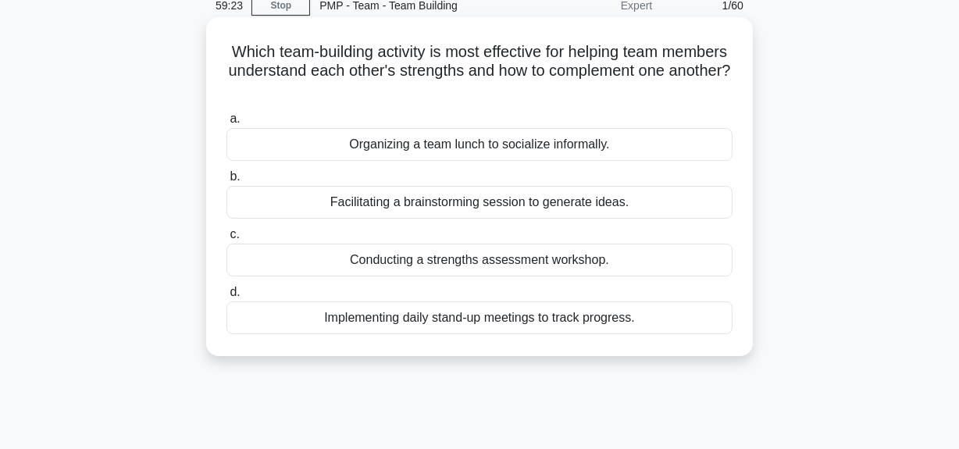
drag, startPoint x: 259, startPoint y: 53, endPoint x: 659, endPoint y: 317, distance: 479.1
click at [659, 317] on div "Which team-building activity is most effective for helping team members underst…" at bounding box center [479, 186] width 534 height 326
copy div "Which team-building activity is most effective for helping team members underst…"
click at [404, 259] on div "Conducting a strengths assessment workshop." at bounding box center [479, 260] width 506 height 33
click at [226, 240] on input "c. Conducting a strengths assessment workshop." at bounding box center [226, 235] width 0 height 10
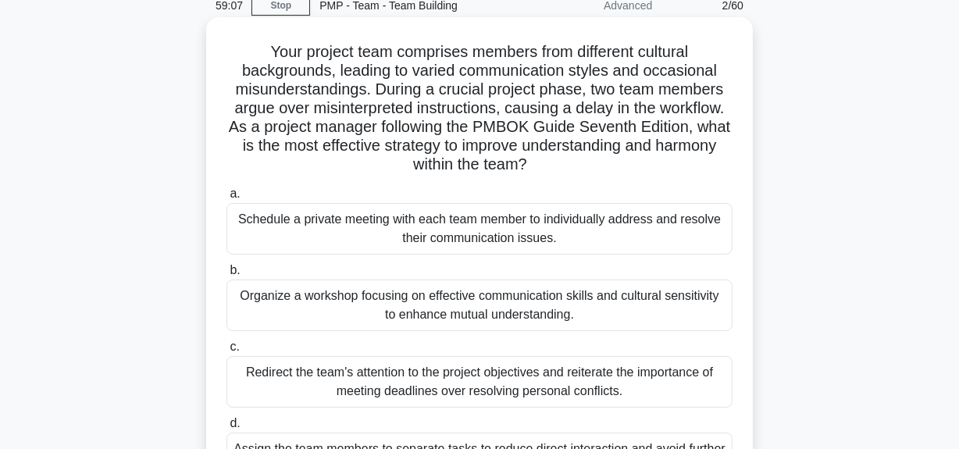
scroll to position [0, 0]
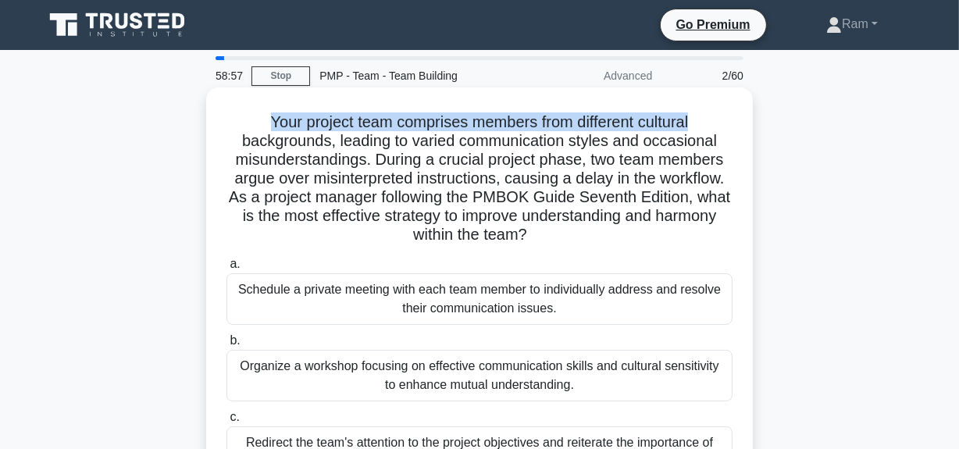
drag, startPoint x: 265, startPoint y: 122, endPoint x: 730, endPoint y: 109, distance: 465.6
click at [730, 109] on div "Your project team comprises members from different cultural backgrounds, leadin…" at bounding box center [479, 332] width 534 height 476
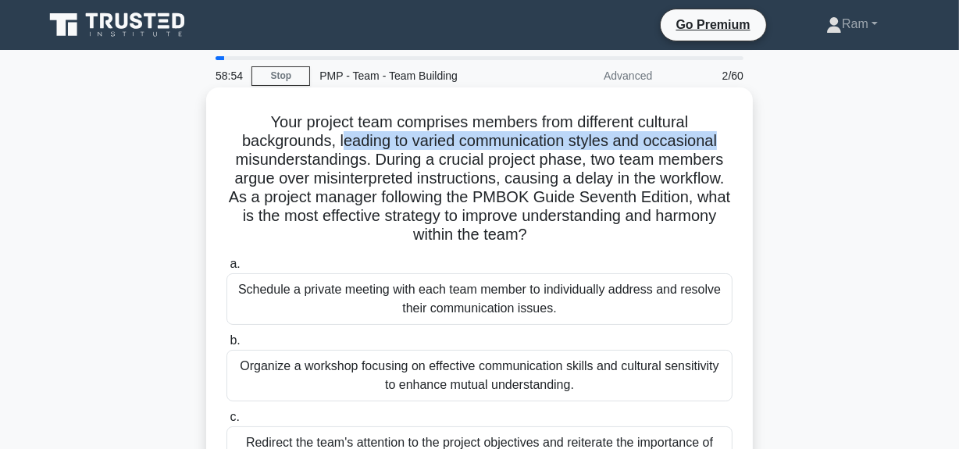
drag, startPoint x: 343, startPoint y: 144, endPoint x: 736, endPoint y: 149, distance: 392.8
click at [736, 149] on div "Your project team comprises members from different cultural backgrounds, leadin…" at bounding box center [479, 332] width 534 height 476
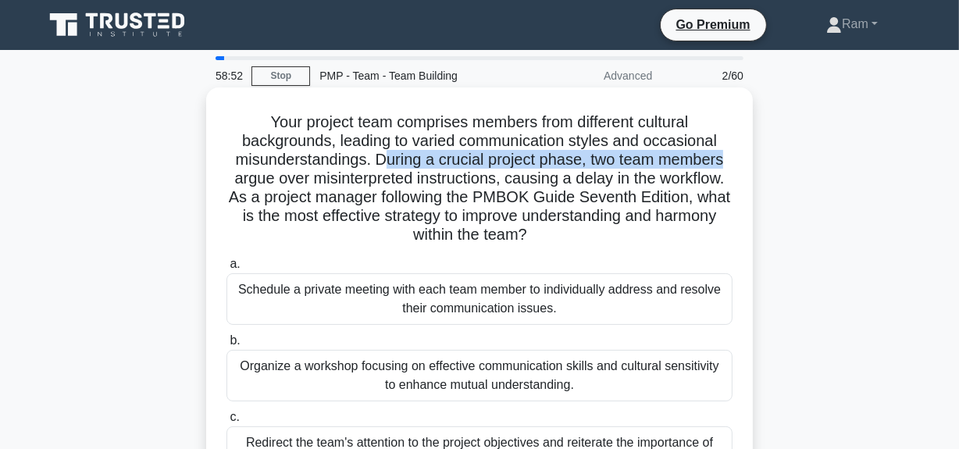
drag, startPoint x: 387, startPoint y: 164, endPoint x: 736, endPoint y: 152, distance: 349.3
click at [736, 152] on div "Your project team comprises members from different cultural backgrounds, leadin…" at bounding box center [479, 332] width 534 height 476
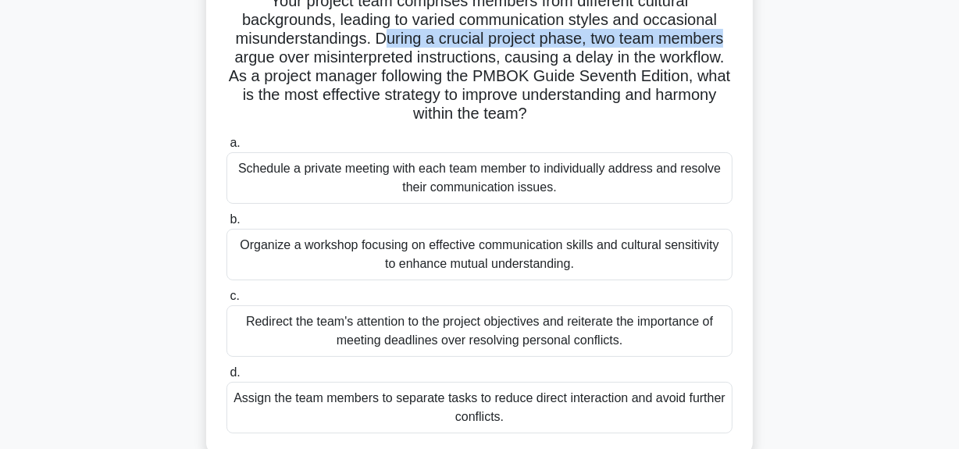
scroll to position [141, 0]
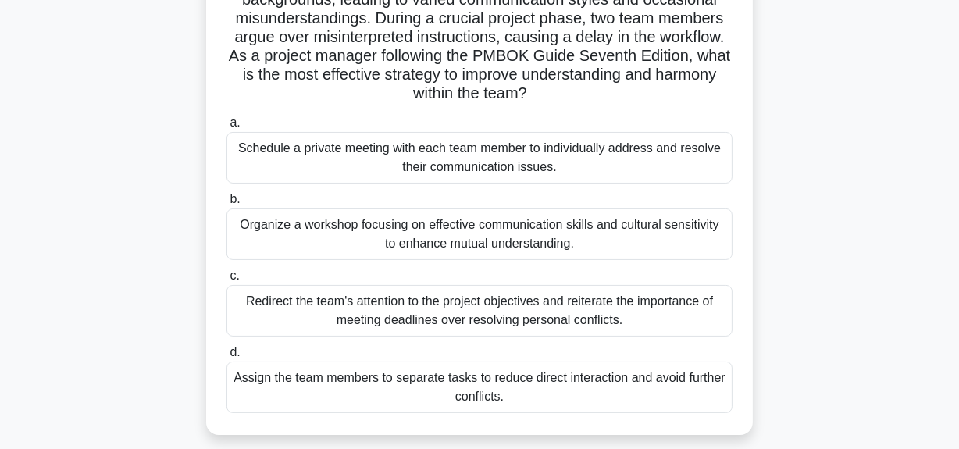
click at [586, 236] on div "Organize a workshop focusing on effective communication skills and cultural sen…" at bounding box center [479, 234] width 506 height 52
click at [226, 205] on input "b. Organize a workshop focusing on effective communication skills and cultural …" at bounding box center [226, 199] width 0 height 10
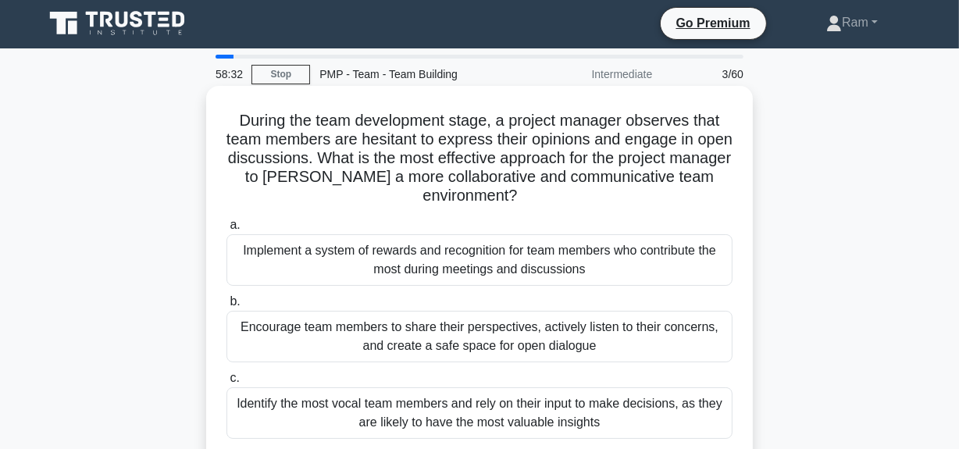
scroll to position [0, 0]
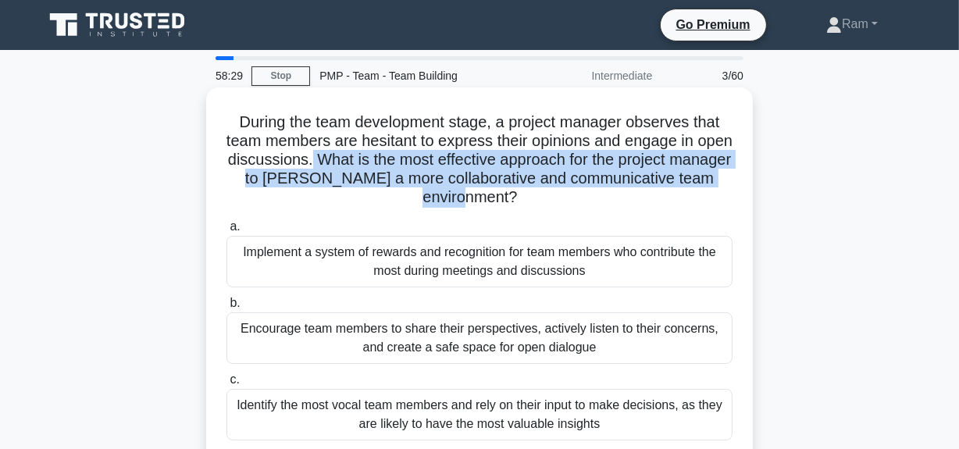
drag, startPoint x: 358, startPoint y: 155, endPoint x: 561, endPoint y: 208, distance: 209.7
click at [561, 208] on h5 "During the team development stage, a project manager observes that team members…" at bounding box center [479, 159] width 509 height 95
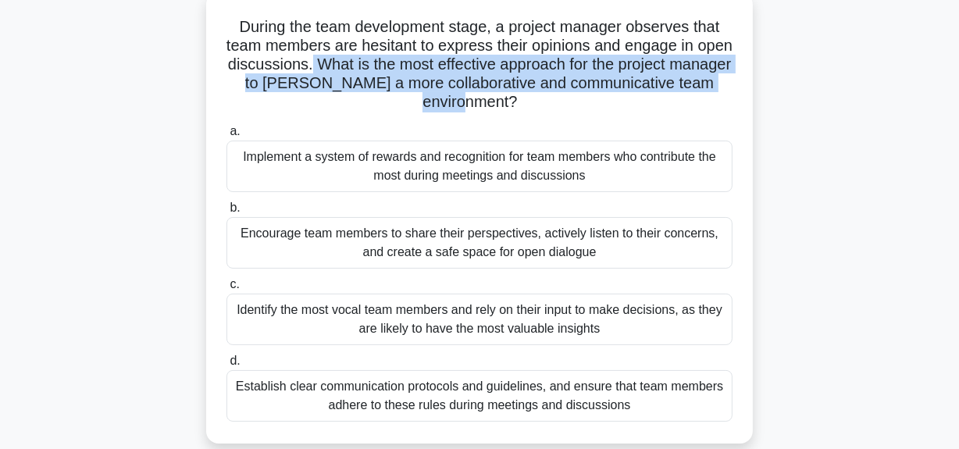
scroll to position [70, 0]
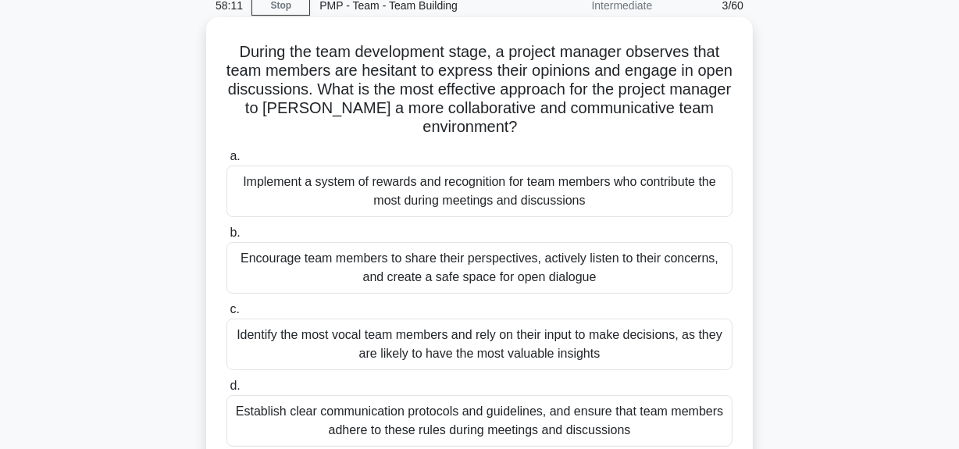
click at [574, 273] on div "Encourage team members to share their perspectives, actively listen to their co…" at bounding box center [479, 268] width 506 height 52
click at [226, 238] on input "b. Encourage team members to share their perspectives, actively listen to their…" at bounding box center [226, 233] width 0 height 10
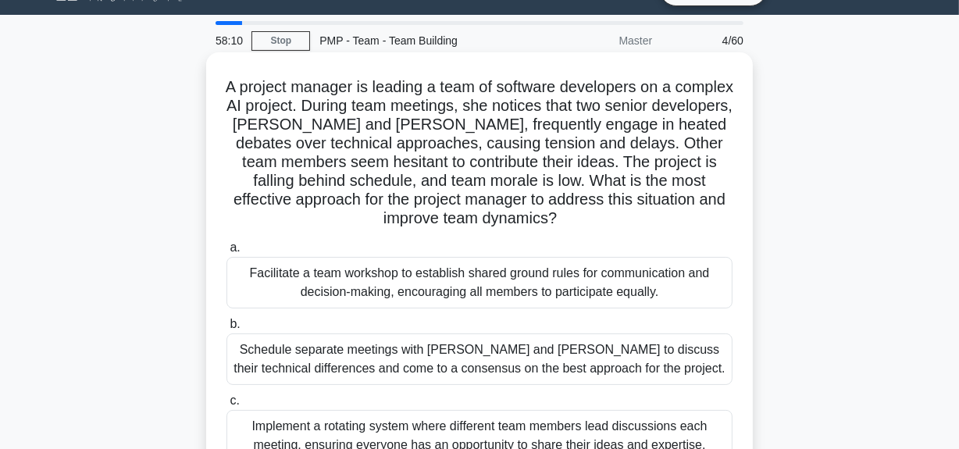
scroll to position [0, 0]
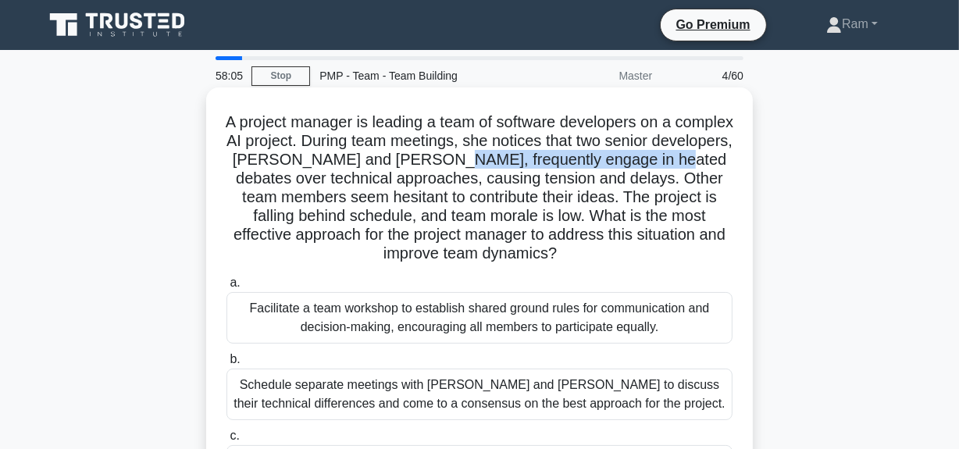
drag, startPoint x: 501, startPoint y: 162, endPoint x: 743, endPoint y: 158, distance: 242.1
click at [743, 158] on div "A project manager is leading a team of software developers on a complex AI proj…" at bounding box center [479, 341] width 534 height 495
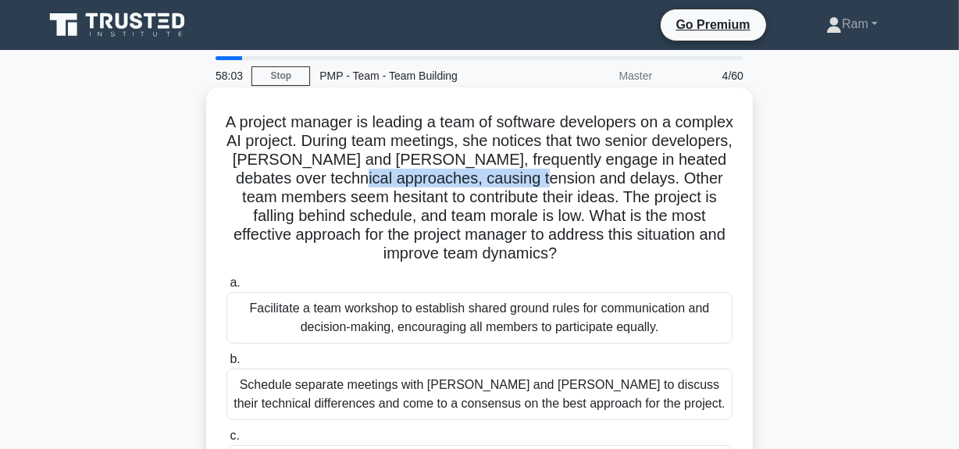
drag, startPoint x: 385, startPoint y: 180, endPoint x: 570, endPoint y: 180, distance: 185.1
click at [570, 180] on h5 "A project manager is leading a team of software developers on a complex AI proj…" at bounding box center [479, 187] width 509 height 151
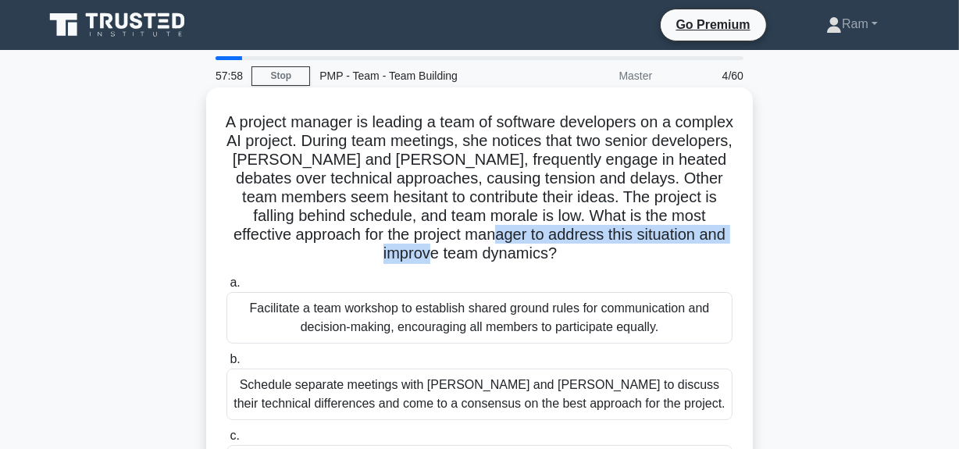
drag, startPoint x: 497, startPoint y: 237, endPoint x: 536, endPoint y: 258, distance: 44.8
click at [536, 258] on h5 "A project manager is leading a team of software developers on a complex AI proj…" at bounding box center [479, 187] width 509 height 151
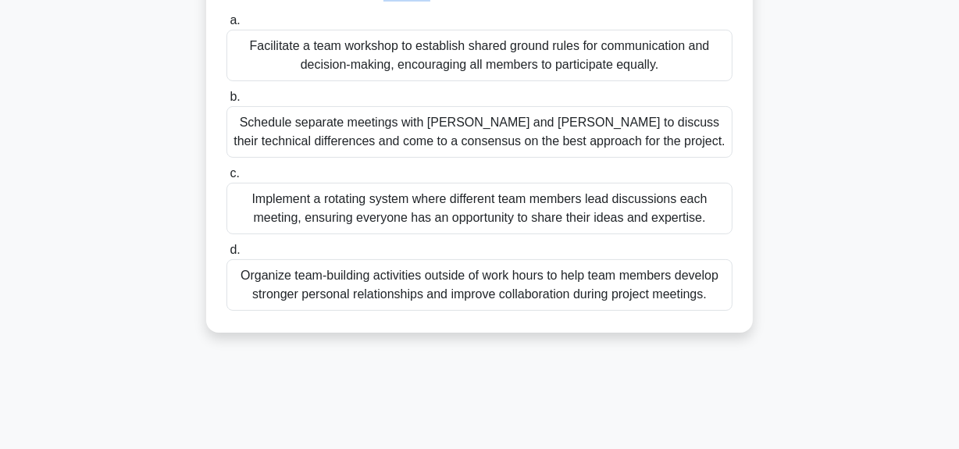
scroll to position [324, 0]
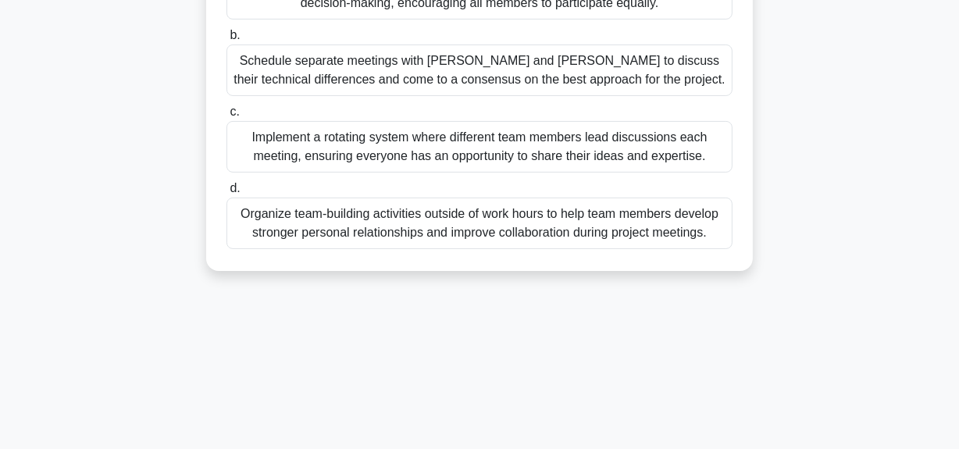
drag, startPoint x: 250, startPoint y: 52, endPoint x: 718, endPoint y: 229, distance: 499.9
click at [718, 229] on div "A project manager is leading a team of software developers on a complex AI proj…" at bounding box center [479, 17] width 534 height 495
copy div "A project manager is leading a team of software developers on a complex AI proj…"
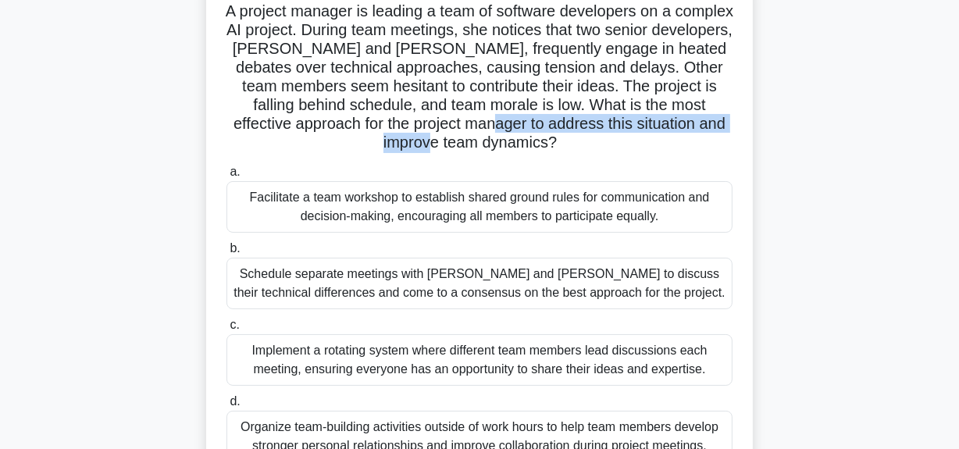
scroll to position [182, 0]
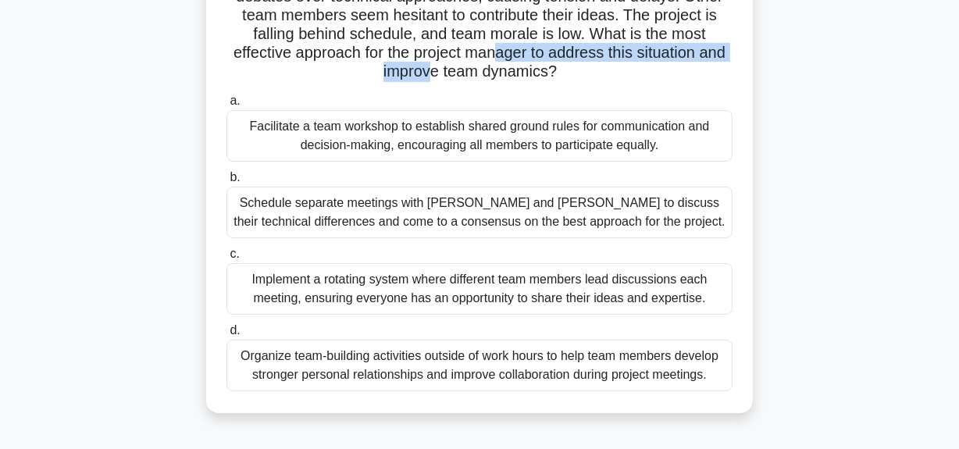
click at [454, 143] on div "Facilitate a team workshop to establish shared ground rules for communication a…" at bounding box center [479, 136] width 506 height 52
click at [226, 106] on input "a. Facilitate a team workshop to establish shared ground rules for communicatio…" at bounding box center [226, 101] width 0 height 10
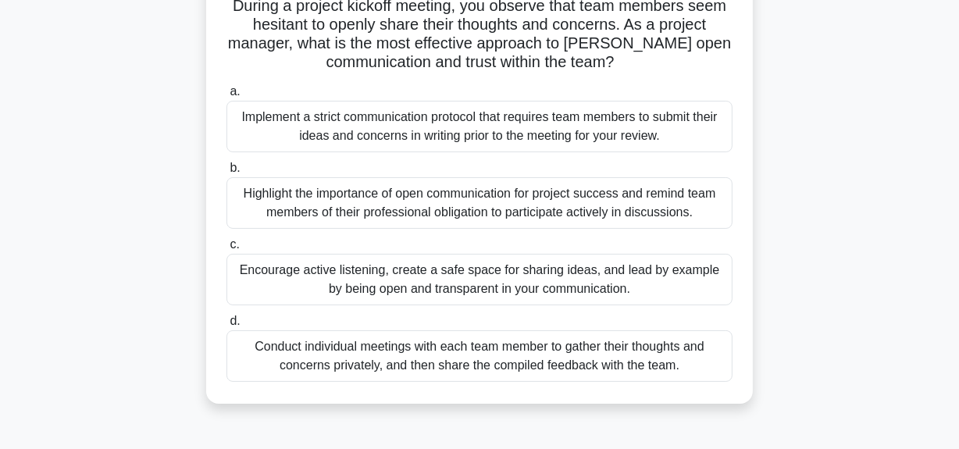
scroll to position [141, 0]
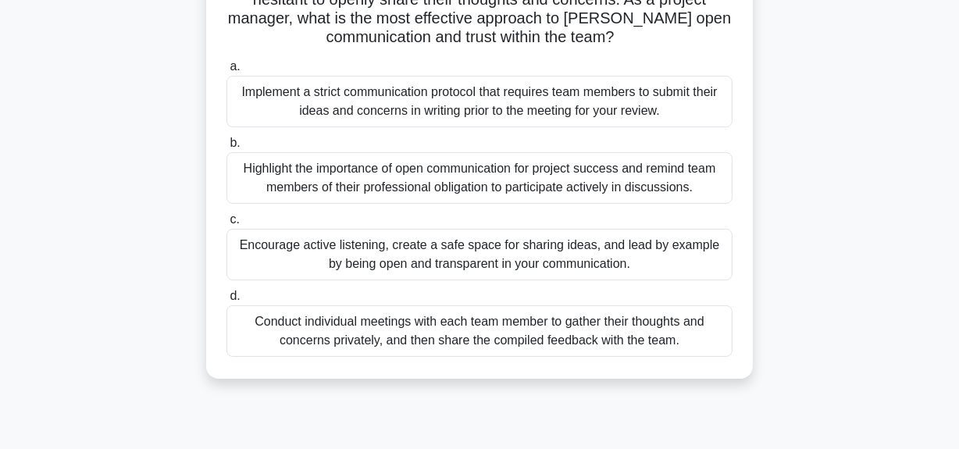
click at [438, 257] on div "Encourage active listening, create a safe space for sharing ideas, and lead by …" at bounding box center [479, 255] width 506 height 52
click at [226, 225] on input "c. Encourage active listening, create a safe space for sharing ideas, and lead …" at bounding box center [226, 220] width 0 height 10
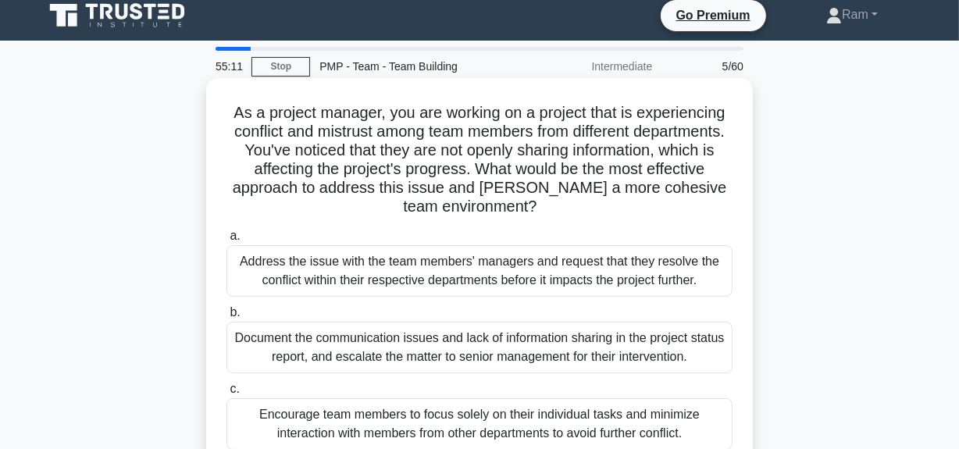
scroll to position [0, 0]
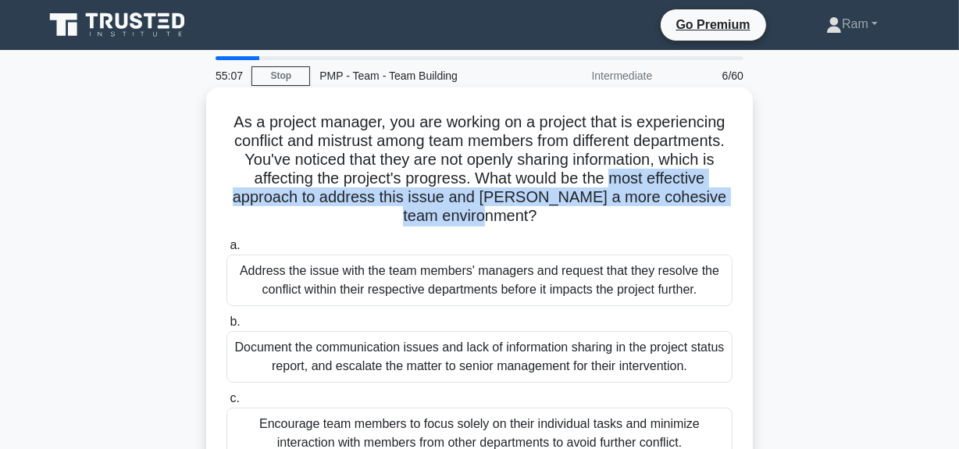
drag, startPoint x: 273, startPoint y: 194, endPoint x: 618, endPoint y: 224, distance: 346.4
click at [618, 224] on h5 "As a project manager, you are working on a project that is experiencing conflic…" at bounding box center [479, 169] width 509 height 114
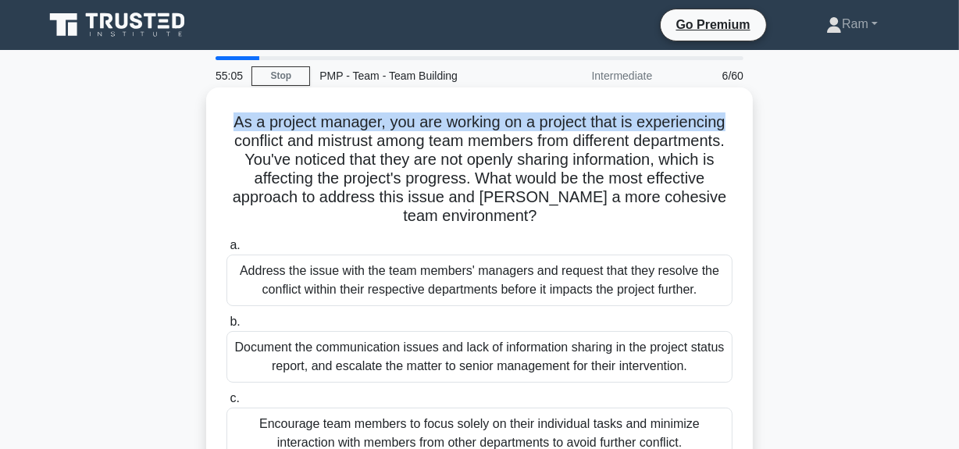
drag, startPoint x: 226, startPoint y: 124, endPoint x: 733, endPoint y: 116, distance: 506.9
click at [733, 116] on h5 "As a project manager, you are working on a project that is experiencing conflic…" at bounding box center [479, 169] width 509 height 114
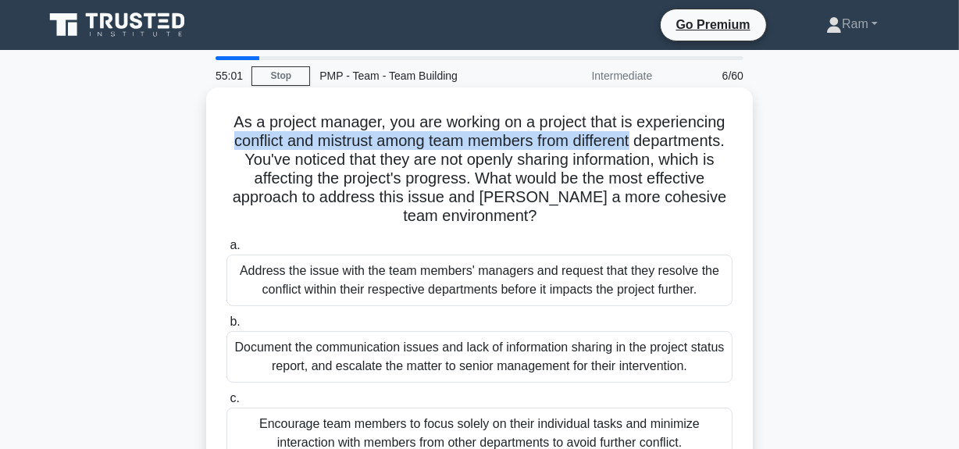
drag, startPoint x: 274, startPoint y: 145, endPoint x: 686, endPoint y: 142, distance: 412.3
click at [686, 142] on h5 "As a project manager, you are working on a project that is experiencing conflic…" at bounding box center [479, 169] width 509 height 114
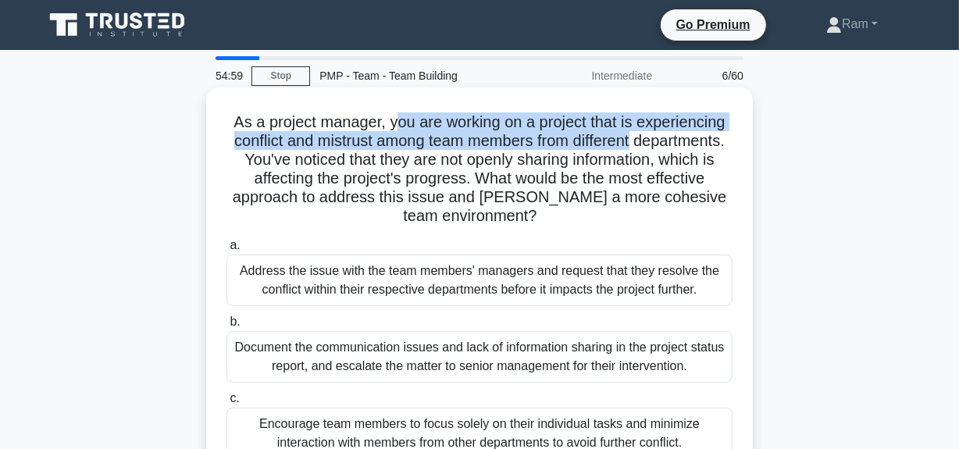
drag, startPoint x: 390, startPoint y: 123, endPoint x: 707, endPoint y: 148, distance: 318.0
click at [750, 144] on div "As a project manager, you are working on a project that is experiencing conflic…" at bounding box center [479, 322] width 547 height 470
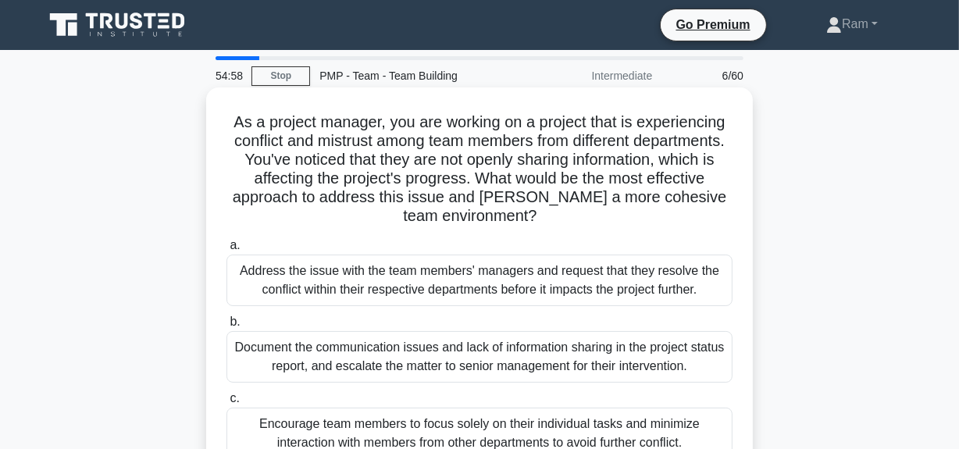
drag, startPoint x: 329, startPoint y: 162, endPoint x: 402, endPoint y: 152, distance: 74.1
click at [334, 162] on h5 "As a project manager, you are working on a project that is experiencing conflic…" at bounding box center [479, 169] width 509 height 114
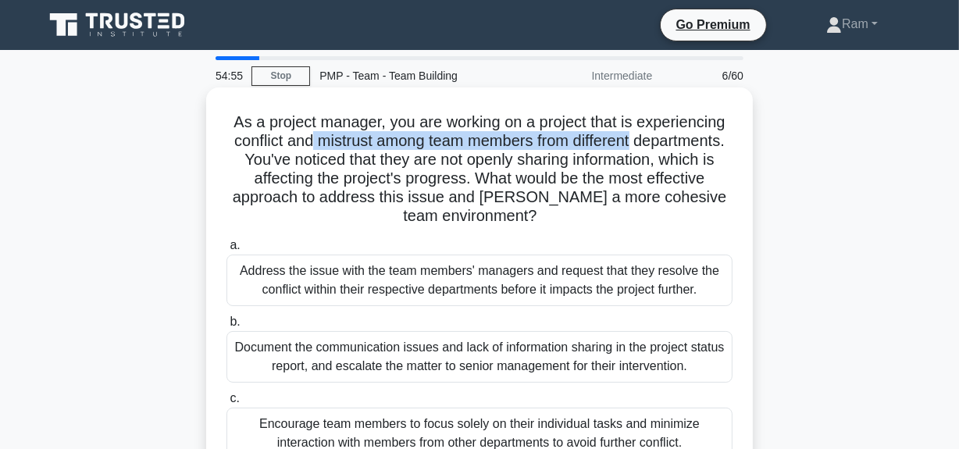
drag, startPoint x: 361, startPoint y: 144, endPoint x: 632, endPoint y: 149, distance: 271.0
click at [700, 141] on h5 "As a project manager, you are working on a project that is experiencing conflic…" at bounding box center [479, 169] width 509 height 114
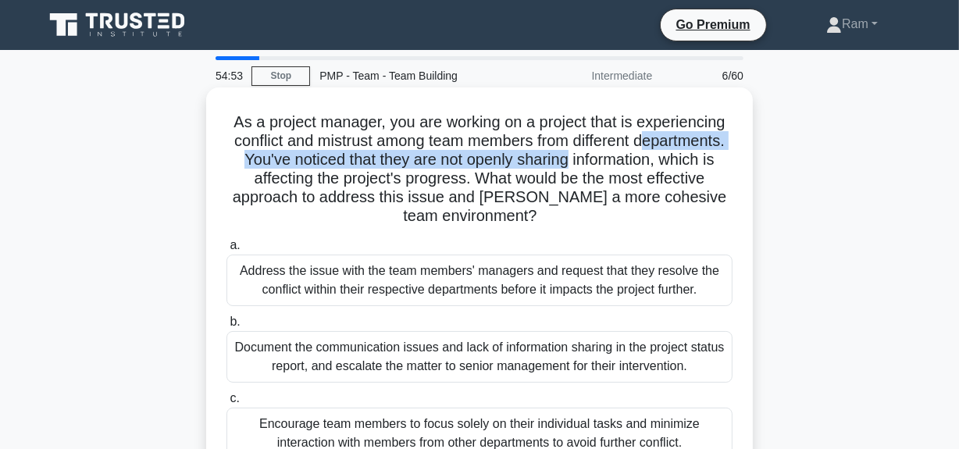
drag, startPoint x: 273, startPoint y: 163, endPoint x: 714, endPoint y: 156, distance: 441.3
click at [714, 156] on h5 "As a project manager, you are working on a project that is experiencing conflic…" at bounding box center [479, 169] width 509 height 114
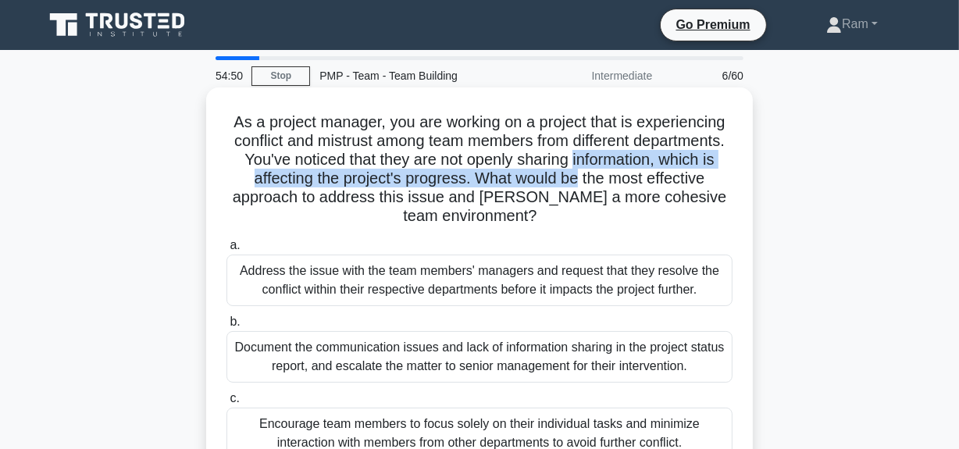
drag, startPoint x: 230, startPoint y: 176, endPoint x: 725, endPoint y: 174, distance: 495.9
click at [725, 174] on h5 "As a project manager, you are working on a project that is experiencing conflic…" at bounding box center [479, 169] width 509 height 114
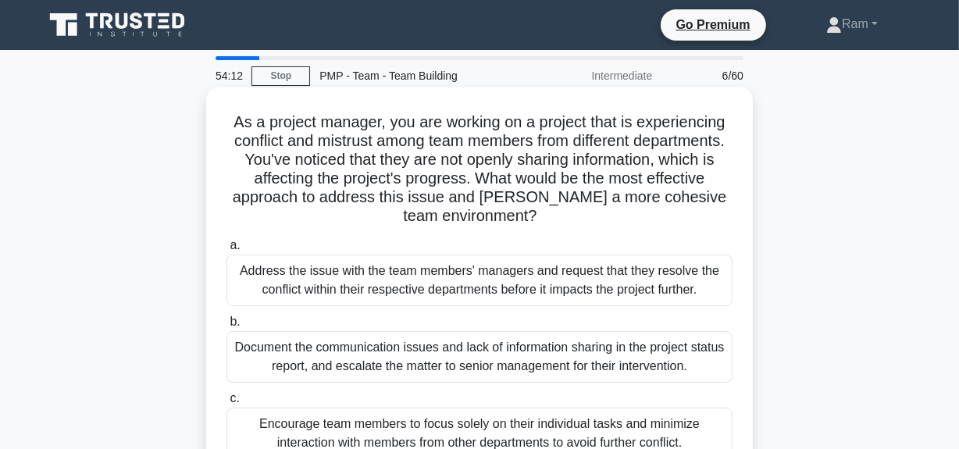
click at [383, 161] on h5 "As a project manager, you are working on a project that is experiencing conflic…" at bounding box center [479, 169] width 509 height 114
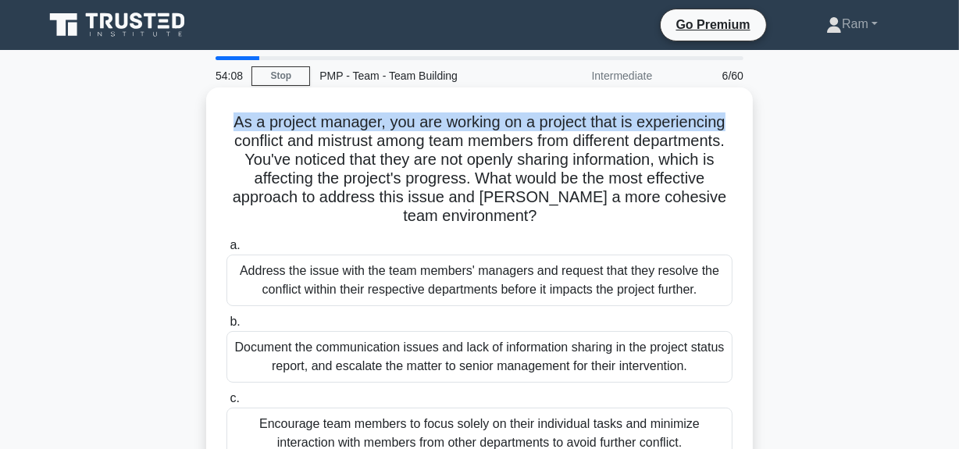
drag, startPoint x: 231, startPoint y: 118, endPoint x: 740, endPoint y: 104, distance: 508.6
click at [740, 104] on div "As a project manager, you are working on a project that is experiencing conflic…" at bounding box center [479, 323] width 534 height 458
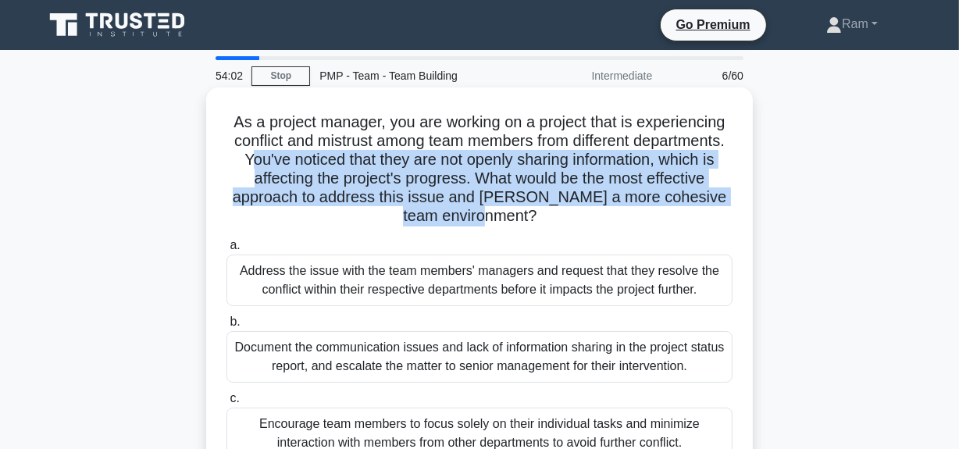
drag, startPoint x: 365, startPoint y: 162, endPoint x: 606, endPoint y: 224, distance: 248.5
click at [606, 224] on h5 "As a project manager, you are working on a project that is experiencing conflic…" at bounding box center [479, 169] width 509 height 114
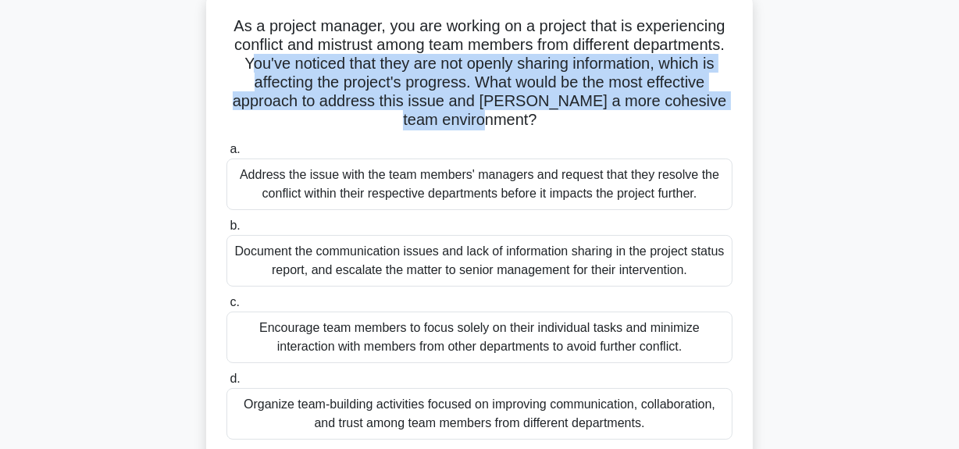
scroll to position [70, 0]
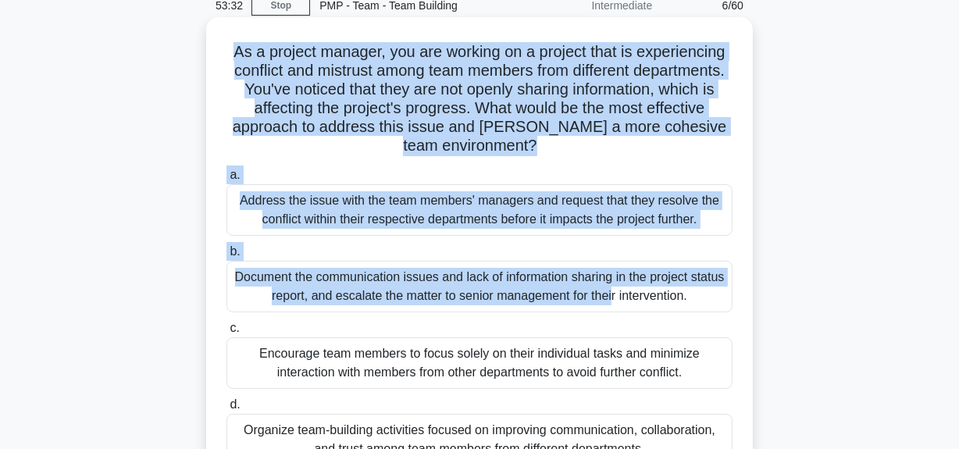
drag, startPoint x: 229, startPoint y: 52, endPoint x: 464, endPoint y: 271, distance: 321.0
click at [464, 271] on div "As a project manager, you are working on a project that is experiencing conflic…" at bounding box center [479, 252] width 534 height 458
click at [333, 153] on h5 "As a project manager, you are working on a project that is experiencing conflic…" at bounding box center [479, 99] width 509 height 114
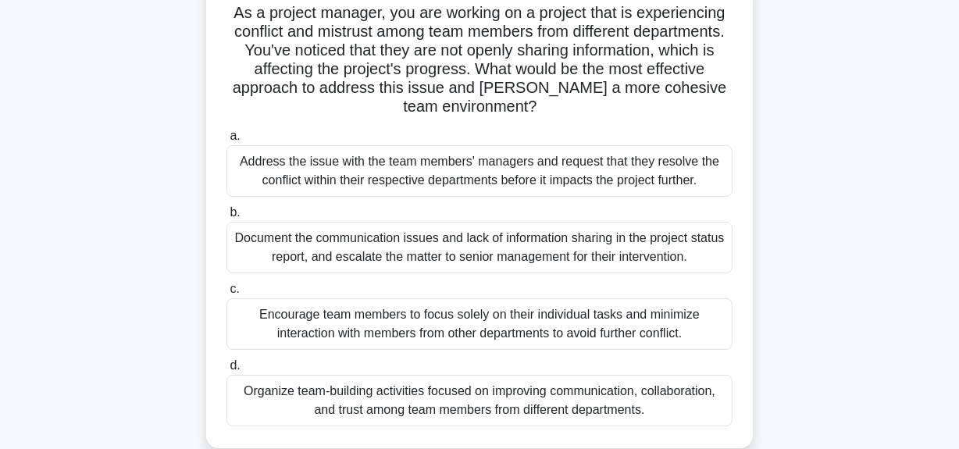
scroll to position [166, 0]
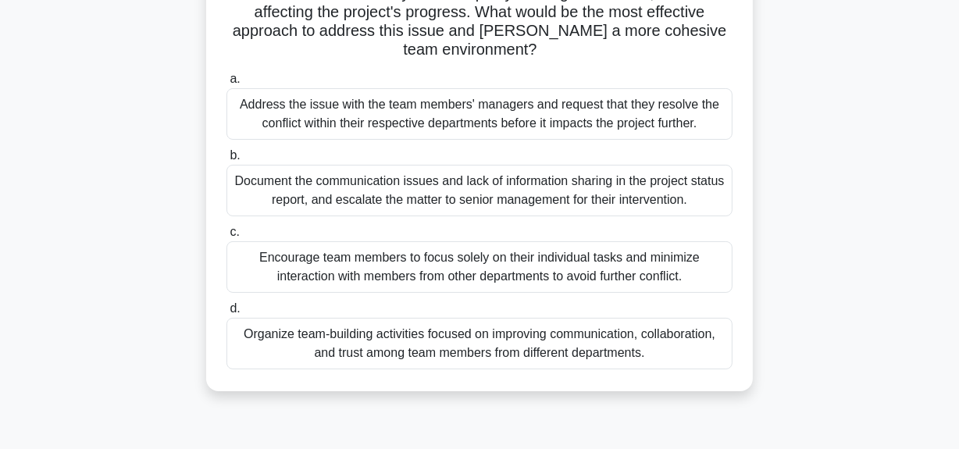
drag, startPoint x: 226, startPoint y: 127, endPoint x: 657, endPoint y: 358, distance: 489.1
click at [657, 358] on div "As a project manager, you are working on a project that is experiencing conflic…" at bounding box center [479, 156] width 534 height 458
copy div "As a project manager, you are working on a project that is experiencing conflic…"
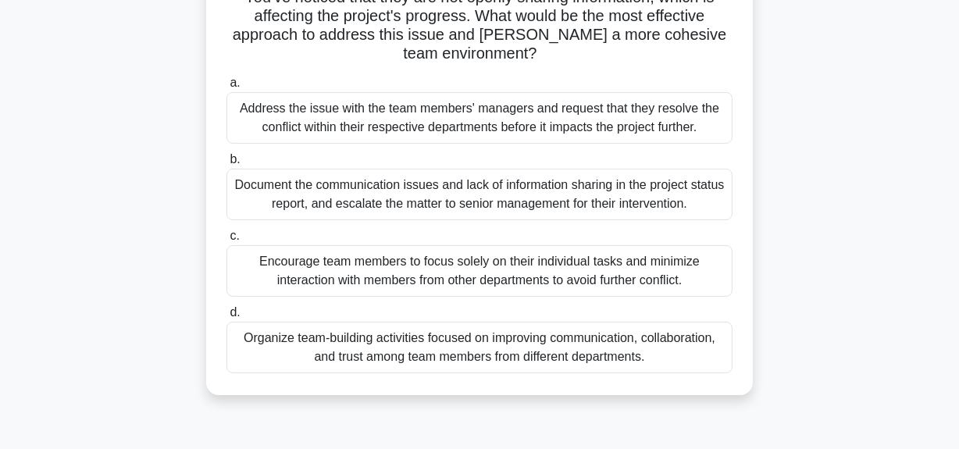
click at [425, 340] on div "Organize team-building activities focused on improving communication, collabora…" at bounding box center [479, 348] width 506 height 52
click at [226, 318] on input "d. Organize team-building activities focused on improving communication, collab…" at bounding box center [226, 313] width 0 height 10
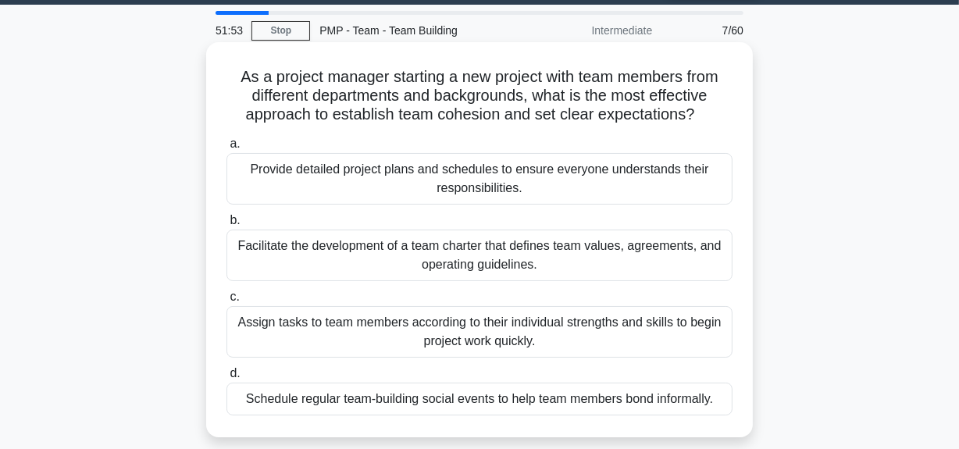
scroll to position [70, 0]
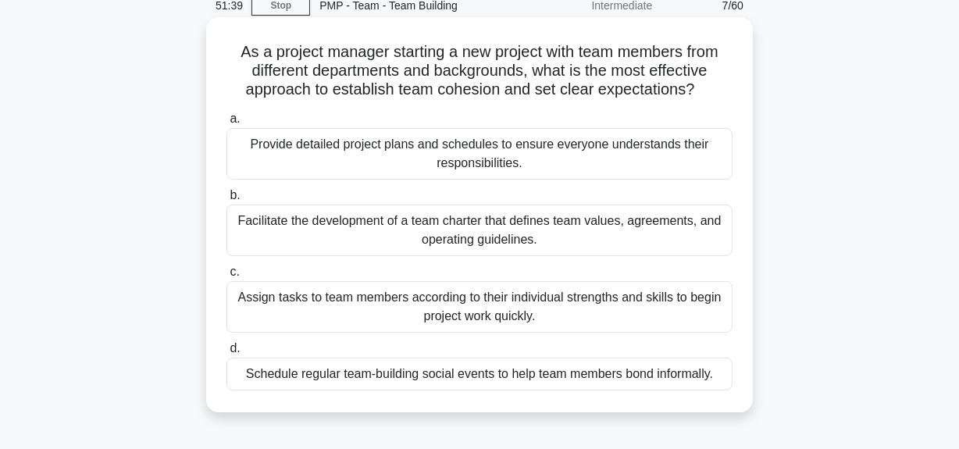
click at [494, 221] on div "Facilitate the development of a team charter that defines team values, agreemen…" at bounding box center [479, 231] width 506 height 52
click at [226, 201] on input "b. Facilitate the development of a team charter that defines team values, agree…" at bounding box center [226, 196] width 0 height 10
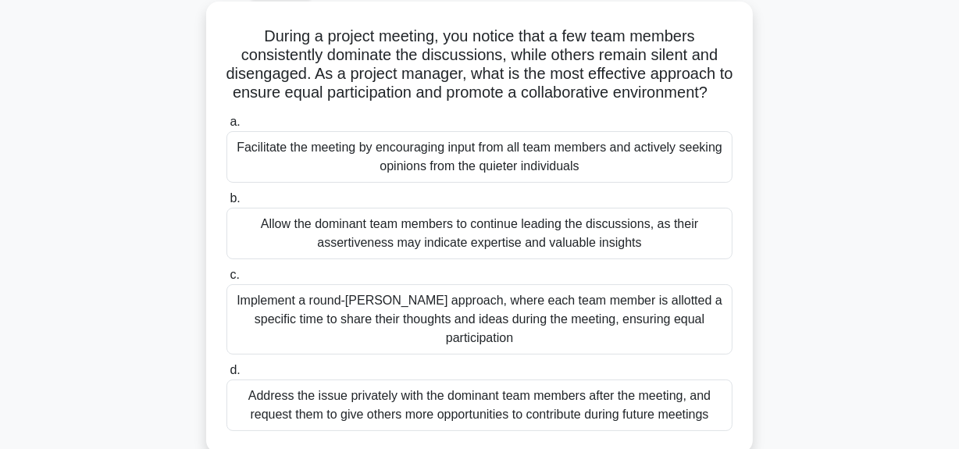
scroll to position [0, 0]
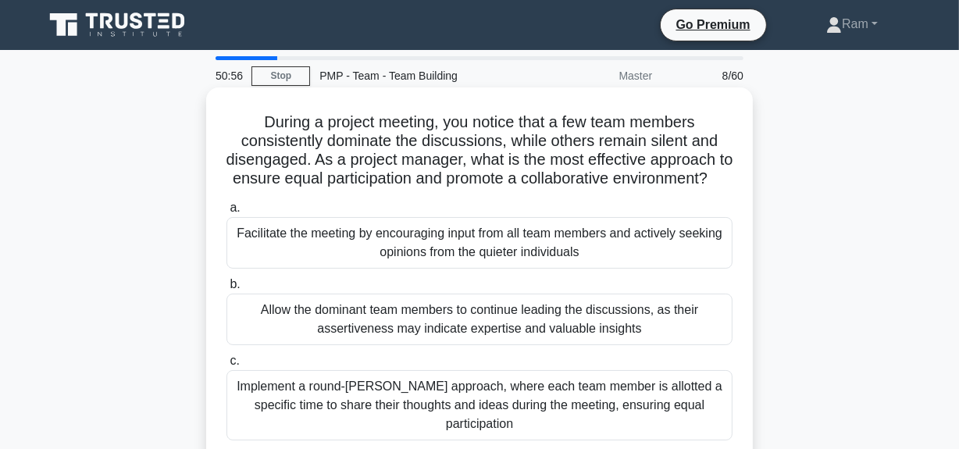
drag, startPoint x: 258, startPoint y: 118, endPoint x: 706, endPoint y: 194, distance: 454.7
click at [706, 189] on h5 "During a project meeting, you notice that a few team members consistently domin…" at bounding box center [479, 150] width 509 height 77
click at [395, 210] on div "During a project meeting, you notice that a few team members consistently domin…" at bounding box center [479, 313] width 534 height 439
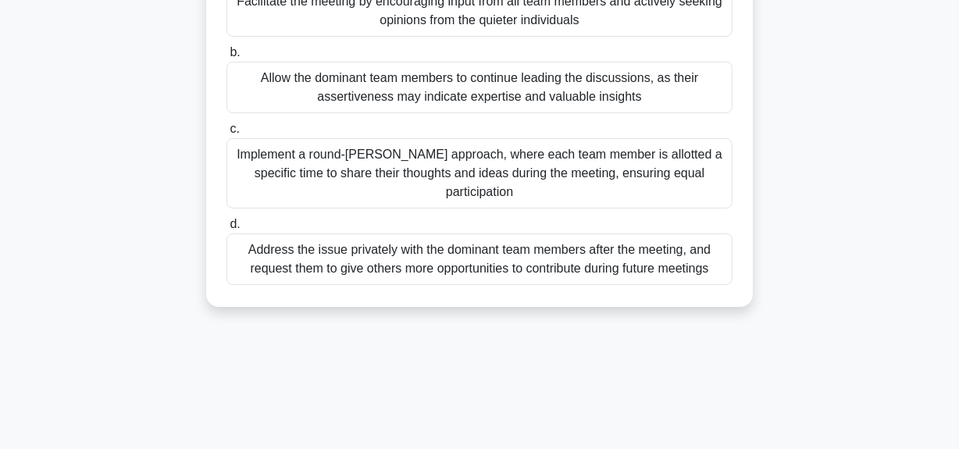
scroll to position [328, 0]
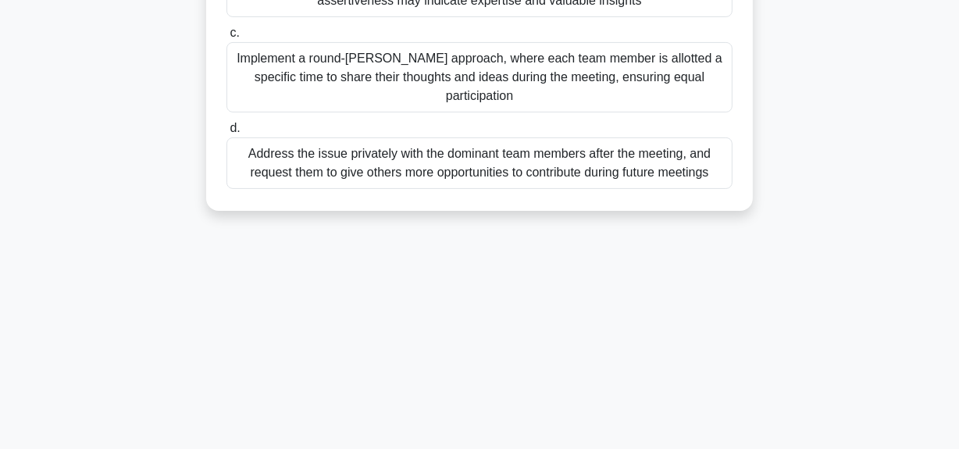
drag, startPoint x: 258, startPoint y: 122, endPoint x: 723, endPoint y: 194, distance: 471.0
copy div "During a project meeting, you notice that a few team members consistently domin…"
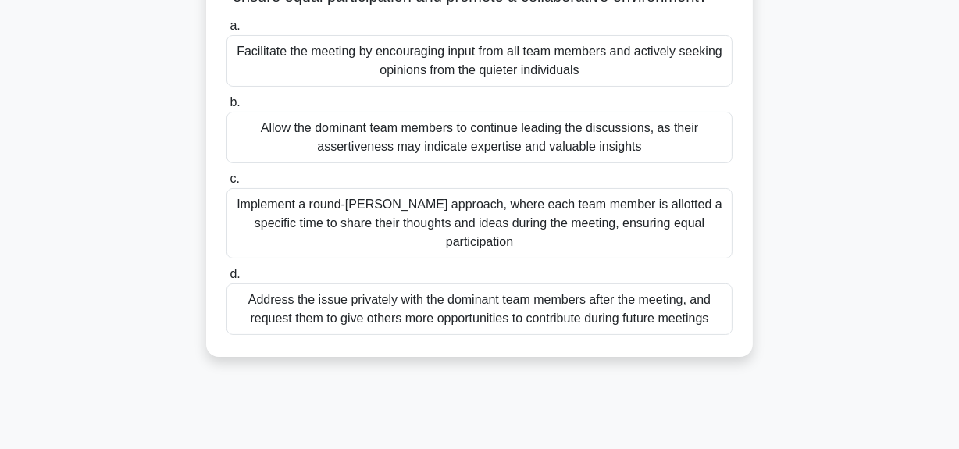
scroll to position [0, 0]
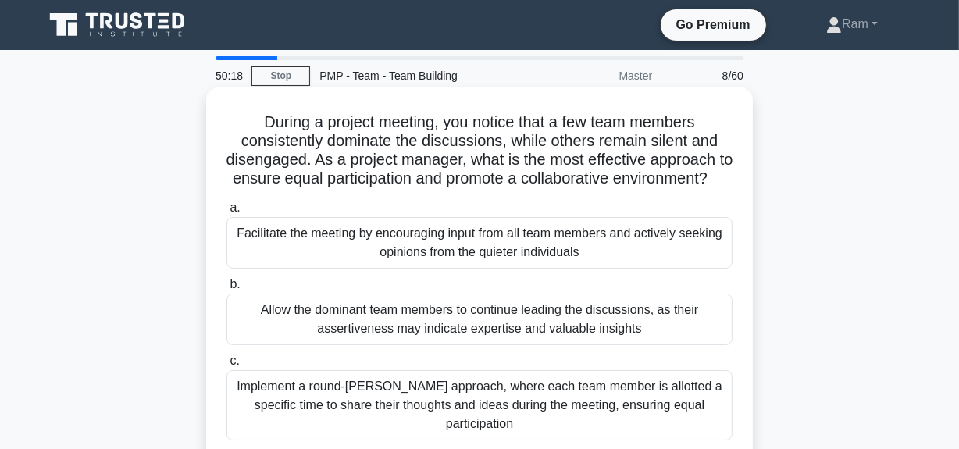
click at [394, 257] on div "Facilitate the meeting by encouraging input from all team members and actively …" at bounding box center [479, 243] width 506 height 52
click at [226, 213] on input "a. Facilitate the meeting by encouraging input from all team members and active…" at bounding box center [226, 208] width 0 height 10
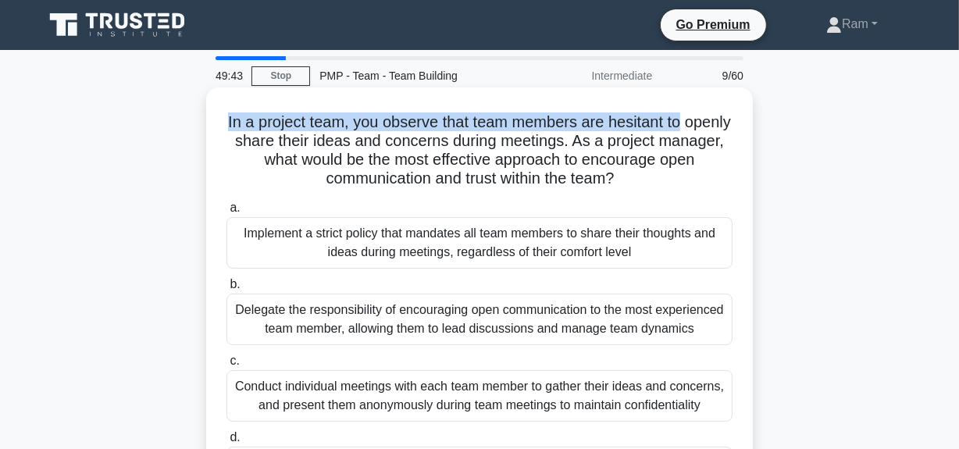
drag, startPoint x: 248, startPoint y: 121, endPoint x: 743, endPoint y: 116, distance: 495.1
click at [743, 116] on div "In a project team, you observe that team members are hesitant to openly share t…" at bounding box center [479, 304] width 534 height 420
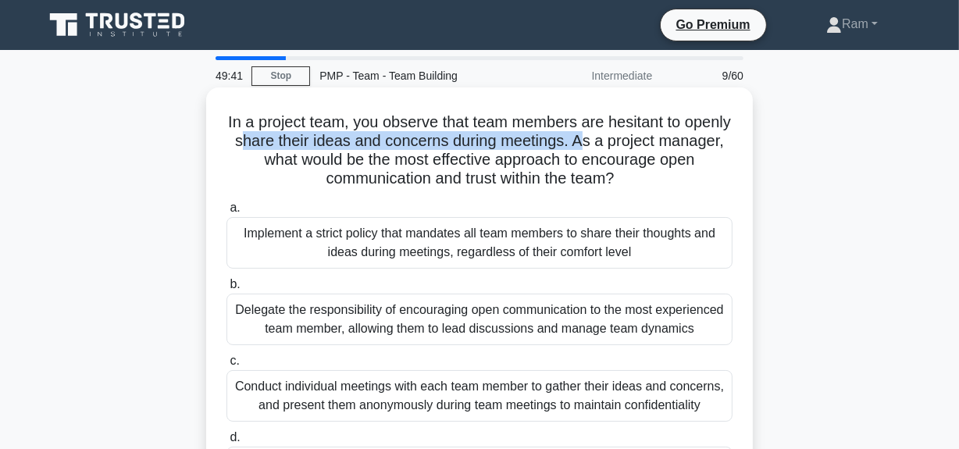
drag, startPoint x: 303, startPoint y: 141, endPoint x: 646, endPoint y: 139, distance: 342.8
click at [646, 140] on h5 "In a project team, you observe that team members are hesitant to openly share t…" at bounding box center [479, 150] width 509 height 77
drag, startPoint x: 485, startPoint y: 159, endPoint x: 722, endPoint y: 171, distance: 236.9
click at [722, 171] on h5 "In a project team, you observe that team members are hesitant to openly share t…" at bounding box center [479, 150] width 509 height 77
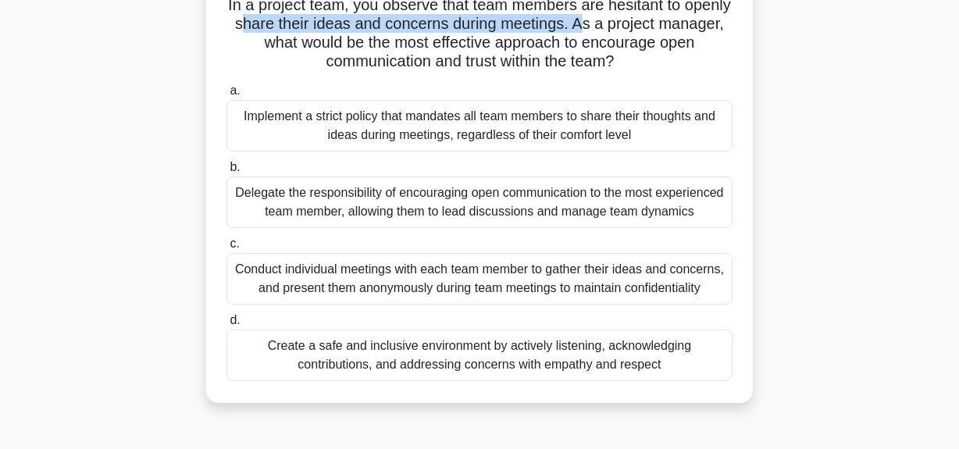
scroll to position [141, 0]
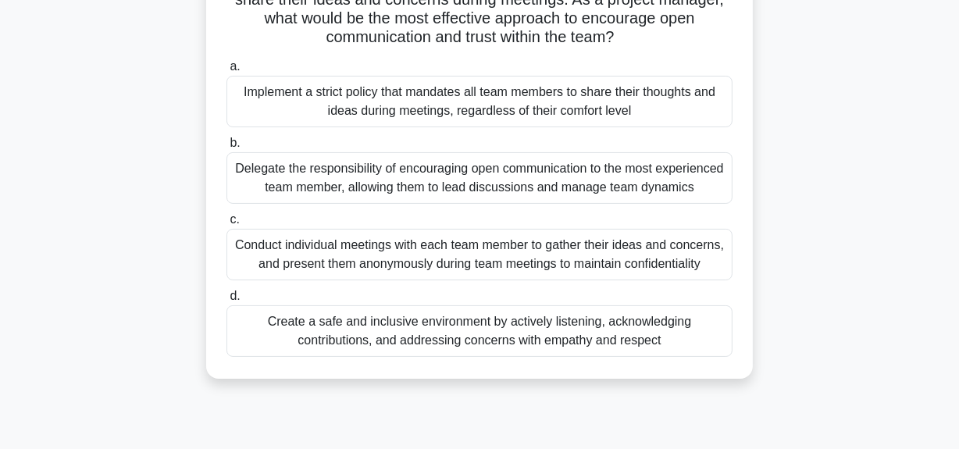
click at [453, 273] on div "Conduct individual meetings with each team member to gather their ideas and con…" at bounding box center [479, 255] width 506 height 52
click at [226, 225] on input "c. Conduct individual meetings with each team member to gather their ideas and …" at bounding box center [226, 220] width 0 height 10
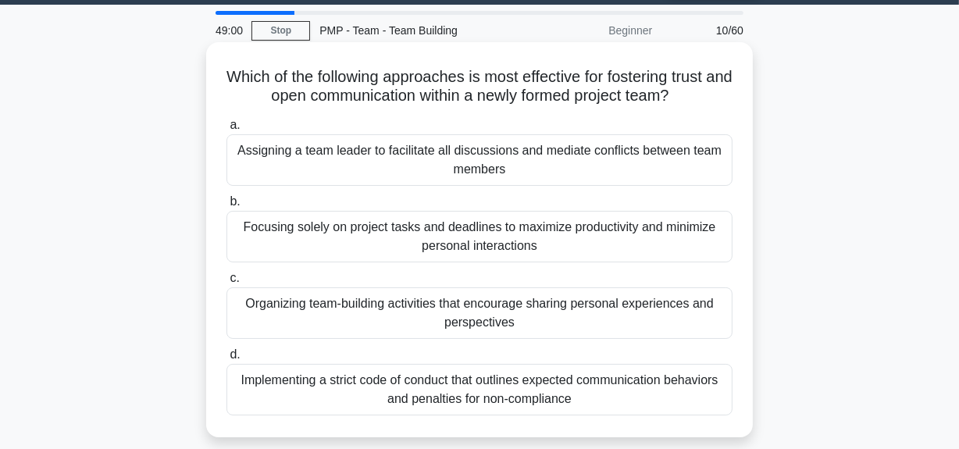
scroll to position [70, 0]
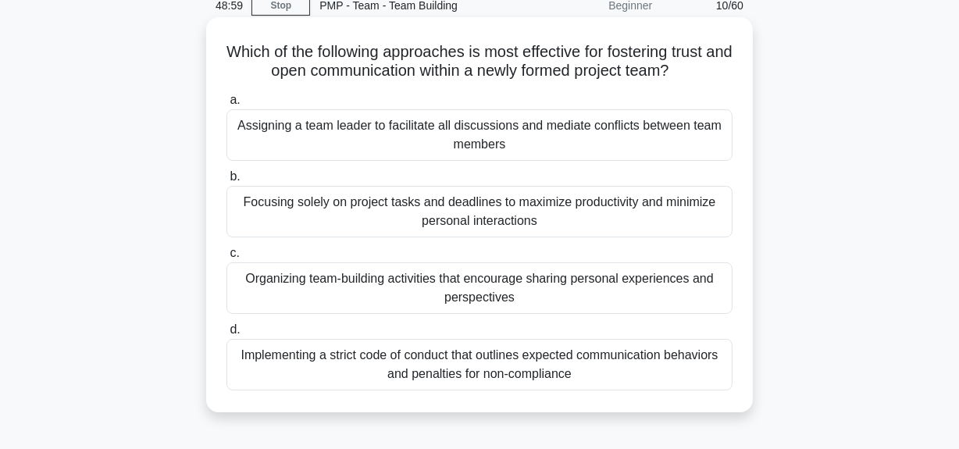
click at [458, 279] on div "Organizing team-building activities that encourage sharing personal experiences…" at bounding box center [479, 288] width 506 height 52
click at [226, 258] on input "c. Organizing team-building activities that encourage sharing personal experien…" at bounding box center [226, 253] width 0 height 10
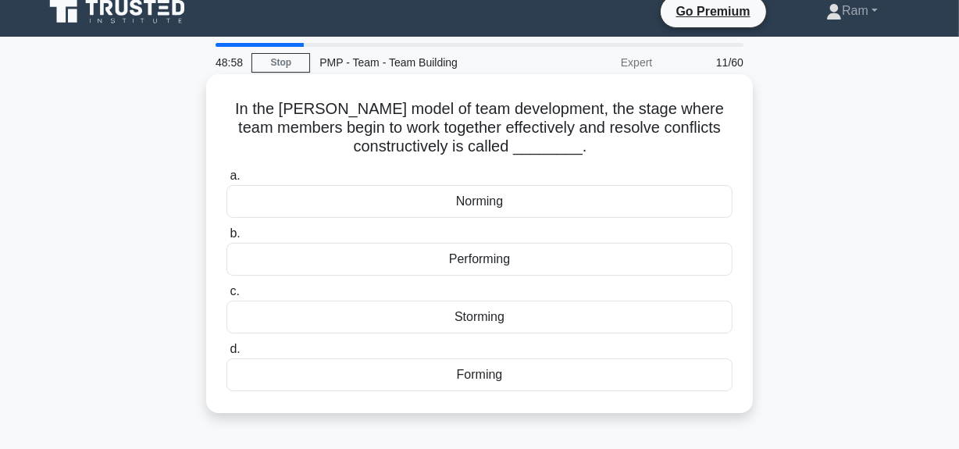
scroll to position [0, 0]
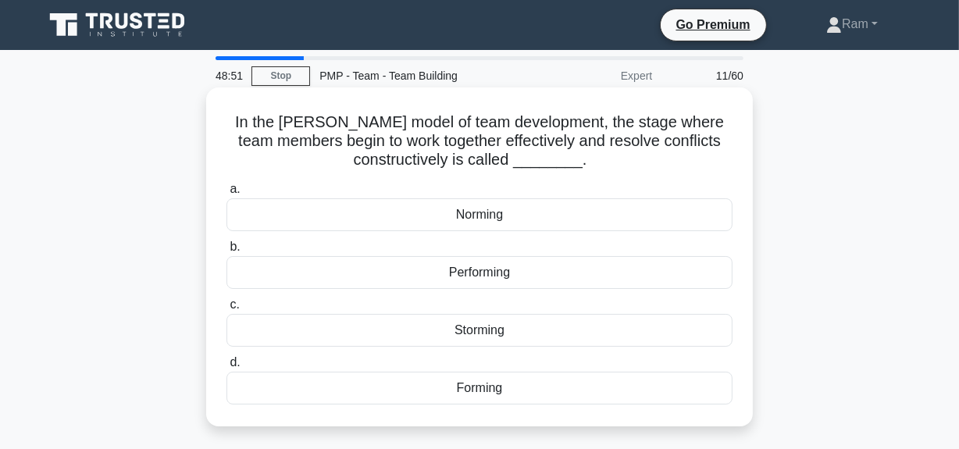
click at [467, 280] on div "Performing" at bounding box center [479, 272] width 506 height 33
click at [226, 252] on input "b. Performing" at bounding box center [226, 247] width 0 height 10
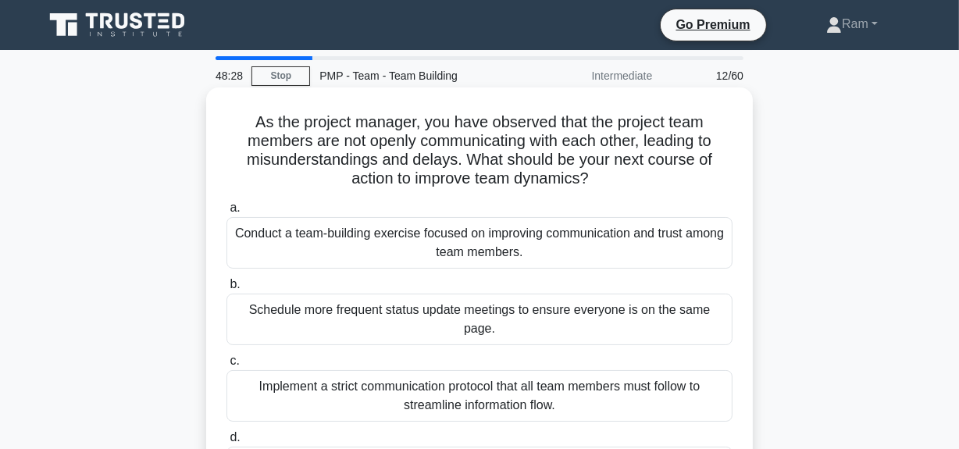
drag, startPoint x: 460, startPoint y: 160, endPoint x: 595, endPoint y: 187, distance: 137.7
click at [595, 187] on h5 "As the project manager, you have observed that the project team members are not…" at bounding box center [479, 150] width 509 height 77
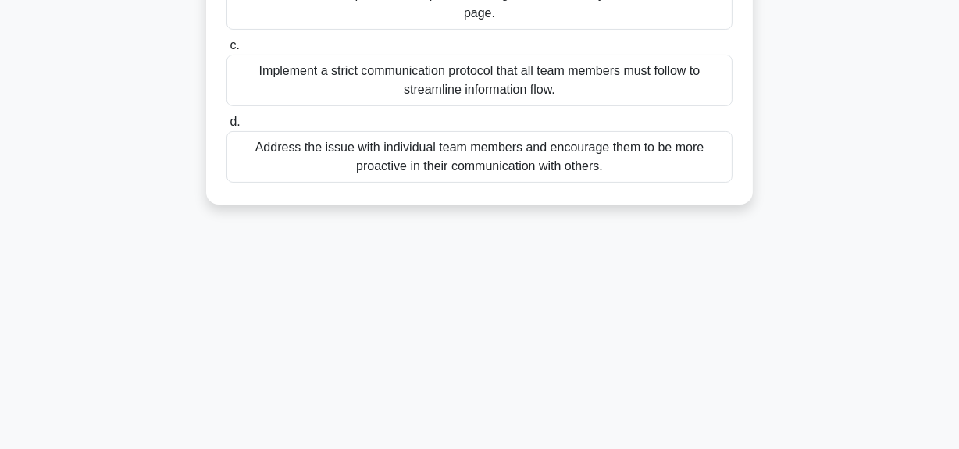
scroll to position [394, 0]
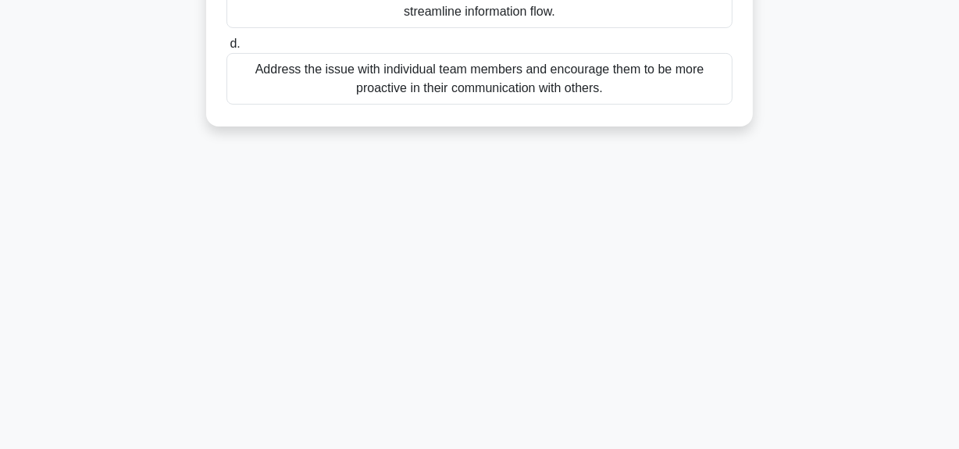
drag, startPoint x: 249, startPoint y: 122, endPoint x: 617, endPoint y: 108, distance: 368.1
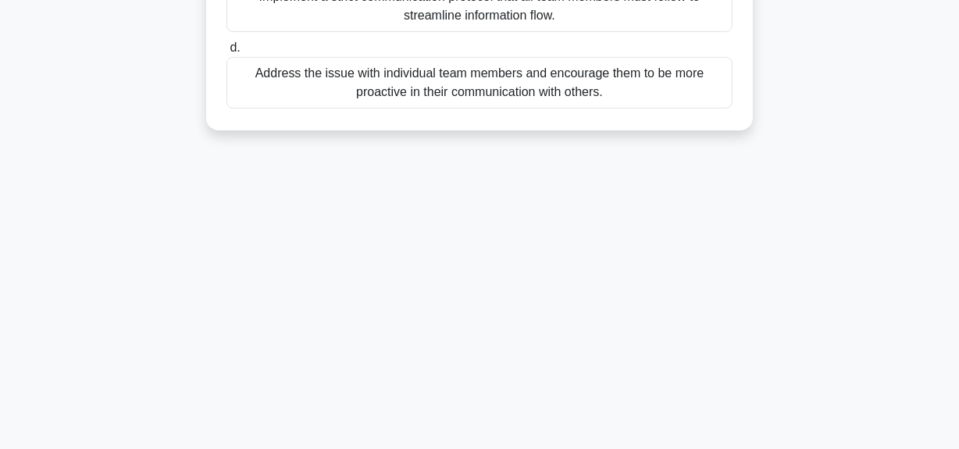
copy div "As the project manager, you have observed that the project team members are not…"
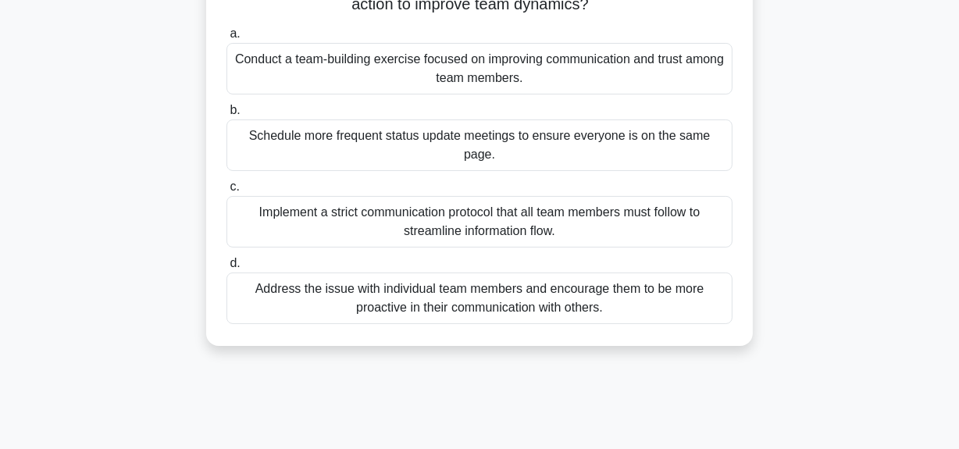
scroll to position [39, 0]
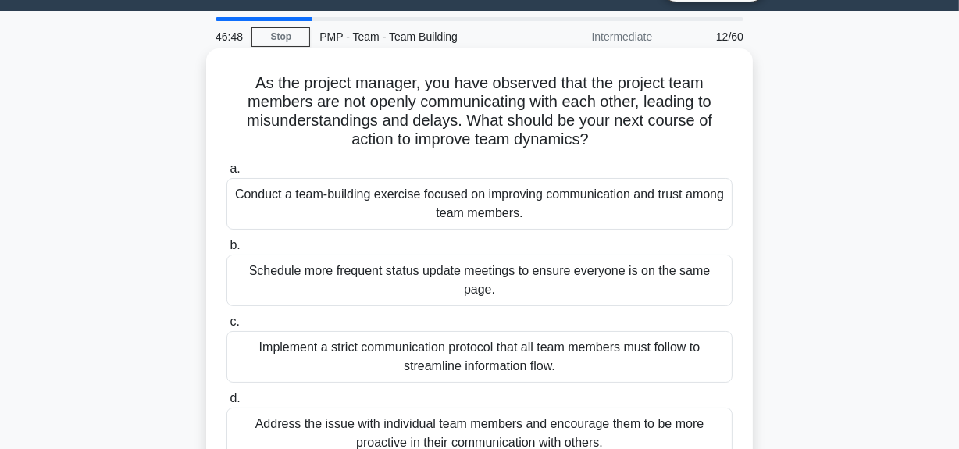
click at [386, 206] on div "Conduct a team-building exercise focused on improving communication and trust a…" at bounding box center [479, 204] width 506 height 52
click at [226, 174] on input "a. Conduct a team-building exercise focused on improving communication and trus…" at bounding box center [226, 169] width 0 height 10
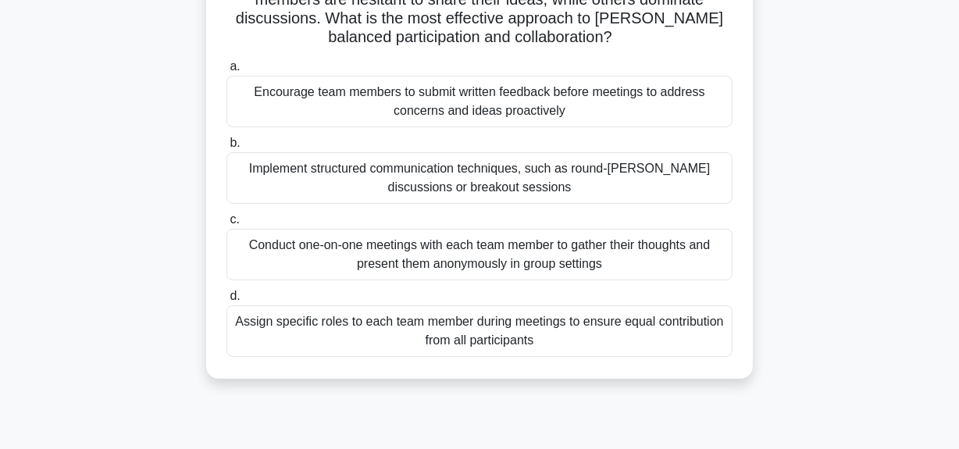
scroll to position [70, 0]
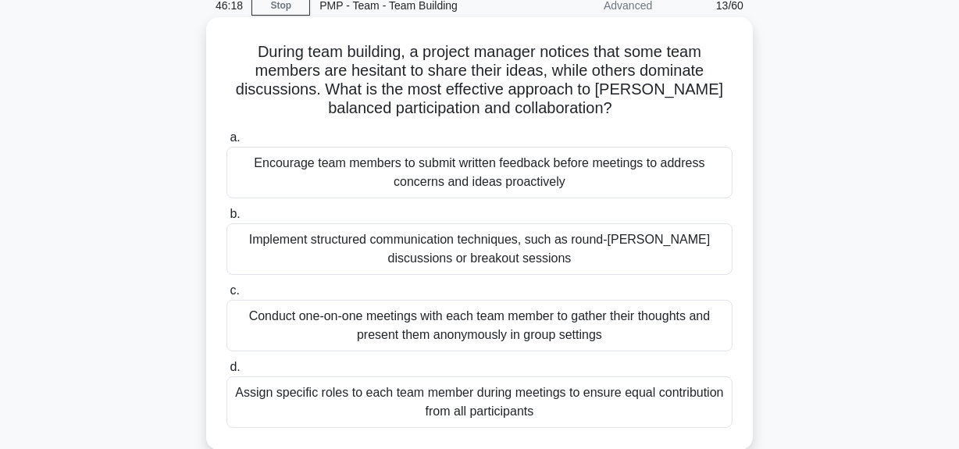
click at [523, 185] on div "Encourage team members to submit written feedback before meetings to address co…" at bounding box center [479, 173] width 506 height 52
click at [226, 143] on input "a. Encourage team members to submit written feedback before meetings to address…" at bounding box center [226, 138] width 0 height 10
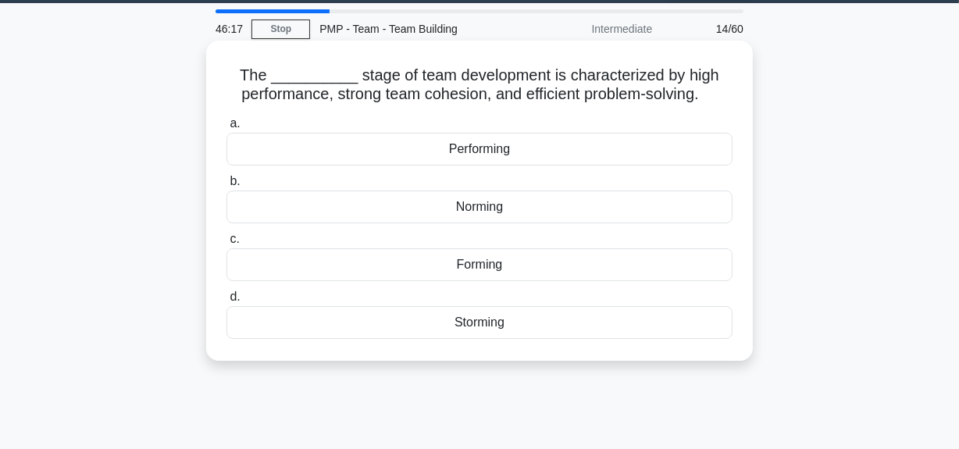
scroll to position [0, 0]
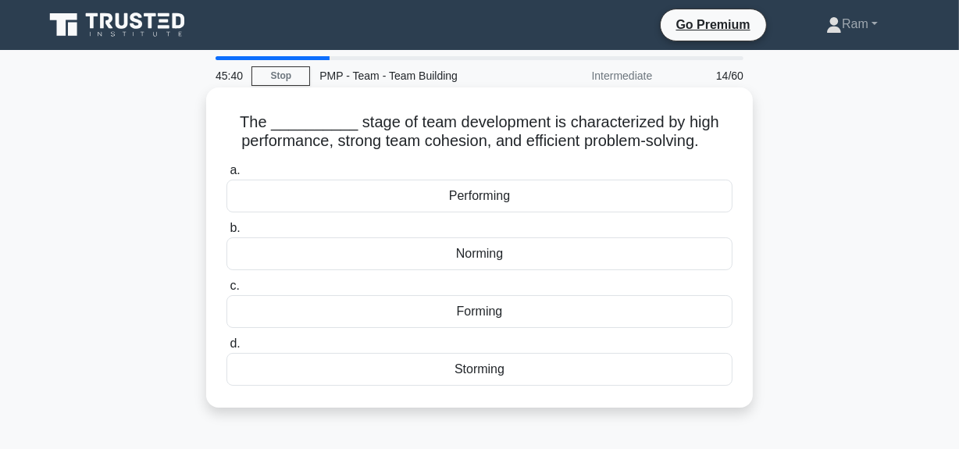
drag, startPoint x: 242, startPoint y: 119, endPoint x: 725, endPoint y: 140, distance: 483.1
click at [725, 140] on h5 "The __________ stage of team development is characterized by high performance, …" at bounding box center [479, 131] width 509 height 39
copy h5 "The __________ stage of team development is characterized by high performance, …"
click at [449, 201] on div "Performing" at bounding box center [479, 196] width 506 height 33
click at [226, 176] on input "a. Performing" at bounding box center [226, 171] width 0 height 10
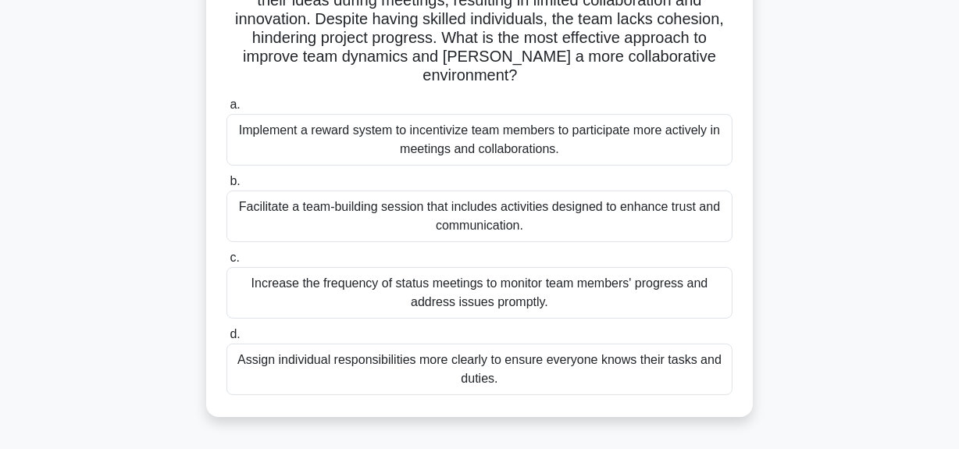
scroll to position [141, 0]
click at [528, 219] on div "Facilitate a team-building session that includes activities designed to enhance…" at bounding box center [479, 216] width 506 height 52
click at [226, 186] on input "b. Facilitate a team-building session that includes activities designed to enha…" at bounding box center [226, 181] width 0 height 10
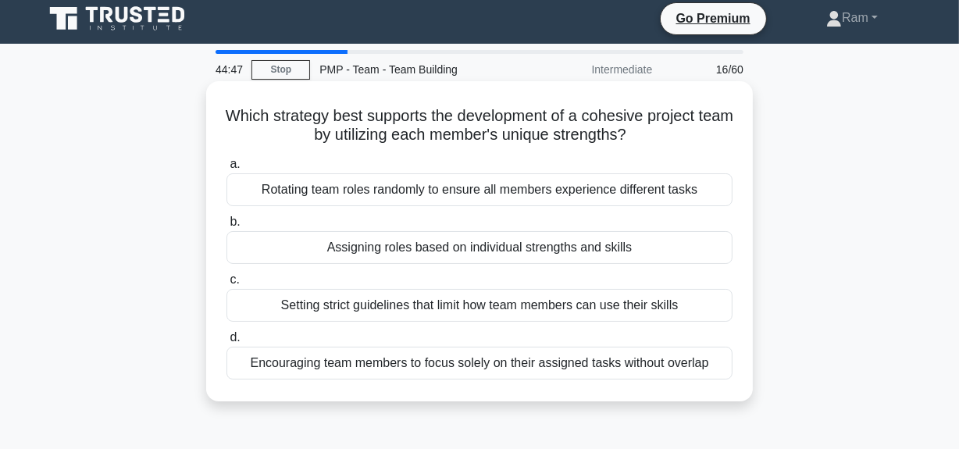
scroll to position [0, 0]
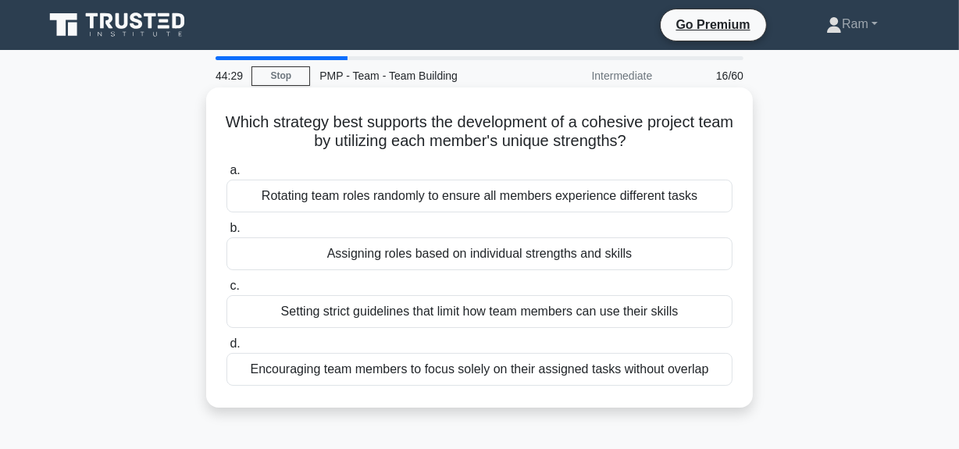
click at [549, 252] on div "Assigning roles based on individual strengths and skills" at bounding box center [479, 253] width 506 height 33
click at [226, 233] on input "b. Assigning roles based on individual strengths and skills" at bounding box center [226, 228] width 0 height 10
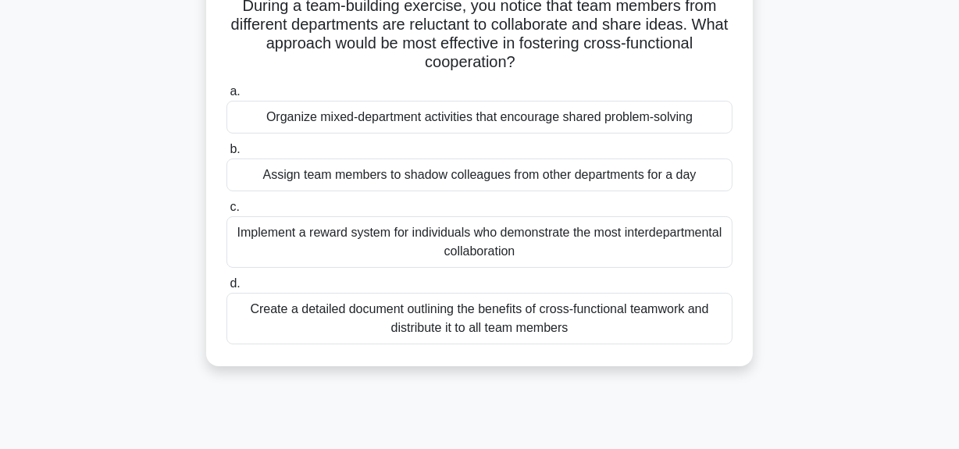
scroll to position [132, 0]
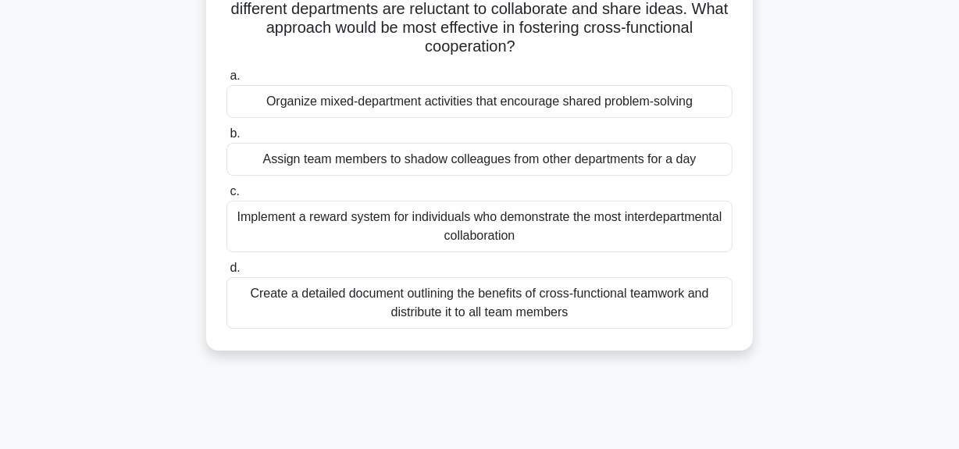
drag, startPoint x: 237, startPoint y: 121, endPoint x: 593, endPoint y: 326, distance: 411.1
click at [593, 326] on div "During a team-building exercise, you notice that team members from different de…" at bounding box center [479, 153] width 534 height 383
copy div "During a team-building exercise, you notice that team members from different de…"
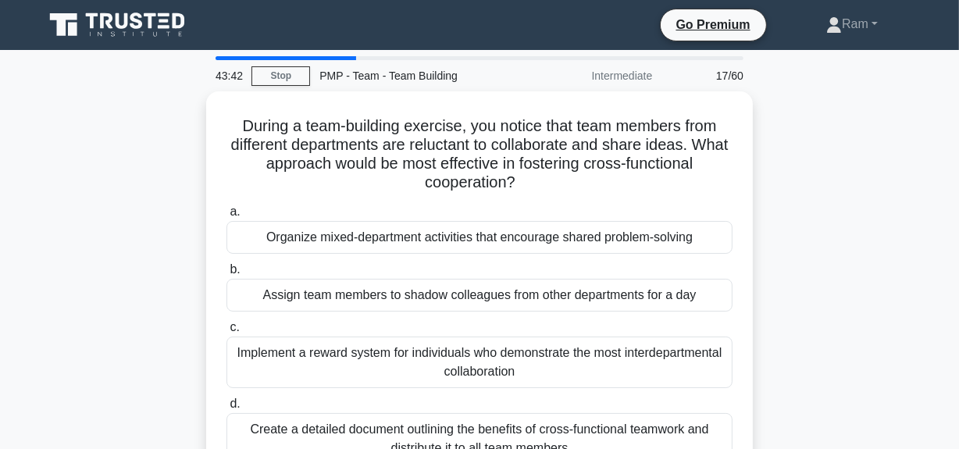
scroll to position [0, 0]
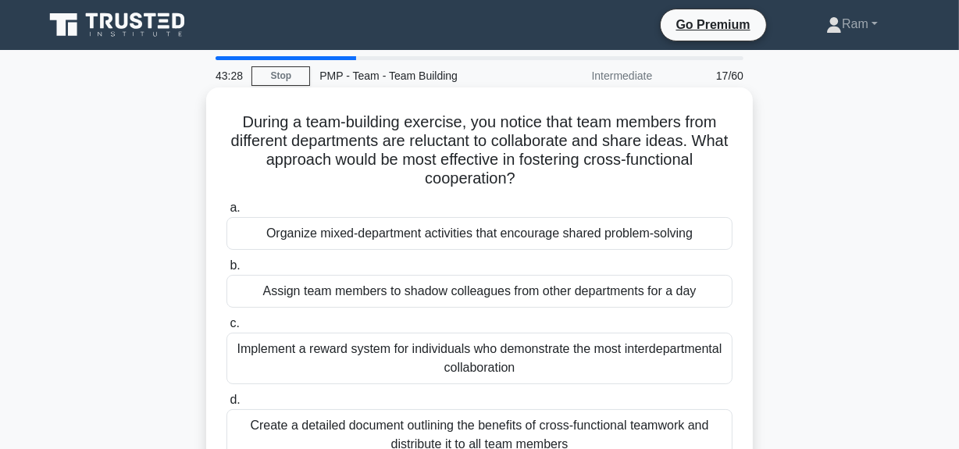
click at [349, 234] on div "Organize mixed-department activities that encourage shared problem-solving" at bounding box center [479, 233] width 506 height 33
click at [226, 213] on input "a. Organize mixed-department activities that encourage shared problem-solving" at bounding box center [226, 208] width 0 height 10
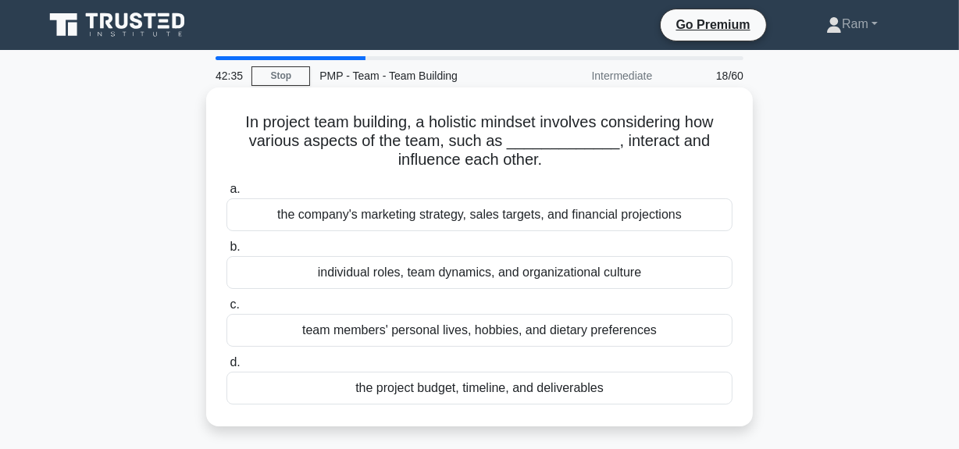
click at [456, 273] on div "individual roles, team dynamics, and organizational culture" at bounding box center [479, 272] width 506 height 33
click at [226, 252] on input "b. individual roles, team dynamics, and organizational culture" at bounding box center [226, 247] width 0 height 10
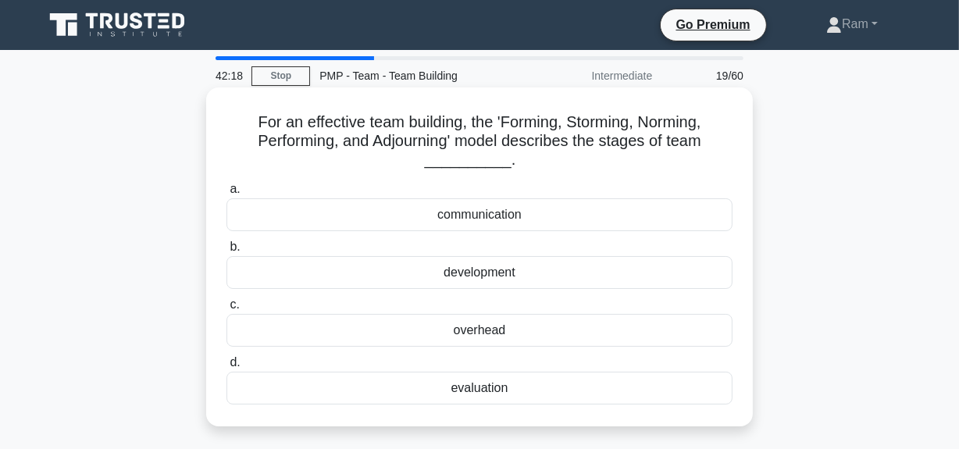
click at [523, 277] on div "development" at bounding box center [479, 272] width 506 height 33
click at [226, 252] on input "b. development" at bounding box center [226, 247] width 0 height 10
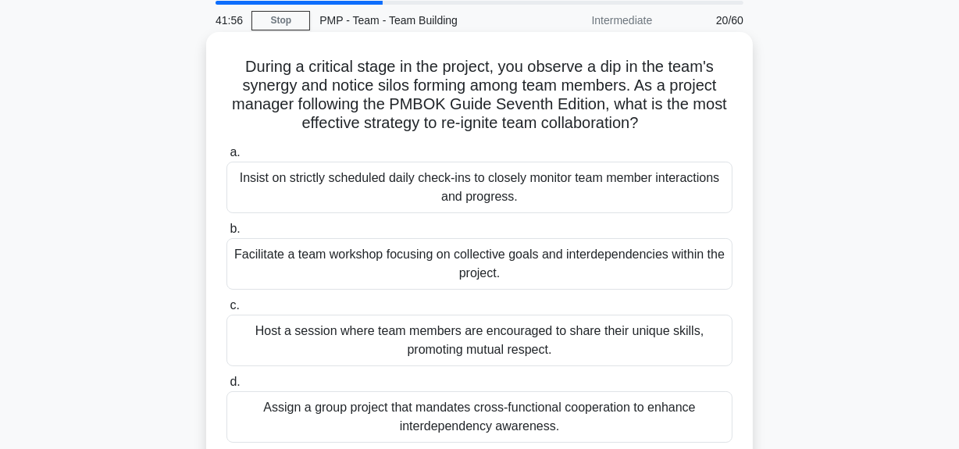
scroll to position [141, 0]
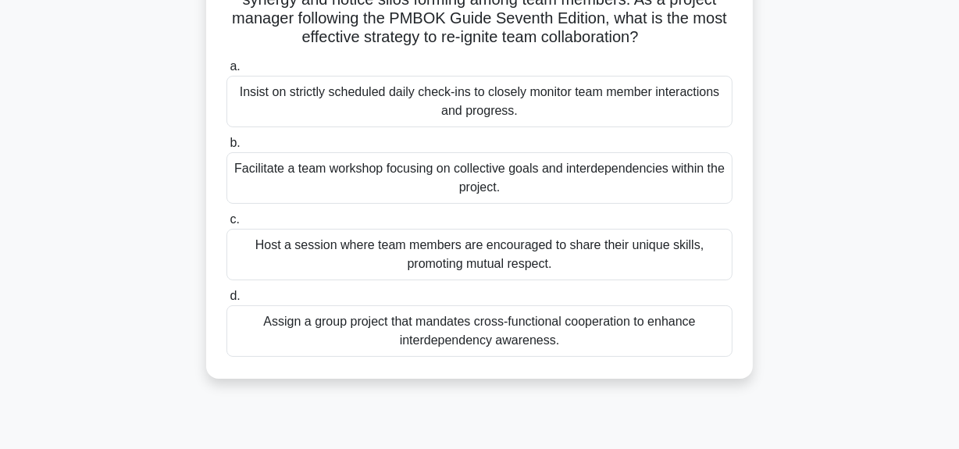
click at [392, 169] on div "Facilitate a team workshop focusing on collective goals and interdependencies w…" at bounding box center [479, 178] width 506 height 52
click at [226, 148] on input "b. Facilitate a team workshop focusing on collective goals and interdependencie…" at bounding box center [226, 143] width 0 height 10
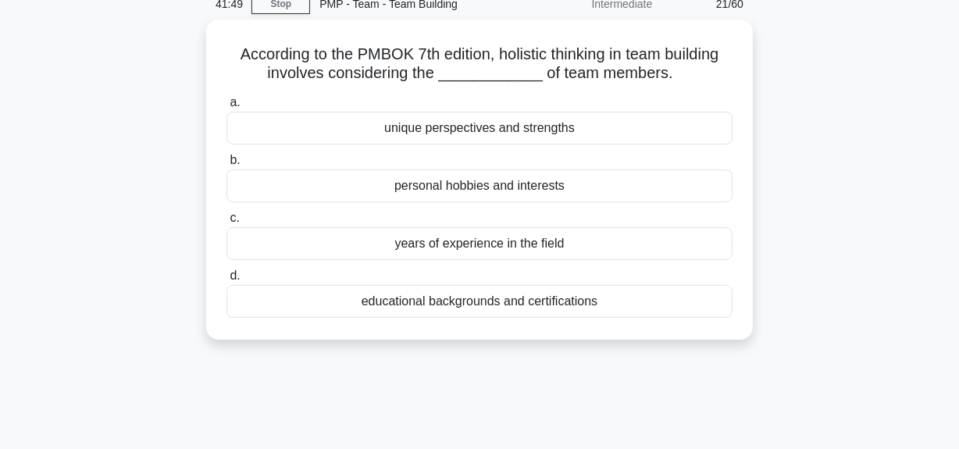
scroll to position [0, 0]
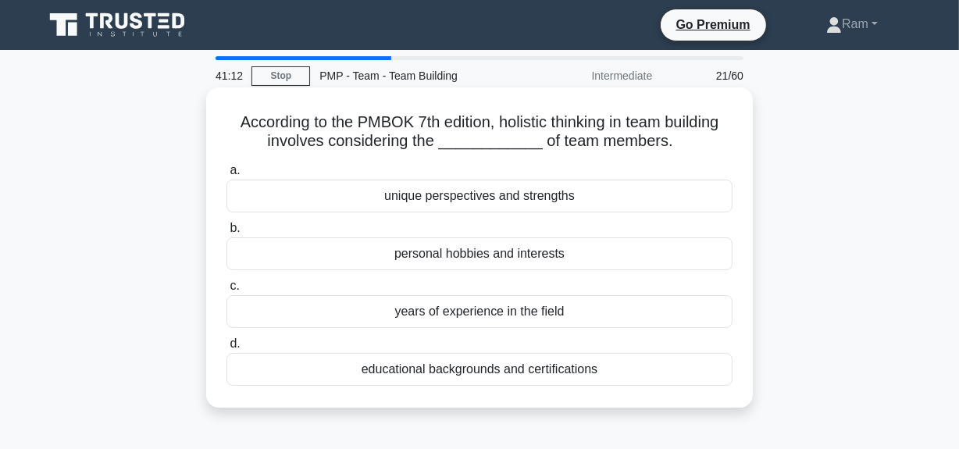
click at [587, 201] on div "unique perspectives and strengths" at bounding box center [479, 196] width 506 height 33
click at [226, 176] on input "a. unique perspectives and strengths" at bounding box center [226, 171] width 0 height 10
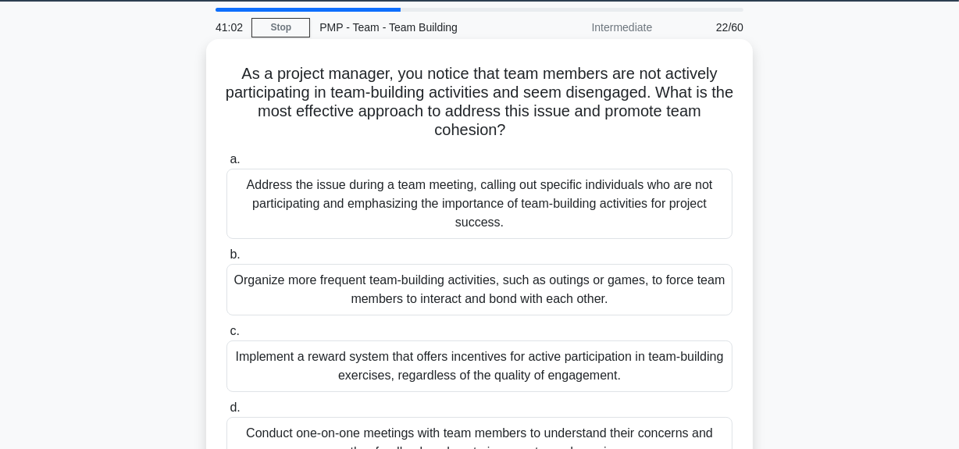
scroll to position [141, 0]
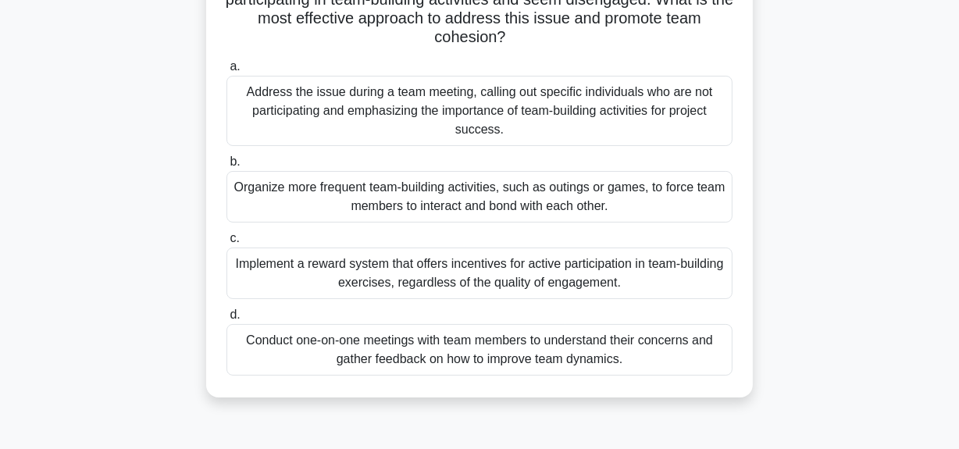
click at [584, 197] on div "Organize more frequent team-building activities, such as outings or games, to f…" at bounding box center [479, 197] width 506 height 52
click at [226, 167] on input "b. Organize more frequent team-building activities, such as outings or games, t…" at bounding box center [226, 162] width 0 height 10
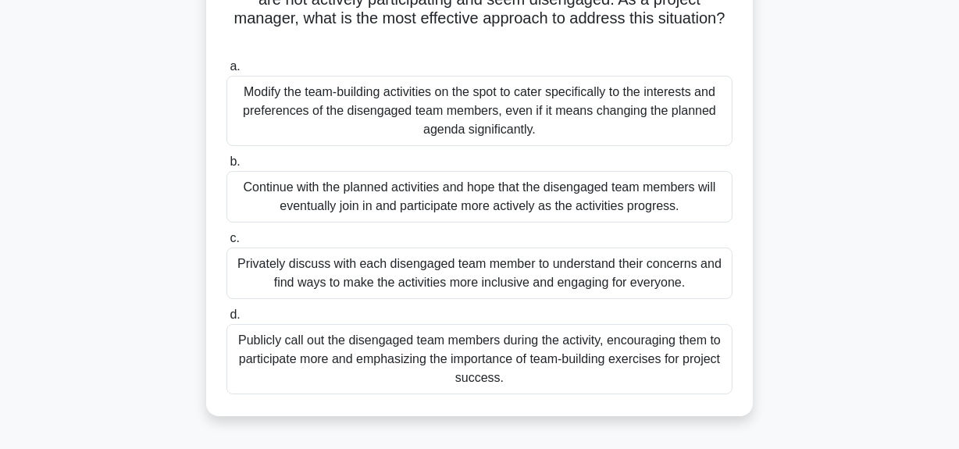
click at [519, 269] on div "Privately discuss with each disengaged team member to understand their concerns…" at bounding box center [479, 274] width 506 height 52
click at [226, 244] on input "c. Privately discuss with each disengaged team member to understand their conce…" at bounding box center [226, 238] width 0 height 10
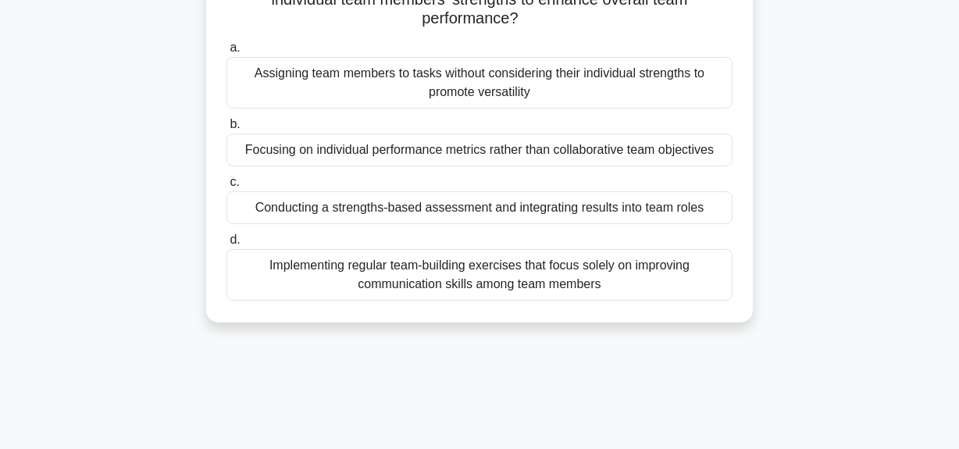
click at [533, 205] on div "Conducting a strengths-based assessment and integrating results into team roles" at bounding box center [479, 207] width 506 height 33
click at [226, 187] on input "c. Conducting a strengths-based assessment and integrating results into team ro…" at bounding box center [226, 182] width 0 height 10
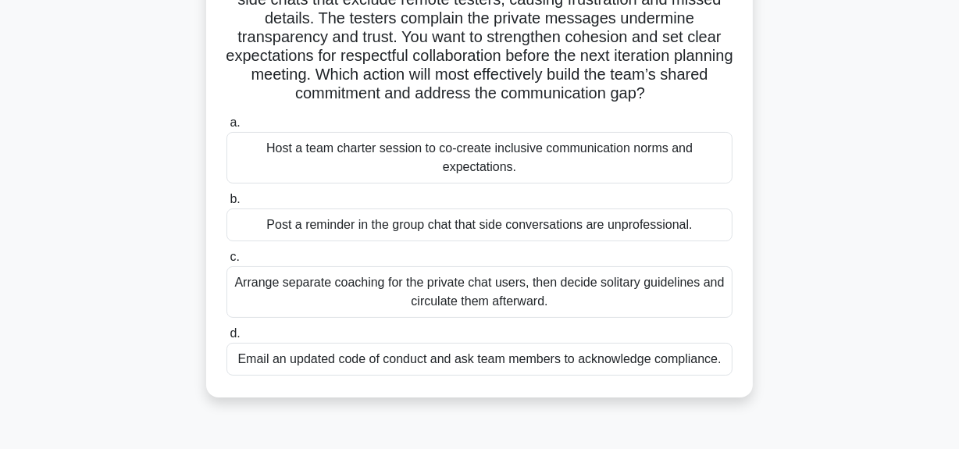
click at [484, 298] on div "Arrange separate coaching for the private chat users, then decide solitary guid…" at bounding box center [479, 292] width 506 height 52
click at [226, 262] on input "c. Arrange separate coaching for the private chat users, then decide solitary g…" at bounding box center [226, 257] width 0 height 10
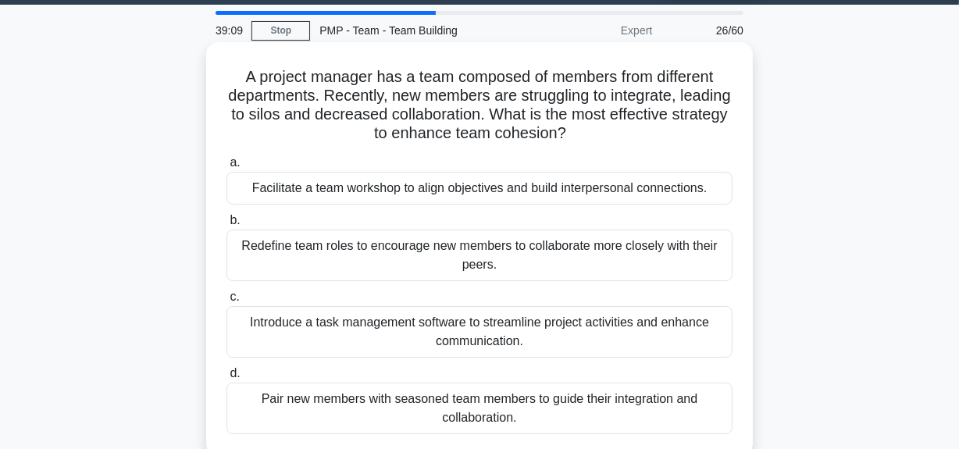
scroll to position [70, 0]
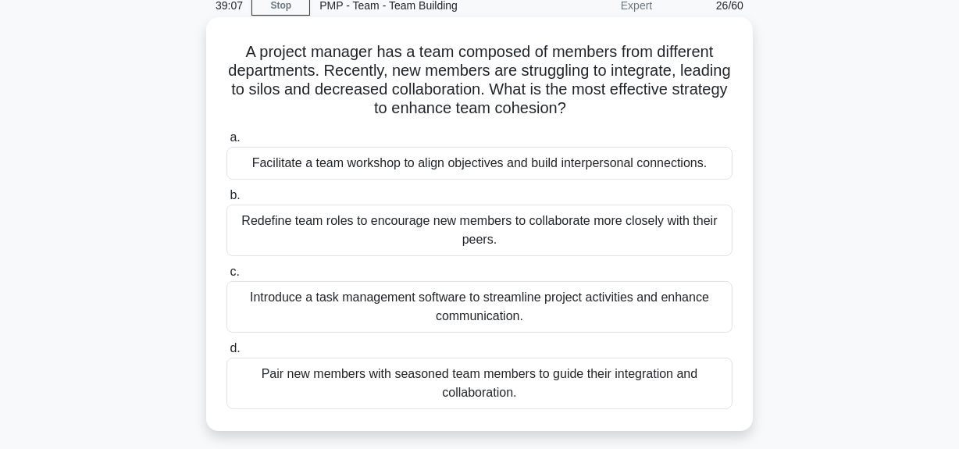
click at [476, 164] on div "Facilitate a team workshop to align objectives and build interpersonal connecti…" at bounding box center [479, 163] width 506 height 33
click at [226, 143] on input "a. Facilitate a team workshop to align objectives and build interpersonal conne…" at bounding box center [226, 138] width 0 height 10
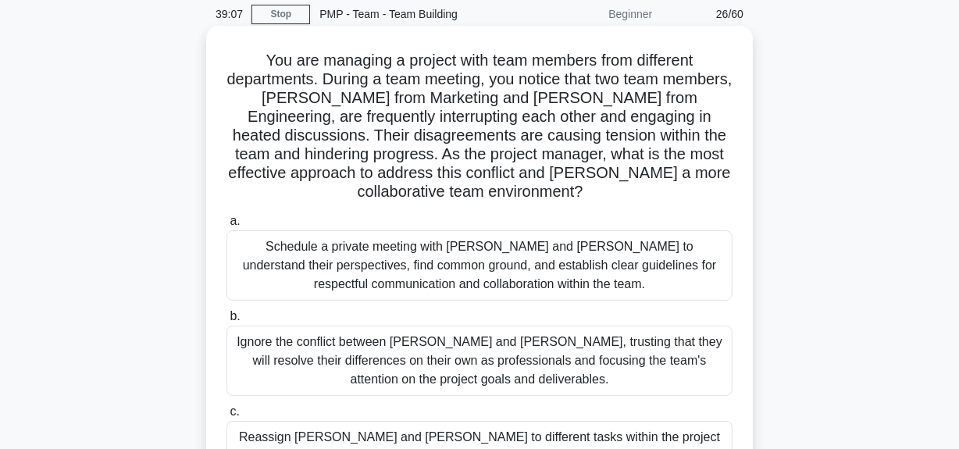
scroll to position [0, 0]
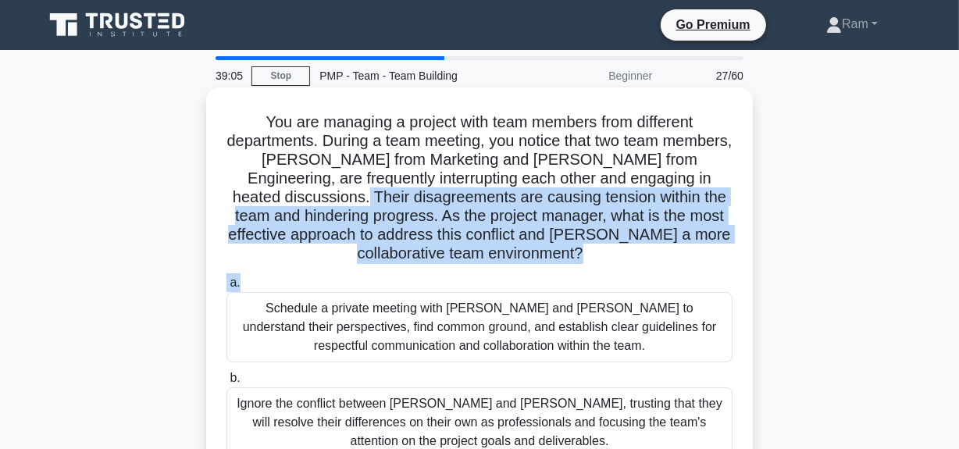
drag, startPoint x: 323, startPoint y: 200, endPoint x: 617, endPoint y: 281, distance: 305.4
click at [617, 281] on div "You are managing a project with team members from different departments. During…" at bounding box center [479, 379] width 534 height 570
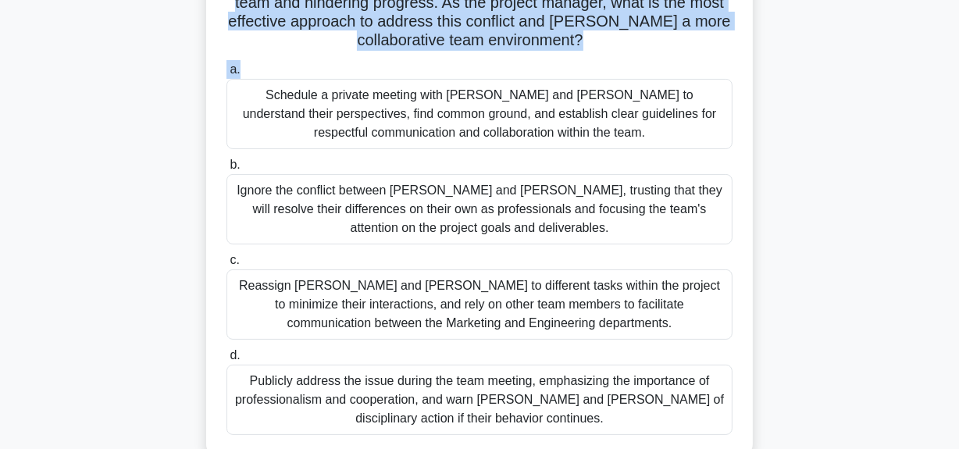
scroll to position [212, 0]
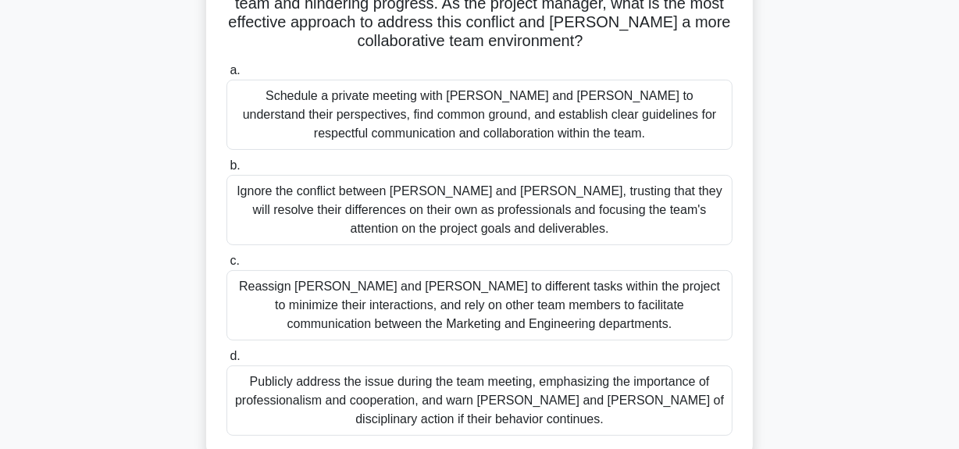
click at [579, 114] on div "Schedule a private meeting with Mark and Jennifer to understand their perspecti…" at bounding box center [479, 115] width 506 height 70
click at [226, 76] on input "a. Schedule a private meeting with Mark and Jennifer to understand their perspe…" at bounding box center [226, 71] width 0 height 10
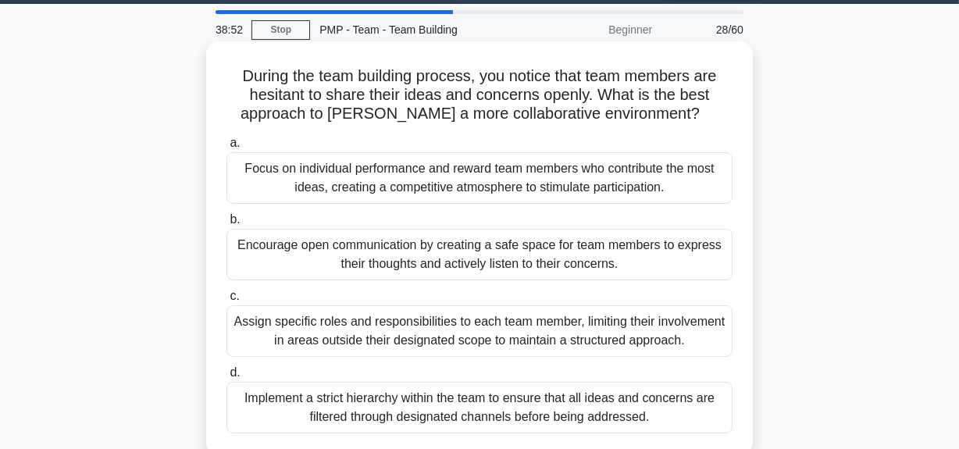
scroll to position [70, 0]
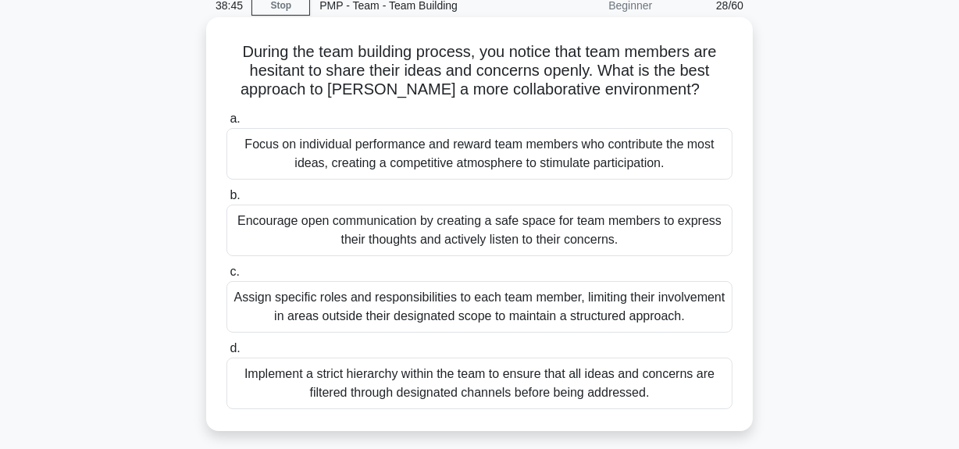
click at [581, 237] on div "Encourage open communication by creating a safe space for team members to expre…" at bounding box center [479, 231] width 506 height 52
click at [226, 201] on input "b. Encourage open communication by creating a safe space for team members to ex…" at bounding box center [226, 196] width 0 height 10
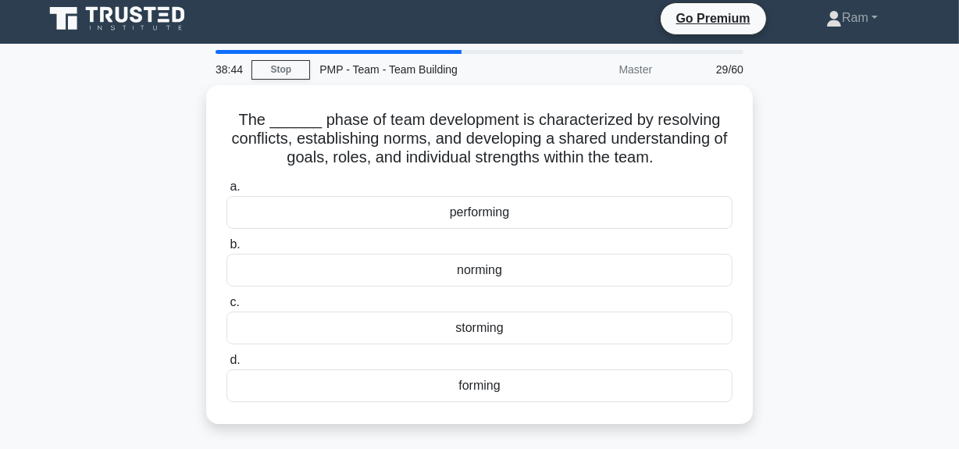
scroll to position [0, 0]
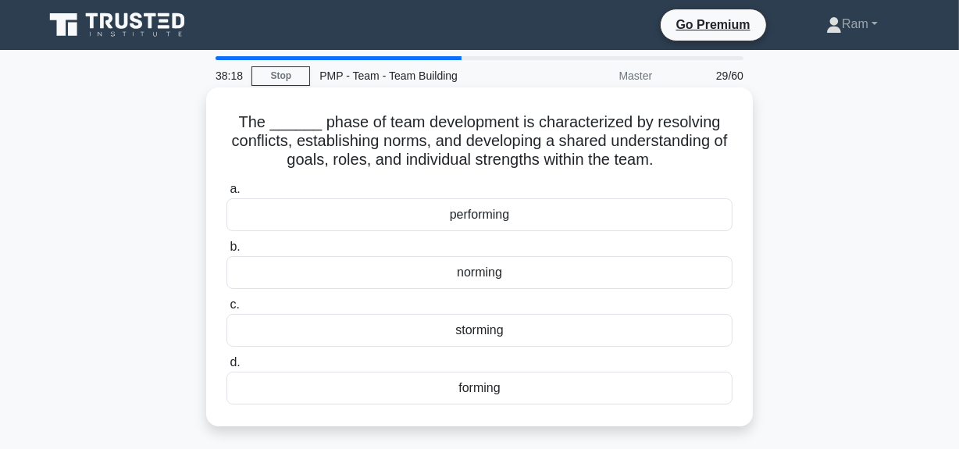
drag, startPoint x: 228, startPoint y: 125, endPoint x: 686, endPoint y: 168, distance: 460.4
click at [686, 168] on h5 "The ______ phase of team development is characterized by resolving conflicts, e…" at bounding box center [479, 141] width 509 height 58
copy h5 "The ______ phase of team development is characterized by resolving conflicts, e…"
click at [508, 272] on div "norming" at bounding box center [479, 272] width 506 height 33
click at [226, 252] on input "b. norming" at bounding box center [226, 247] width 0 height 10
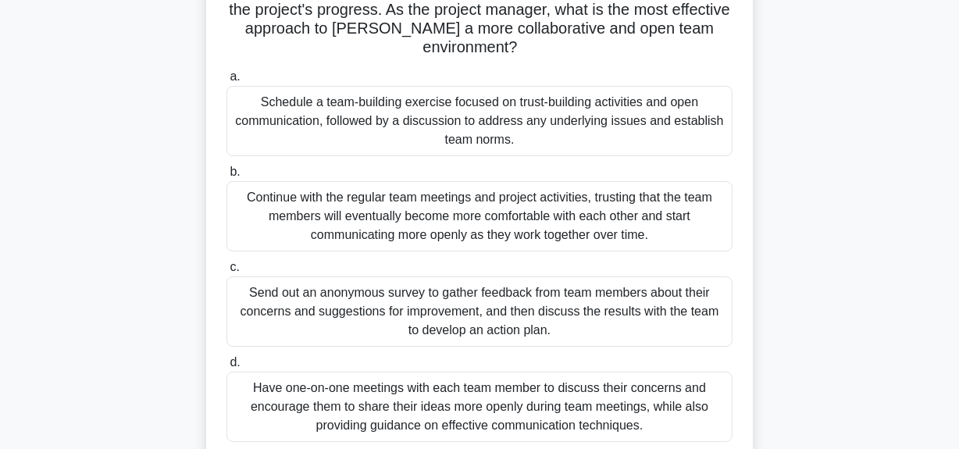
scroll to position [212, 0]
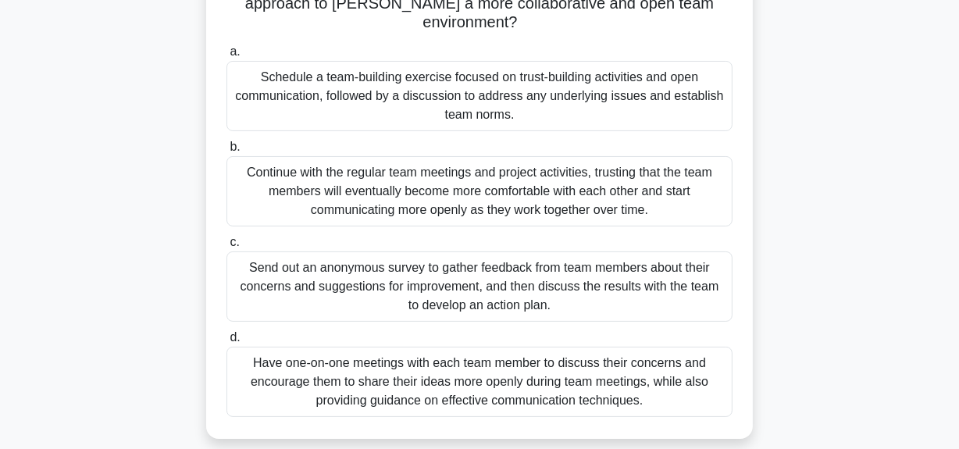
click at [500, 78] on div "Schedule a team-building exercise focused on trust-building activities and open…" at bounding box center [479, 96] width 506 height 70
click at [226, 57] on input "a. Schedule a team-building exercise focused on trust-building activities and o…" at bounding box center [226, 52] width 0 height 10
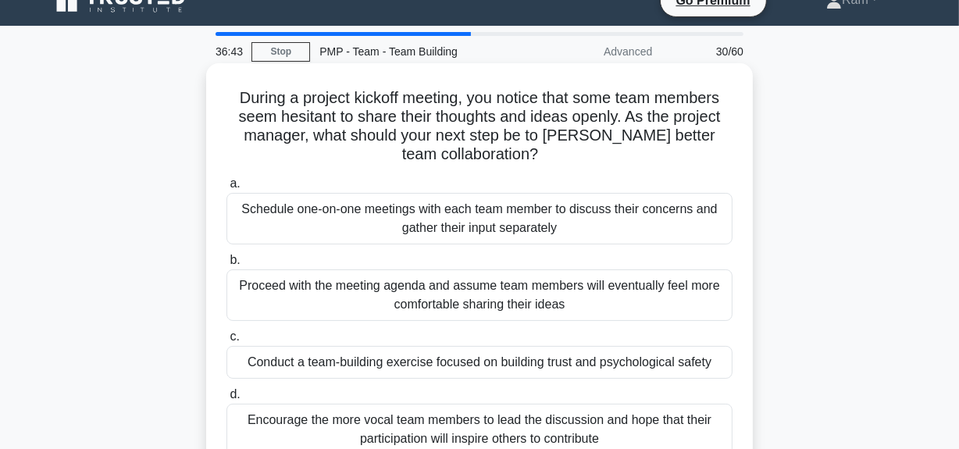
scroll to position [0, 0]
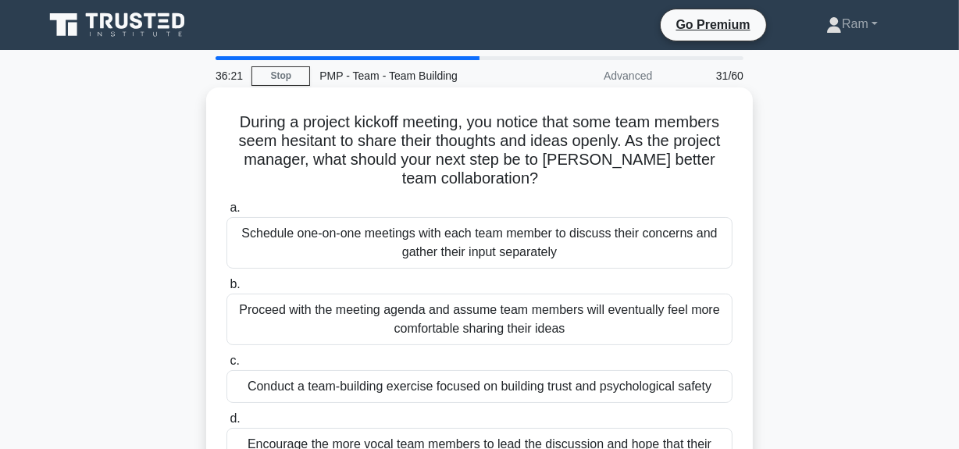
drag, startPoint x: 283, startPoint y: 77, endPoint x: 367, endPoint y: 188, distance: 139.5
click at [283, 76] on link "Stop" at bounding box center [280, 76] width 59 height 20
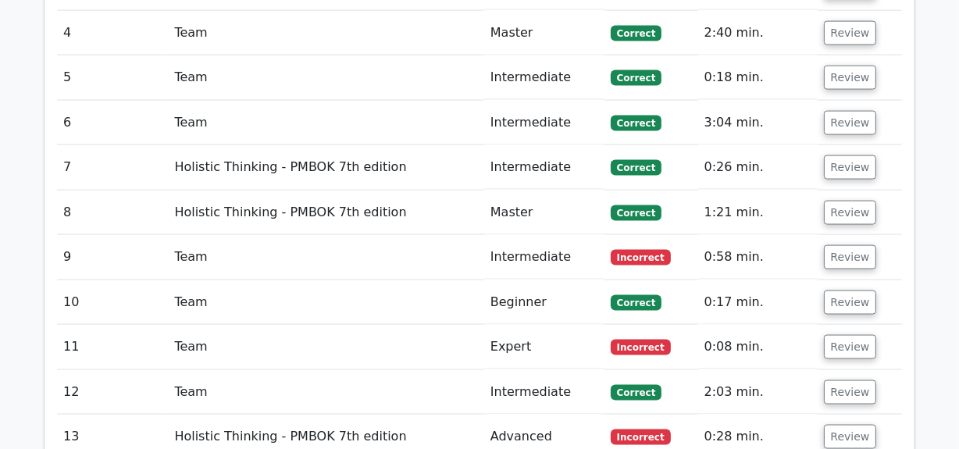
scroll to position [2058, 0]
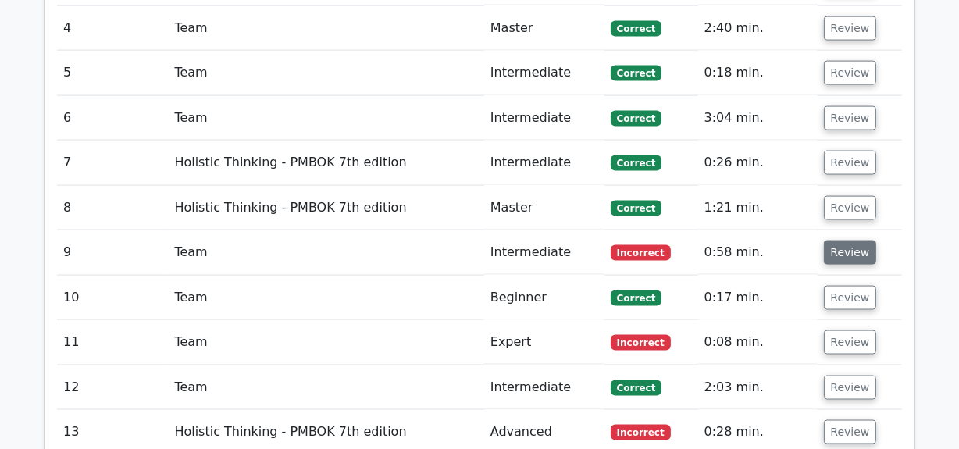
click at [836, 241] on button "Review" at bounding box center [850, 253] width 53 height 24
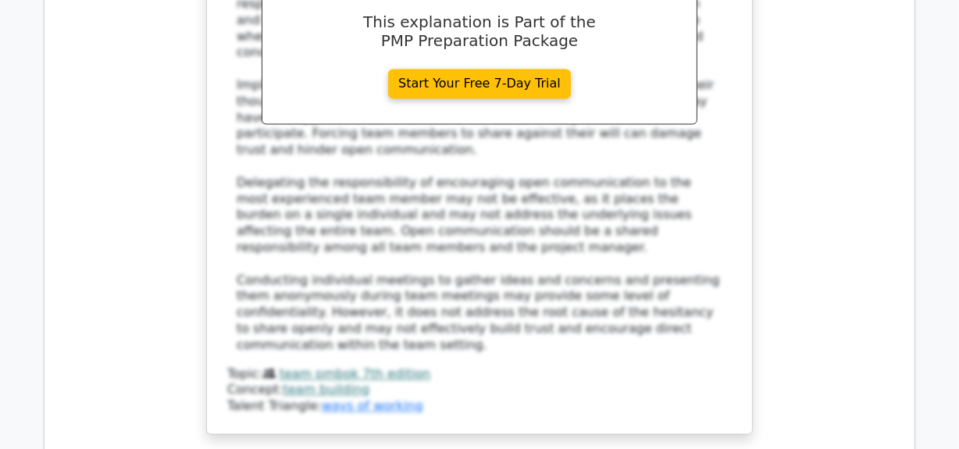
scroll to position [3124, 0]
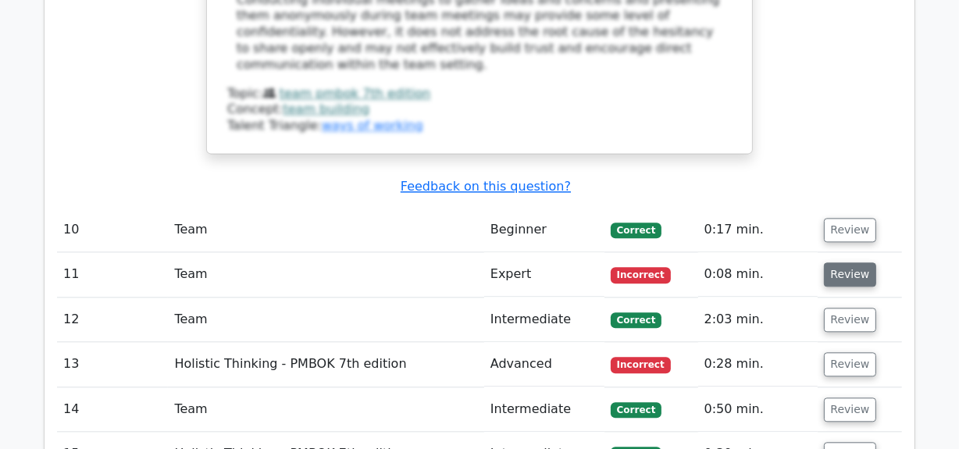
click at [839, 262] on button "Review" at bounding box center [850, 274] width 53 height 24
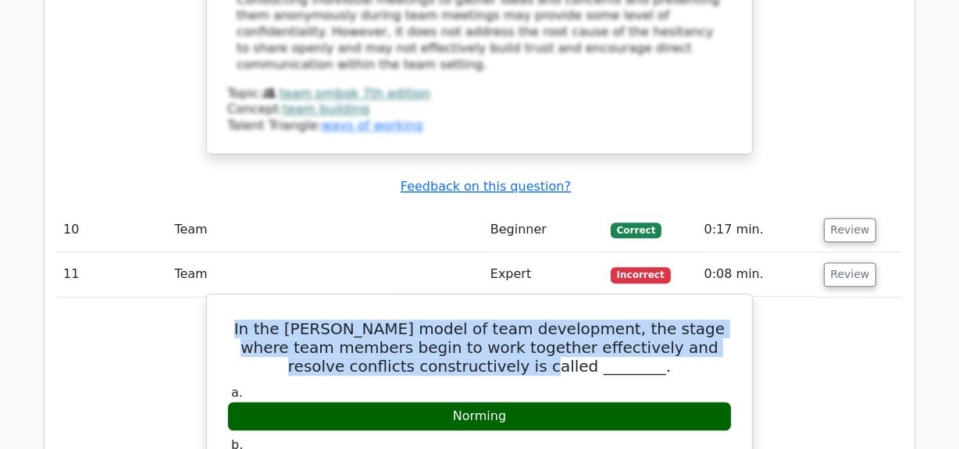
drag, startPoint x: 237, startPoint y: 176, endPoint x: 531, endPoint y: 227, distance: 298.1
click at [531, 319] on h5 "In the [PERSON_NAME] model of team development, the stage where team members be…" at bounding box center [480, 347] width 508 height 56
copy h5 "In the [PERSON_NAME] model of team development, the stage where team members be…"
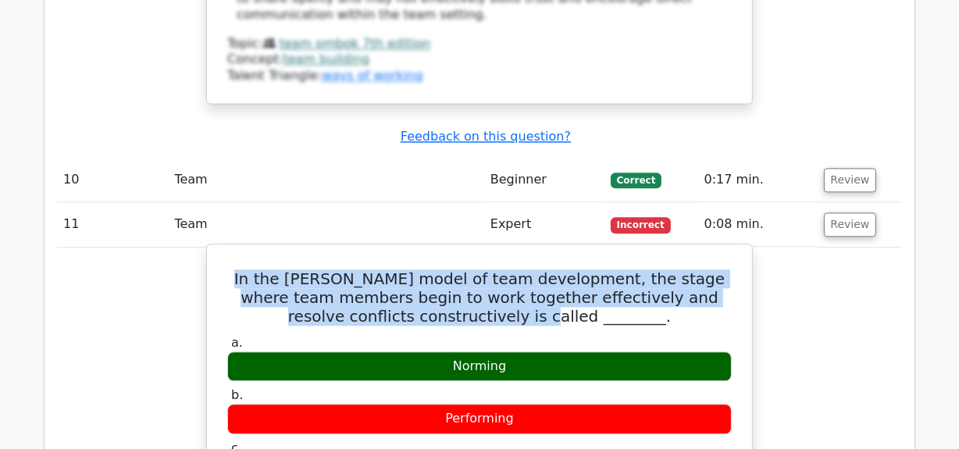
scroll to position [3194, 0]
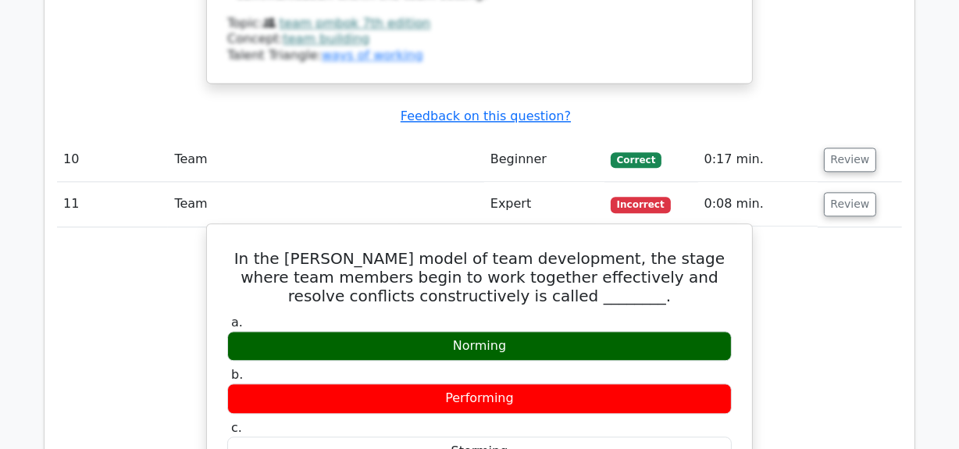
click at [492, 331] on div "Norming" at bounding box center [479, 346] width 504 height 30
